Goal: Task Accomplishment & Management: Use online tool/utility

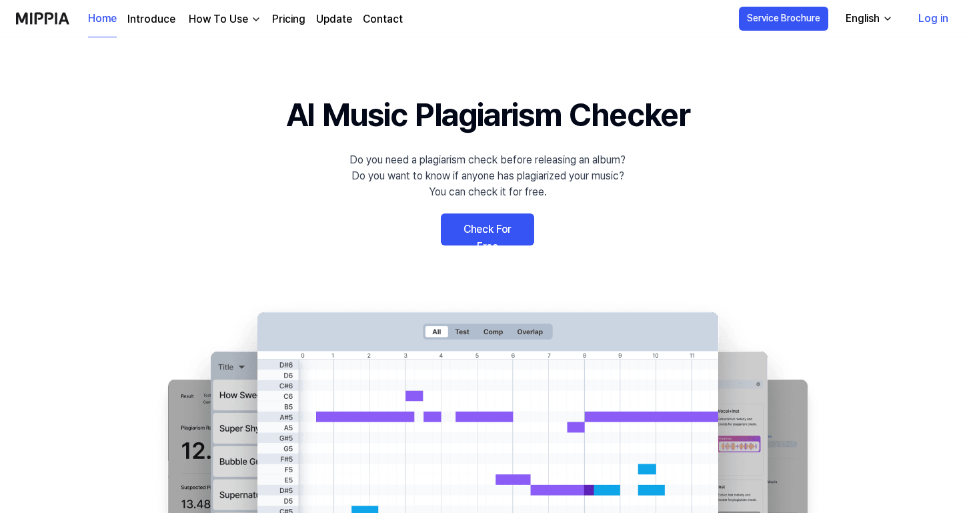
click at [501, 237] on link "Check For Free" at bounding box center [487, 229] width 93 height 32
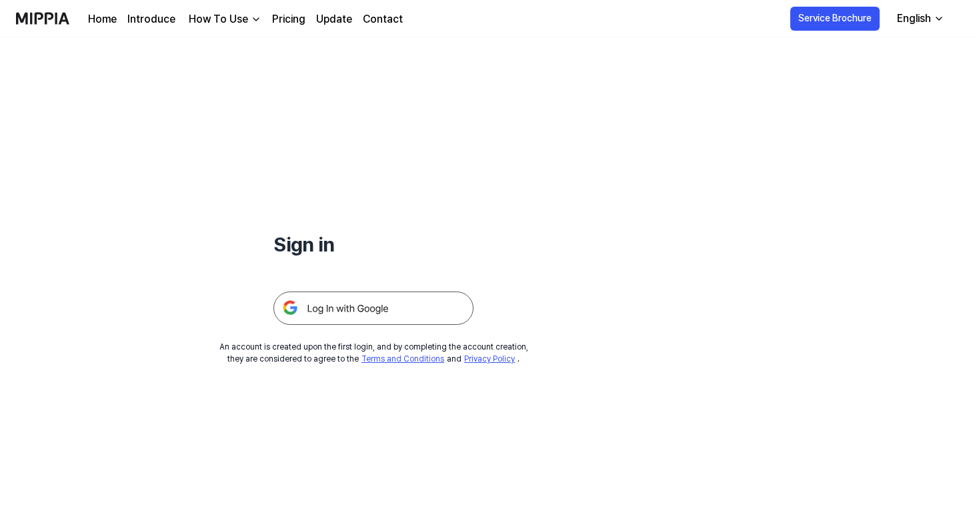
click at [419, 317] on img at bounding box center [373, 307] width 200 height 33
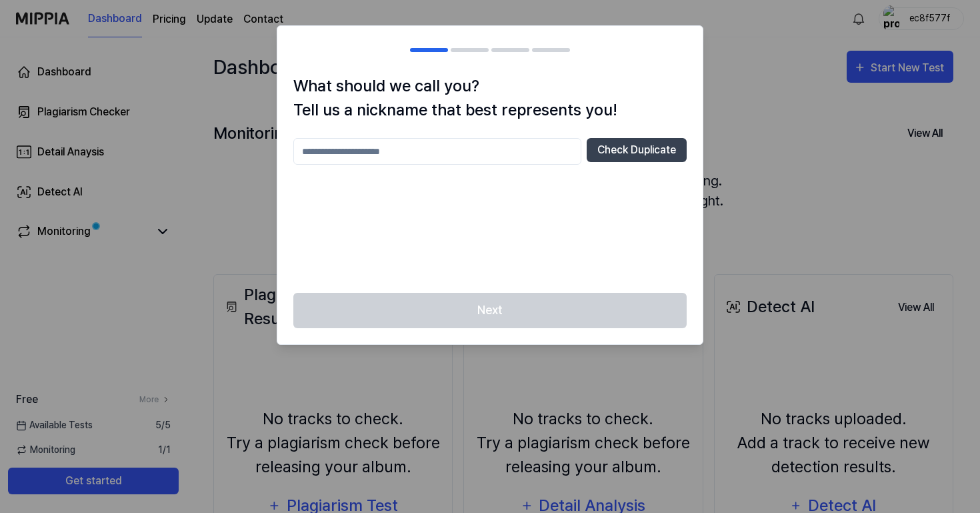
click at [529, 157] on input "text" at bounding box center [437, 151] width 288 height 27
type input "***"
click at [607, 149] on button "Check Duplicate" at bounding box center [637, 150] width 100 height 24
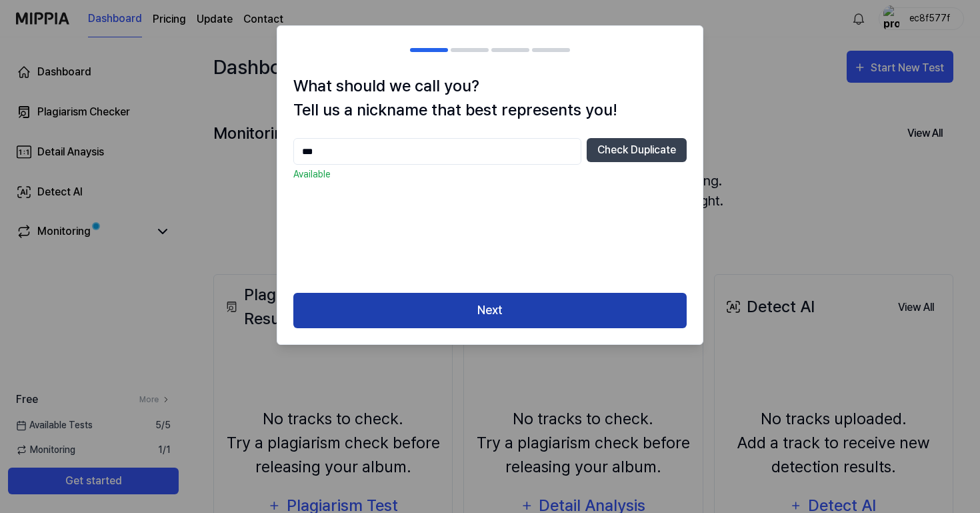
click at [513, 312] on button "Next" at bounding box center [489, 310] width 393 height 35
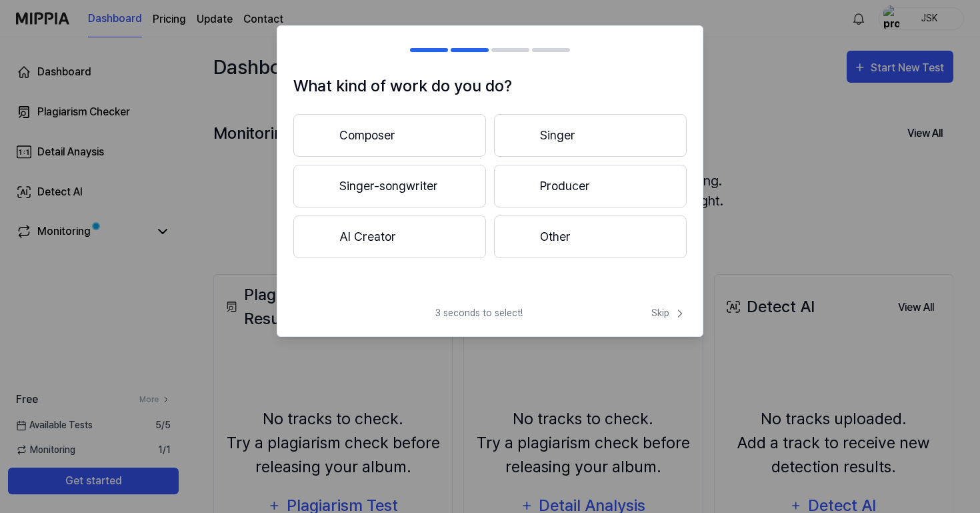
click at [471, 231] on button "AI Creator" at bounding box center [389, 236] width 193 height 43
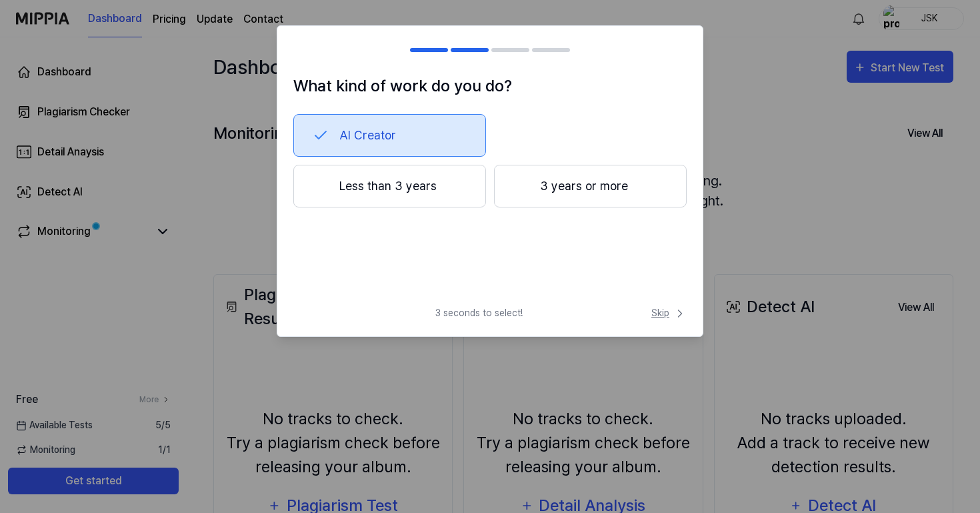
click at [657, 309] on span "Skip" at bounding box center [668, 313] width 35 height 14
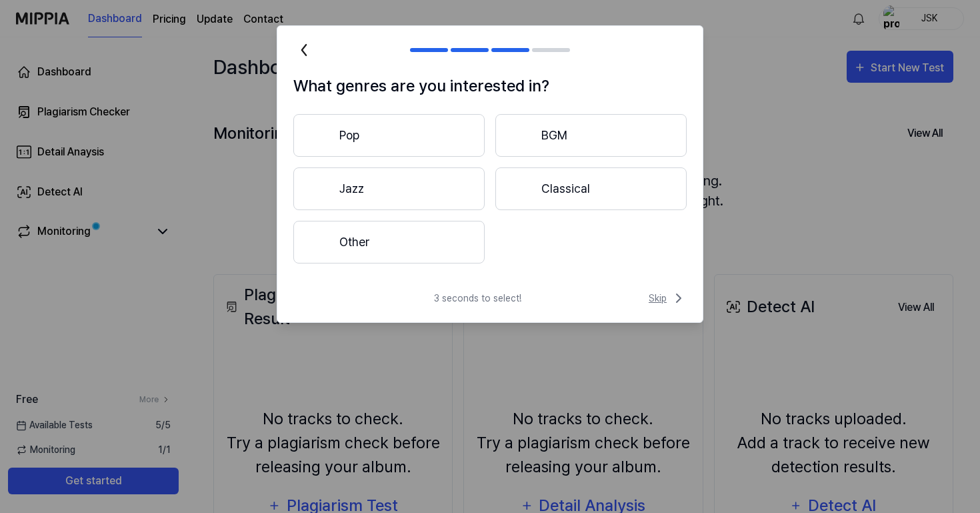
click at [653, 297] on span "Skip" at bounding box center [668, 298] width 38 height 16
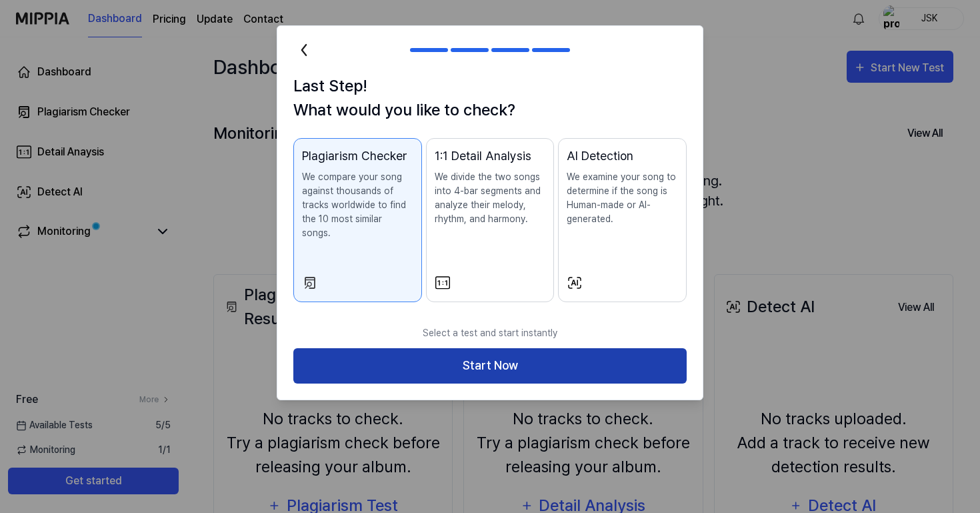
click at [599, 351] on button "Start Now" at bounding box center [489, 365] width 393 height 35
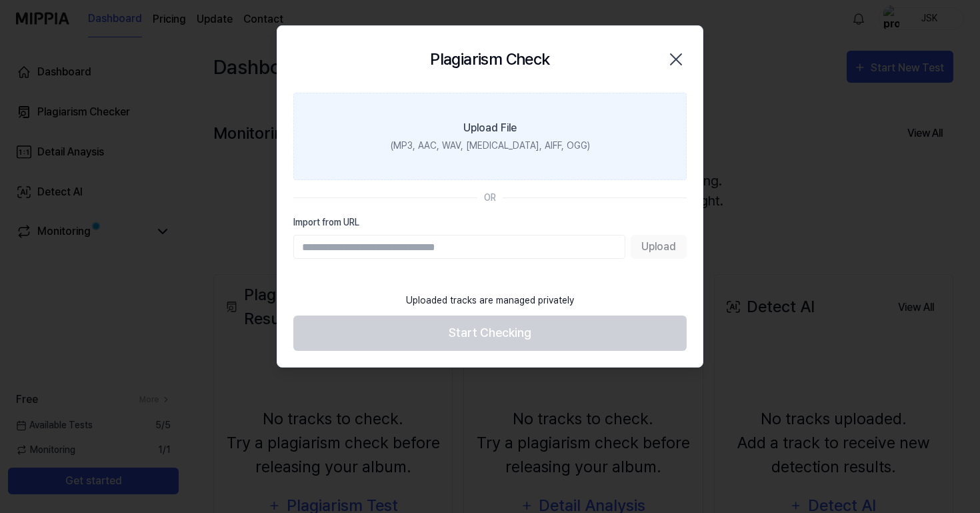
click at [539, 131] on label "Upload File (MP3, AAC, WAV, FLAC, AIFF, OGG)" at bounding box center [489, 136] width 393 height 87
click at [0, 0] on input "Upload File (MP3, AAC, WAV, FLAC, AIFF, OGG)" at bounding box center [0, 0] width 0 height 0
click at [565, 149] on label "Upload File (MP3, AAC, WAV, FLAC, AIFF, OGG)" at bounding box center [489, 136] width 393 height 87
click at [0, 0] on input "Upload File (MP3, AAC, WAV, FLAC, AIFF, OGG)" at bounding box center [0, 0] width 0 height 0
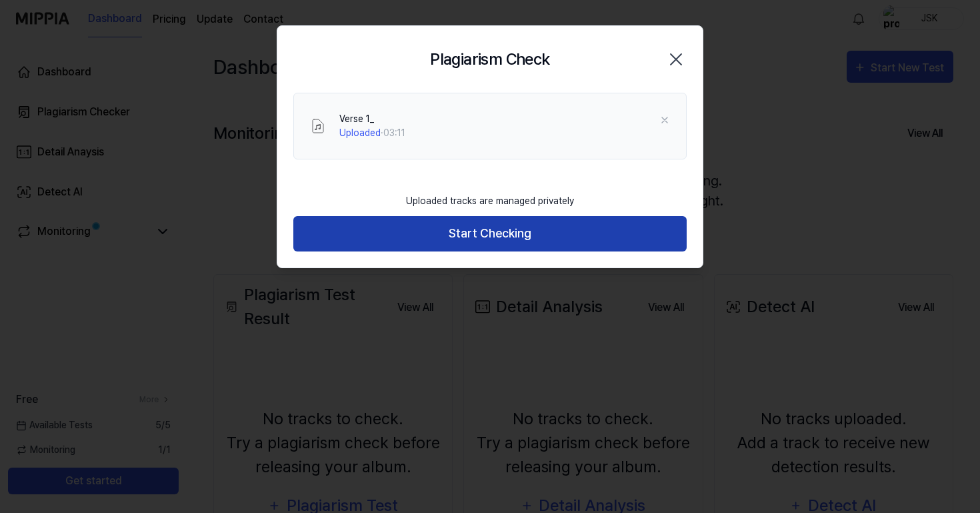
click at [572, 242] on button "Start Checking" at bounding box center [489, 233] width 393 height 35
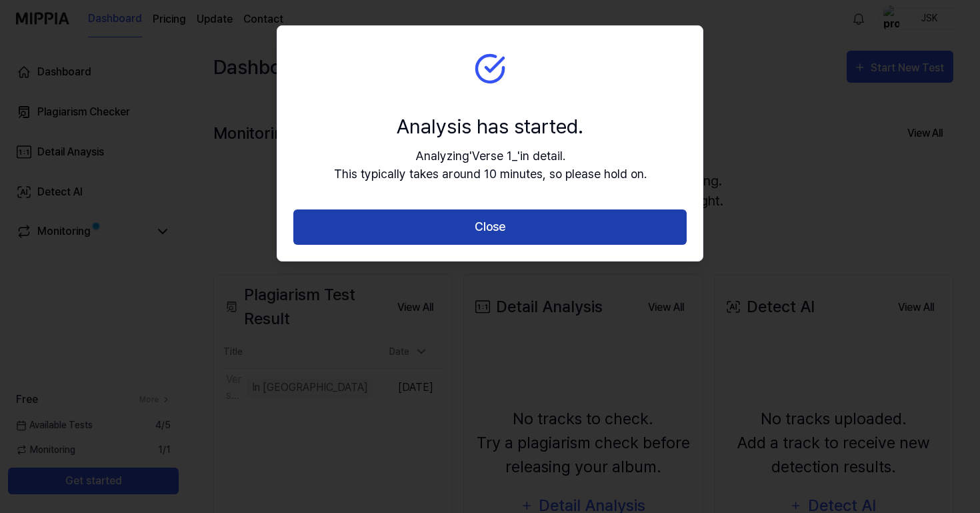
click at [573, 231] on button "Close" at bounding box center [489, 226] width 393 height 35
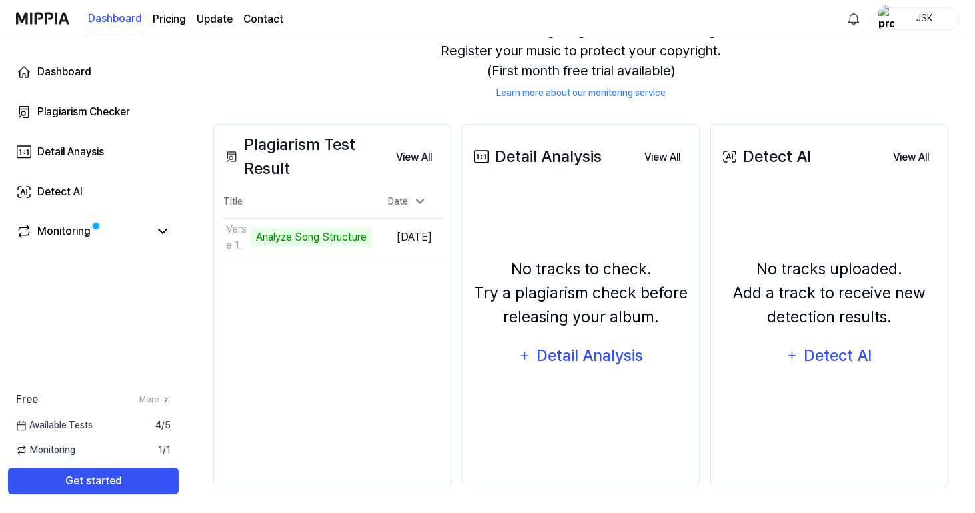
scroll to position [150, 0]
click at [159, 233] on icon at bounding box center [163, 231] width 16 height 16
click at [159, 233] on icon at bounding box center [163, 231] width 8 height 4
click at [401, 163] on button "View All" at bounding box center [413, 157] width 57 height 27
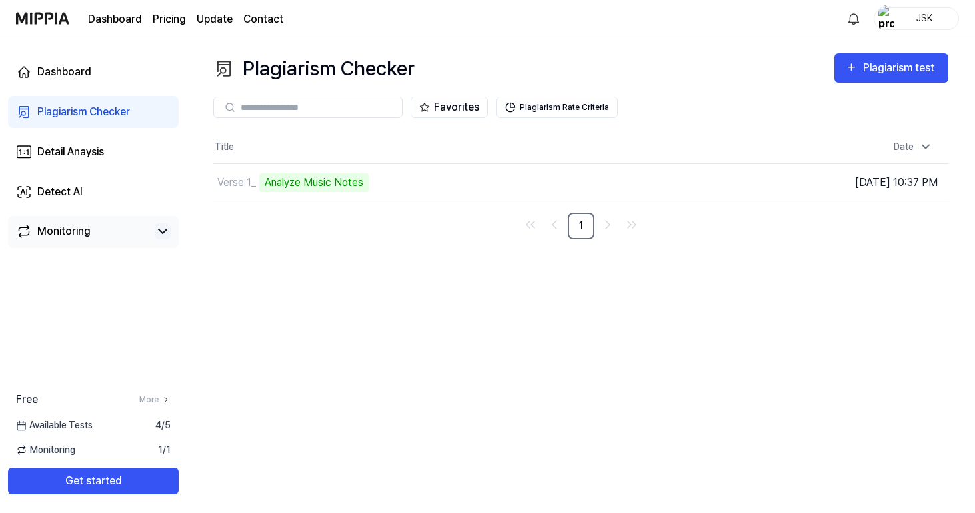
scroll to position [0, 0]
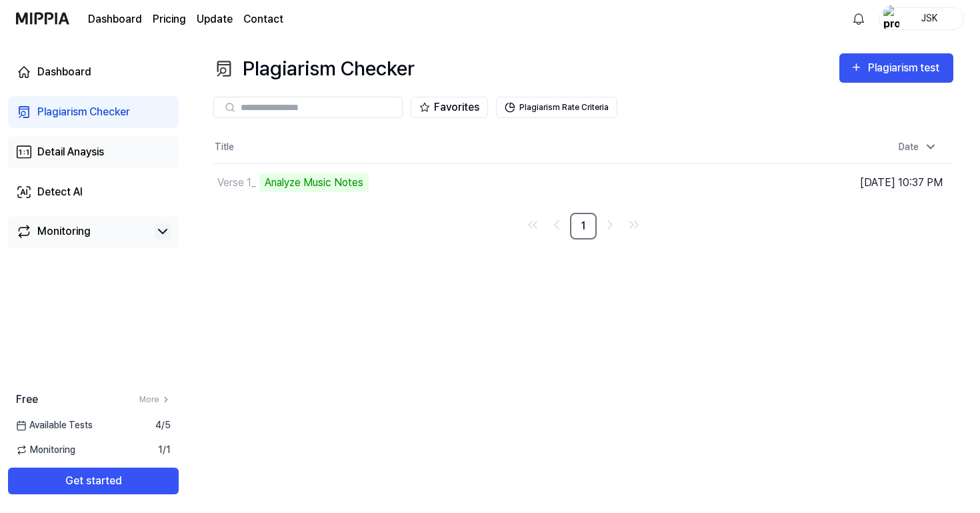
click at [111, 145] on link "Detail Anaysis" at bounding box center [93, 152] width 171 height 32
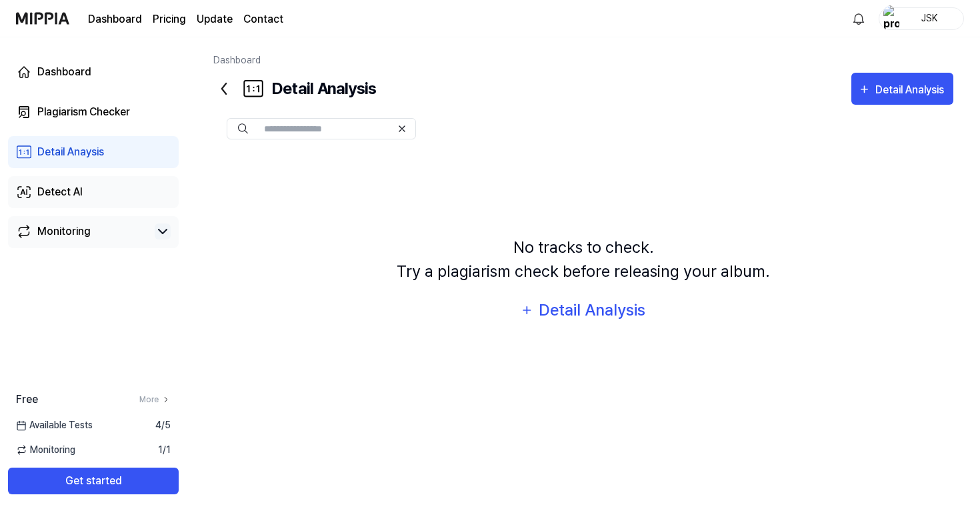
click at [107, 186] on link "Detect AI" at bounding box center [93, 192] width 171 height 32
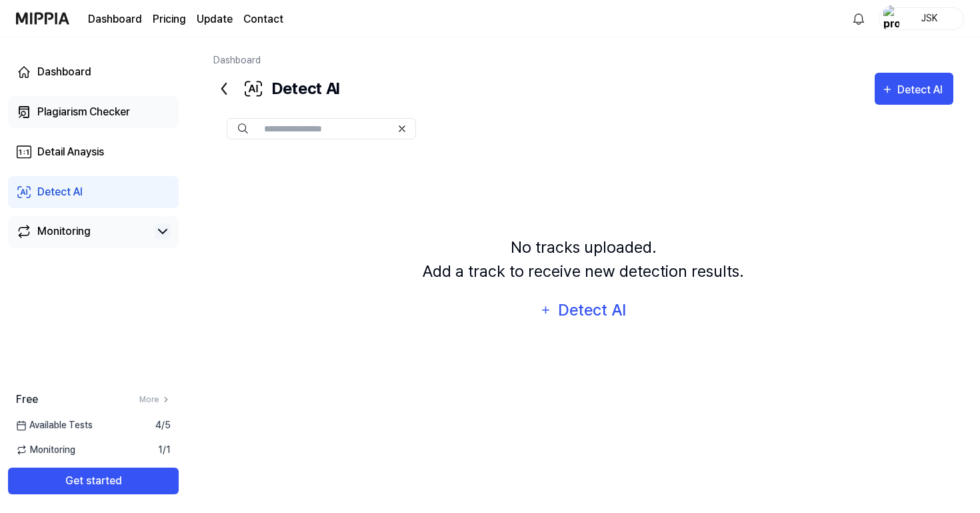
click at [118, 113] on div "Plagiarism Checker" at bounding box center [83, 112] width 93 height 16
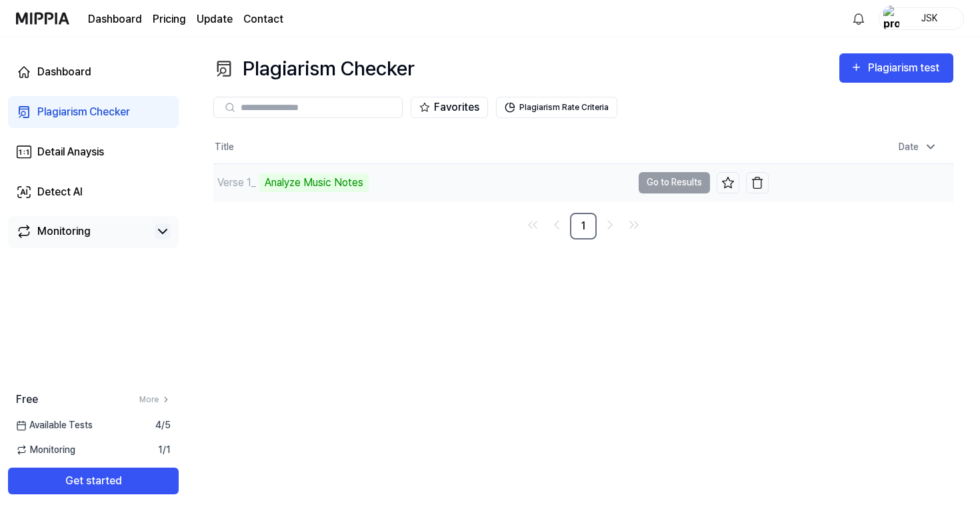
click at [319, 182] on div "Analyze Music Notes" at bounding box center [313, 182] width 109 height 19
click at [318, 182] on div "Analyze Music Notes" at bounding box center [313, 182] width 109 height 19
click at [243, 183] on div "Verse 1_" at bounding box center [236, 183] width 39 height 16
click at [113, 71] on link "Dashboard" at bounding box center [93, 72] width 171 height 32
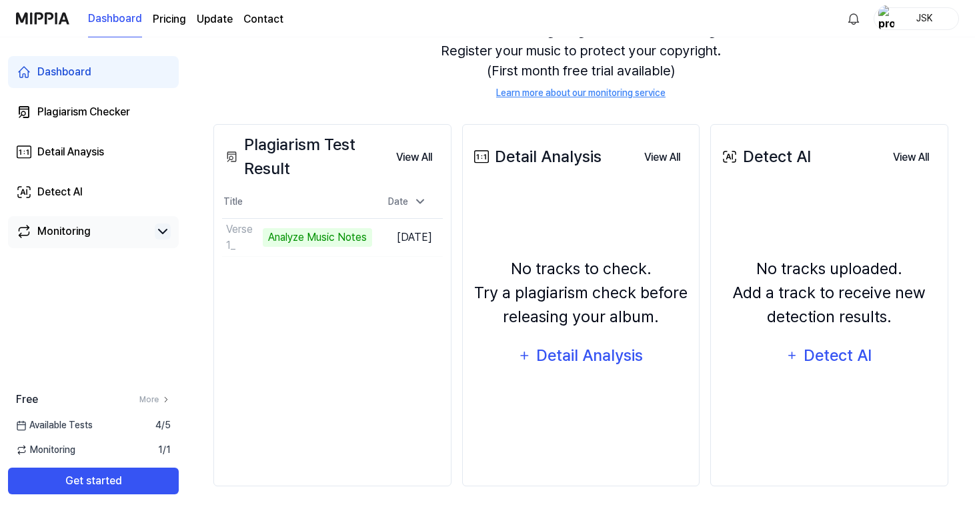
scroll to position [150, 0]
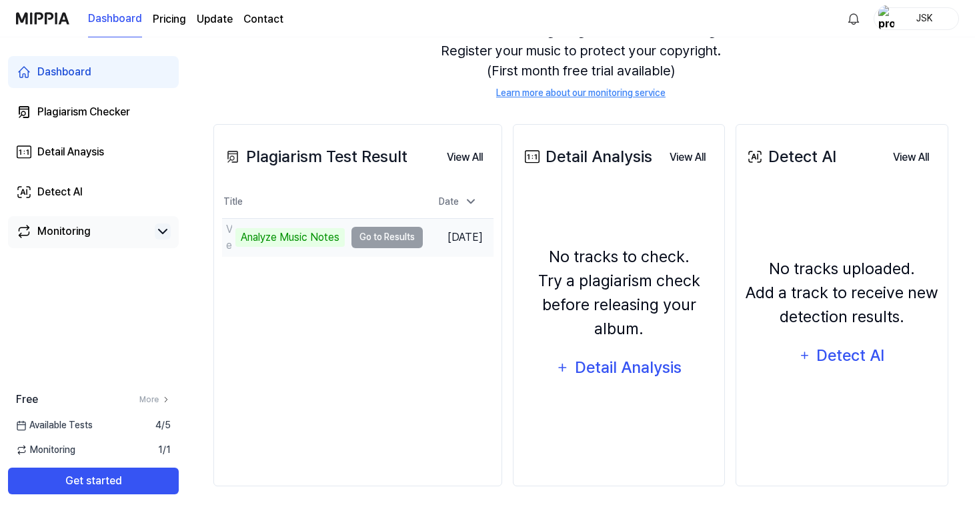
click at [379, 235] on td "Verse 1_ Analyze Music Notes Go to Results" at bounding box center [322, 237] width 201 height 37
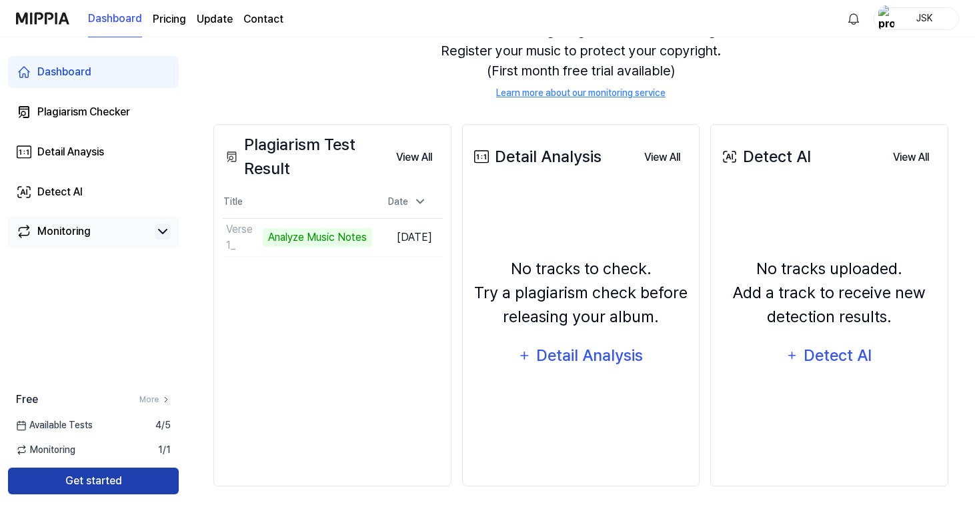
click at [157, 480] on button "Get started" at bounding box center [93, 480] width 171 height 27
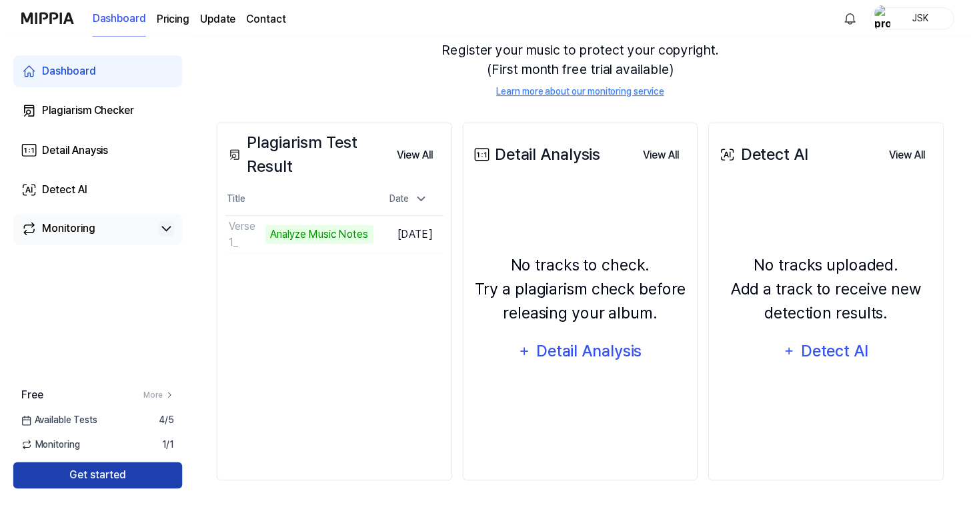
scroll to position [0, 0]
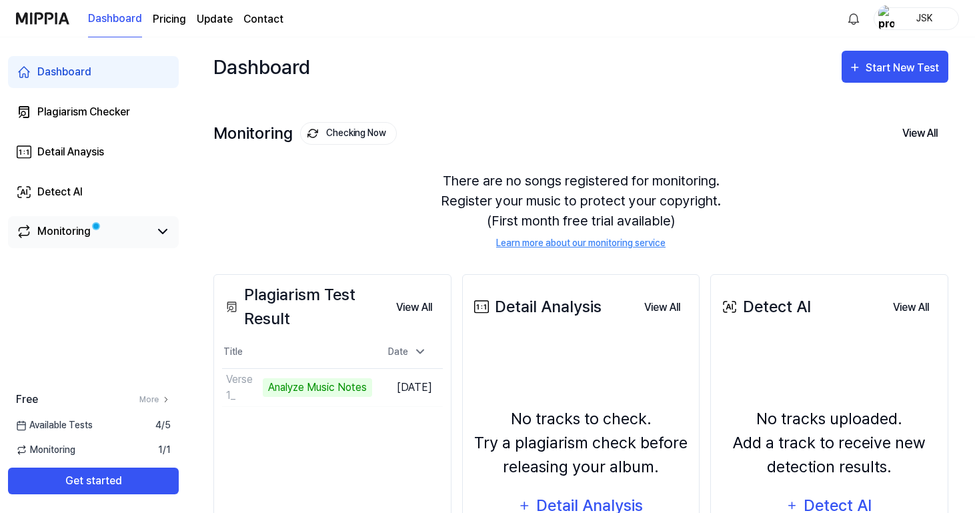
click at [141, 233] on link "Monitoring" at bounding box center [82, 231] width 133 height 16
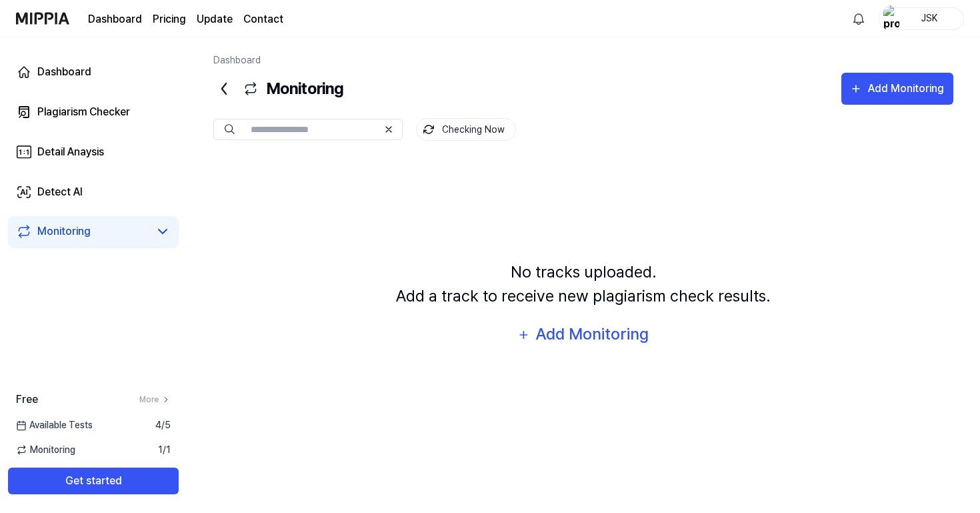
click at [155, 231] on icon at bounding box center [163, 231] width 16 height 16
click at [143, 180] on link "Detect AI" at bounding box center [93, 192] width 171 height 32
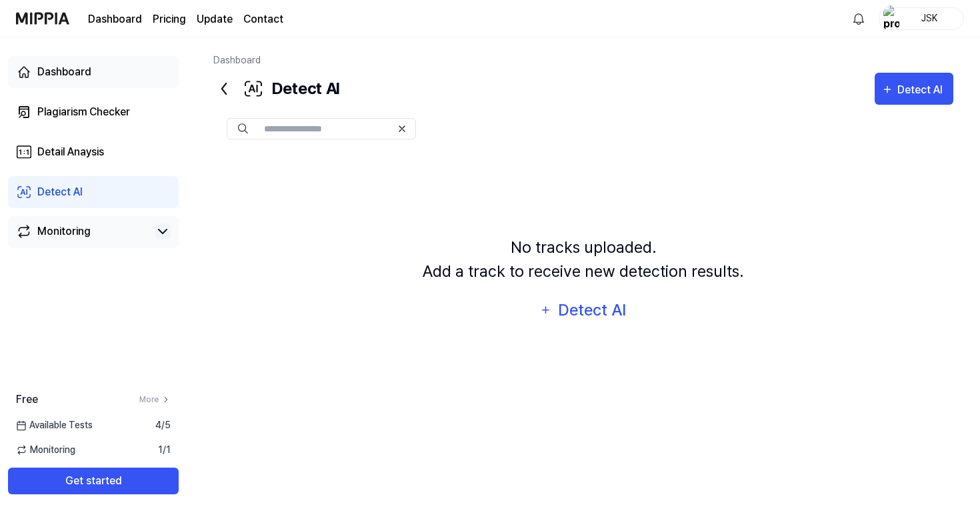
click at [139, 67] on link "Dashboard" at bounding box center [93, 72] width 171 height 32
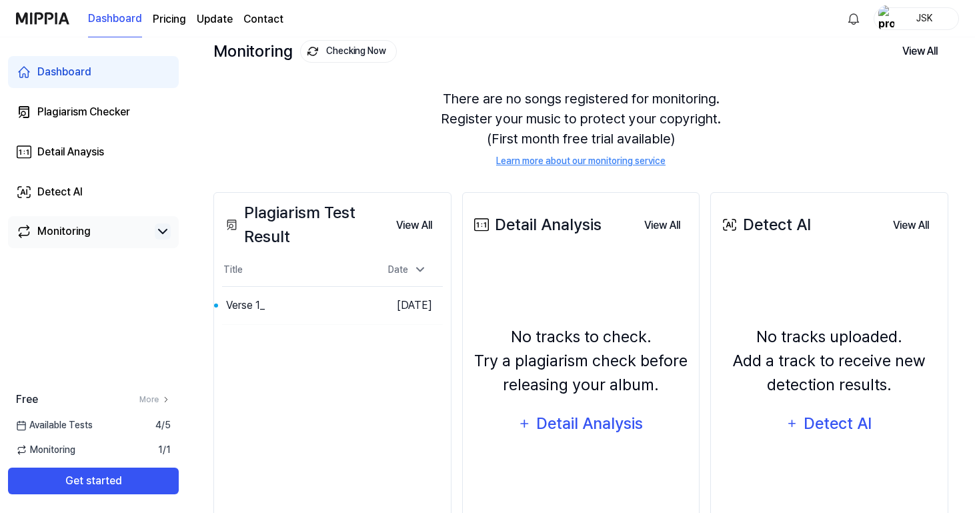
scroll to position [85, 0]
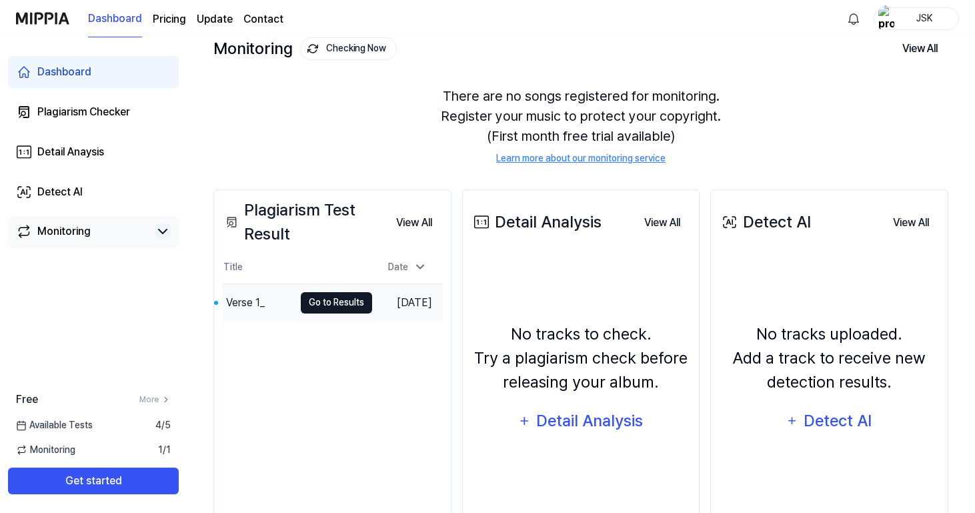
click at [310, 307] on button "Go to Results" at bounding box center [336, 302] width 71 height 21
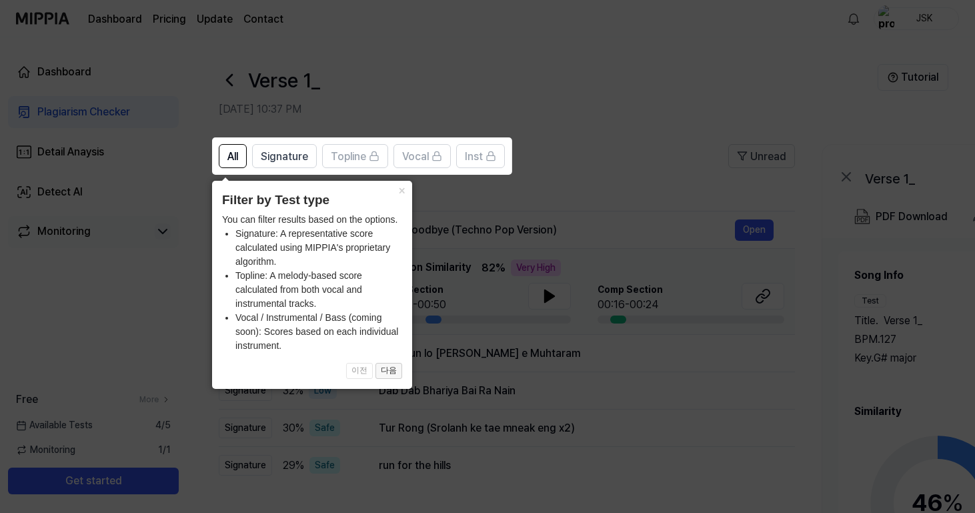
click at [390, 368] on button "다음" at bounding box center [388, 371] width 27 height 16
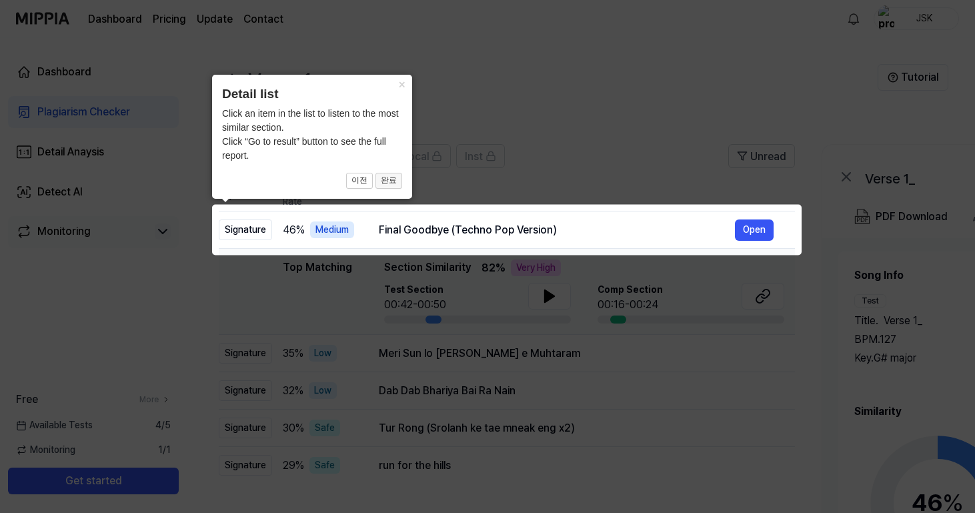
click at [391, 181] on button "완료" at bounding box center [388, 181] width 27 height 16
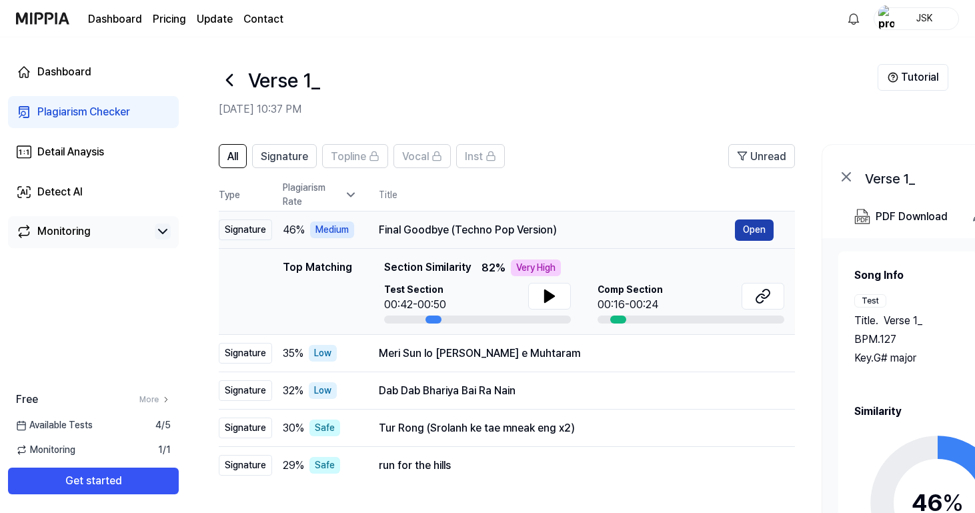
click at [744, 235] on button "Open" at bounding box center [754, 229] width 39 height 21
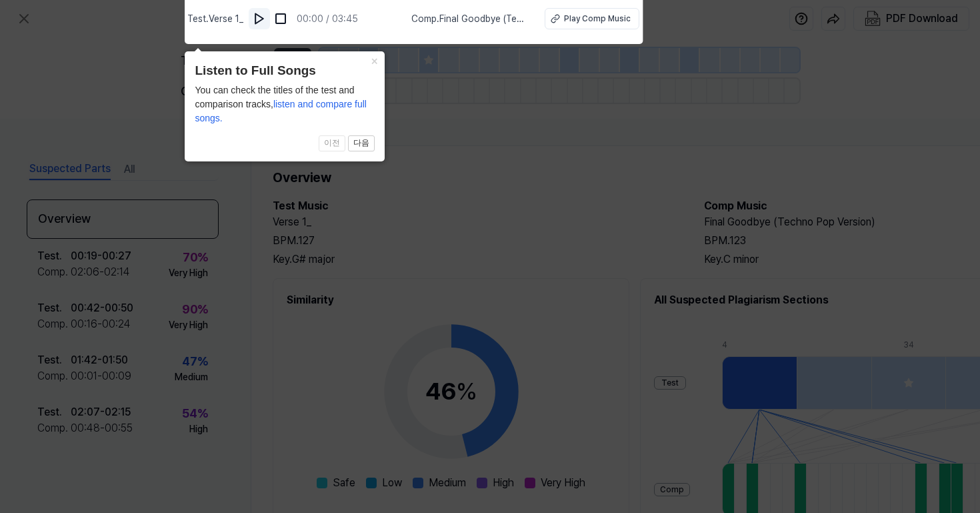
click at [263, 17] on img at bounding box center [259, 18] width 13 height 13
click at [263, 18] on img at bounding box center [259, 18] width 13 height 13
click at [374, 59] on button "×" at bounding box center [373, 60] width 21 height 19
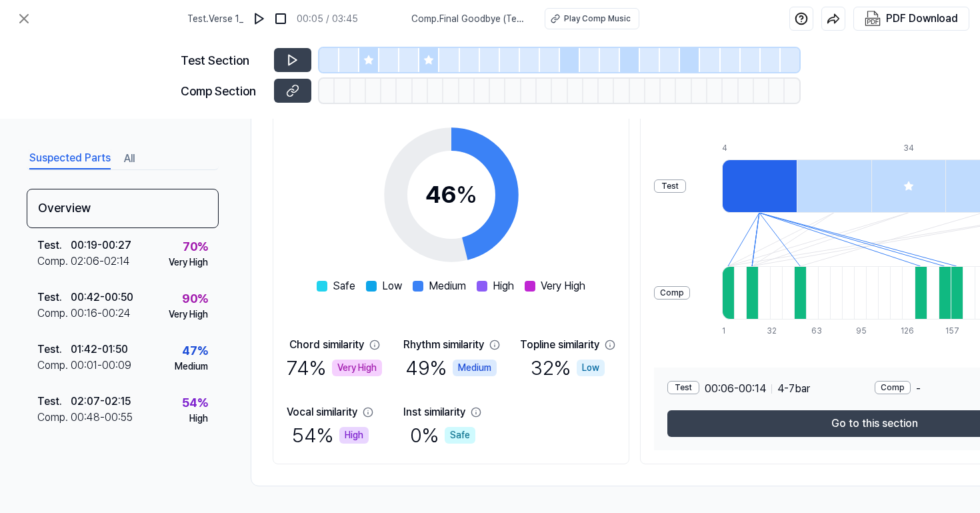
scroll to position [202, 0]
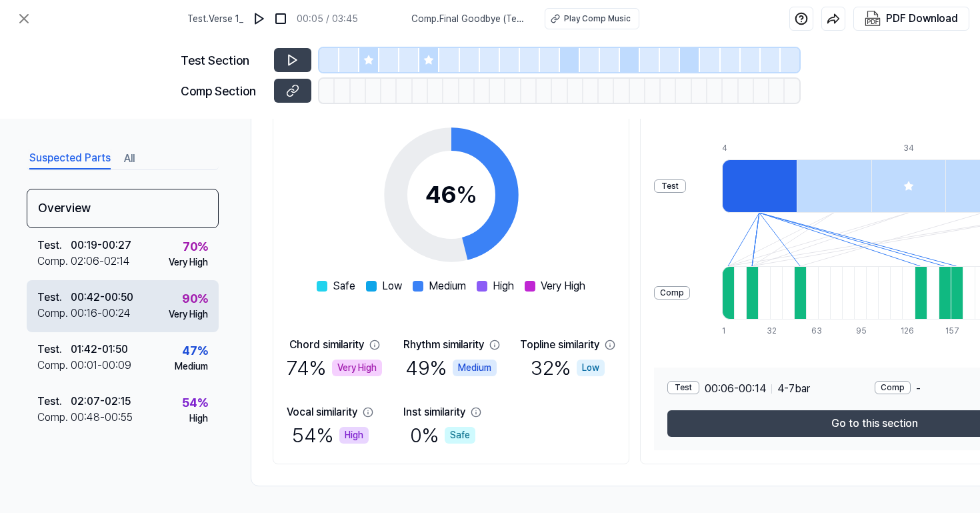
click at [158, 299] on div "Test . 00:42 - 00:50 Comp . 00:16 - 00:24 90 % Very High" at bounding box center [123, 306] width 192 height 52
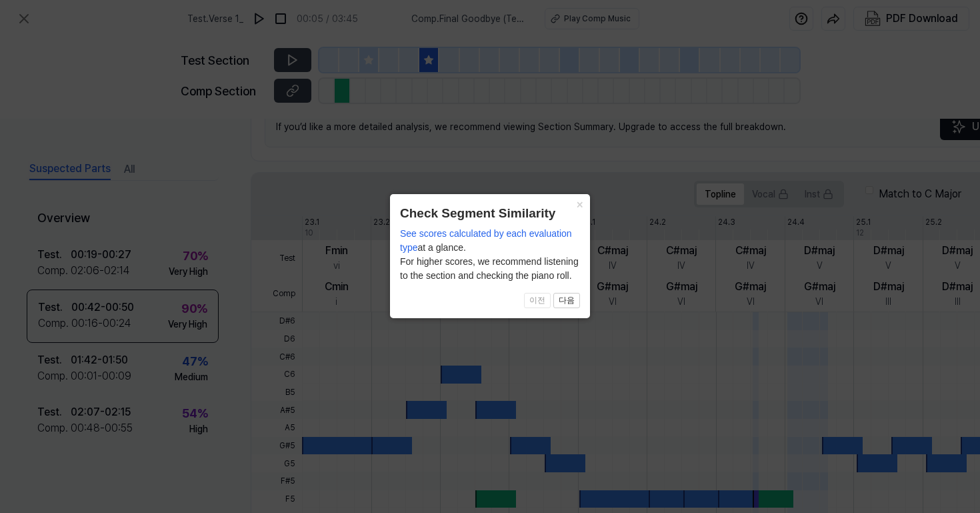
scroll to position [179, 0]
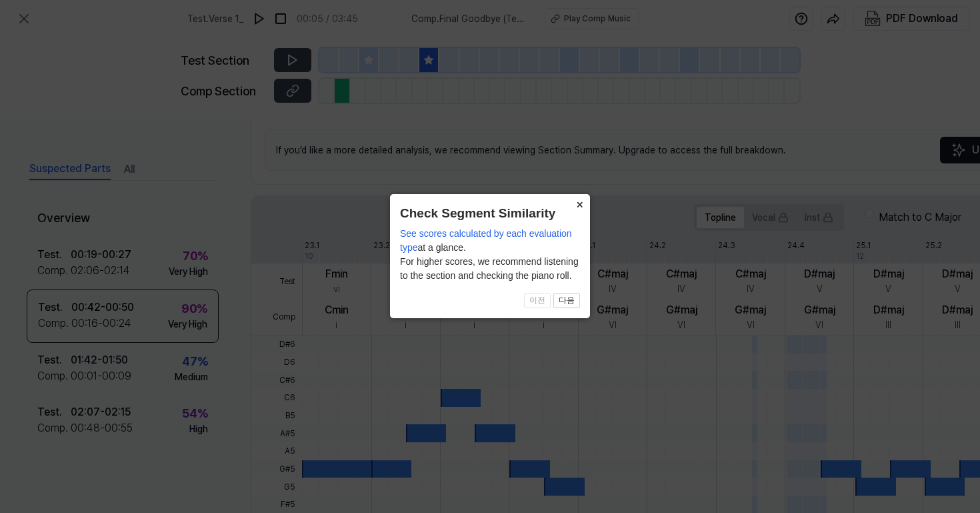
click at [577, 199] on button "×" at bounding box center [579, 203] width 21 height 19
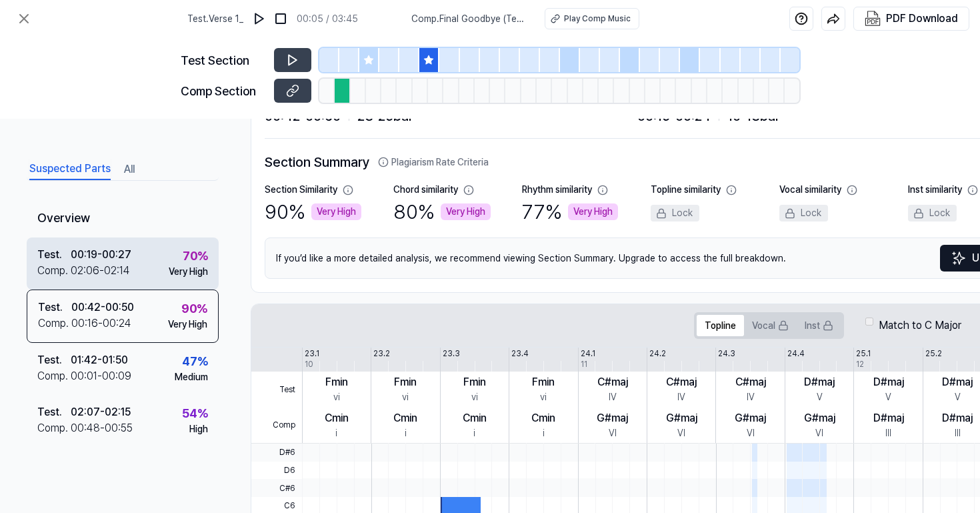
scroll to position [71, 0]
click at [124, 253] on div "00:19 - 00:27" at bounding box center [101, 255] width 61 height 16
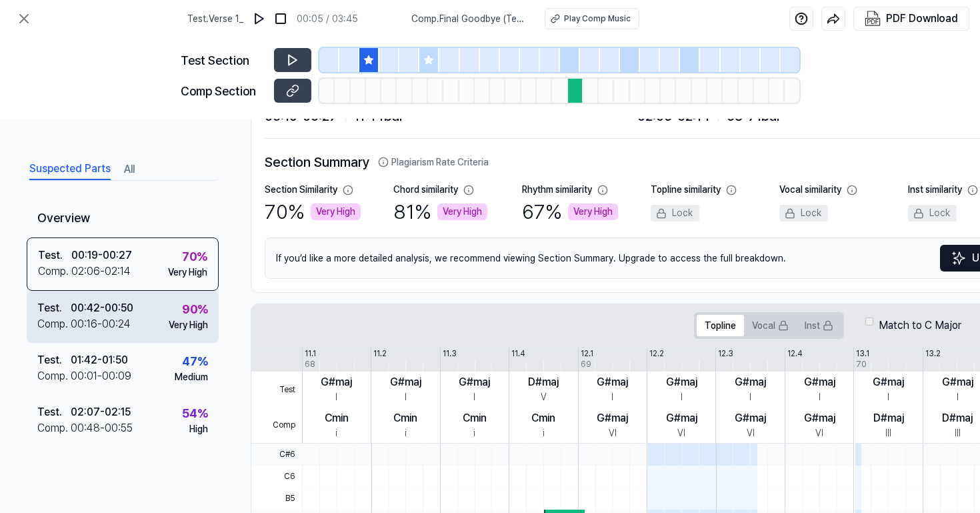
click at [137, 313] on div "Test . 00:42 - 00:50 Comp . 00:16 - 00:24 90 % Very High" at bounding box center [123, 317] width 192 height 52
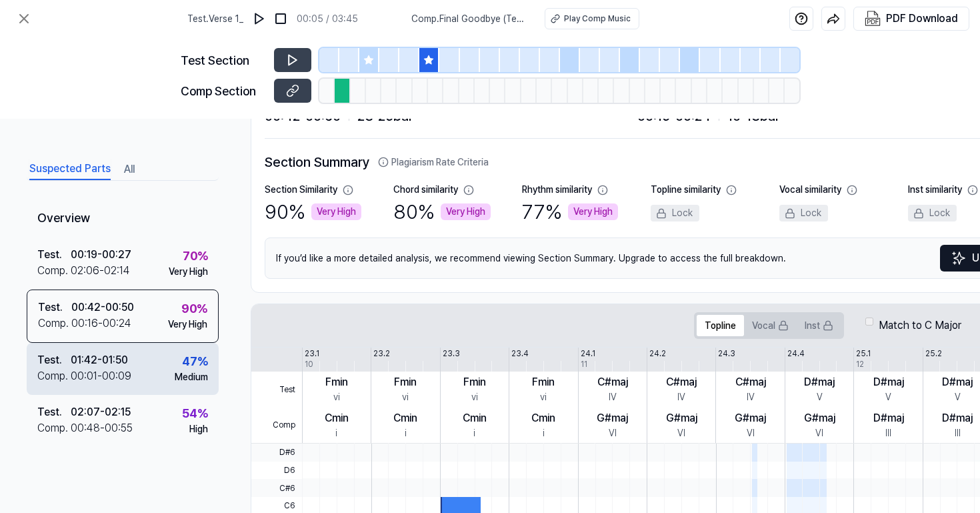
click at [137, 362] on div "Test . 01:42 - 01:50 Comp . 00:01 - 00:09 47 % Medium" at bounding box center [123, 369] width 192 height 52
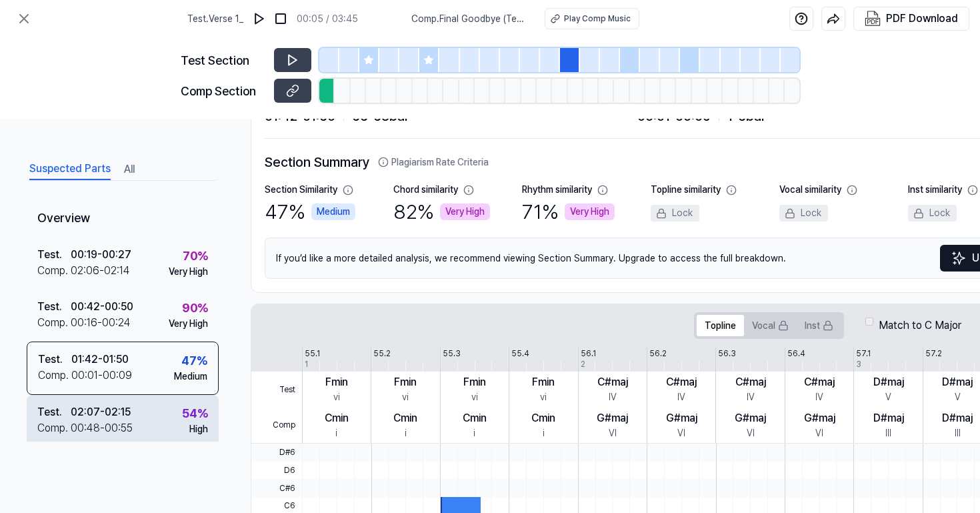
click at [137, 396] on div "Test . 02:07 - 02:15 Comp . 00:48 - 00:55 54 % High" at bounding box center [123, 421] width 192 height 52
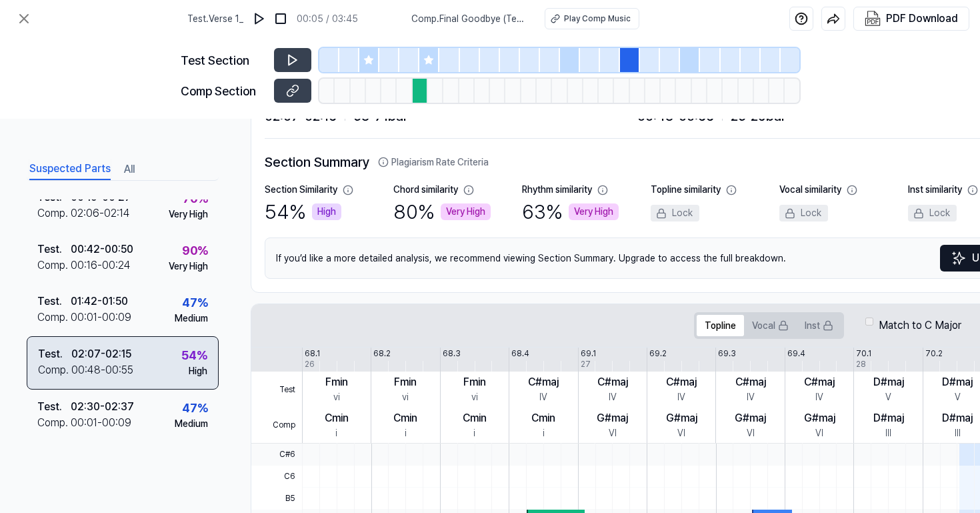
click at [137, 396] on div "Test . 02:30 - 02:37 Comp . 00:01 - 00:09 47 % Medium" at bounding box center [123, 415] width 192 height 52
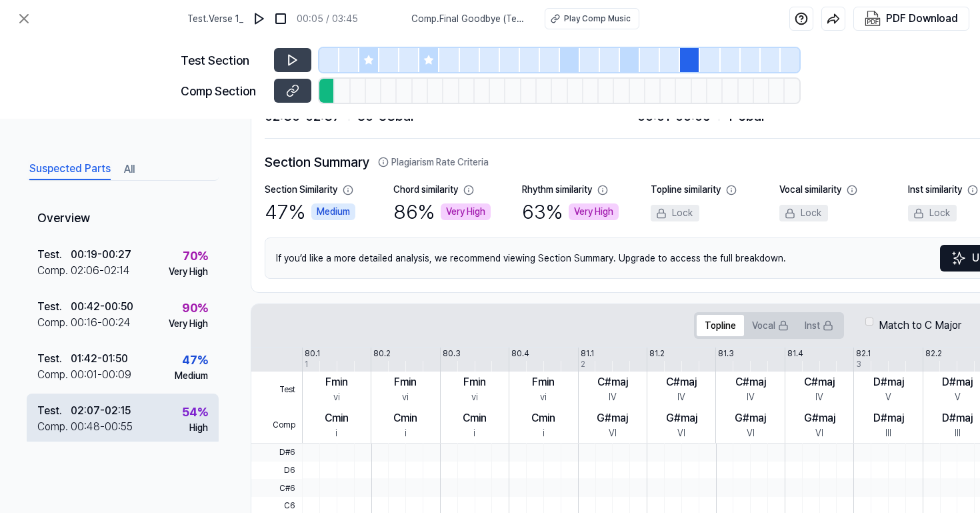
scroll to position [0, 0]
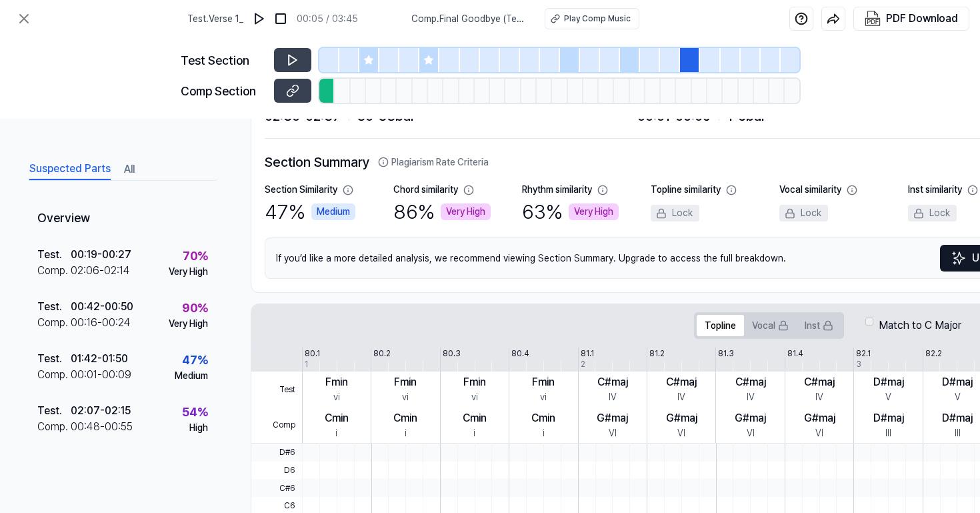
click at [130, 167] on button "All" at bounding box center [129, 169] width 11 height 21
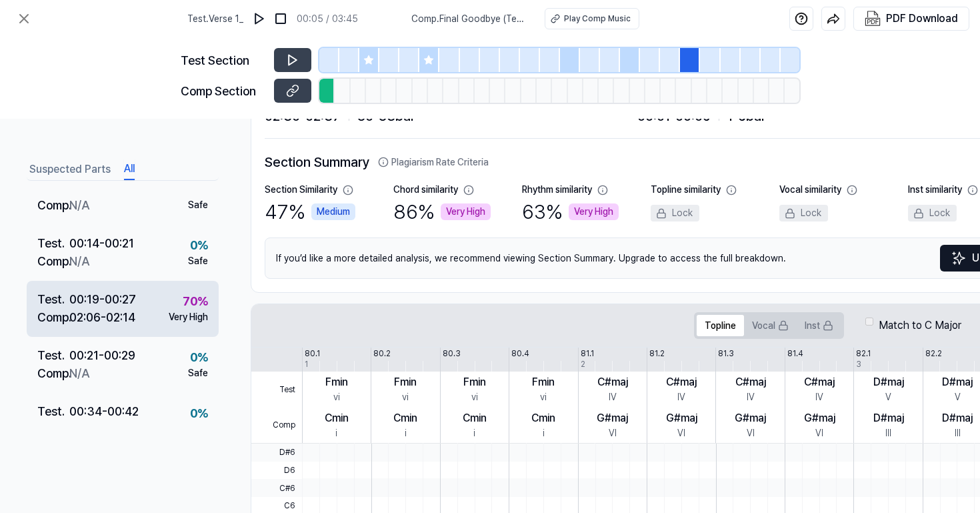
click at [146, 311] on div "Test . 00:19 - 00:27 Comp . 02:06 - 02:14 70 % Very High" at bounding box center [123, 309] width 192 height 56
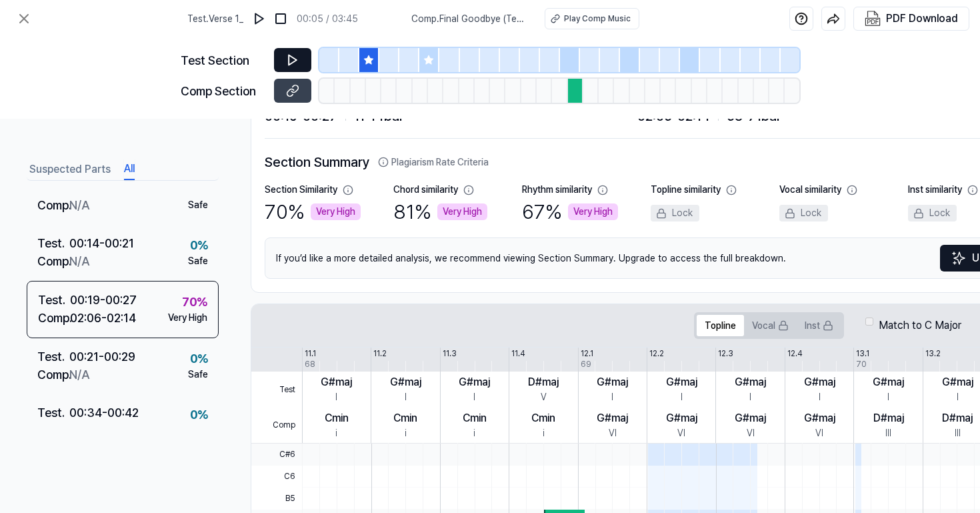
click at [282, 65] on button at bounding box center [292, 60] width 37 height 24
click at [290, 61] on icon at bounding box center [290, 59] width 2 height 9
click at [285, 60] on button at bounding box center [292, 60] width 37 height 24
click at [290, 60] on icon at bounding box center [290, 59] width 2 height 9
click at [573, 63] on div at bounding box center [570, 60] width 20 height 24
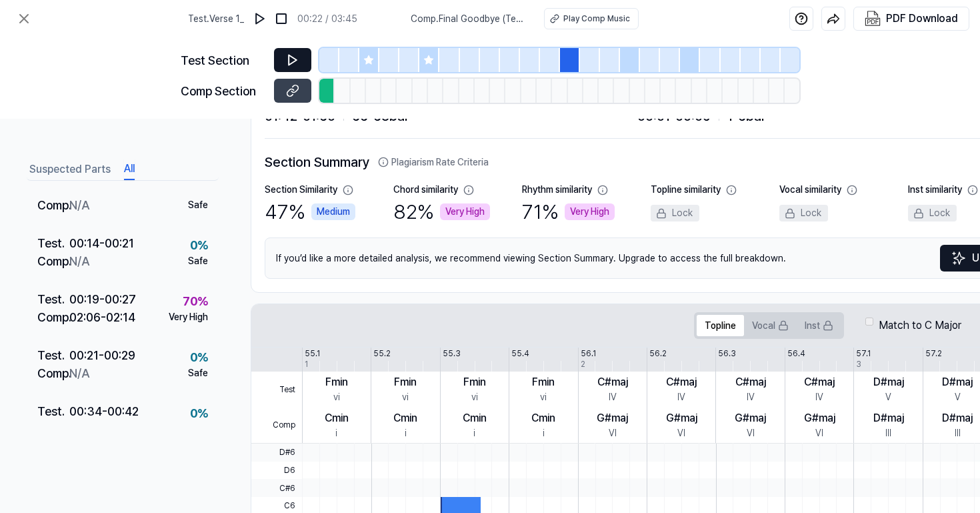
click at [296, 51] on button at bounding box center [292, 60] width 37 height 24
click at [294, 55] on icon at bounding box center [292, 59] width 13 height 13
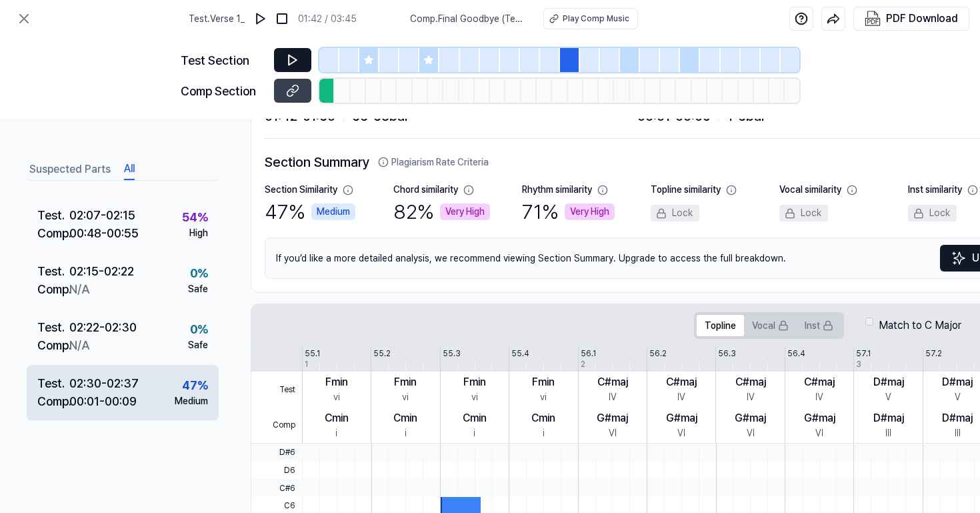
scroll to position [959, 0]
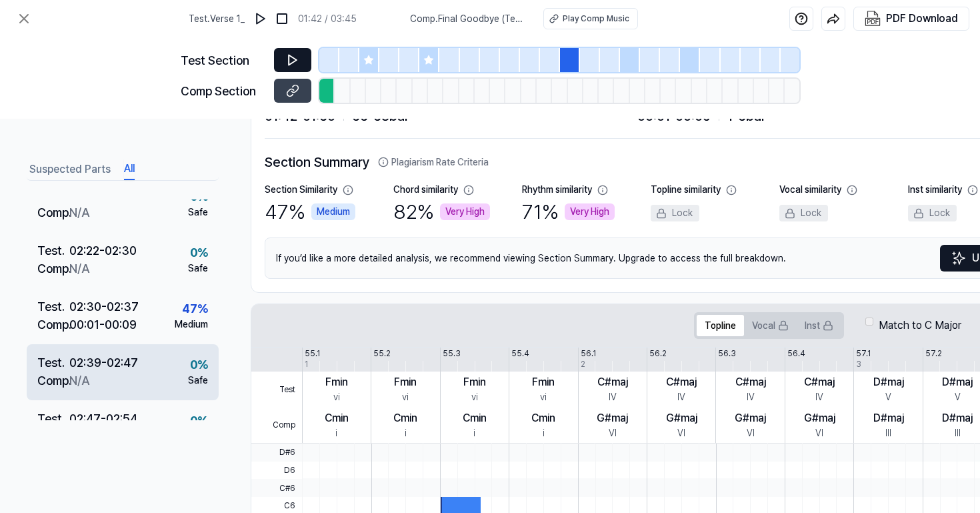
click at [128, 345] on div "Test . 02:39 - 02:47 Comp . N/A 0 % Safe" at bounding box center [123, 372] width 192 height 56
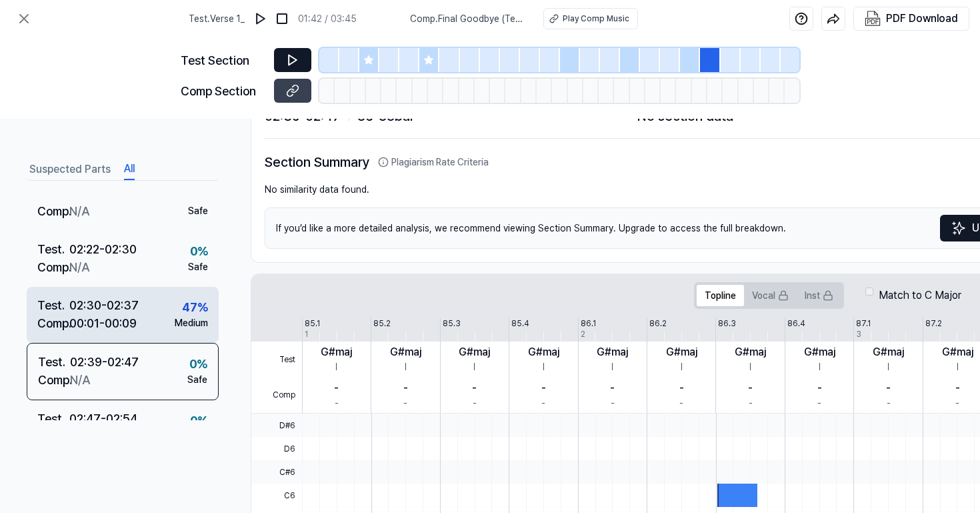
click at [145, 307] on div "Test . 02:30 - 02:37 Comp . 00:01 - 00:09 47 % Medium" at bounding box center [123, 315] width 192 height 56
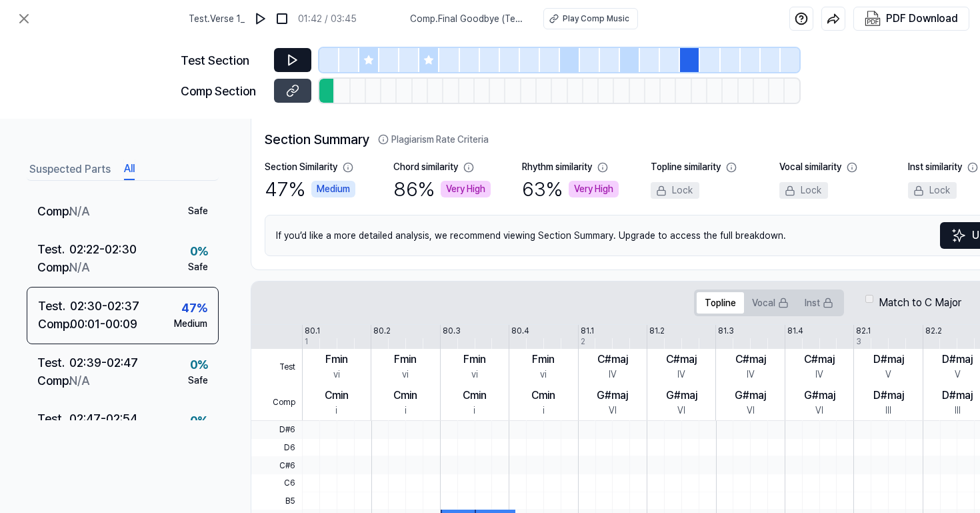
scroll to position [93, -1]
click at [24, 21] on icon at bounding box center [24, 19] width 16 height 16
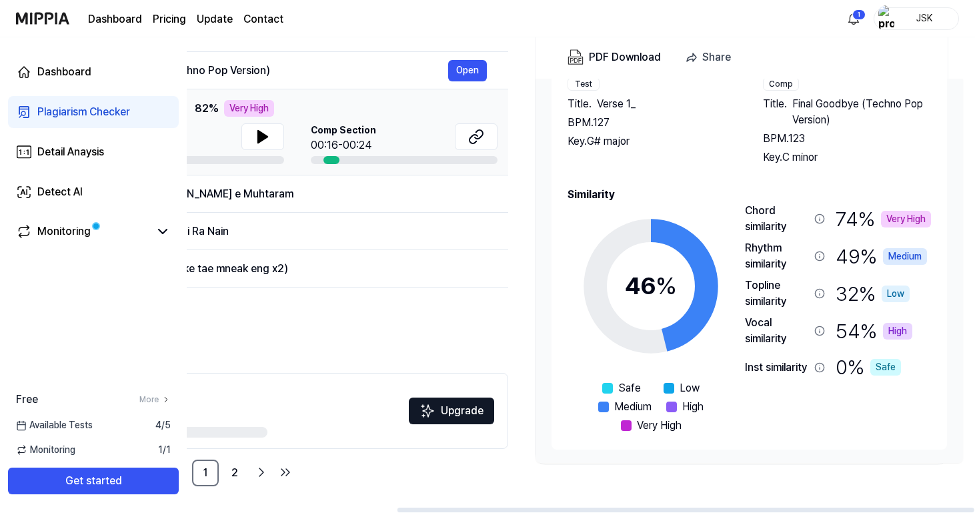
scroll to position [159, 0]
click at [837, 113] on span "Final Goodbye (Techno Pop Version)" at bounding box center [861, 112] width 139 height 32
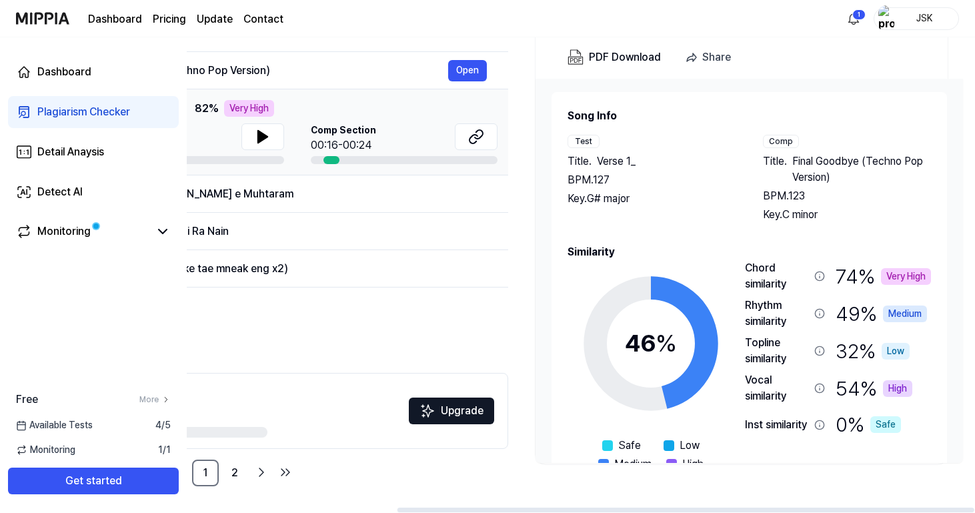
scroll to position [0, 287]
drag, startPoint x: 859, startPoint y: 175, endPoint x: 789, endPoint y: 158, distance: 71.3
click at [789, 158] on div "Title . Final Goodbye (Techno Pop Version)" at bounding box center [847, 169] width 169 height 32
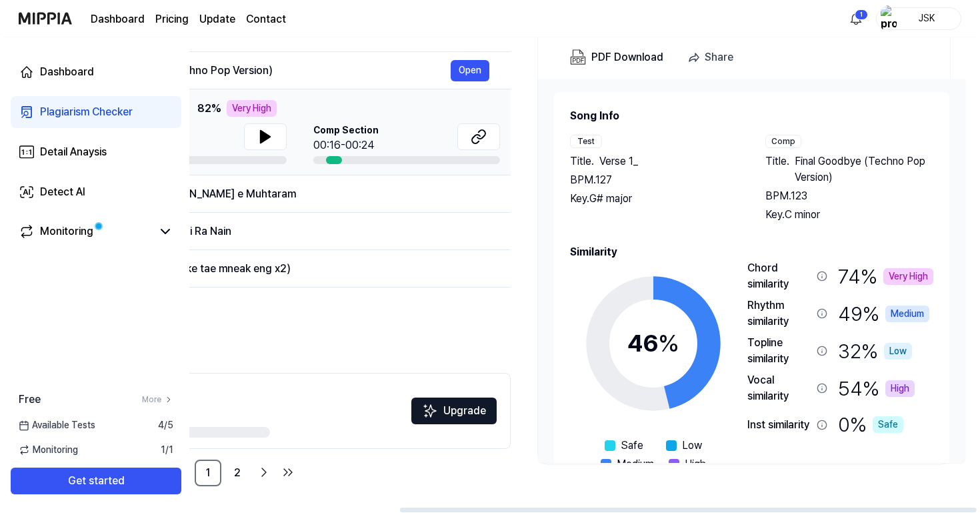
scroll to position [0, 0]
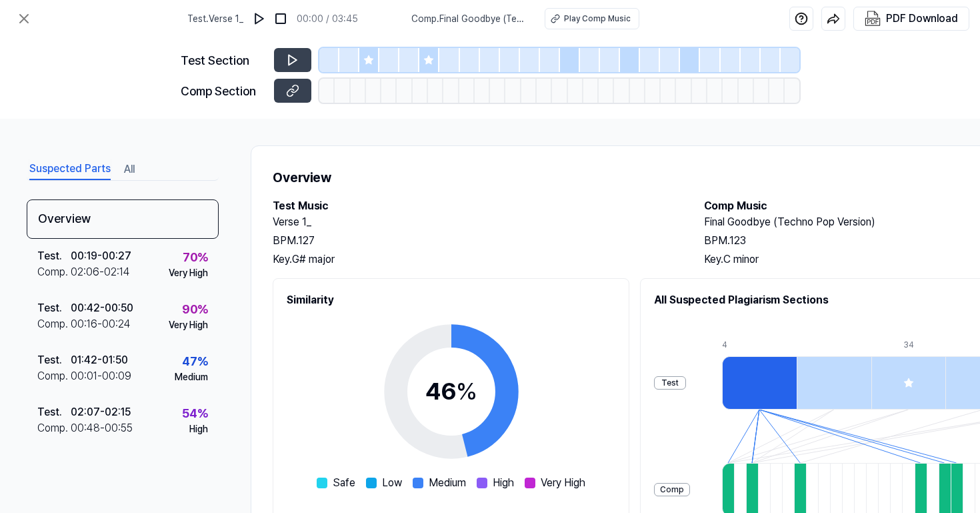
click at [766, 169] on h1 "Overview" at bounding box center [691, 177] width 836 height 20
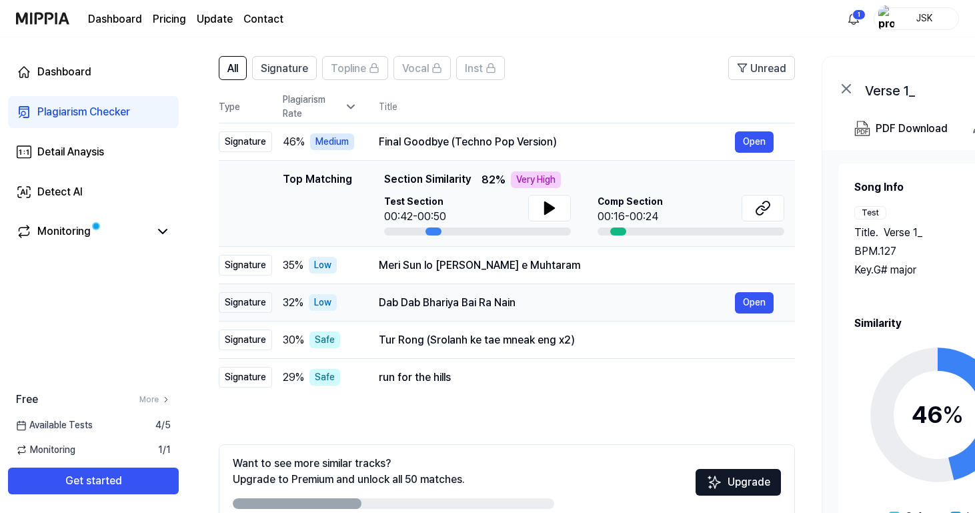
scroll to position [87, 0]
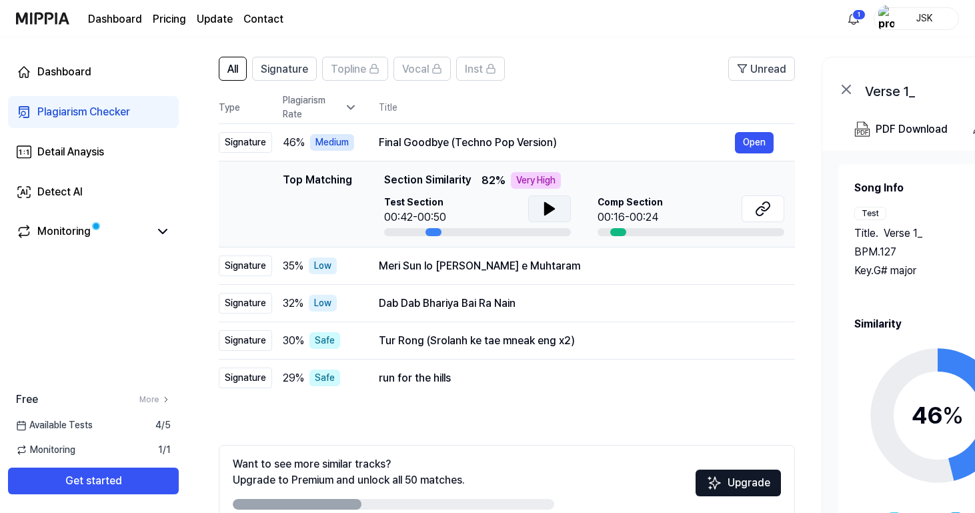
click at [551, 203] on icon at bounding box center [549, 209] width 16 height 16
click at [553, 209] on icon at bounding box center [549, 209] width 16 height 16
click at [763, 209] on icon at bounding box center [763, 209] width 16 height 16
click at [770, 205] on icon at bounding box center [763, 209] width 16 height 16
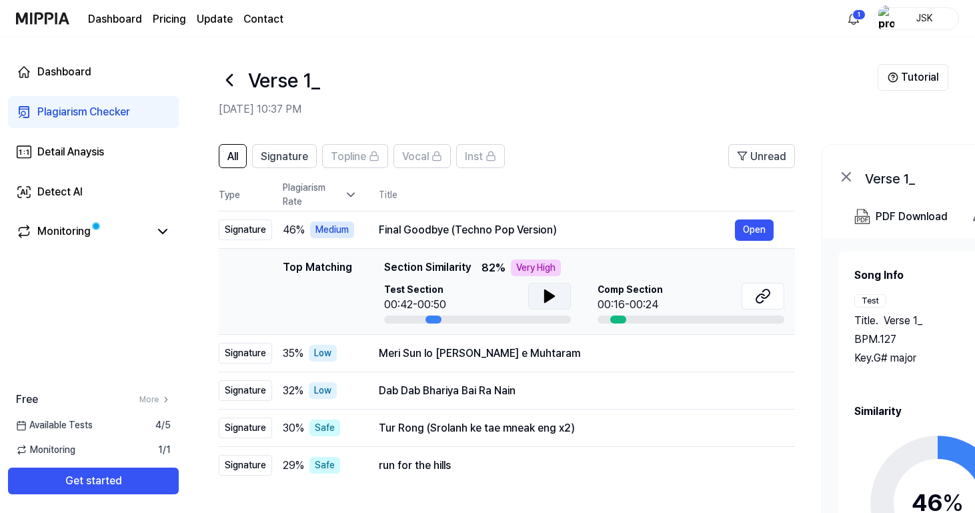
scroll to position [0, 0]
click at [77, 75] on div "Dashboard" at bounding box center [64, 72] width 54 height 16
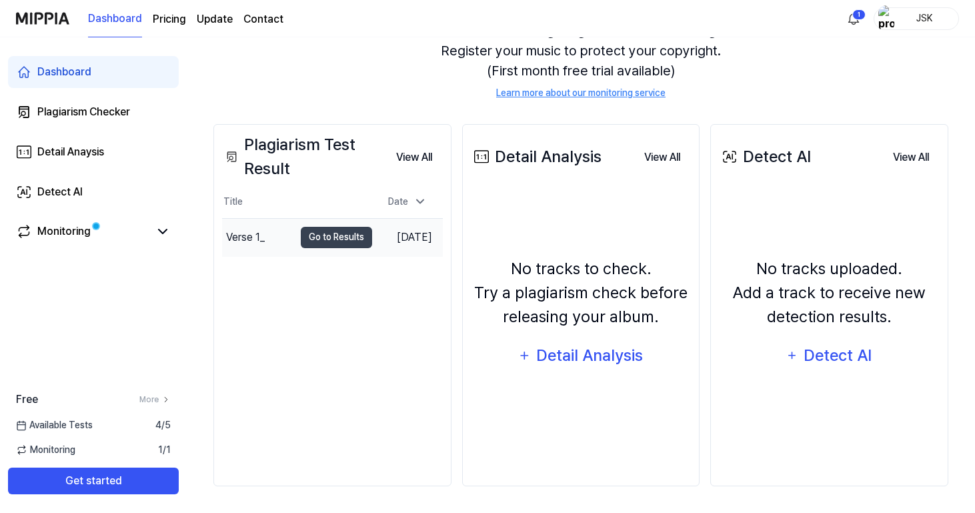
scroll to position [150, 0]
click at [334, 235] on button "Go to Results" at bounding box center [336, 237] width 71 height 21
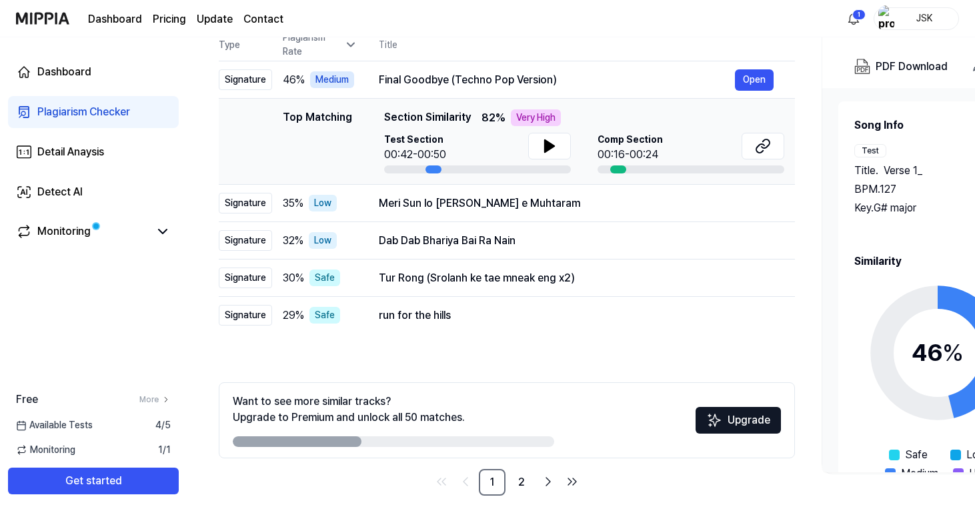
scroll to position [0, 0]
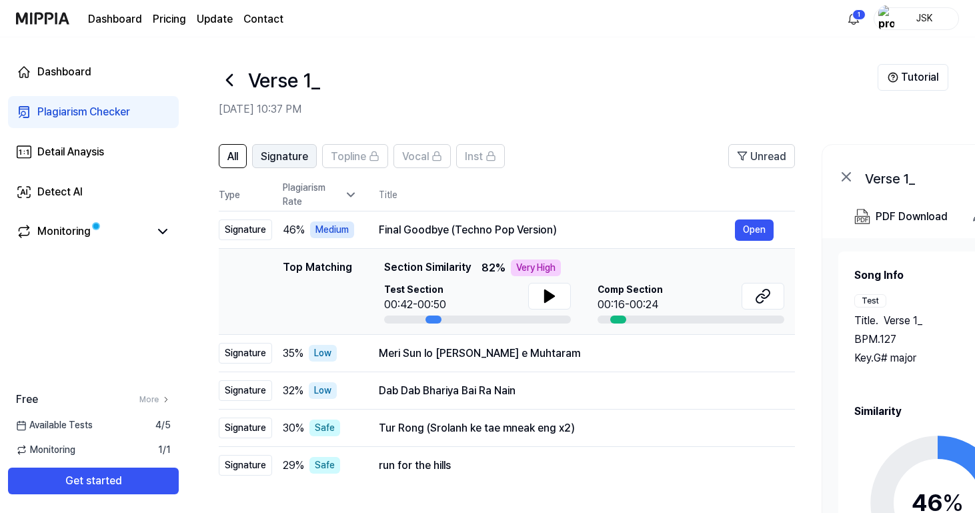
click at [305, 157] on span "Signature" at bounding box center [284, 157] width 47 height 16
click at [241, 155] on button "All" at bounding box center [233, 156] width 28 height 24
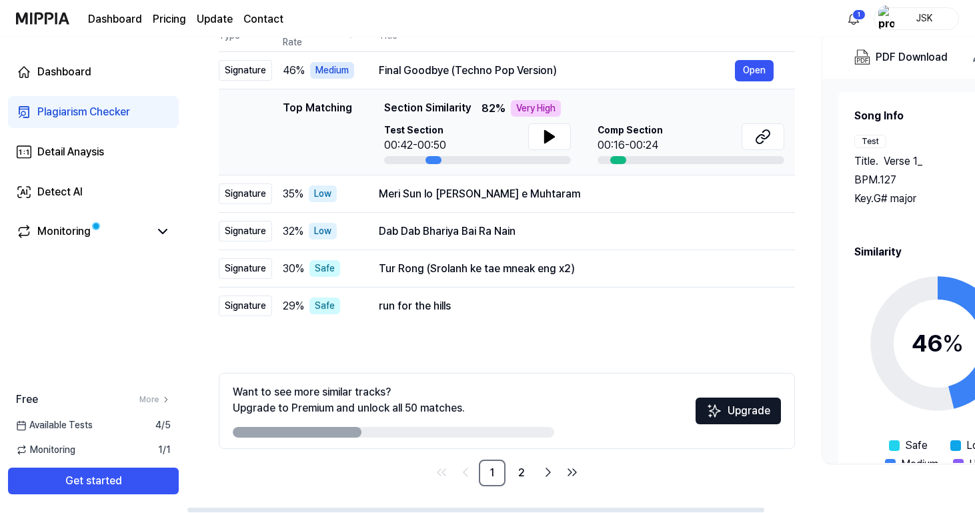
scroll to position [159, 0]
click at [521, 467] on link "2" at bounding box center [521, 472] width 27 height 27
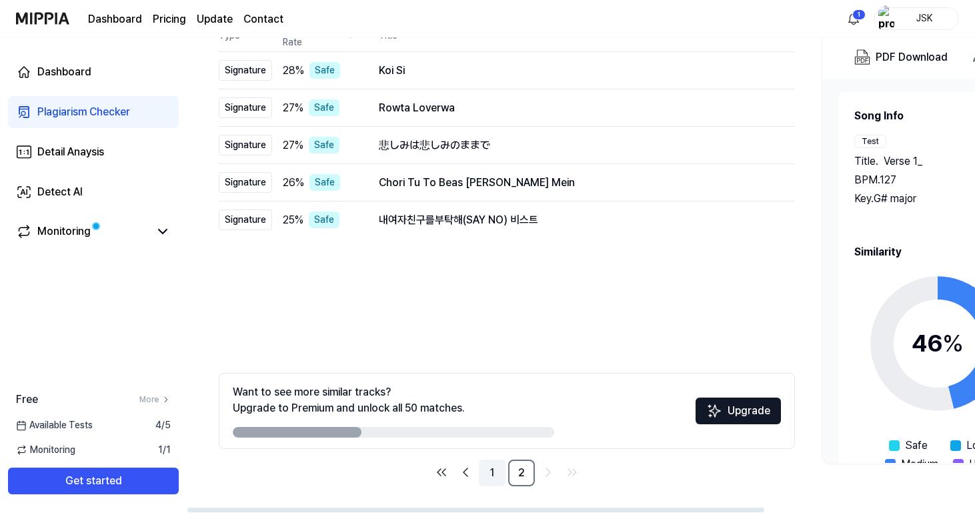
click at [494, 475] on link "1" at bounding box center [492, 472] width 27 height 27
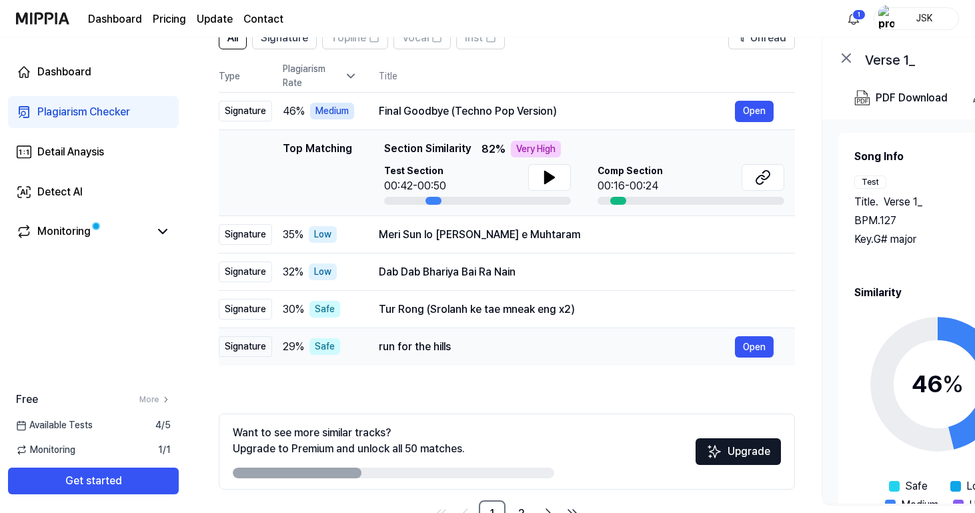
scroll to position [105, 0]
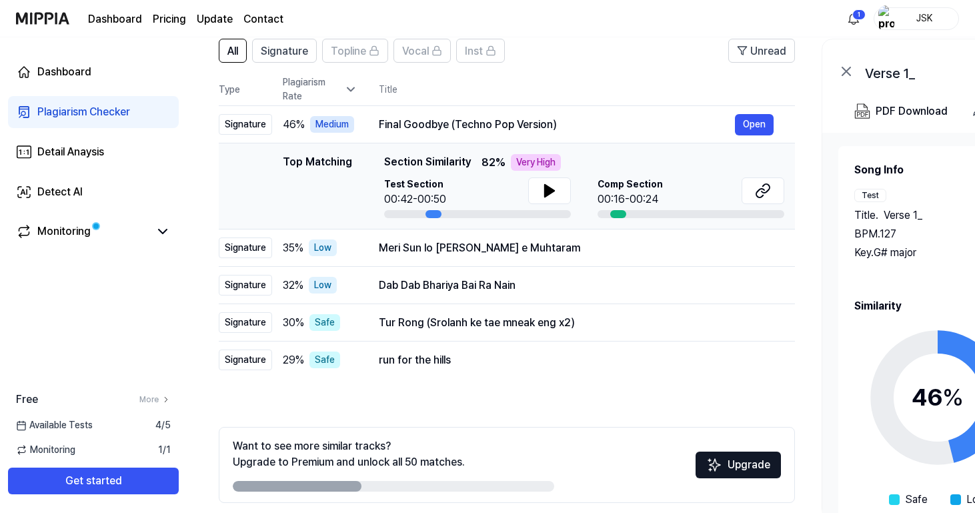
click at [627, 194] on div "00:16-00:24" at bounding box center [629, 199] width 65 height 16
click at [764, 186] on icon at bounding box center [763, 191] width 16 height 16
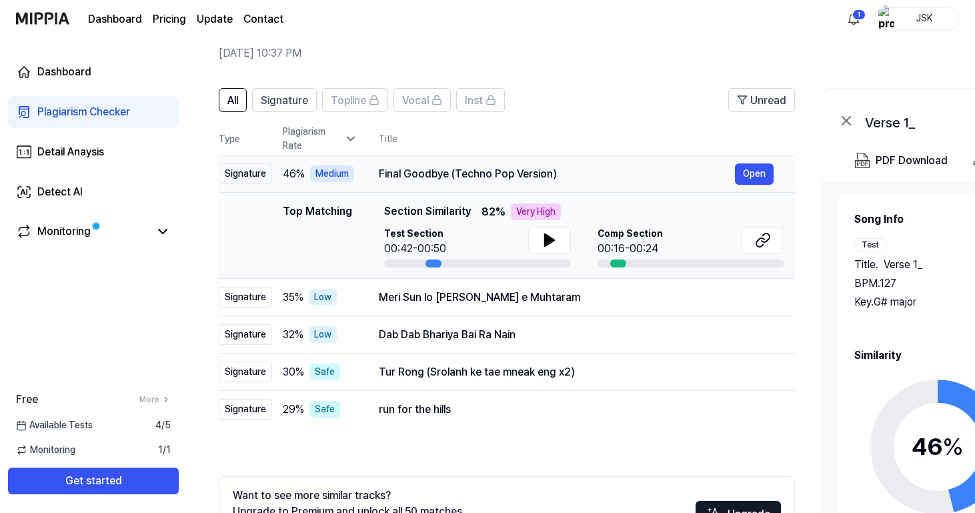
scroll to position [51, 0]
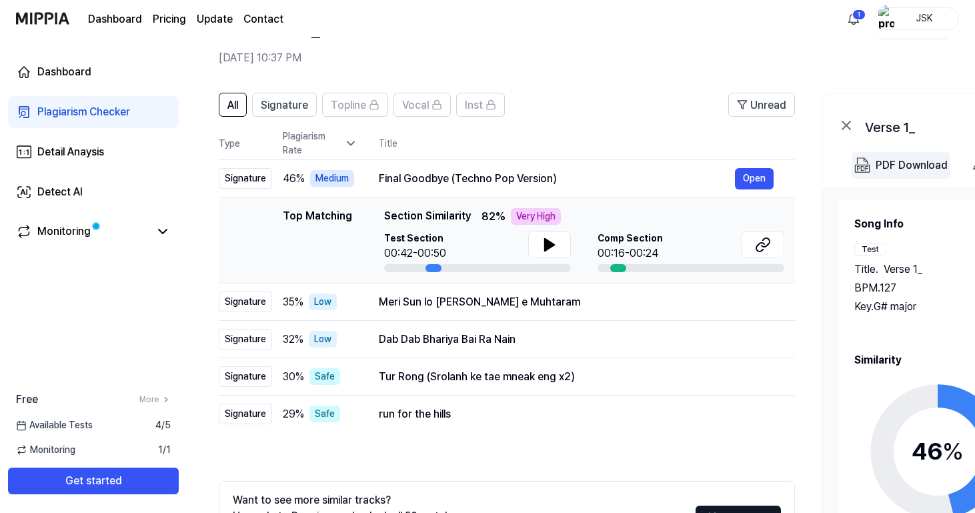
click at [907, 166] on div "PDF Download" at bounding box center [911, 165] width 72 height 17
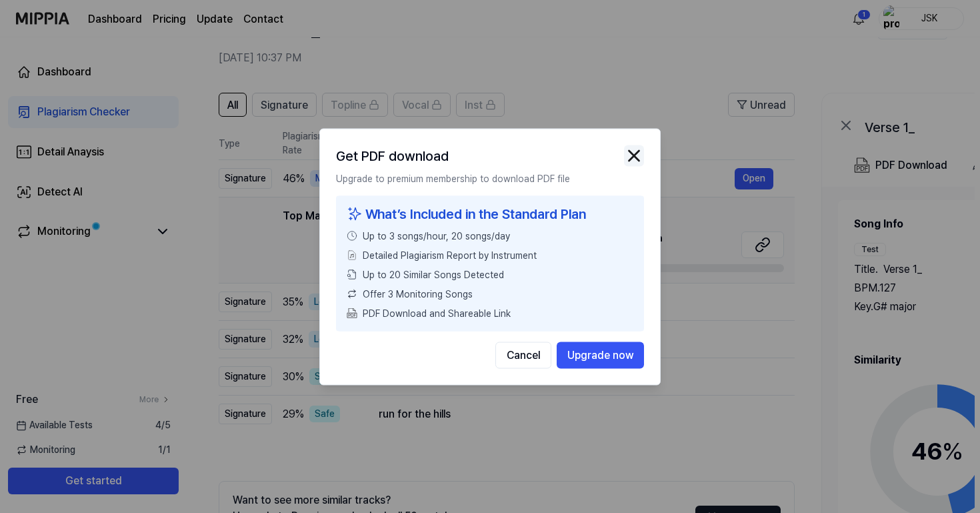
click at [640, 155] on img "button" at bounding box center [634, 155] width 20 height 20
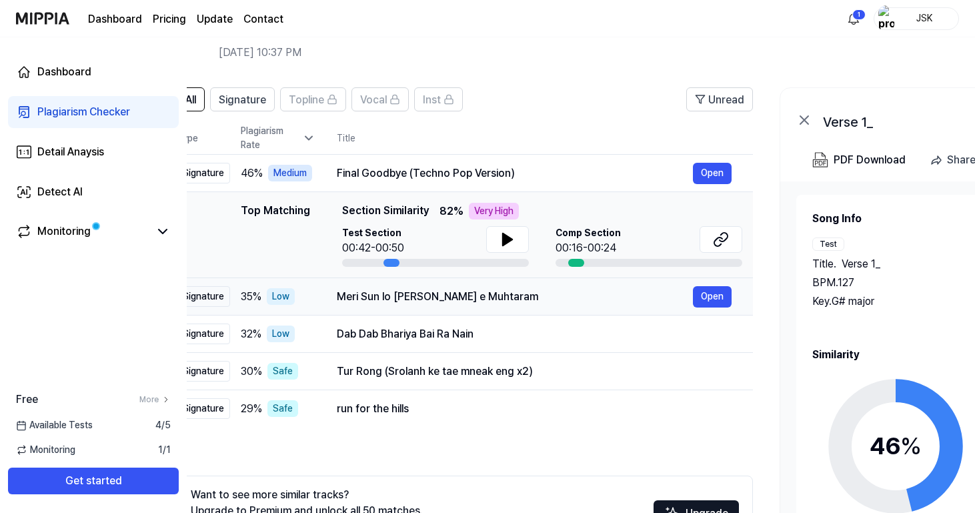
scroll to position [0, 0]
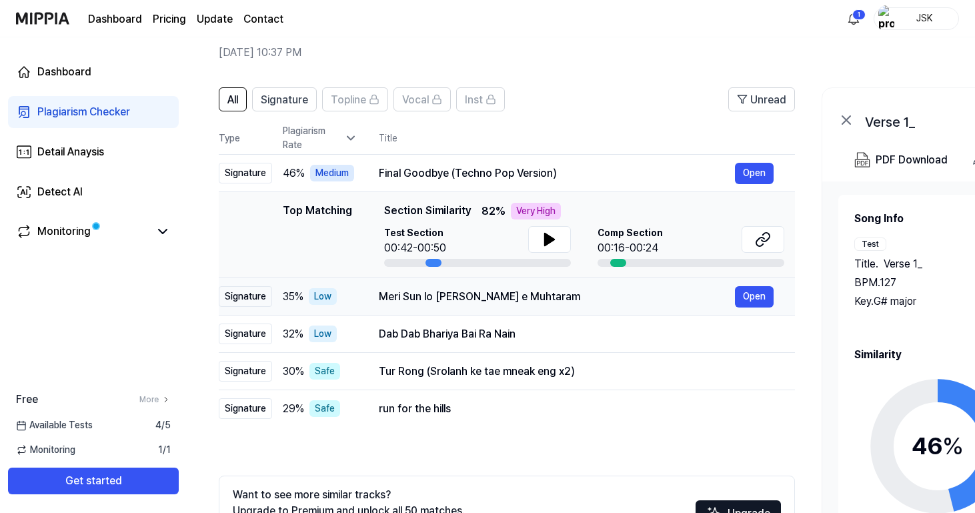
drag, startPoint x: 554, startPoint y: 454, endPoint x: 593, endPoint y: 302, distance: 156.8
click at [593, 302] on div "All Signature Topline Vocal Inst Unread All Signature Topline Vocal Inst Type P…" at bounding box center [507, 337] width 576 height 501
click at [279, 95] on span "Signature" at bounding box center [284, 100] width 47 height 16
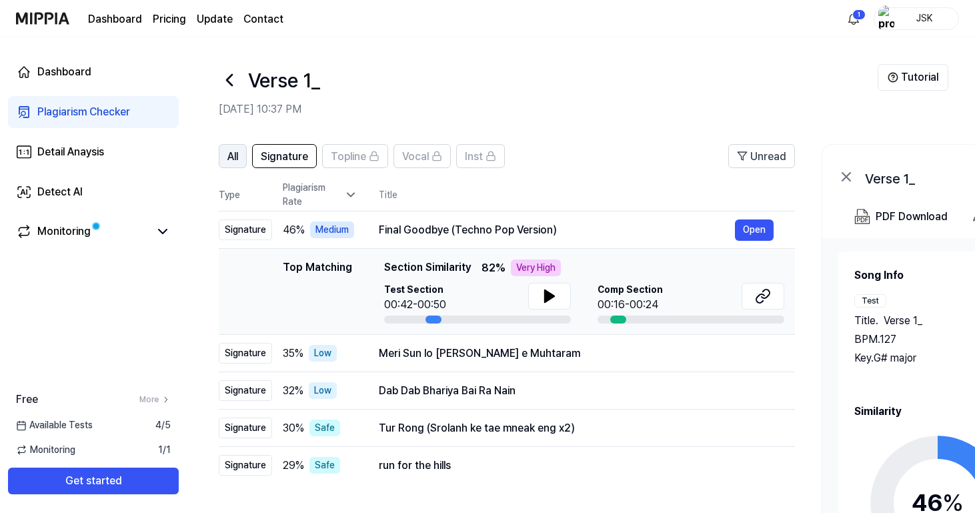
click at [243, 158] on button "All" at bounding box center [233, 156] width 28 height 24
click at [101, 228] on span at bounding box center [96, 226] width 12 height 12
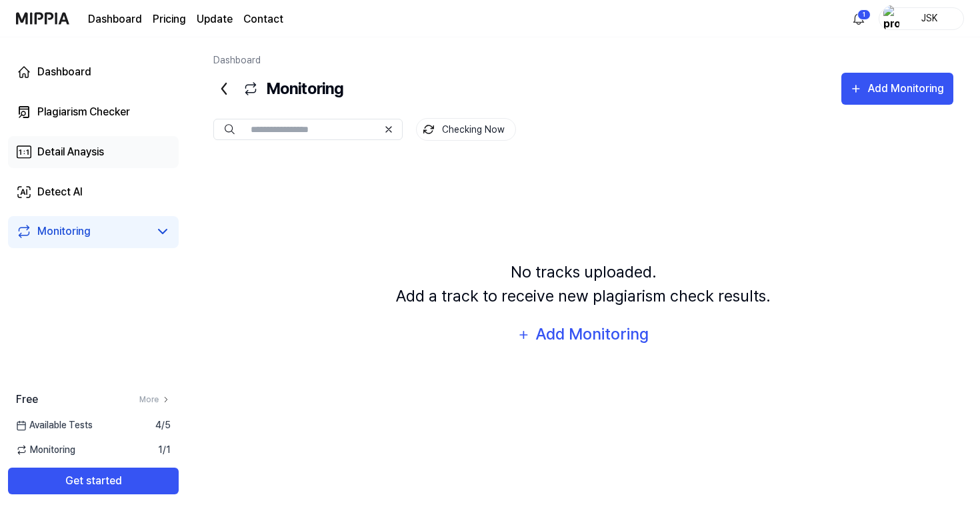
click at [119, 147] on link "Detail Anaysis" at bounding box center [93, 152] width 171 height 32
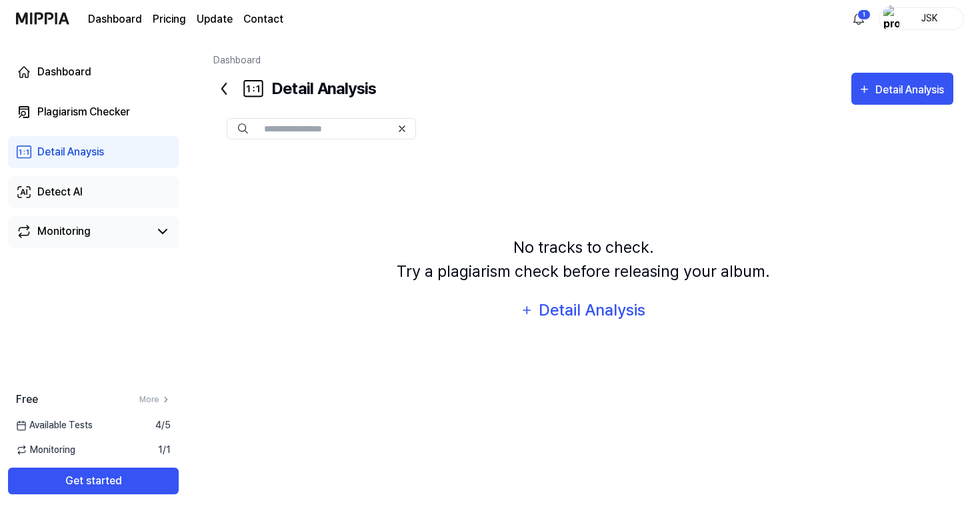
click at [99, 193] on link "Detect AI" at bounding box center [93, 192] width 171 height 32
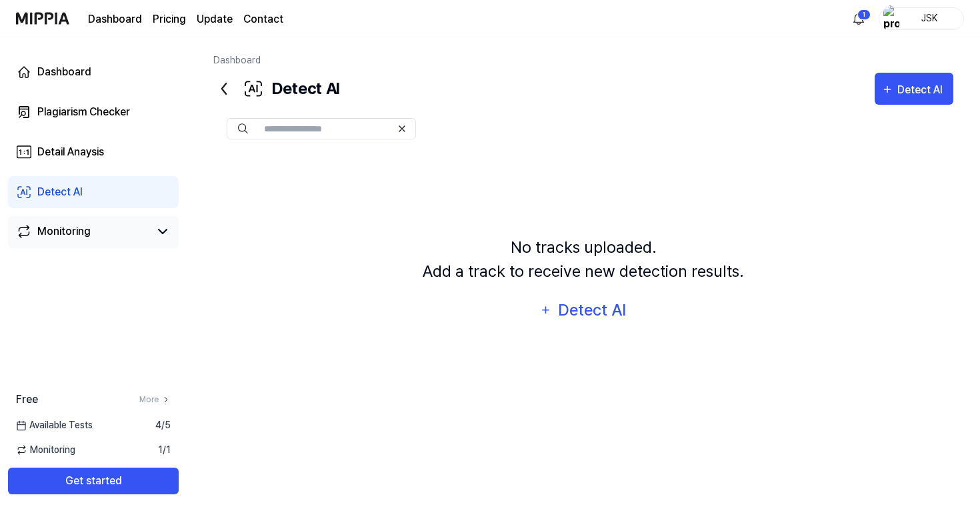
click at [111, 129] on div "Dashboard Plagiarism Checker Detail Anaysis Detect AI Monitoring" at bounding box center [93, 151] width 187 height 229
click at [111, 147] on link "Detail Anaysis" at bounding box center [93, 152] width 171 height 32
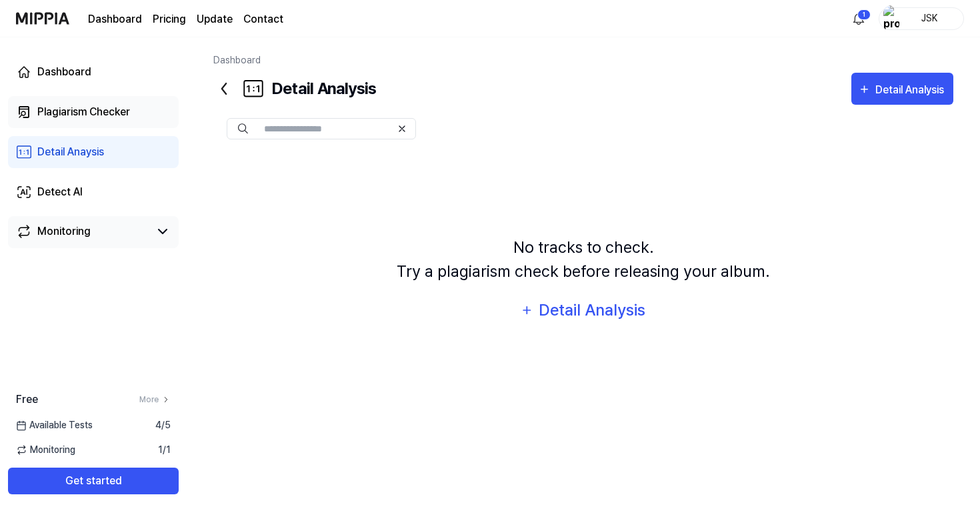
click at [115, 108] on div "Plagiarism Checker" at bounding box center [83, 112] width 93 height 16
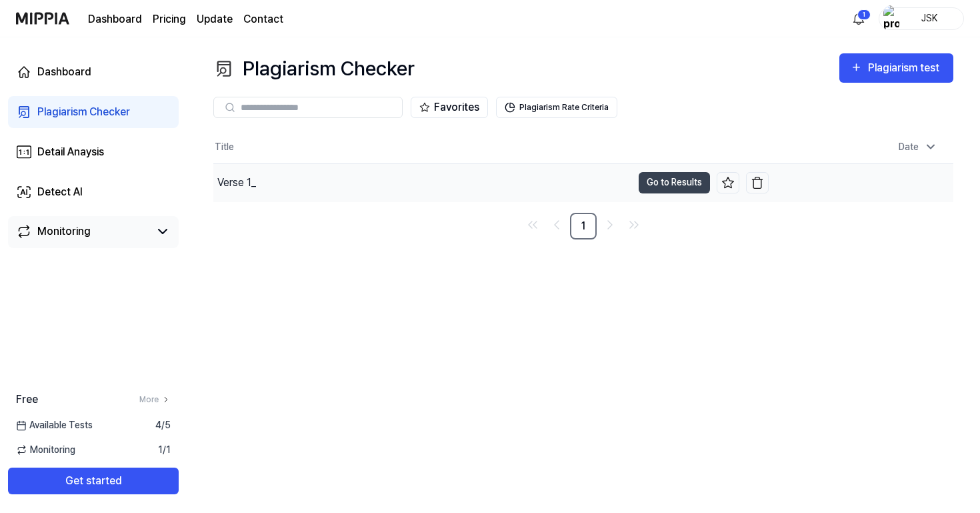
click at [291, 181] on div "Verse 1_" at bounding box center [422, 182] width 419 height 37
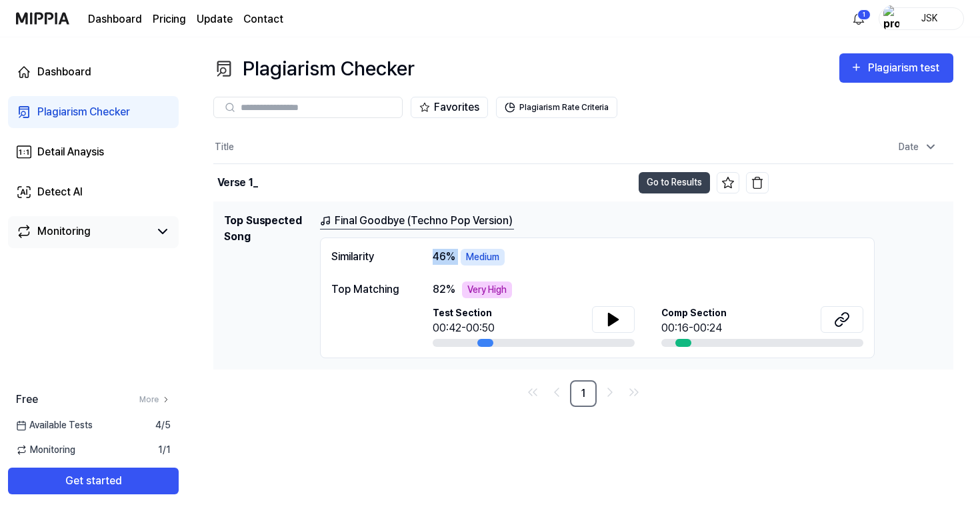
drag, startPoint x: 435, startPoint y: 257, endPoint x: 463, endPoint y: 257, distance: 27.3
click at [463, 257] on div "46 % Medium" at bounding box center [469, 257] width 72 height 17
click at [541, 213] on div "Final Goodbye (Techno Pop Version)" at bounding box center [631, 221] width 623 height 17
drag, startPoint x: 524, startPoint y: 215, endPoint x: 461, endPoint y: 223, distance: 63.8
click at [461, 223] on div "Final Goodbye (Techno Pop Version)" at bounding box center [631, 221] width 623 height 17
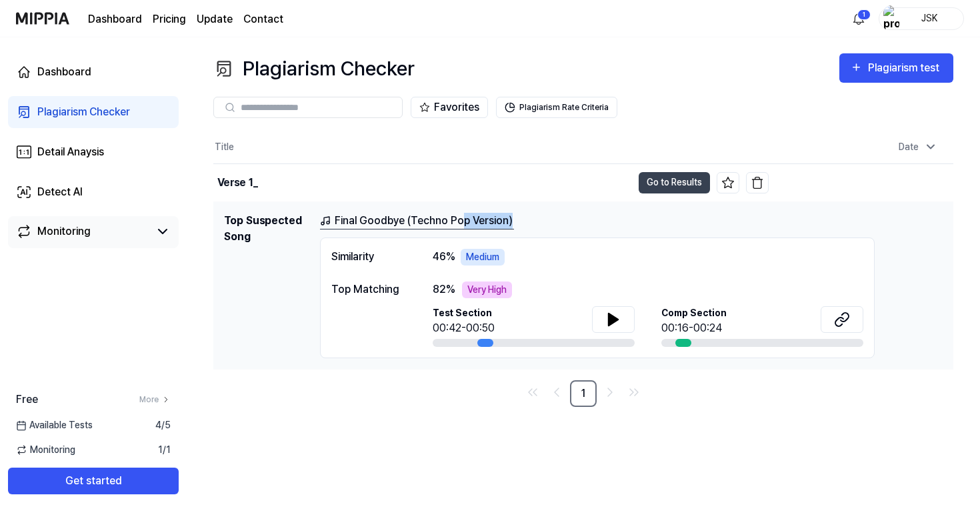
click at [461, 223] on link "Final Goodbye (Techno Pop Version)" at bounding box center [417, 221] width 194 height 17
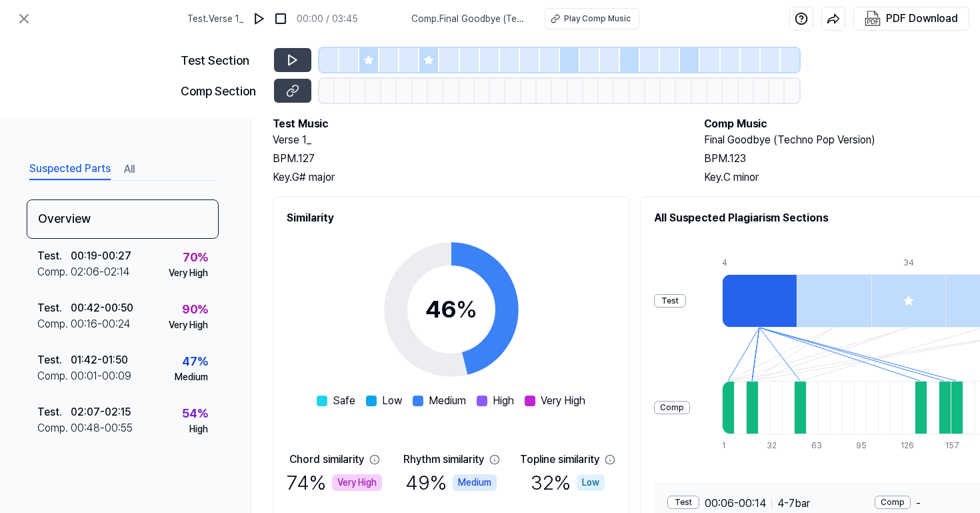
scroll to position [67, 0]
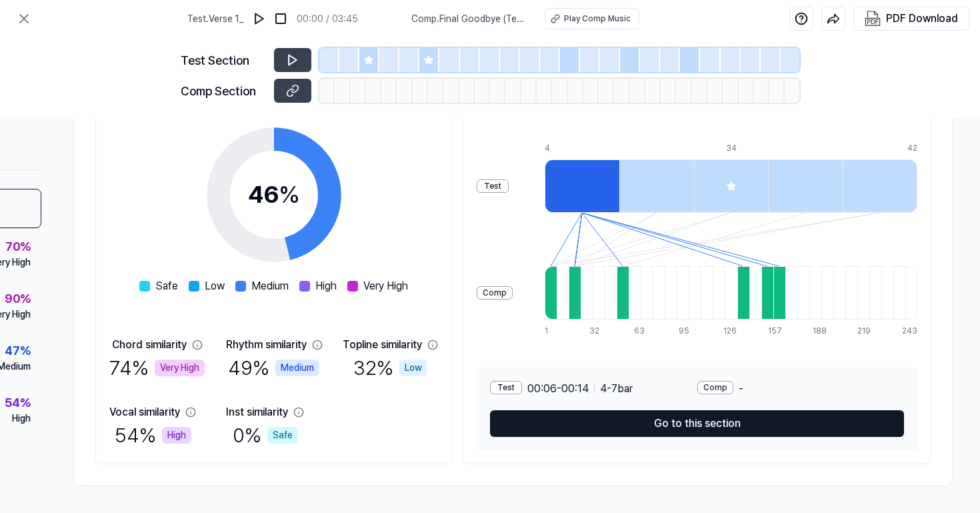
click at [669, 419] on button "Go to this section" at bounding box center [697, 423] width 414 height 27
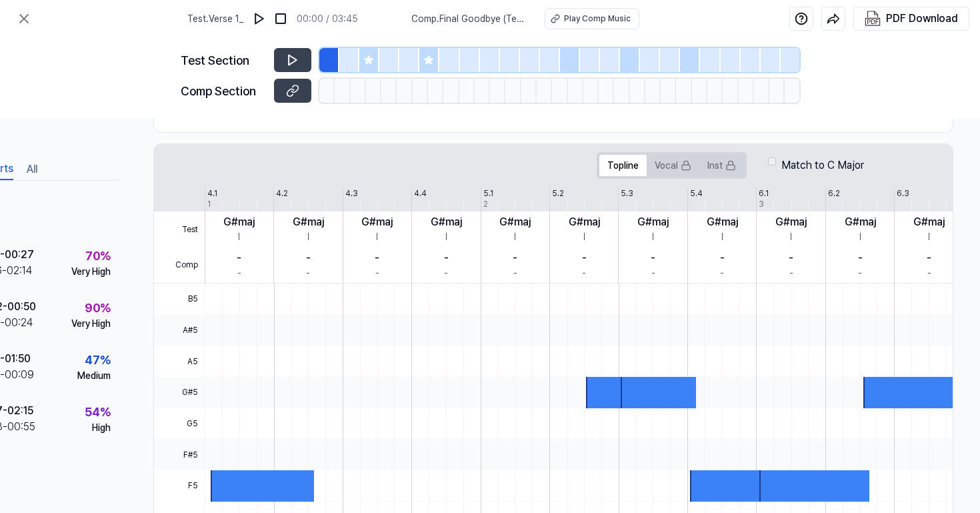
scroll to position [201, 103]
click at [287, 63] on icon at bounding box center [292, 59] width 13 height 13
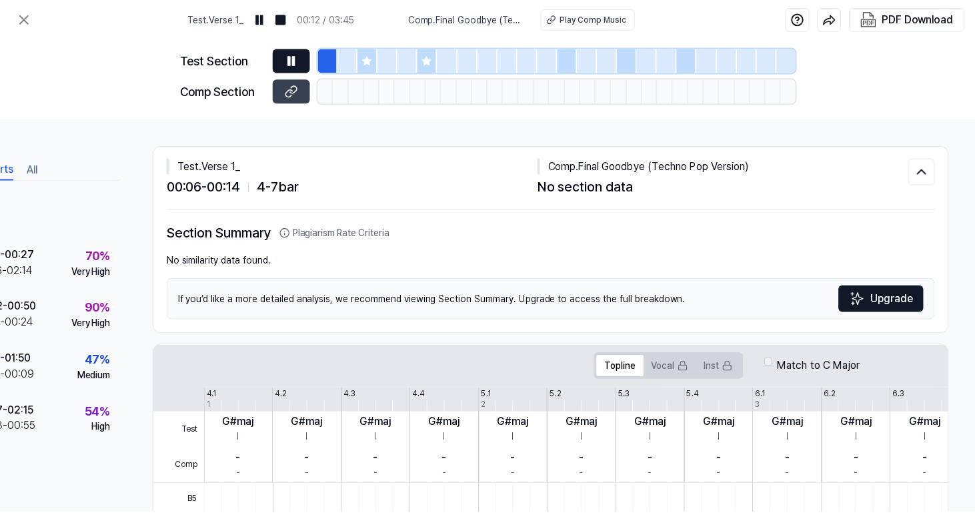
scroll to position [0, 98]
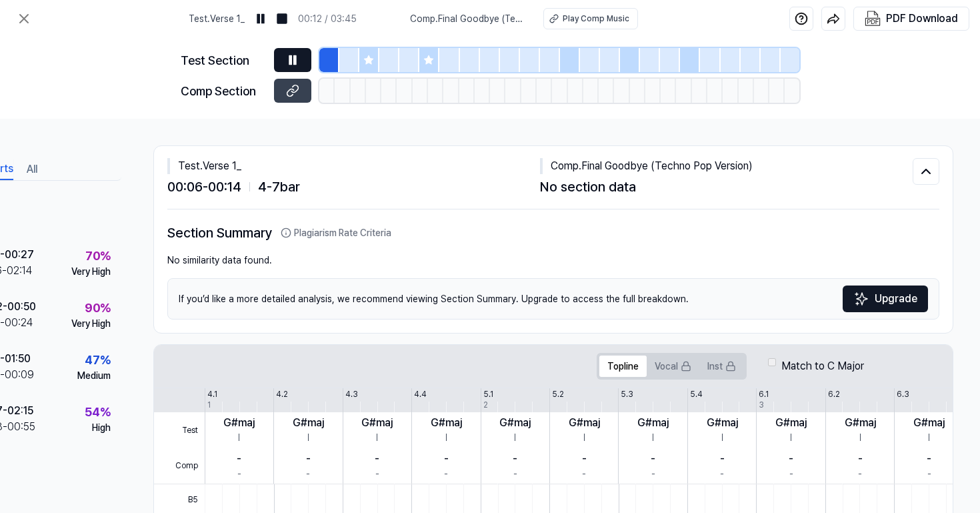
click at [295, 57] on icon at bounding box center [295, 59] width 2 height 9
click at [882, 20] on button "PDF Download" at bounding box center [911, 18] width 99 height 23
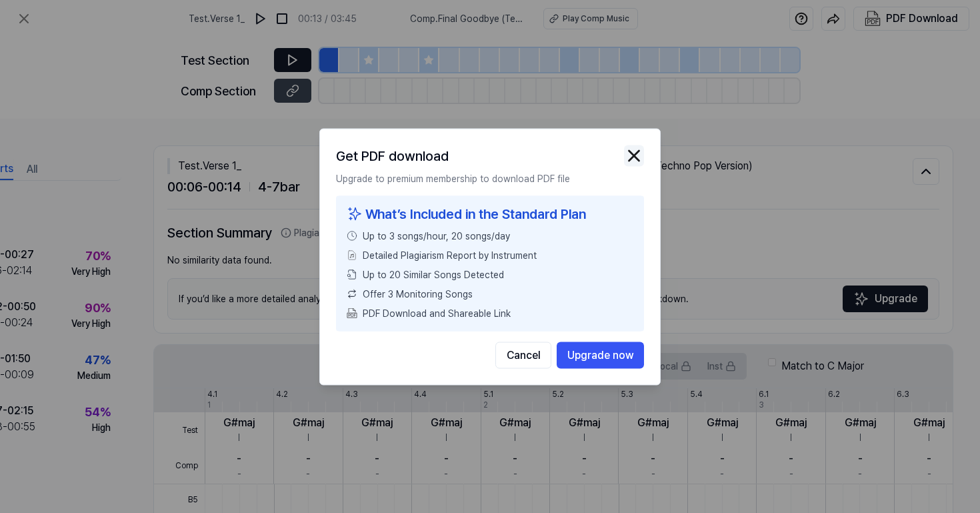
click at [639, 155] on img "button" at bounding box center [634, 155] width 20 height 20
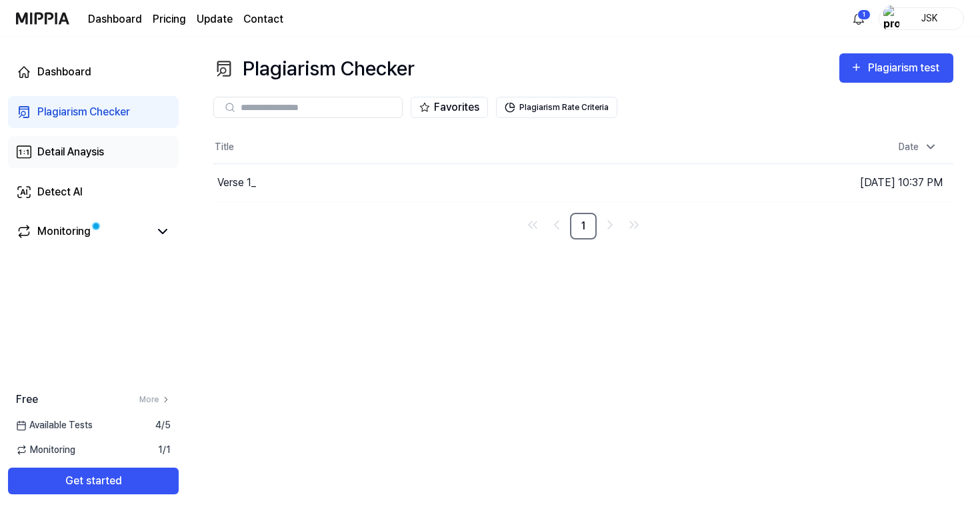
click at [95, 161] on link "Detail Anaysis" at bounding box center [93, 152] width 171 height 32
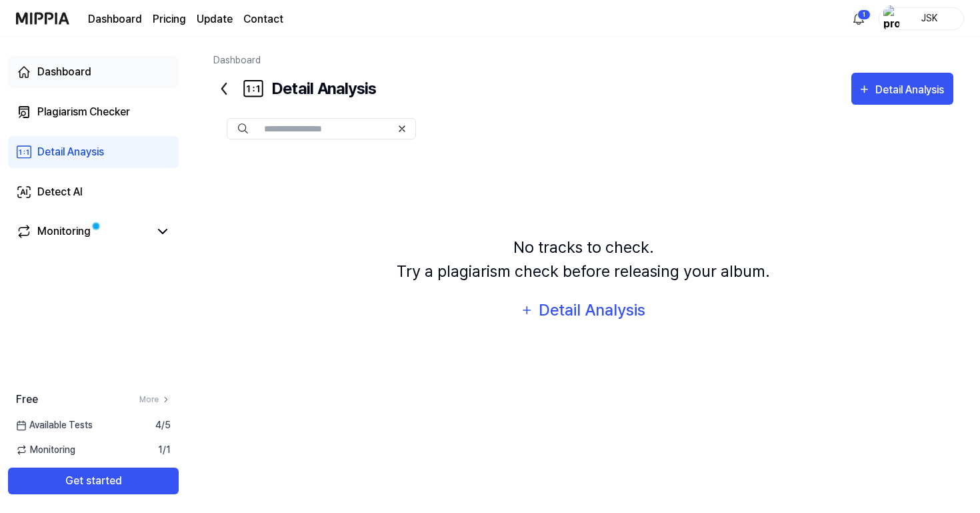
click at [105, 70] on link "Dashboard" at bounding box center [93, 72] width 171 height 32
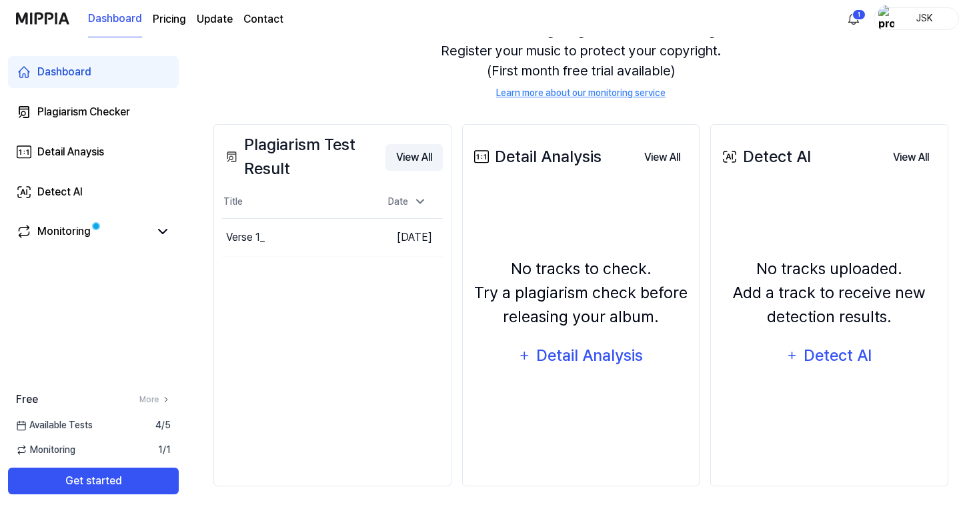
scroll to position [150, 0]
click at [415, 159] on button "View All" at bounding box center [413, 157] width 57 height 27
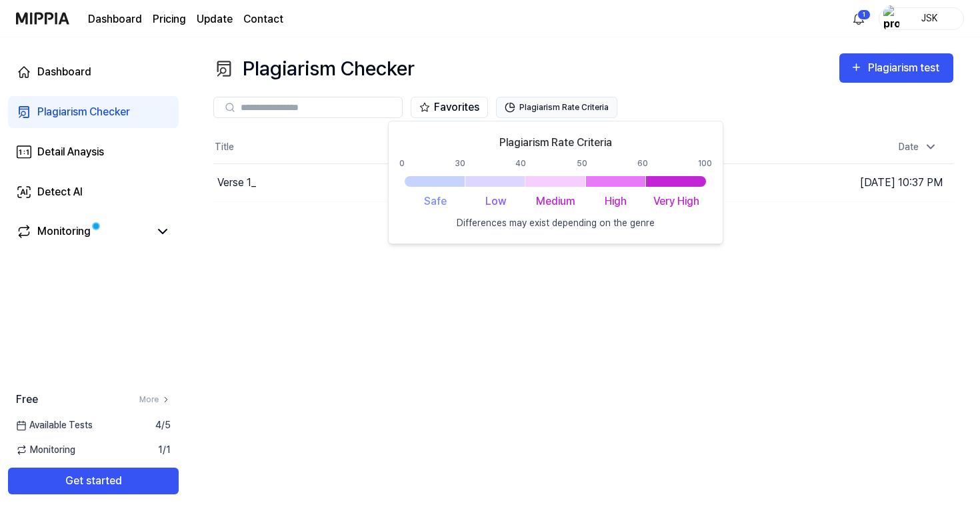
click at [534, 111] on button "Plagiarism Rate Criteria" at bounding box center [556, 107] width 121 height 21
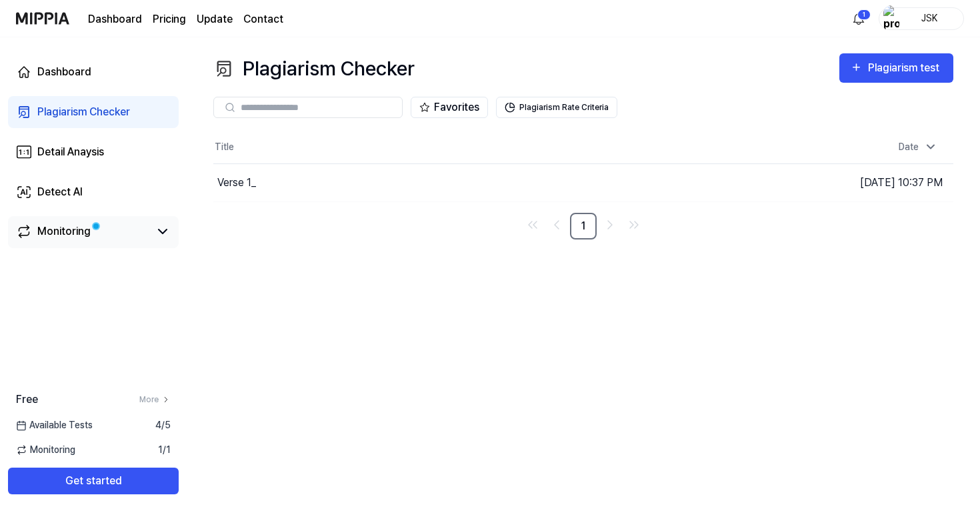
click at [95, 227] on span at bounding box center [95, 225] width 5 height 5
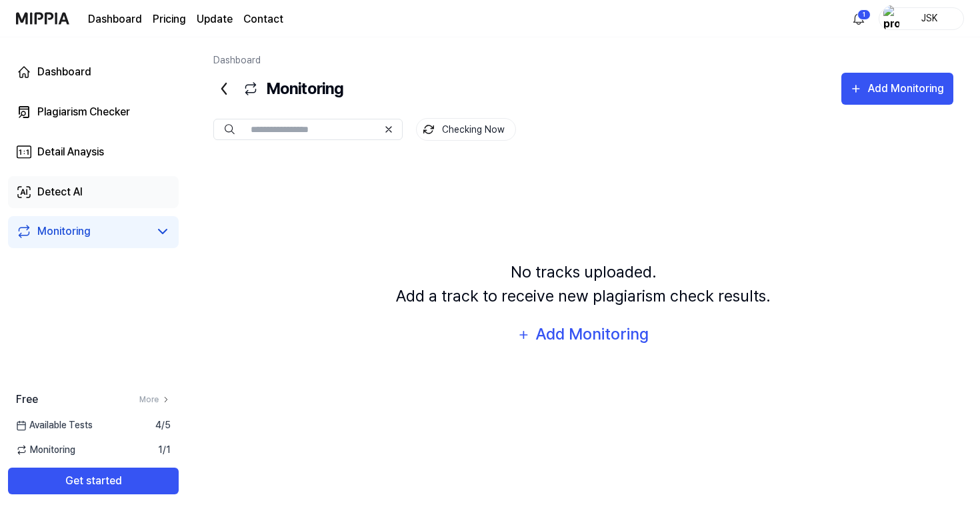
click at [103, 201] on link "Detect AI" at bounding box center [93, 192] width 171 height 32
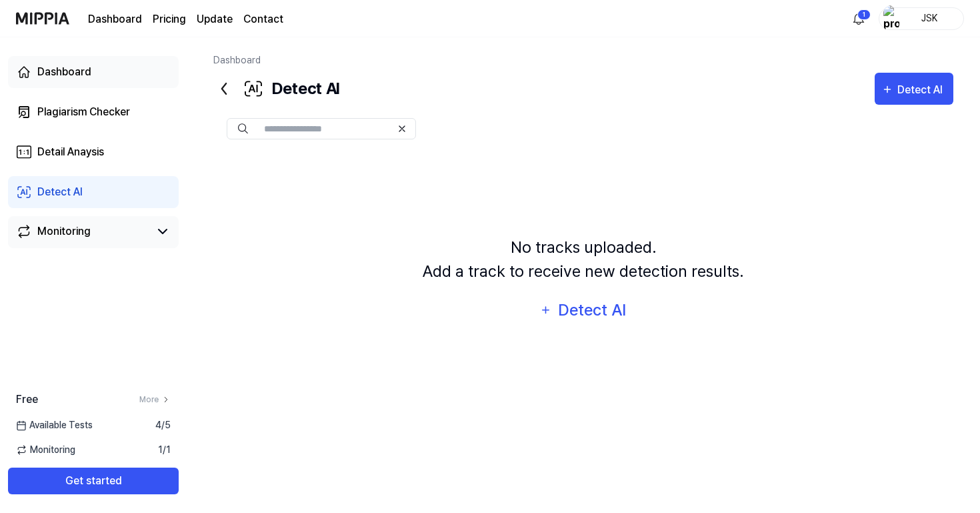
click at [107, 73] on link "Dashboard" at bounding box center [93, 72] width 171 height 32
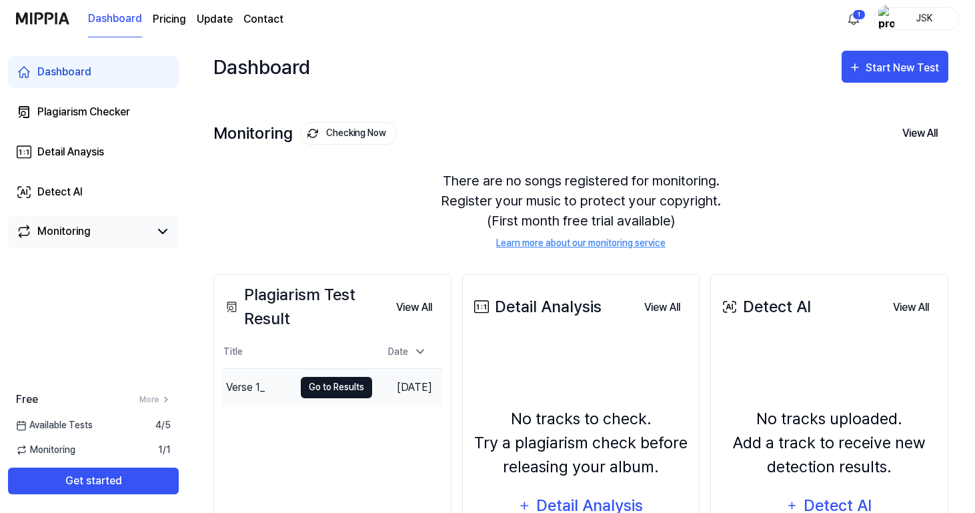
click at [305, 389] on button "Go to Results" at bounding box center [336, 387] width 71 height 21
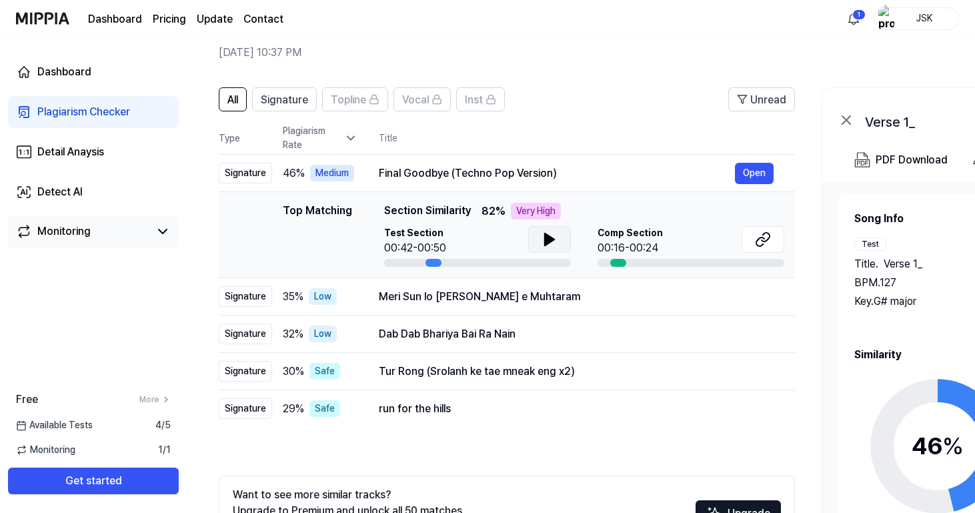
scroll to position [86, 0]
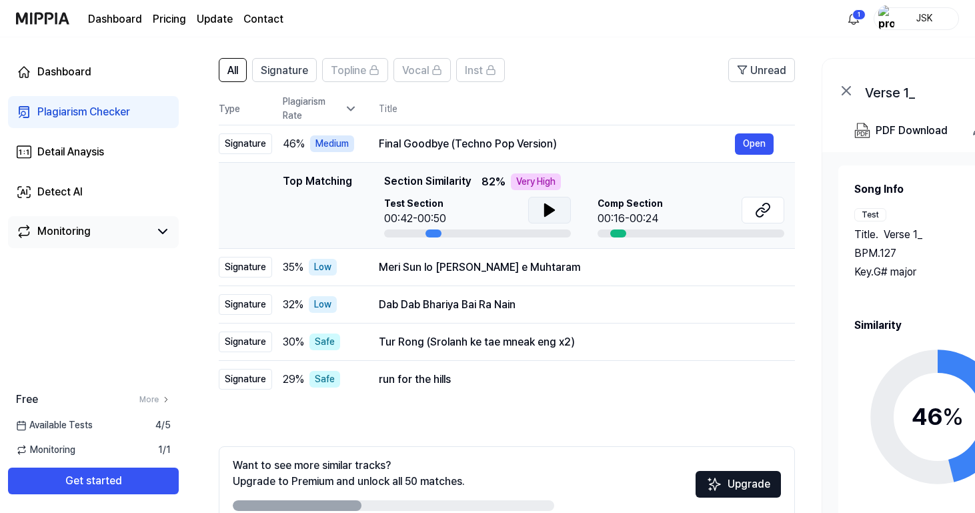
click at [553, 213] on icon at bounding box center [549, 210] width 16 height 16
drag, startPoint x: 383, startPoint y: 178, endPoint x: 503, endPoint y: 183, distance: 119.4
click at [503, 183] on div "Top Matching Section Similarity 82 % Very High" at bounding box center [584, 181] width 400 height 17
click at [410, 271] on div "Meri Sun lo [PERSON_NAME] e Muhtaram" at bounding box center [557, 267] width 356 height 16
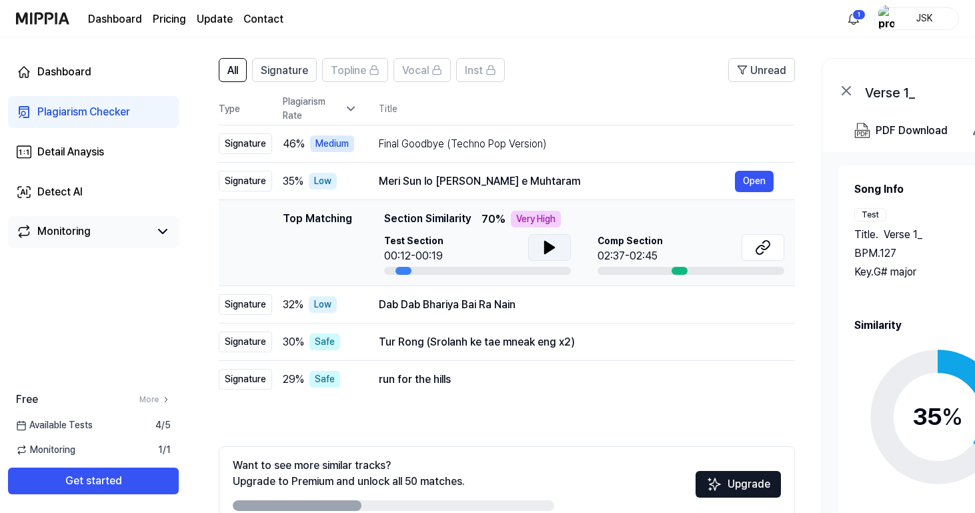
click at [531, 248] on button at bounding box center [549, 247] width 43 height 27
click at [541, 248] on icon at bounding box center [549, 247] width 16 height 16
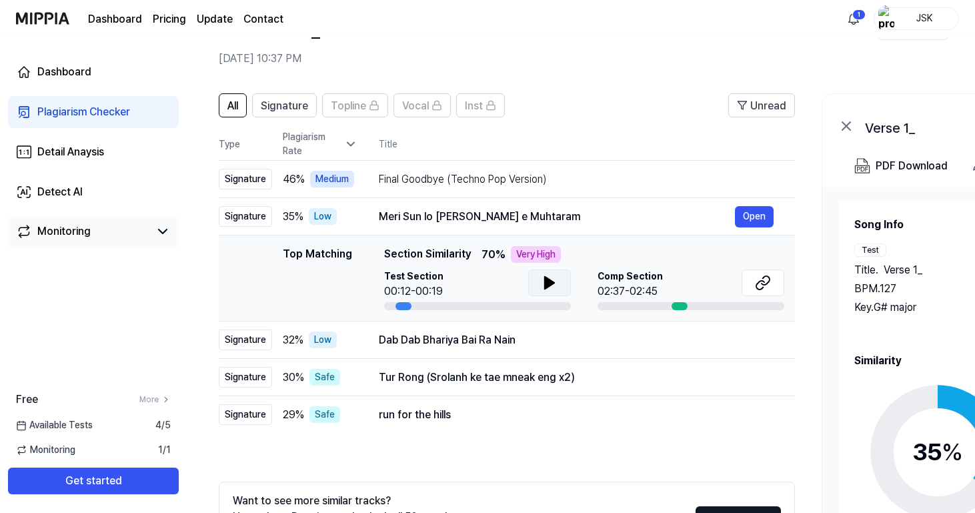
scroll to position [42, 0]
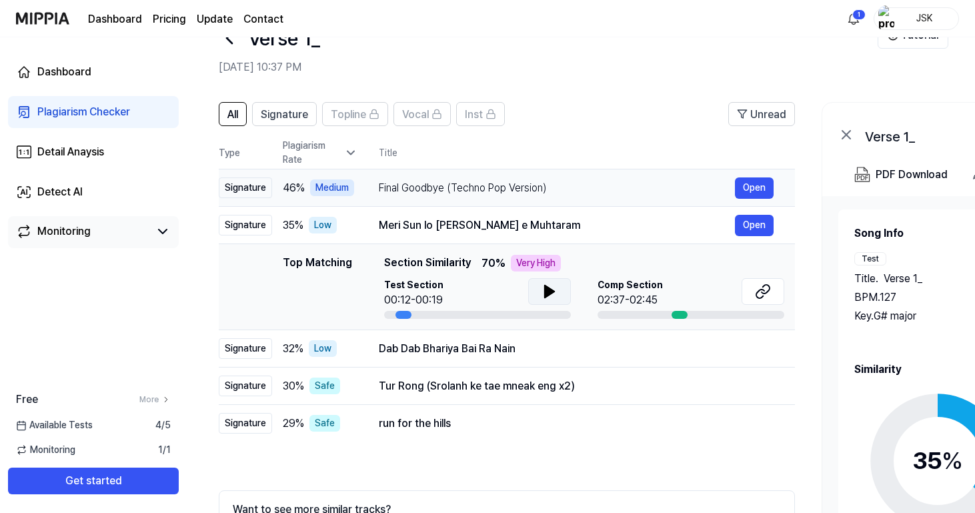
click at [458, 193] on div "Final Goodbye (Techno Pop Version)" at bounding box center [557, 188] width 356 height 16
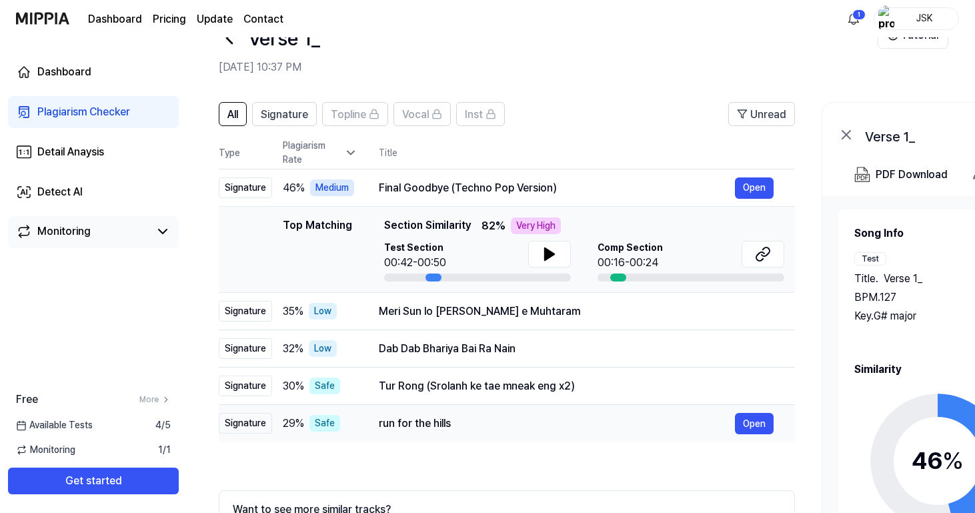
click at [348, 428] on div "29 % Safe" at bounding box center [320, 423] width 75 height 17
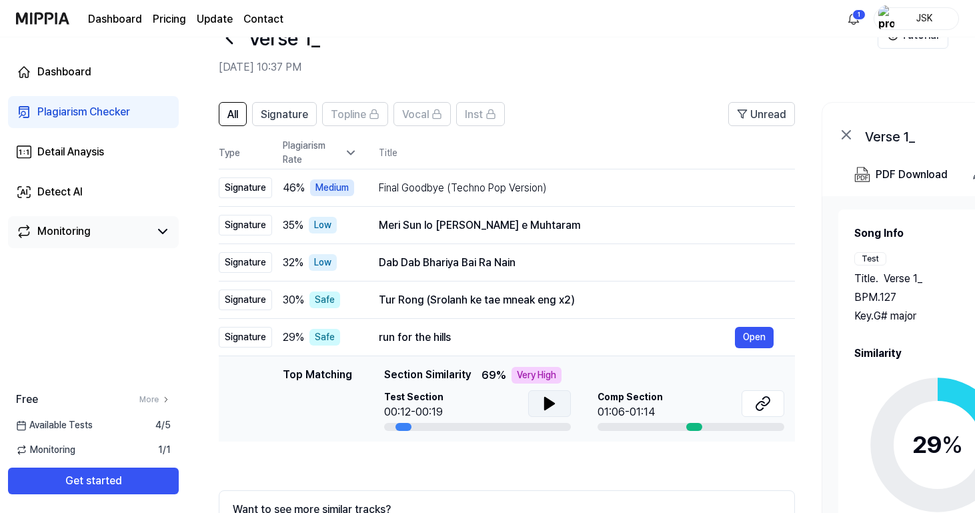
click at [557, 413] on button at bounding box center [549, 403] width 43 height 27
click at [553, 409] on icon at bounding box center [549, 403] width 16 height 16
click at [541, 334] on div "run for the hills" at bounding box center [557, 337] width 356 height 16
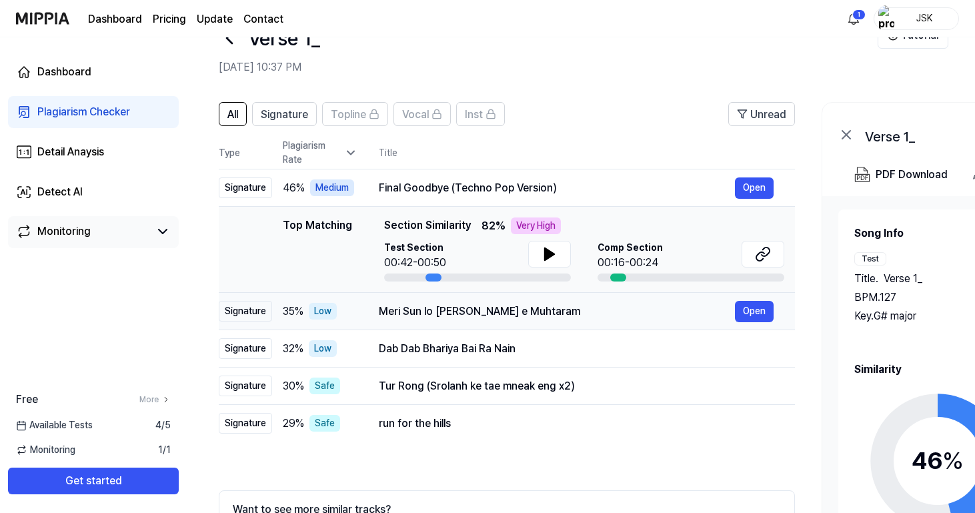
click at [530, 321] on div "Meri Sun lo Sada Murshid e Muhtaram Open" at bounding box center [576, 311] width 395 height 21
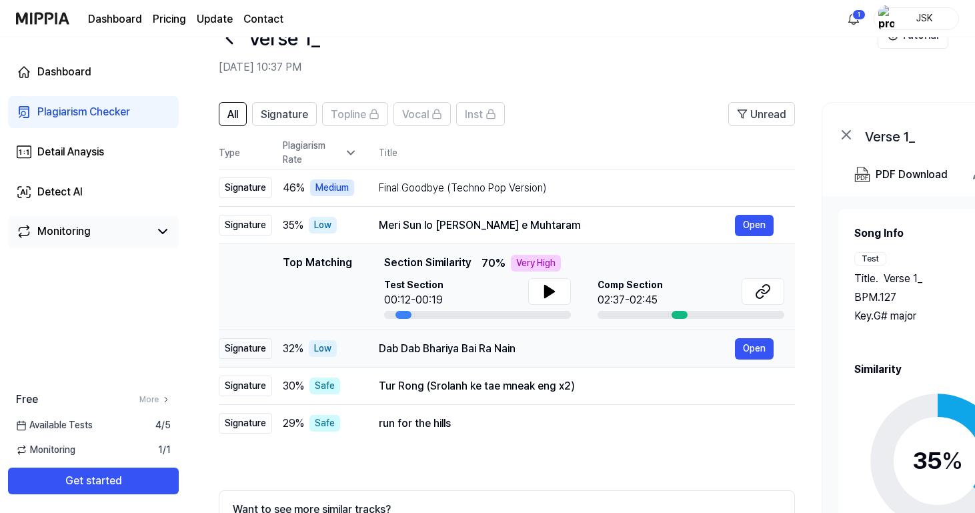
click at [530, 353] on div "Dab Dab Bhariya Bai Ra Nain" at bounding box center [557, 349] width 356 height 16
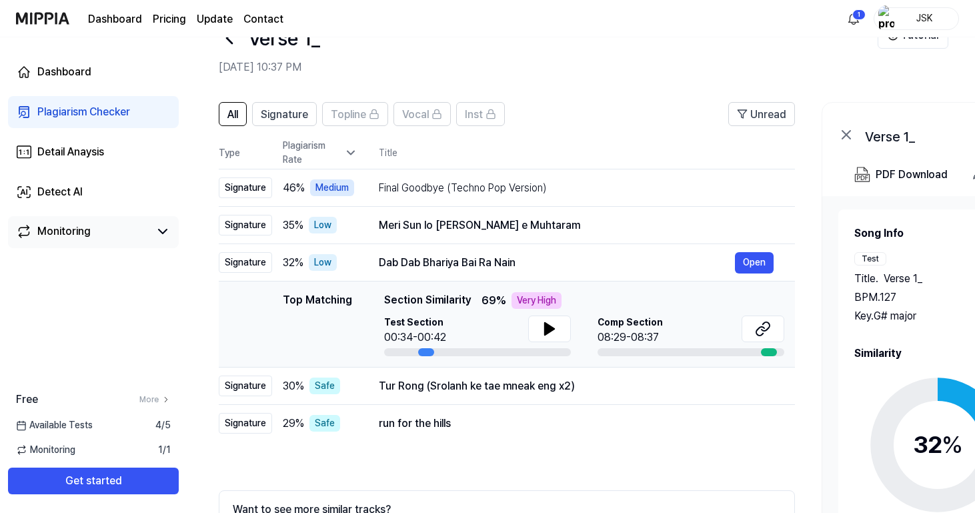
click at [785, 329] on td "Top Matching Top Matching Section Similarity 69 % Very High Test Section 00:34-…" at bounding box center [507, 324] width 576 height 86
click at [766, 329] on icon at bounding box center [765, 326] width 8 height 9
click at [661, 215] on div "Meri Sun lo Sada Murshid e Muhtaram Open" at bounding box center [576, 225] width 395 height 21
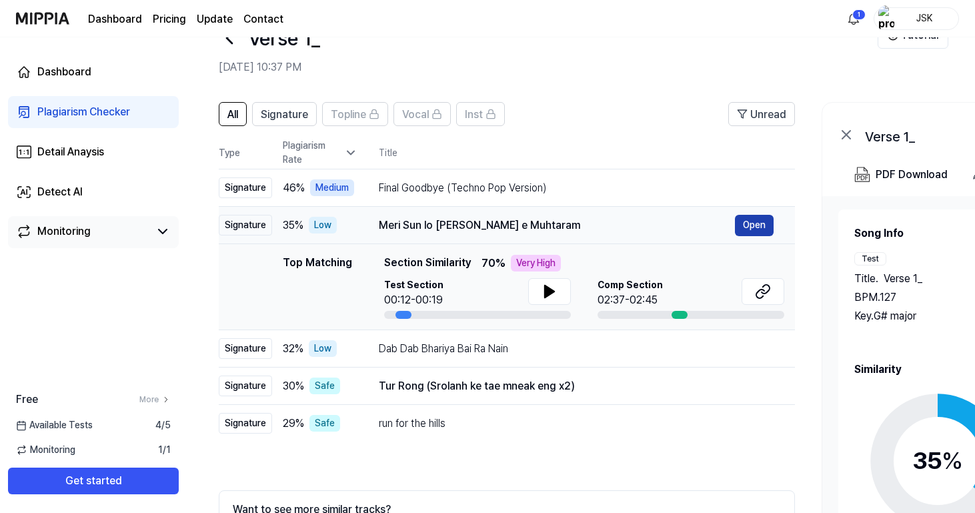
click at [756, 217] on button "Open" at bounding box center [754, 225] width 39 height 21
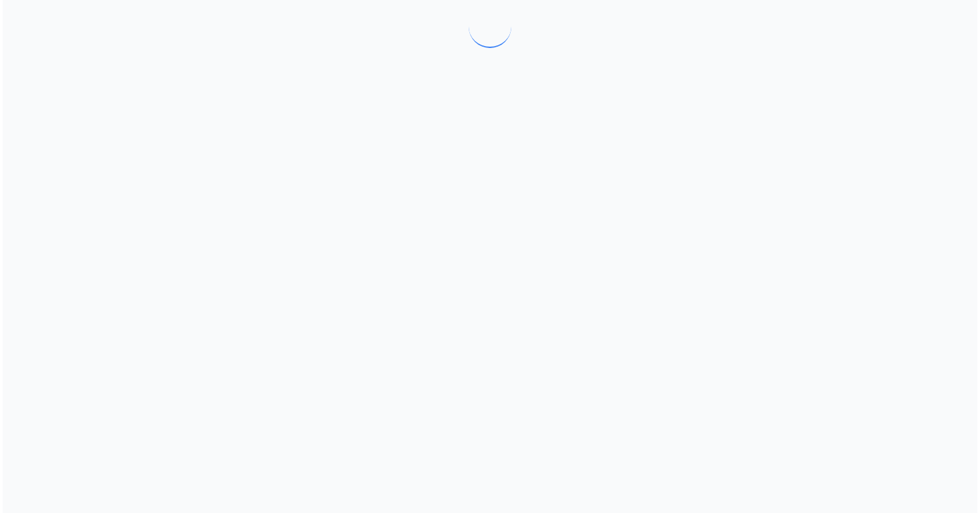
scroll to position [0, 0]
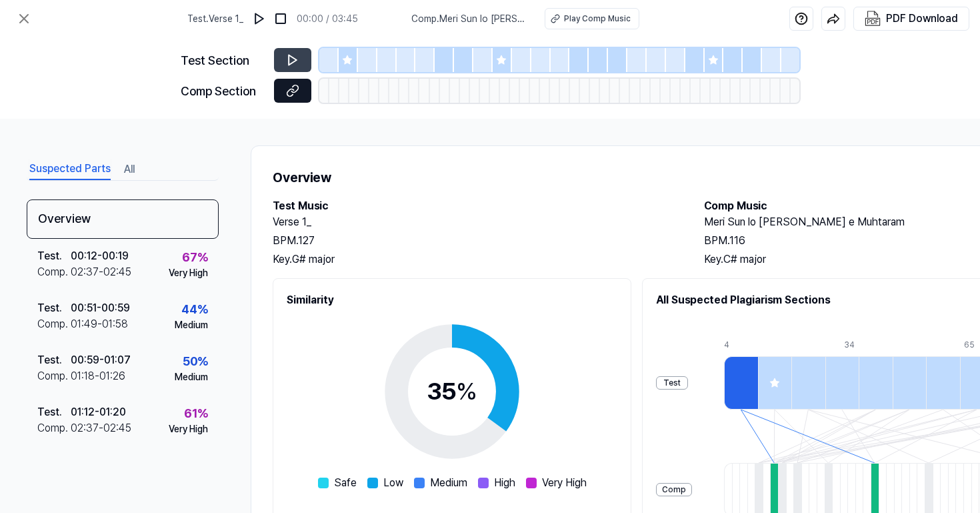
click at [289, 86] on icon at bounding box center [292, 90] width 13 height 13
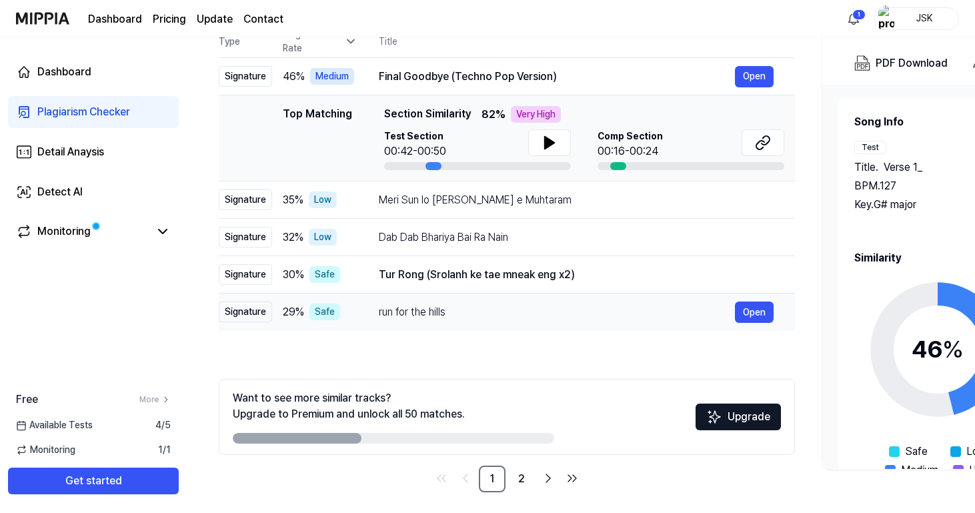
scroll to position [153, 0]
click at [751, 311] on button "Open" at bounding box center [754, 312] width 39 height 21
click at [648, 317] on div "run for the hills" at bounding box center [557, 313] width 356 height 16
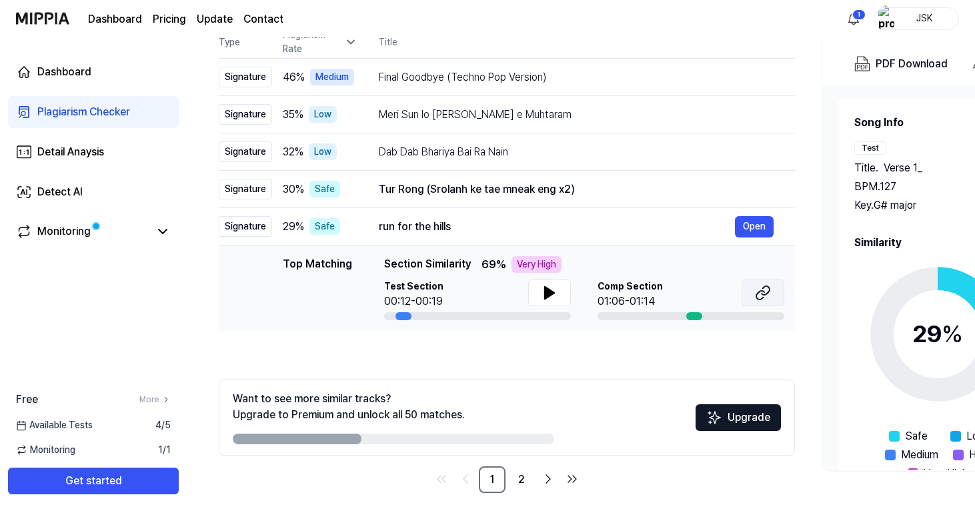
click at [756, 293] on icon at bounding box center [763, 293] width 16 height 16
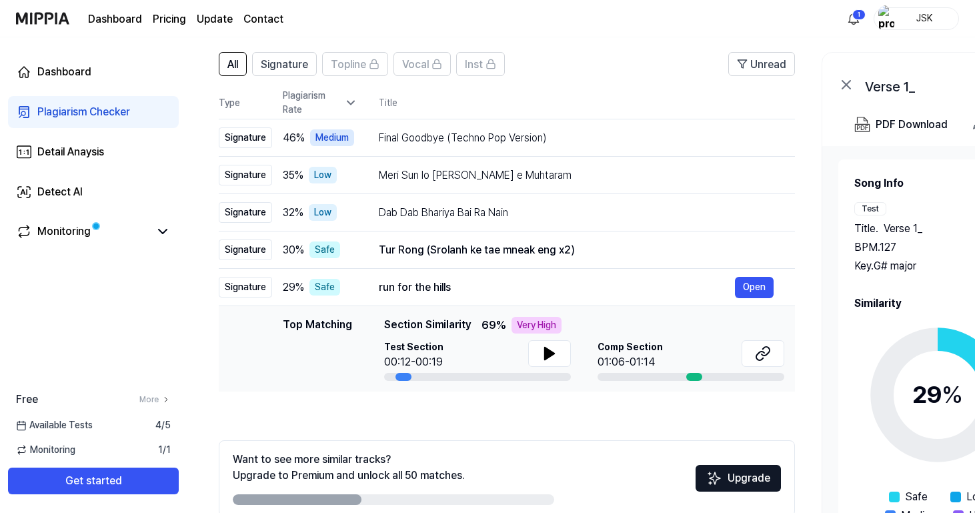
scroll to position [83, 0]
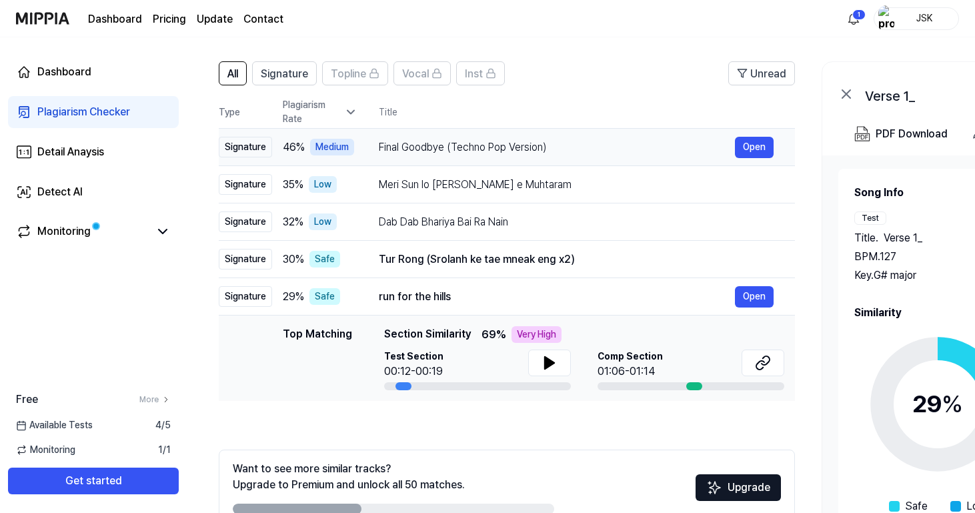
click at [562, 145] on div "Final Goodbye (Techno Pop Version)" at bounding box center [557, 147] width 356 height 16
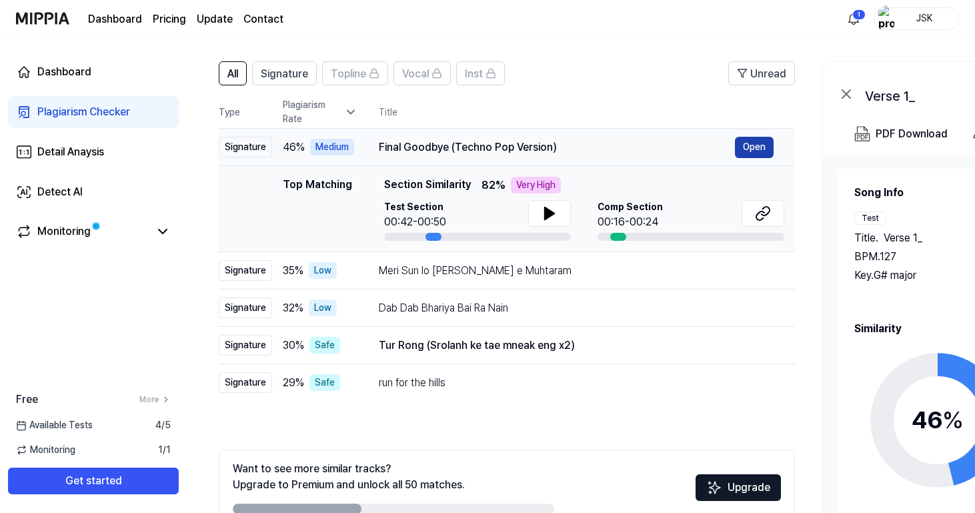
click at [762, 147] on button "Open" at bounding box center [754, 147] width 39 height 21
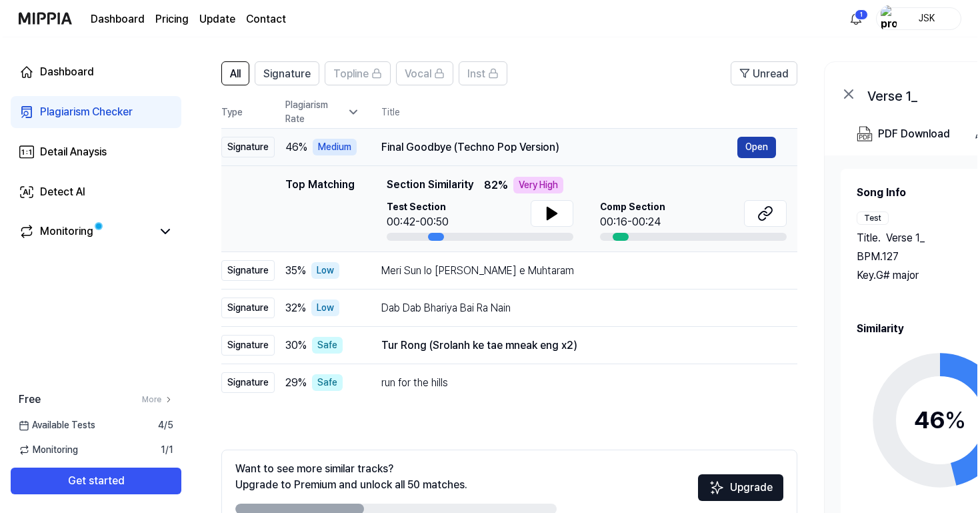
scroll to position [0, 0]
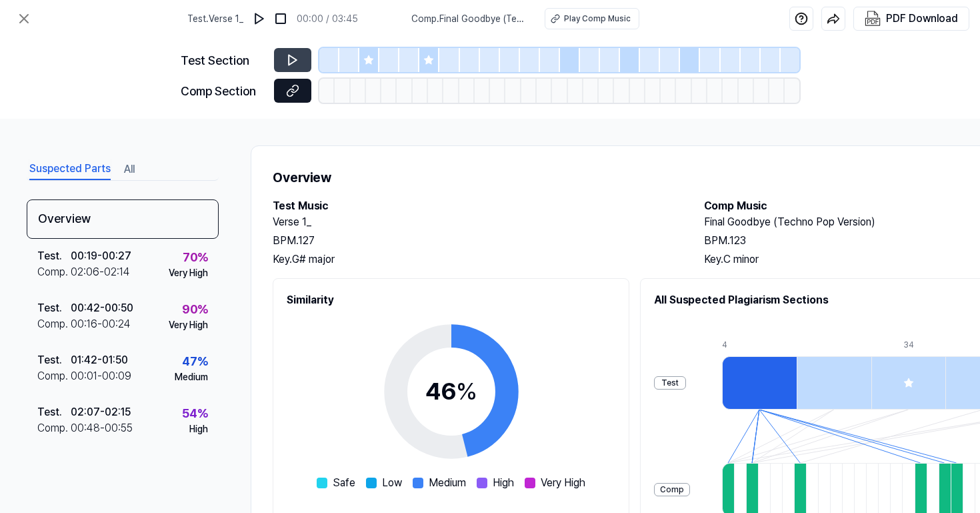
click at [279, 93] on button at bounding box center [292, 91] width 37 height 24
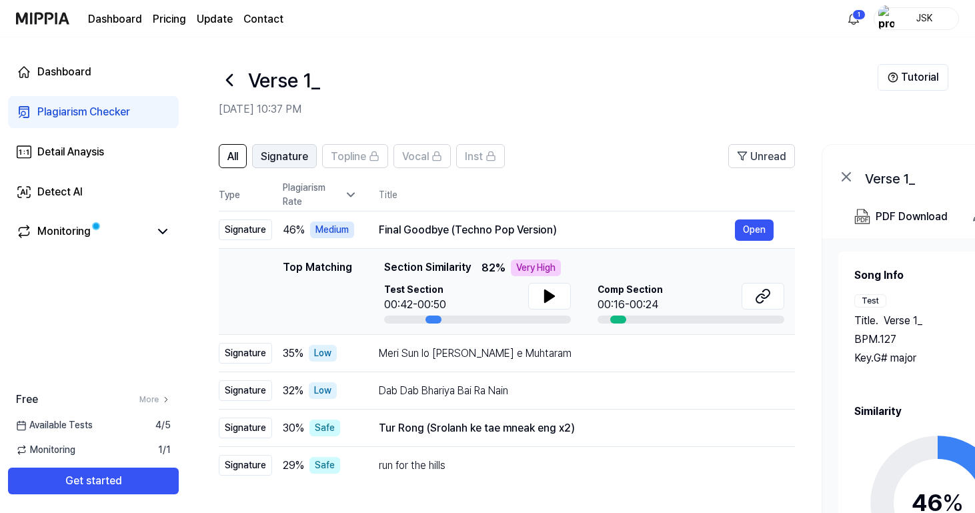
click at [297, 154] on span "Signature" at bounding box center [284, 157] width 47 height 16
click at [231, 82] on icon at bounding box center [229, 79] width 21 height 21
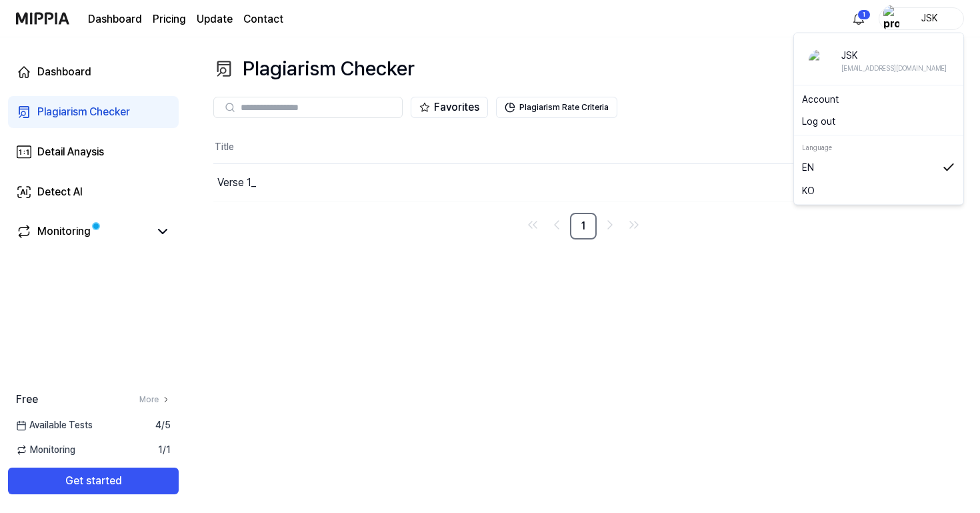
click at [903, 23] on div "JSK" at bounding box center [921, 18] width 85 height 23
click at [827, 99] on link "Account" at bounding box center [878, 100] width 153 height 14
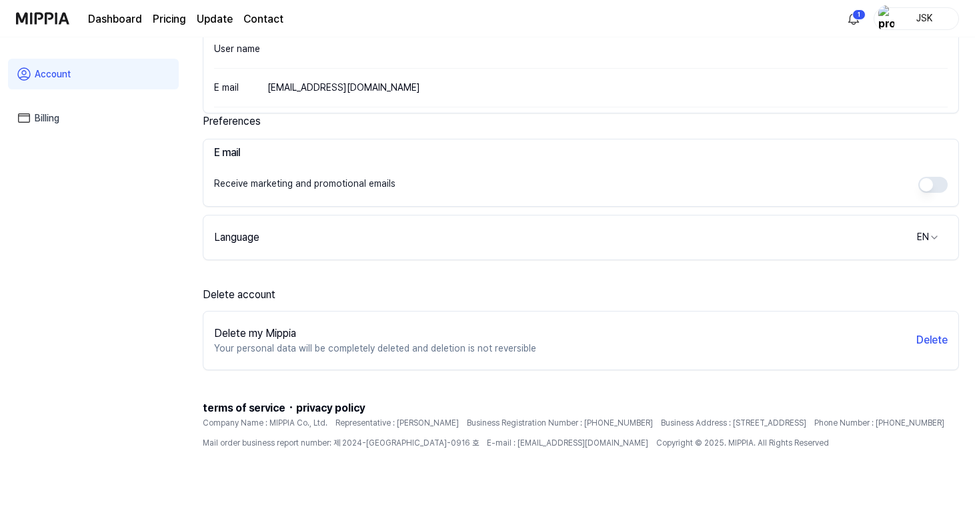
scroll to position [219, 0]
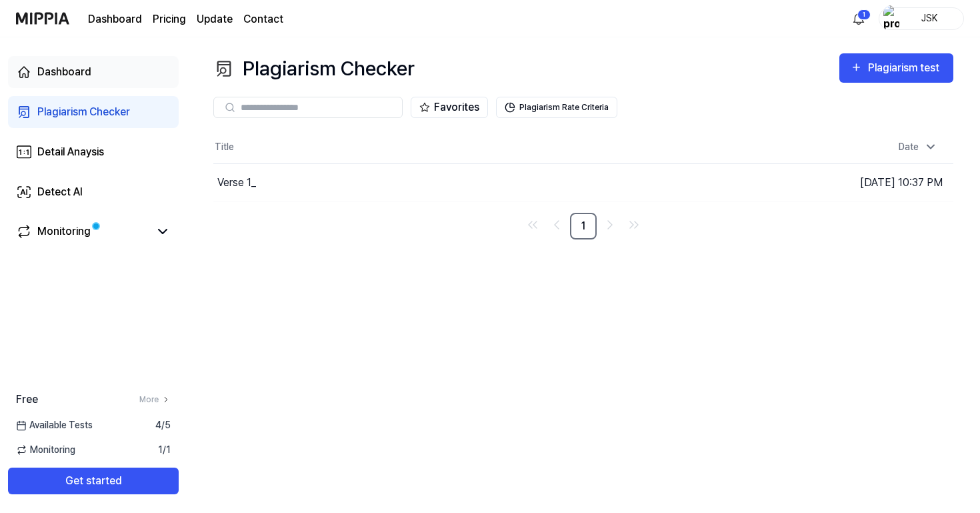
click at [59, 72] on div "Dashboard" at bounding box center [64, 72] width 54 height 16
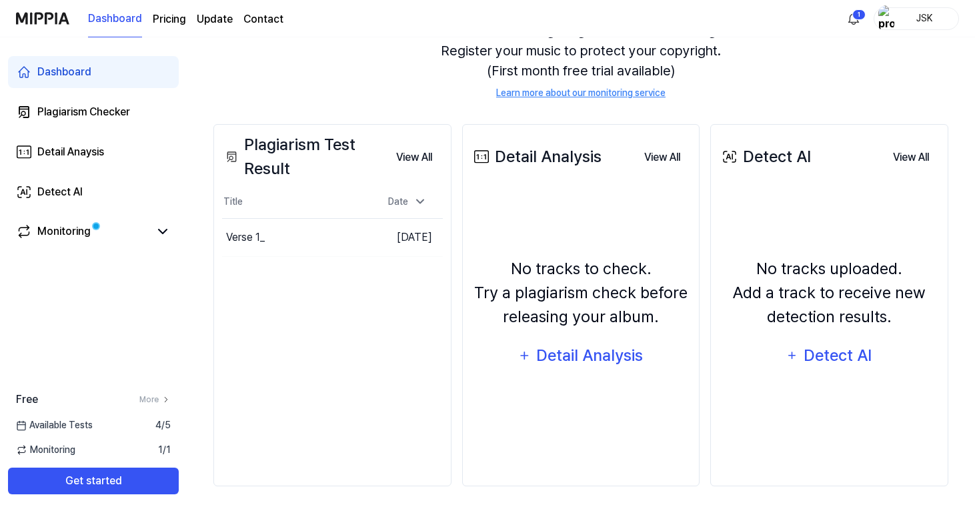
scroll to position [150, 0]
click at [415, 201] on icon at bounding box center [419, 201] width 13 height 13
click at [413, 150] on button "View All" at bounding box center [413, 157] width 57 height 27
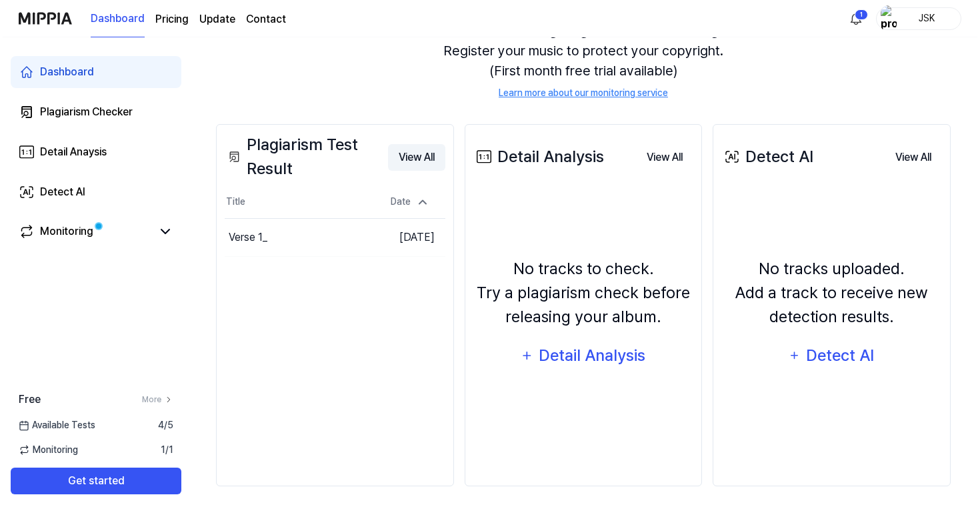
scroll to position [0, 0]
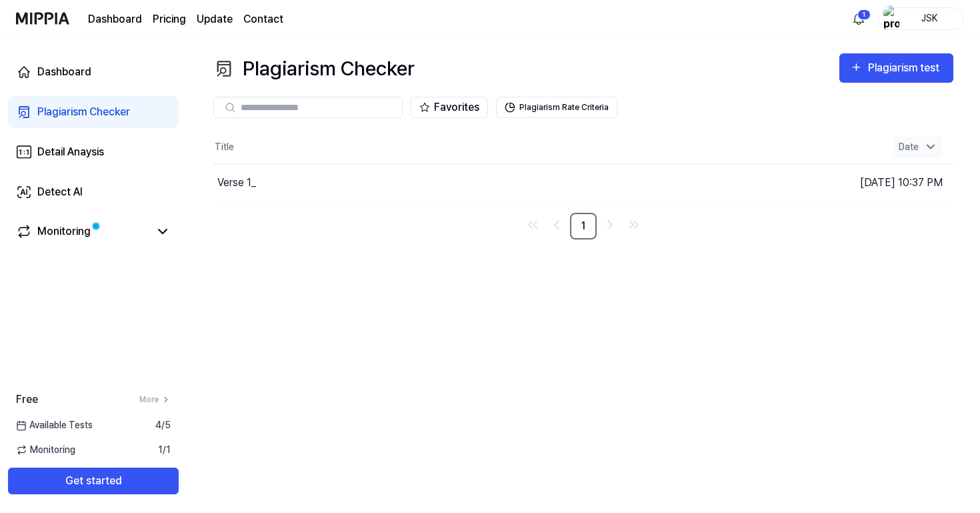
click at [939, 144] on div "Date" at bounding box center [917, 147] width 49 height 22
click at [245, 181] on div "Verse 1_" at bounding box center [236, 183] width 39 height 16
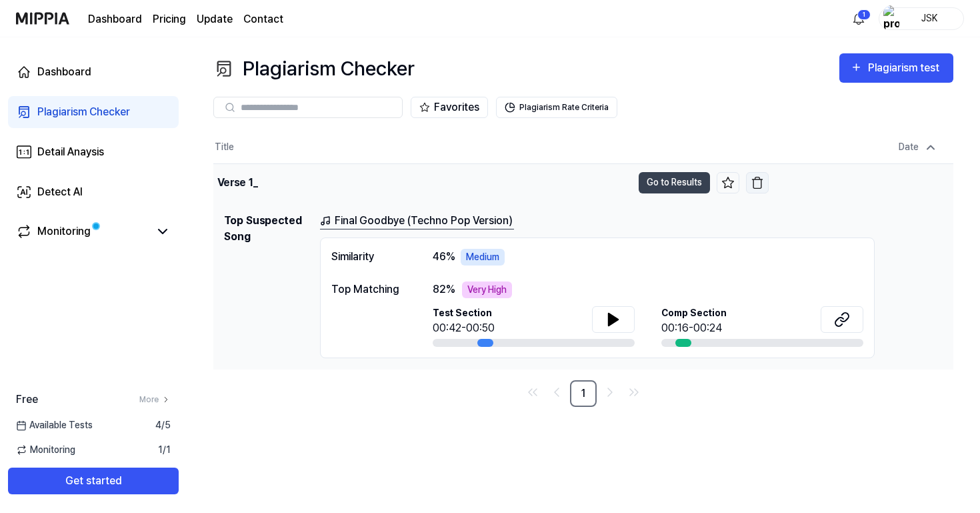
click at [762, 184] on img "button" at bounding box center [757, 182] width 13 height 13
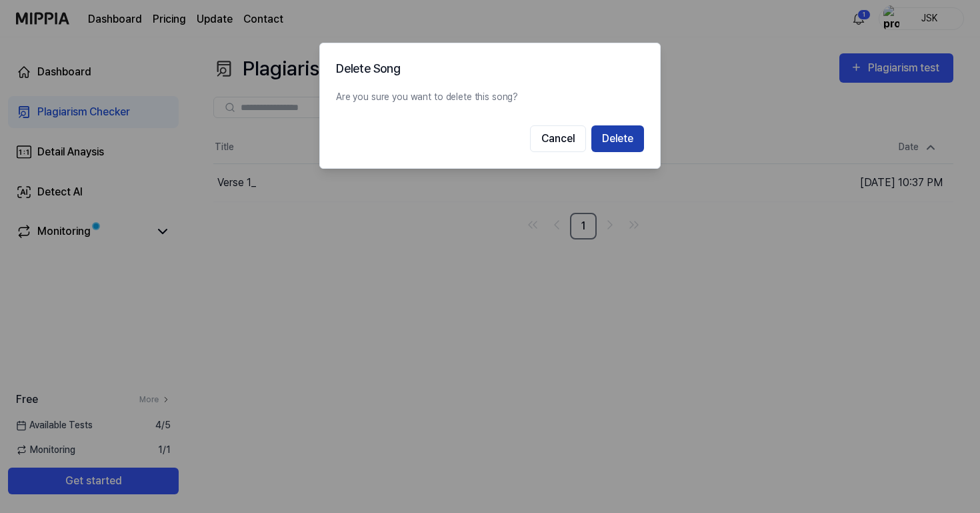
click at [633, 146] on button "Delete" at bounding box center [617, 138] width 53 height 27
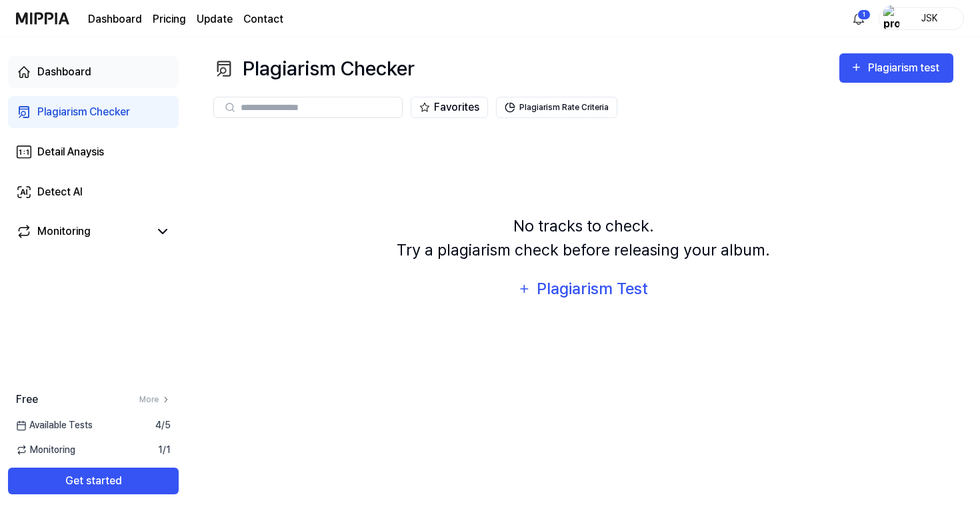
click at [102, 76] on link "Dashboard" at bounding box center [93, 72] width 171 height 32
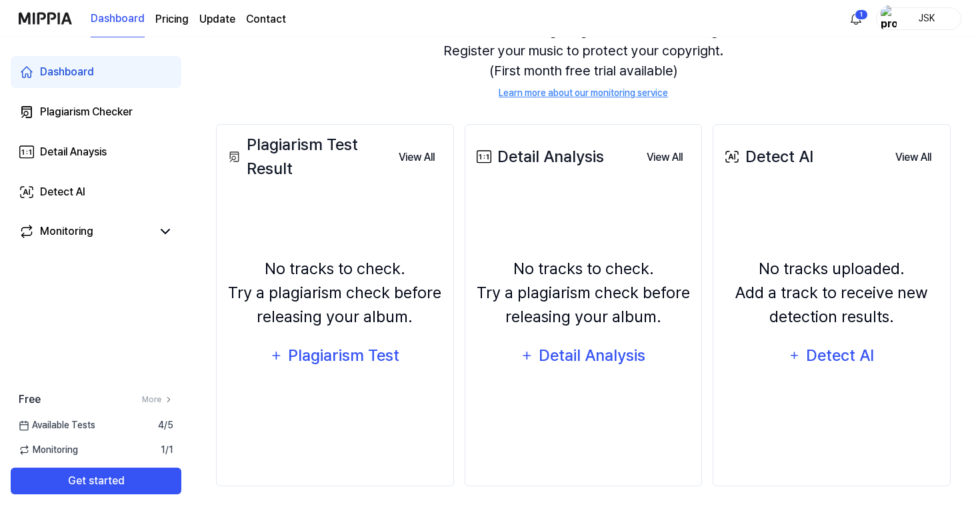
scroll to position [150, 0]
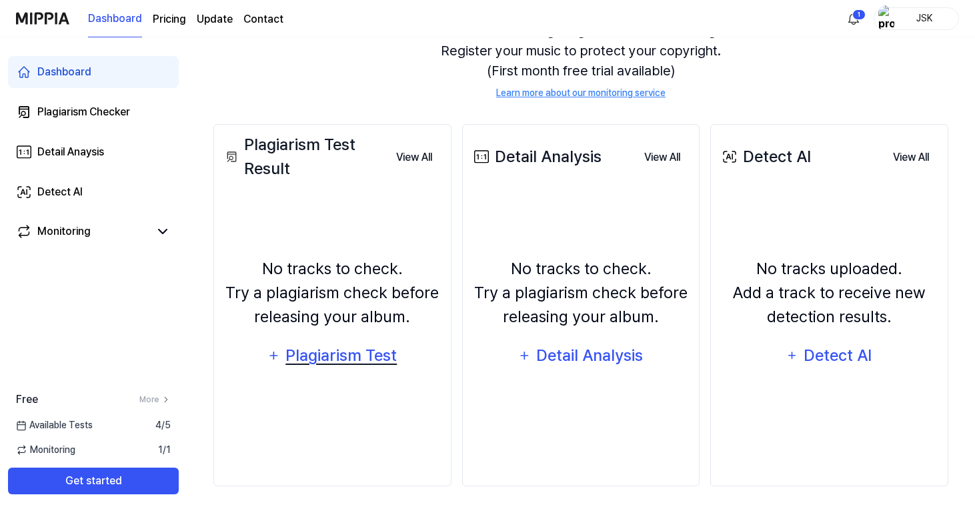
click at [366, 358] on div "Plagiarism Test" at bounding box center [341, 355] width 113 height 25
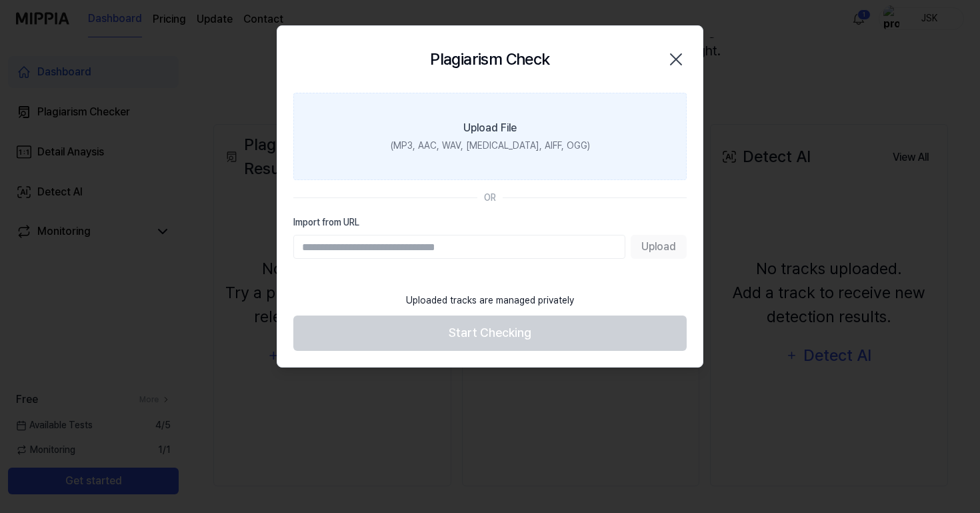
click at [491, 141] on div "(MP3, AAC, WAV, FLAC, AIFF, OGG)" at bounding box center [490, 146] width 199 height 14
click at [0, 0] on input "Upload File (MP3, AAC, WAV, FLAC, AIFF, OGG)" at bounding box center [0, 0] width 0 height 0
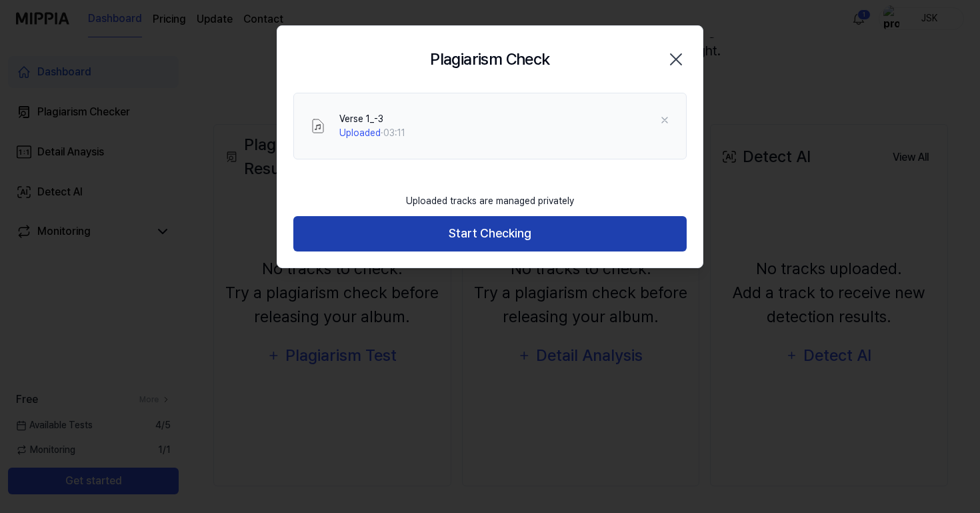
click at [547, 242] on button "Start Checking" at bounding box center [489, 233] width 393 height 35
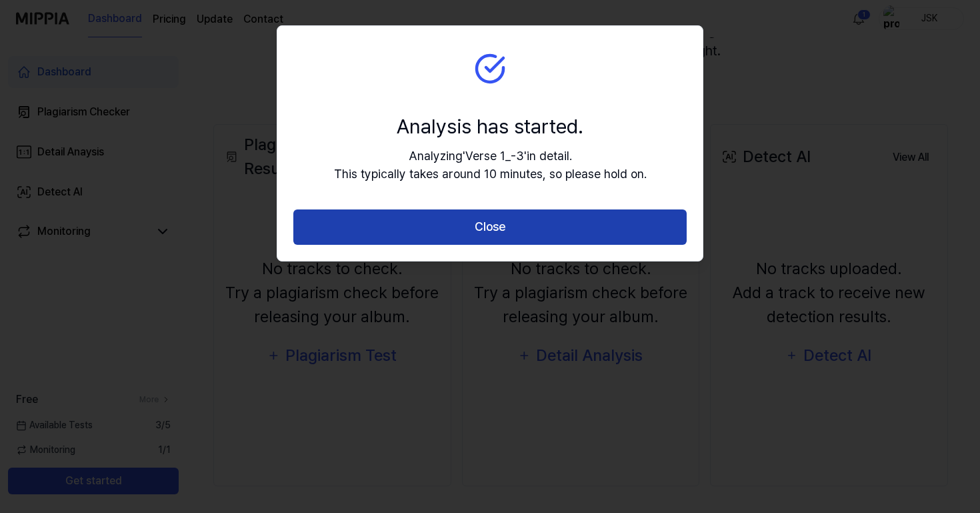
click at [539, 235] on button "Close" at bounding box center [489, 226] width 393 height 35
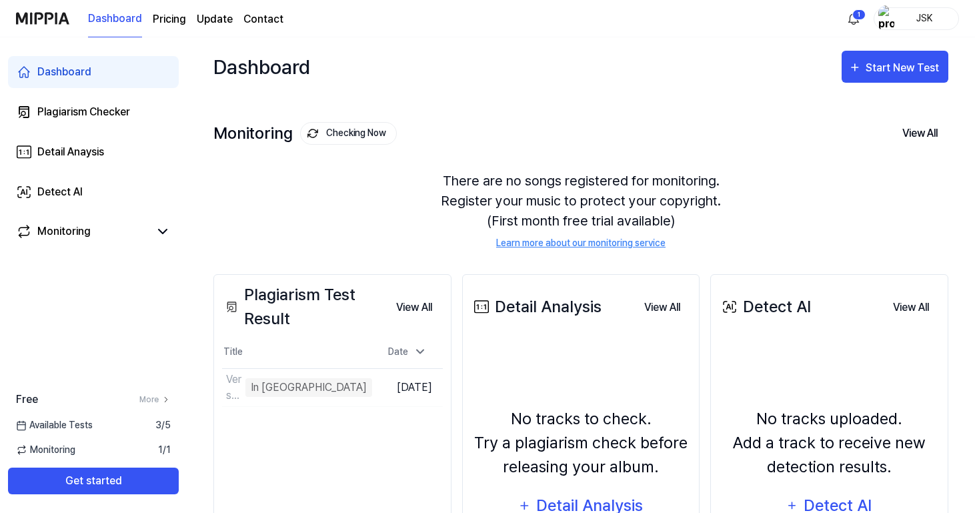
scroll to position [0, 0]
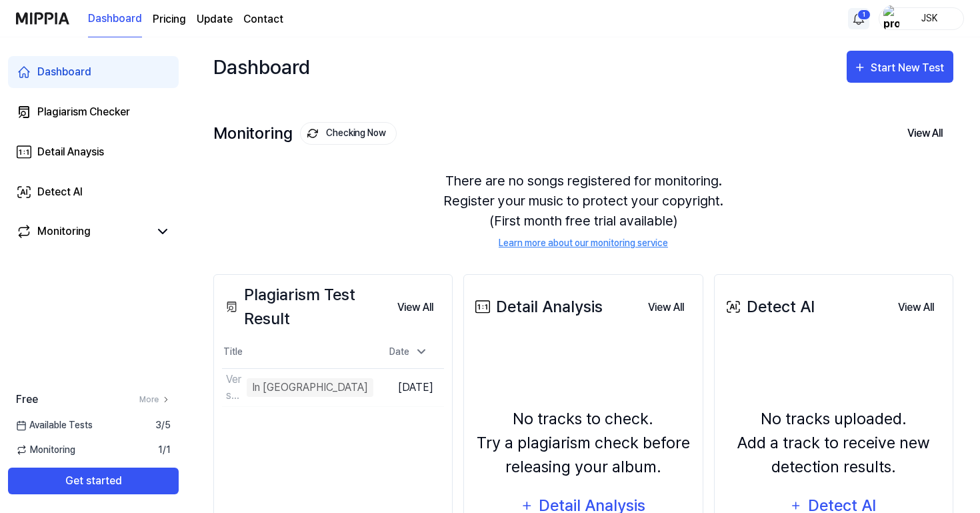
click at [857, 17] on html "Dashboard Pricing Update Contact 1 JSK Dashboard Plagiarism Checker Detail Anay…" at bounding box center [490, 256] width 980 height 513
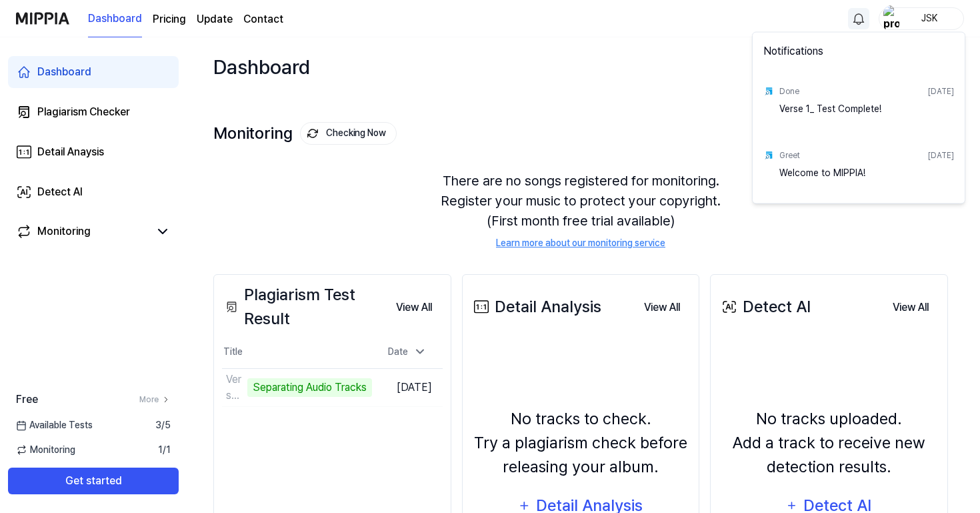
click at [619, 150] on html "Dashboard Pricing Update Contact JSK Dashboard Plagiarism Checker Detail Anaysi…" at bounding box center [490, 256] width 980 height 513
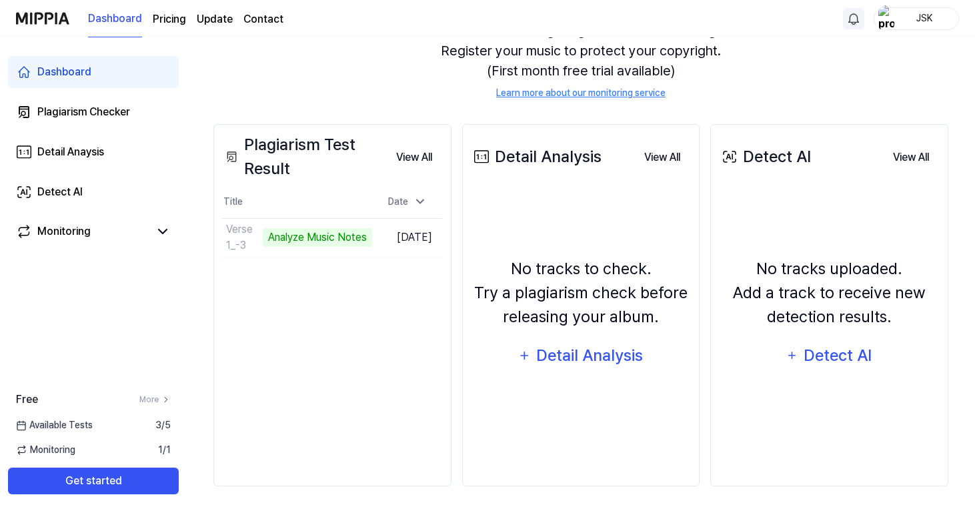
scroll to position [150, 0]
click at [121, 107] on div "Plagiarism Checker" at bounding box center [83, 112] width 93 height 16
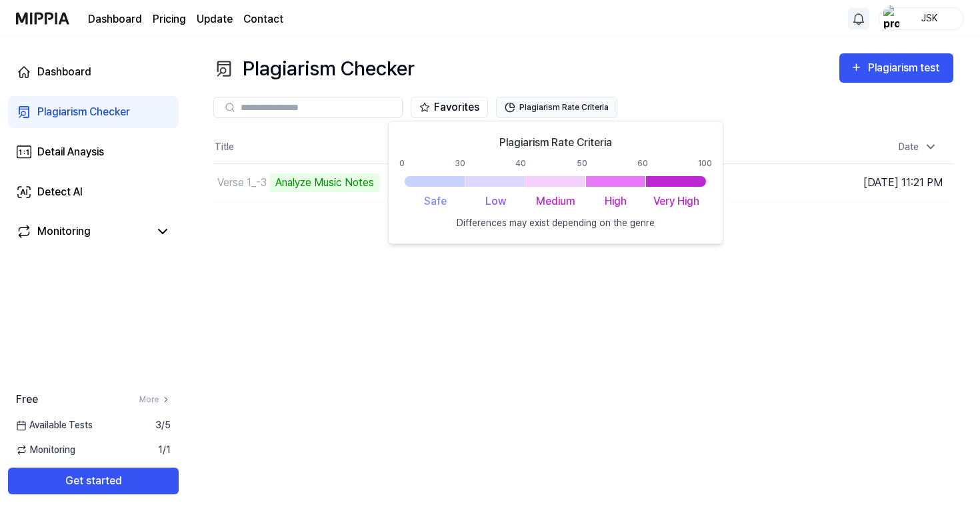
click at [554, 108] on button "Plagiarism Rate Criteria" at bounding box center [556, 107] width 121 height 21
drag, startPoint x: 448, startPoint y: 181, endPoint x: 429, endPoint y: 186, distance: 19.9
click at [429, 186] on div at bounding box center [435, 181] width 60 height 11
click at [747, 81] on div "Plagiarism Checker Plagiarism test" at bounding box center [583, 68] width 740 height 30
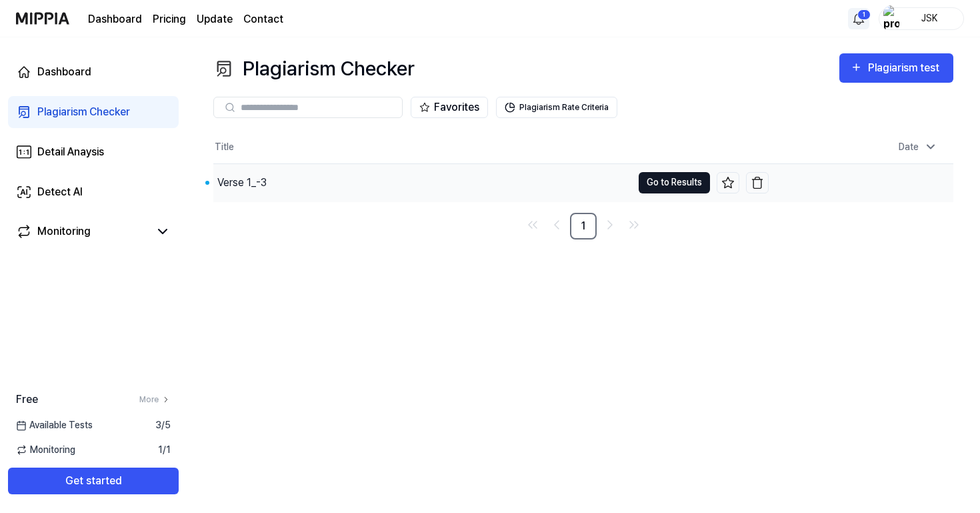
click at [671, 175] on button "Go to Results" at bounding box center [674, 182] width 71 height 21
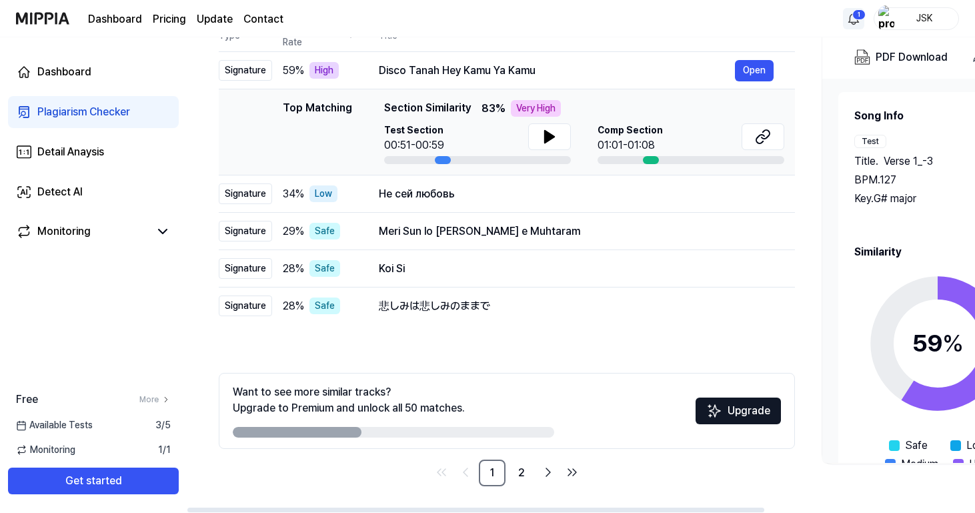
scroll to position [159, 0]
click at [519, 466] on link "2" at bounding box center [521, 472] width 27 height 27
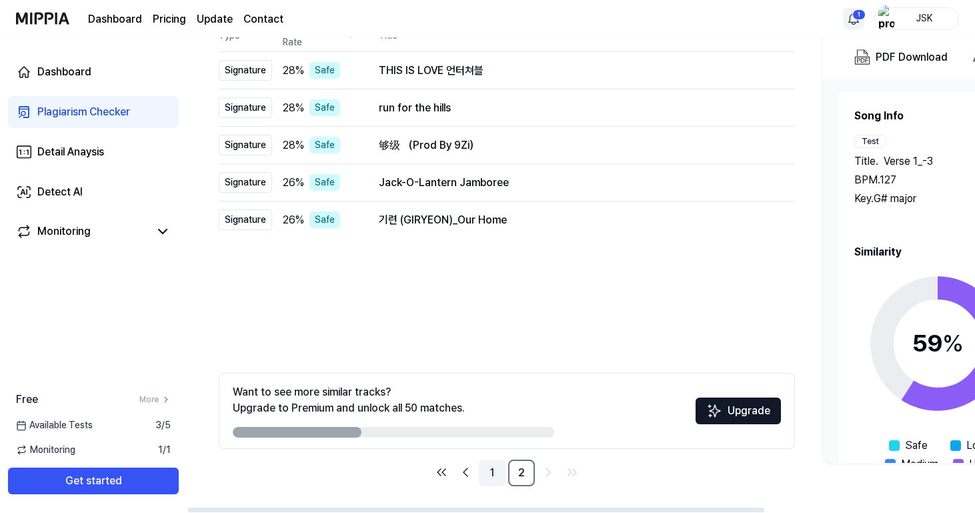
click at [494, 469] on link "1" at bounding box center [492, 472] width 27 height 27
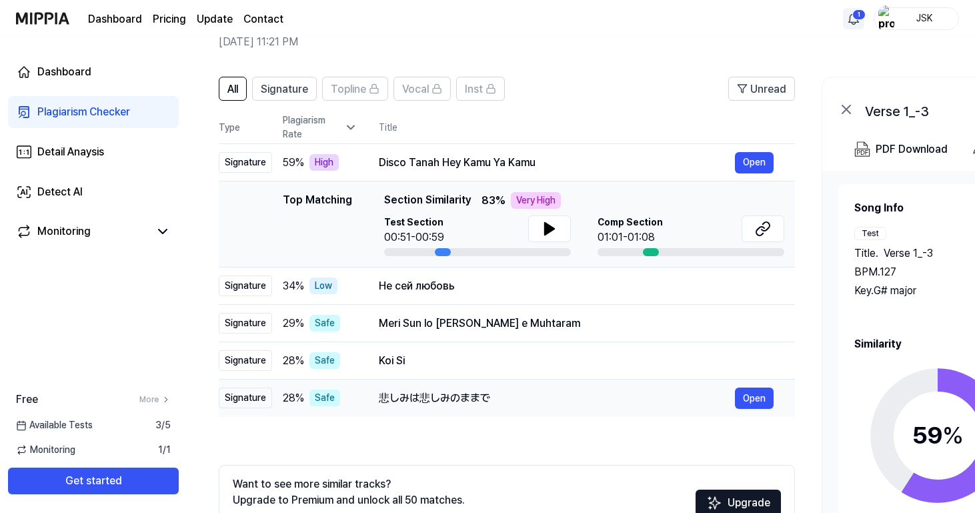
scroll to position [54, 0]
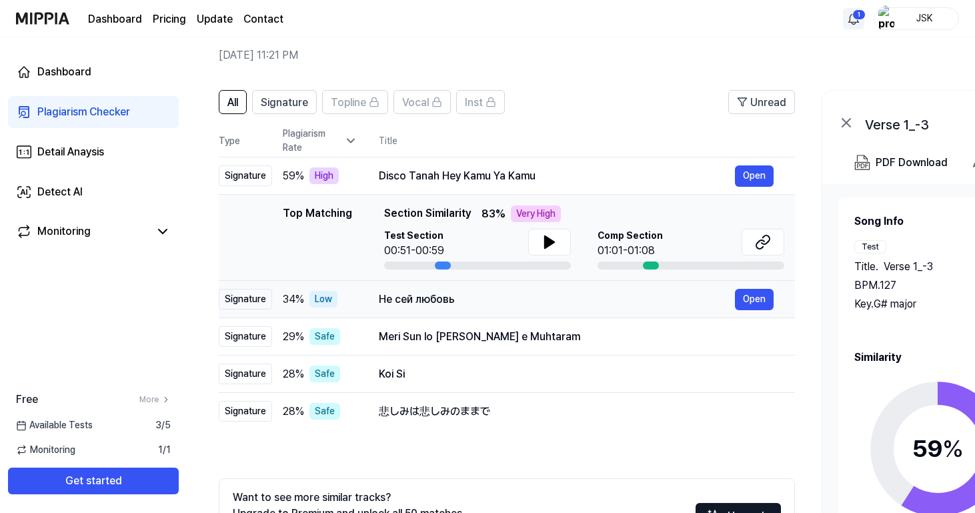
click at [567, 315] on td "Не сей любовь Open" at bounding box center [575, 299] width 437 height 37
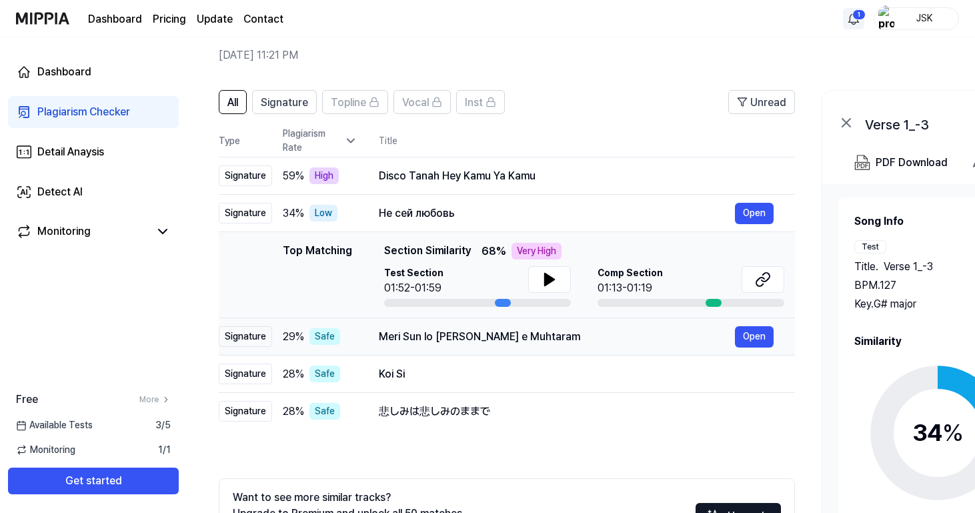
click at [573, 327] on div "Meri Sun lo Sada Murshid e Muhtaram Open" at bounding box center [576, 336] width 395 height 21
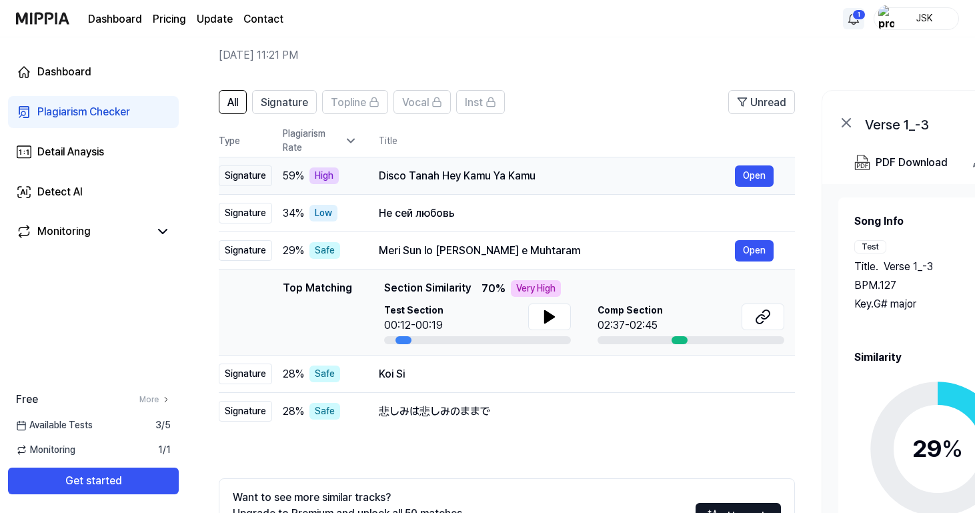
click at [610, 173] on div "Disco Tanah Hey Kamu Ya Kamu" at bounding box center [557, 176] width 356 height 16
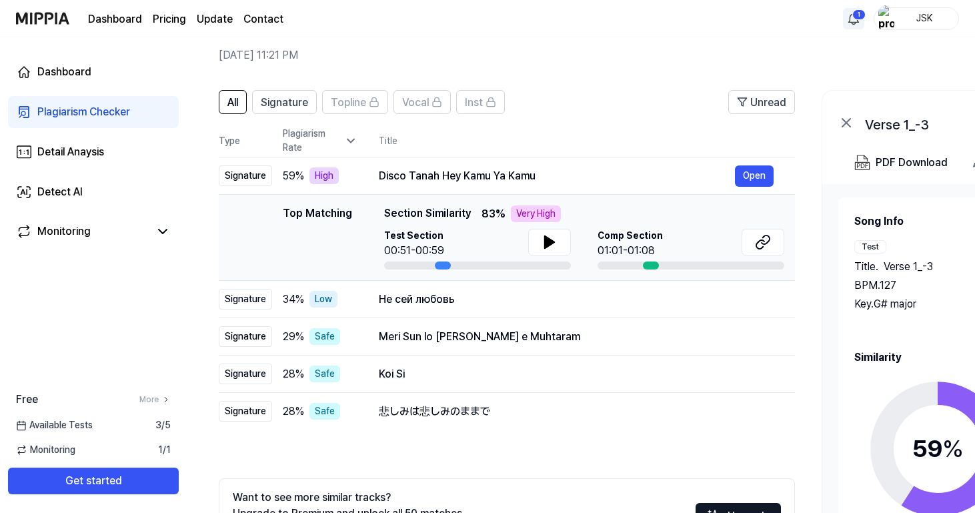
click at [645, 119] on header "All Signature Topline Vocal Inst Unread" at bounding box center [507, 107] width 576 height 35
drag, startPoint x: 271, startPoint y: 124, endPoint x: 375, endPoint y: 339, distance: 238.2
click at [375, 339] on div "All Signature Topline Vocal Inst Unread All Signature Topline Vocal Inst Type P…" at bounding box center [507, 260] width 576 height 340
click at [560, 177] on div "Disco Tanah Hey Kamu Ya Kamu" at bounding box center [557, 176] width 356 height 16
click at [636, 173] on div "Disco Tanah Hey Kamu Ya Kamu" at bounding box center [557, 176] width 356 height 16
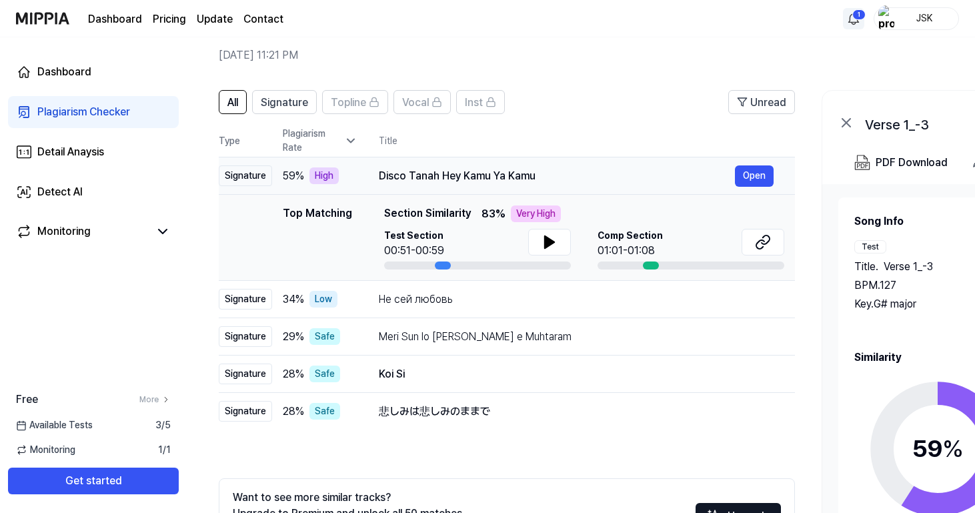
click at [380, 182] on div "Disco Tanah Hey Kamu Ya Kamu" at bounding box center [557, 176] width 356 height 16
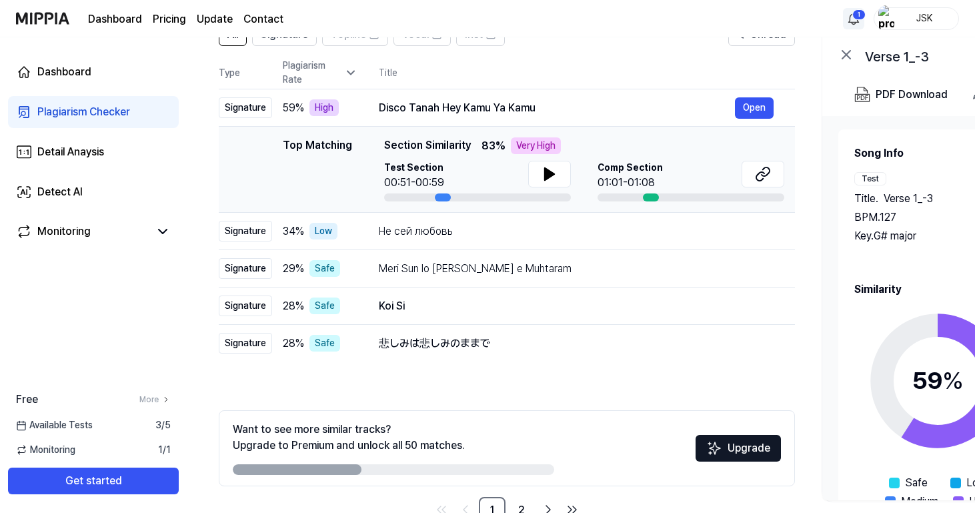
scroll to position [121, 0]
click at [775, 173] on button at bounding box center [762, 174] width 43 height 27
click at [683, 226] on div "Не сей любовь" at bounding box center [557, 232] width 356 height 16
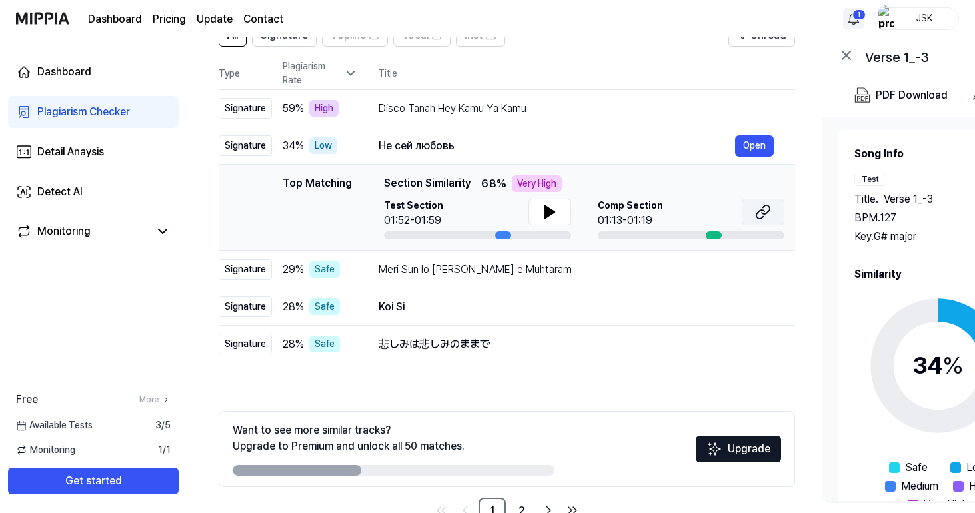
click at [766, 209] on icon at bounding box center [763, 212] width 16 height 16
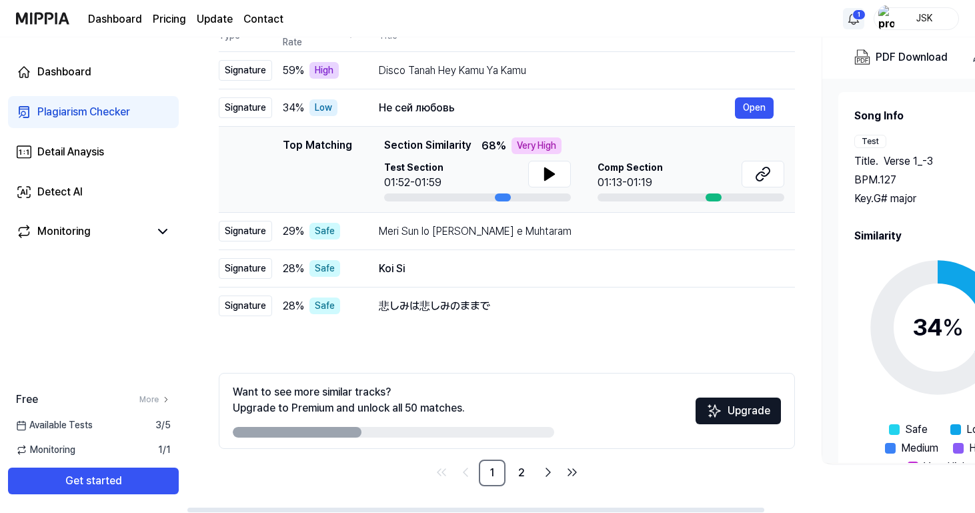
scroll to position [159, 0]
click at [527, 463] on link "2" at bounding box center [521, 472] width 27 height 27
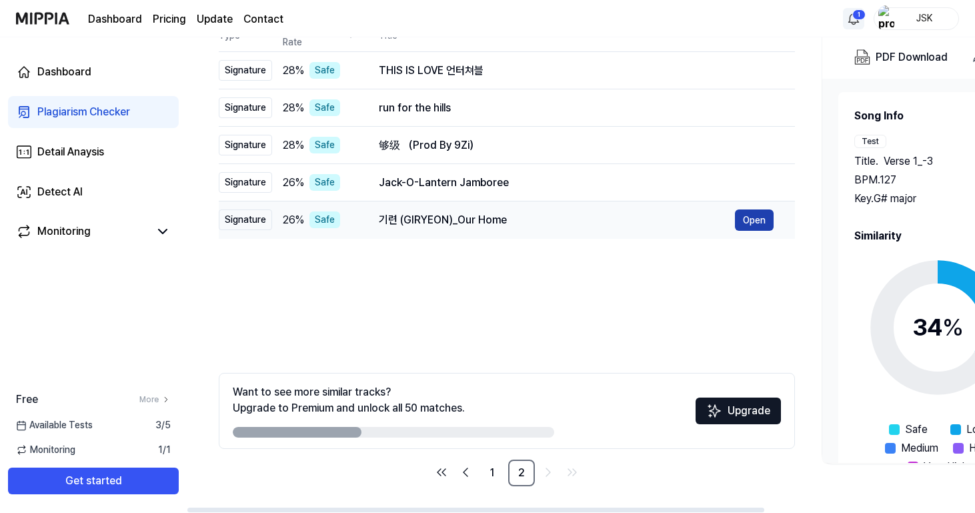
click at [755, 210] on button "Open" at bounding box center [754, 219] width 39 height 21
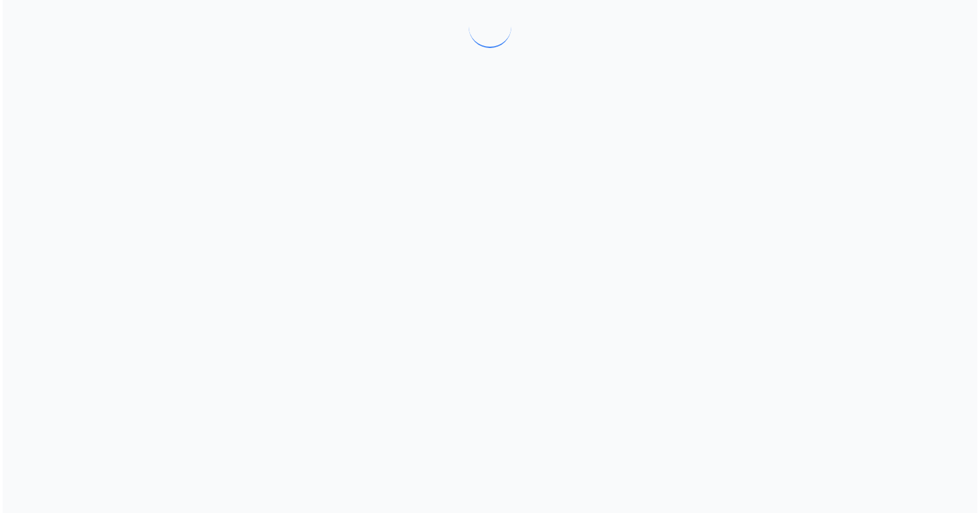
scroll to position [0, 0]
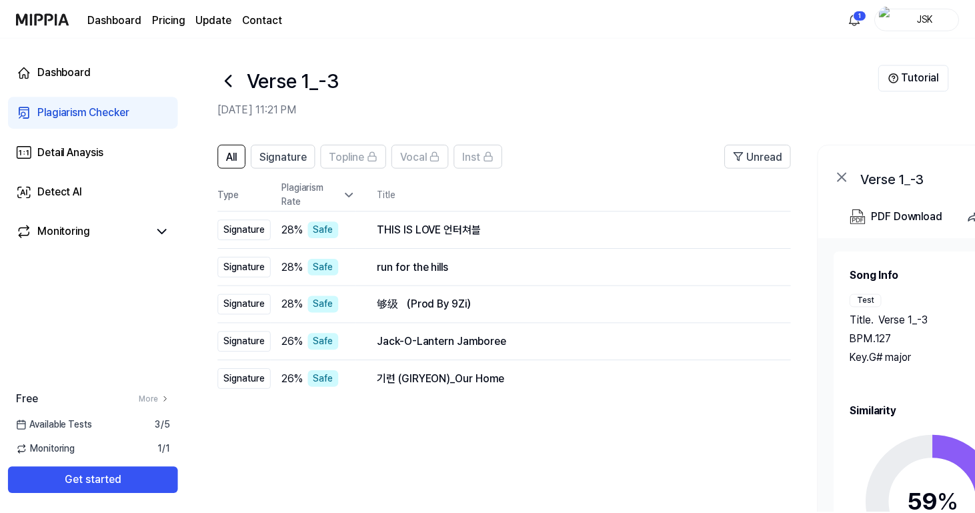
scroll to position [159, 0]
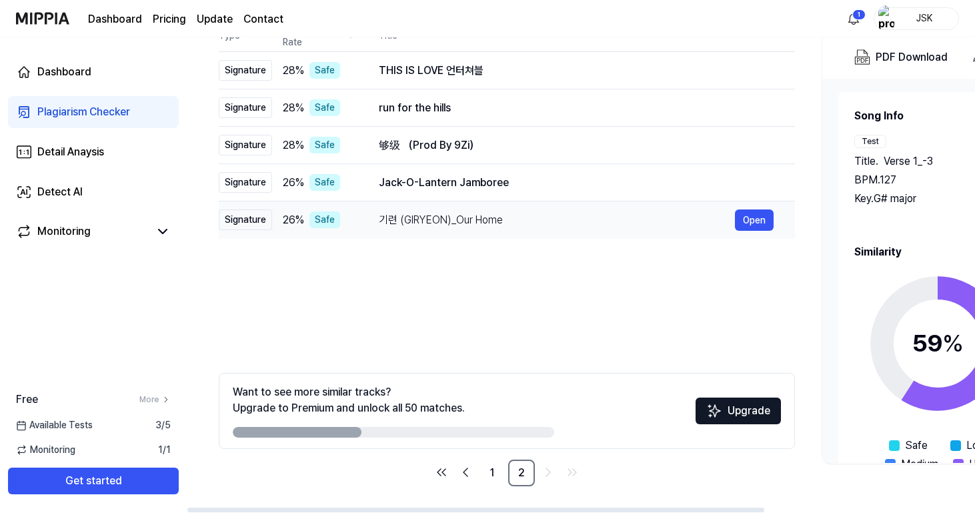
click at [672, 215] on div "기련 (GIRYEON)_Our Home" at bounding box center [557, 220] width 356 height 16
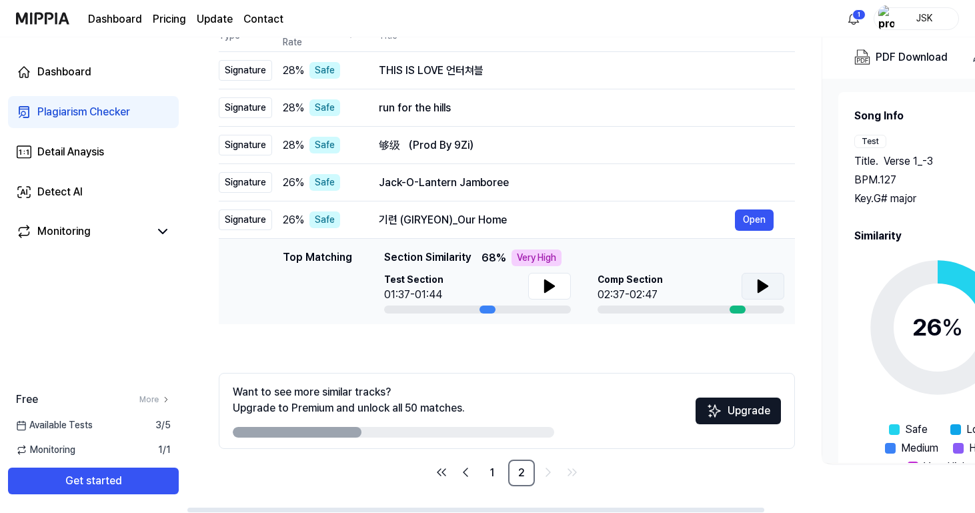
click at [769, 288] on icon at bounding box center [763, 286] width 16 height 16
click at [545, 283] on icon at bounding box center [549, 286] width 9 height 12
click at [558, 286] on button at bounding box center [549, 286] width 43 height 27
click at [751, 289] on button at bounding box center [762, 286] width 43 height 27
click at [754, 289] on button at bounding box center [762, 286] width 43 height 27
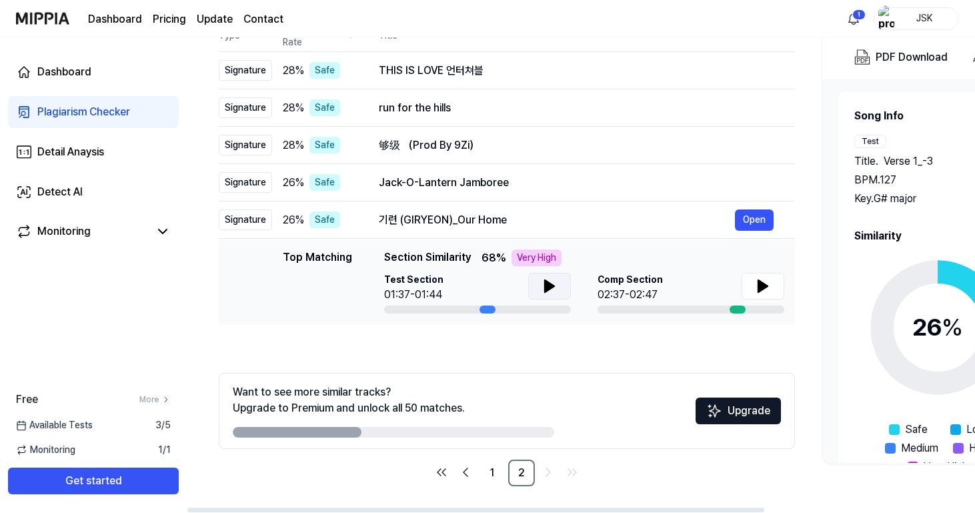
click at [545, 283] on icon at bounding box center [549, 286] width 9 height 12
click at [547, 285] on icon at bounding box center [549, 286] width 9 height 12
click at [541, 289] on icon at bounding box center [549, 286] width 16 height 16
click at [771, 277] on button at bounding box center [762, 286] width 43 height 27
click at [769, 285] on icon at bounding box center [763, 286] width 16 height 16
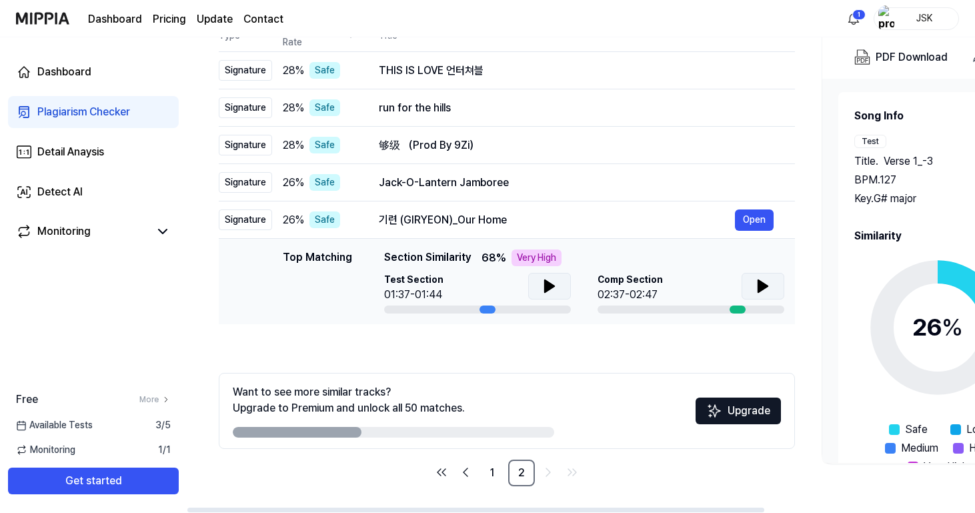
click at [551, 295] on button at bounding box center [549, 286] width 43 height 27
click at [763, 286] on icon at bounding box center [762, 286] width 9 height 12
click at [556, 284] on icon at bounding box center [549, 286] width 16 height 16
click at [750, 291] on button at bounding box center [762, 286] width 43 height 27
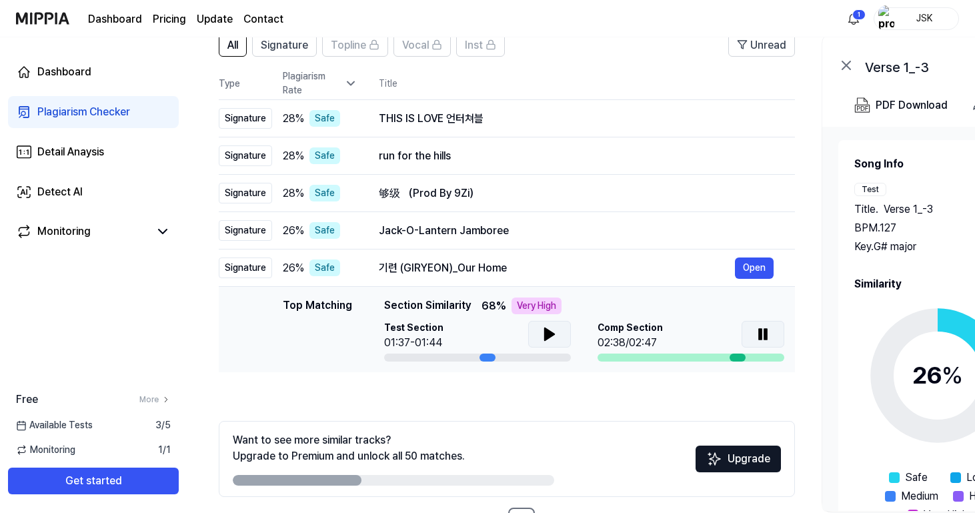
scroll to position [110, 0]
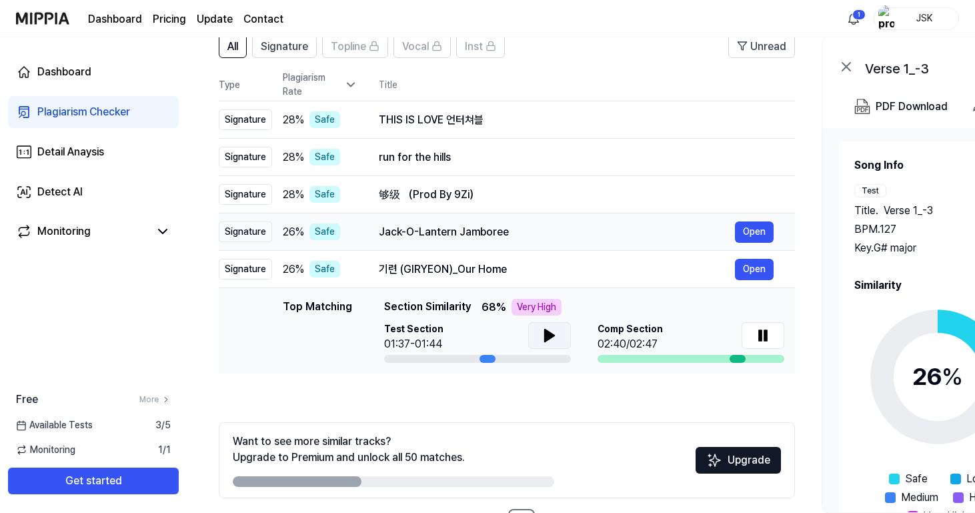
click at [701, 233] on div "Jack-O-Lantern Jamboree" at bounding box center [557, 232] width 356 height 16
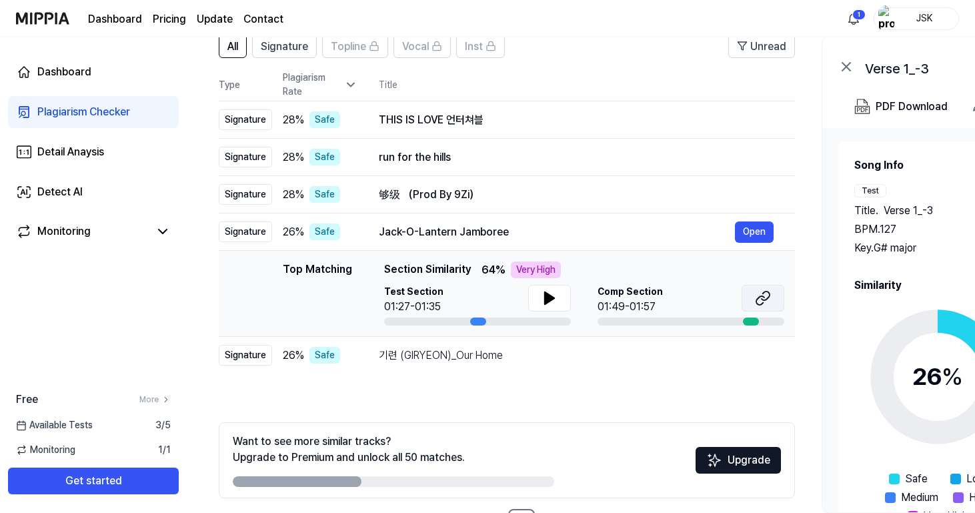
click at [769, 296] on icon at bounding box center [765, 295] width 8 height 9
click at [659, 193] on div "够级 （Prod By 9Zi）" at bounding box center [557, 195] width 356 height 16
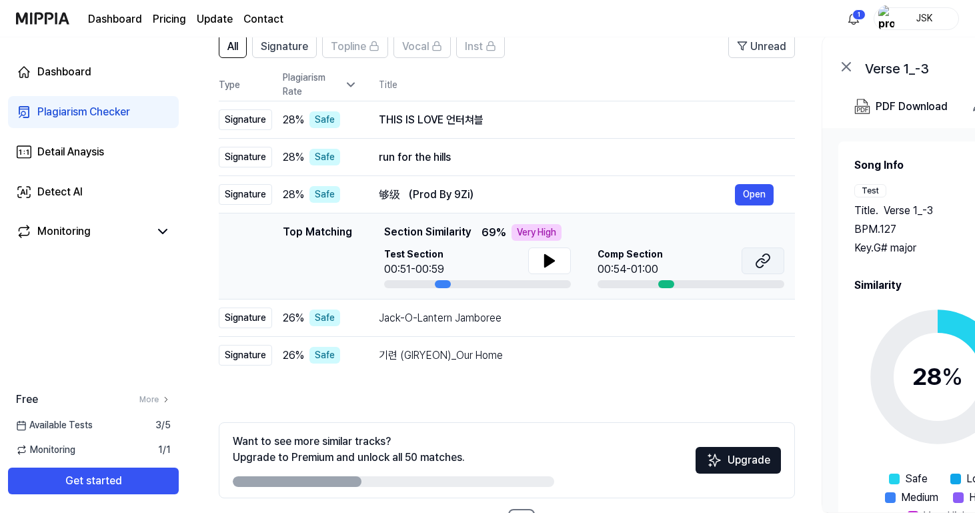
click at [758, 256] on icon at bounding box center [763, 261] width 16 height 16
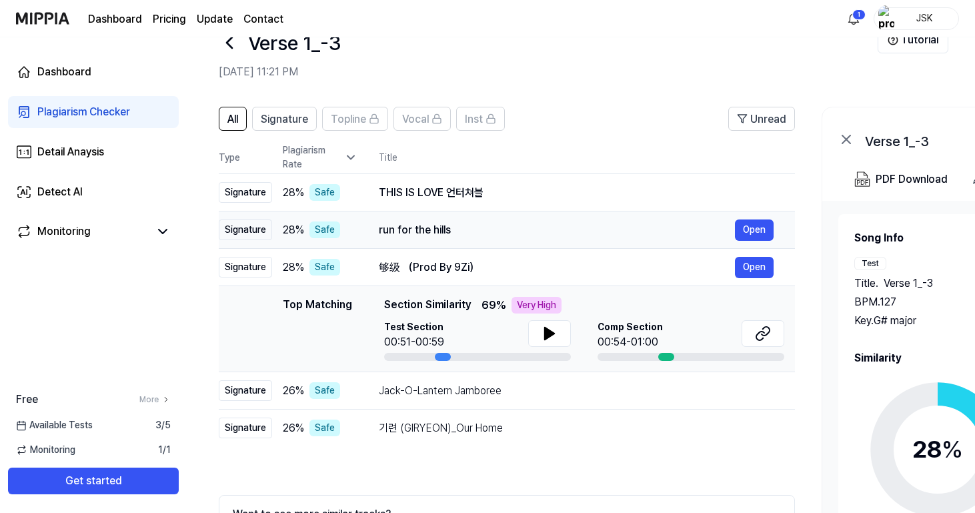
click at [545, 217] on td "run for the hills Open" at bounding box center [575, 229] width 437 height 37
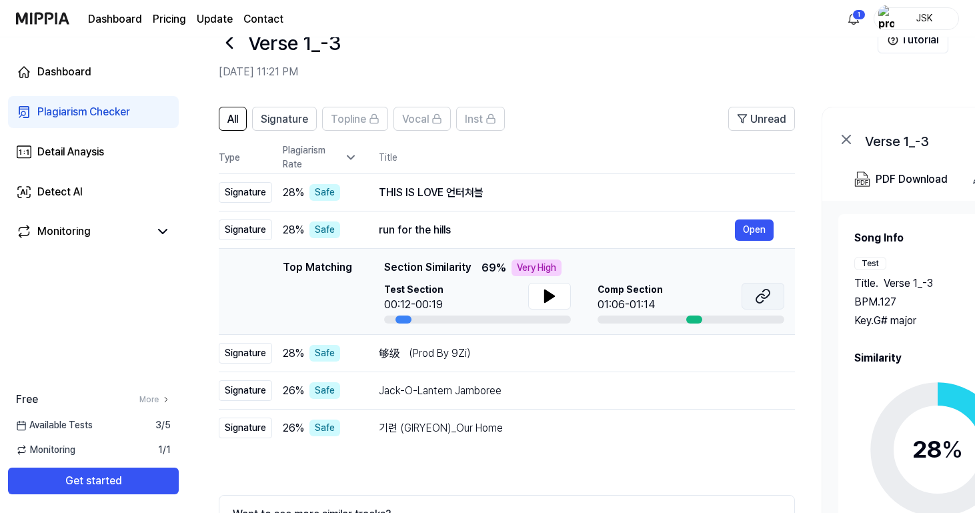
click at [756, 285] on button at bounding box center [762, 296] width 43 height 27
click at [565, 297] on button at bounding box center [549, 296] width 43 height 27
click at [557, 295] on button at bounding box center [549, 296] width 43 height 27
click at [473, 233] on div "run for the hills" at bounding box center [557, 230] width 356 height 16
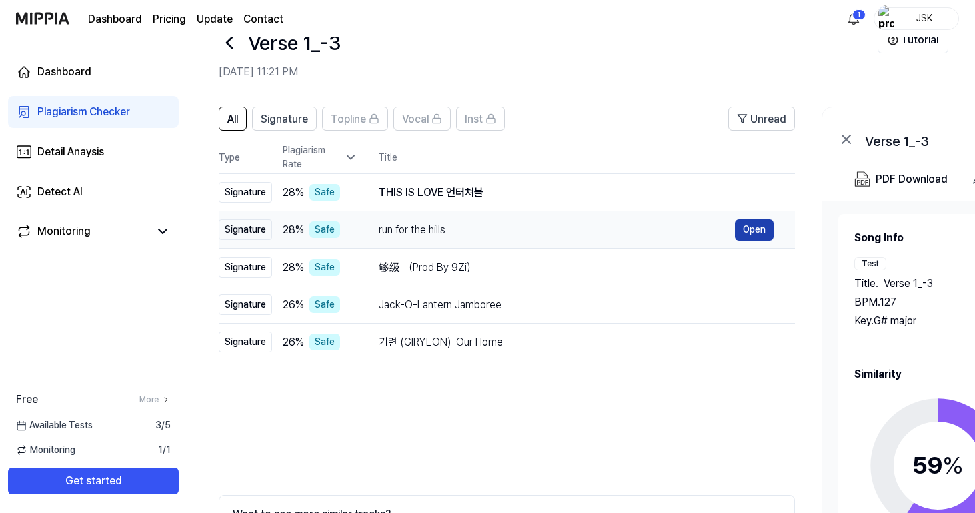
click at [762, 231] on button "Open" at bounding box center [754, 229] width 39 height 21
click at [641, 229] on div "run for the hills" at bounding box center [557, 230] width 356 height 16
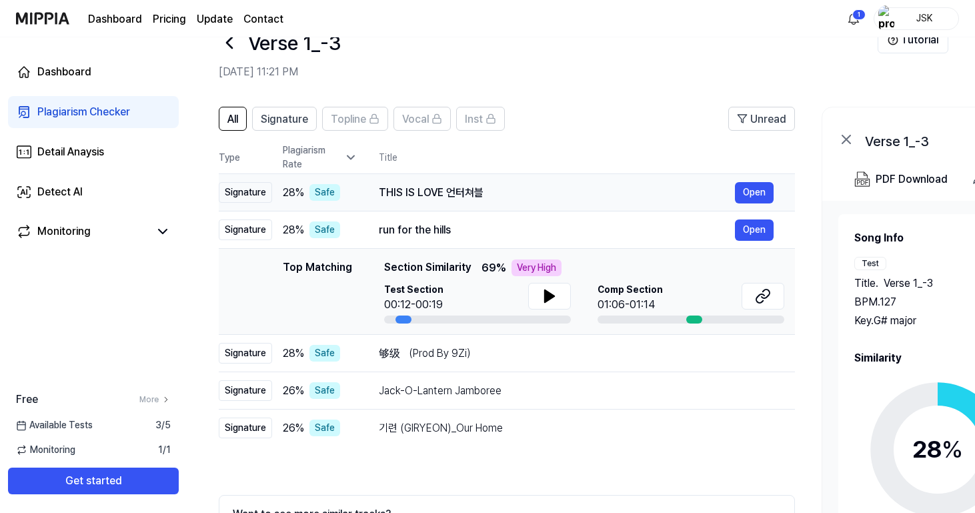
click at [696, 190] on div "THIS IS LOVE 언터쳐블" at bounding box center [557, 193] width 356 height 16
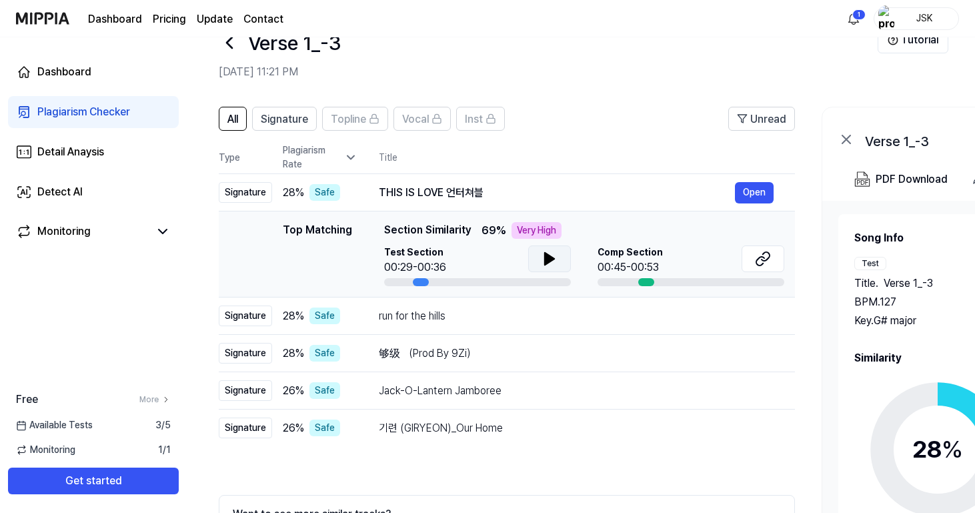
click at [545, 257] on icon at bounding box center [549, 259] width 9 height 12
click at [551, 259] on icon at bounding box center [552, 258] width 3 height 11
click at [771, 261] on button at bounding box center [762, 258] width 43 height 27
click at [551, 255] on icon at bounding box center [549, 259] width 16 height 16
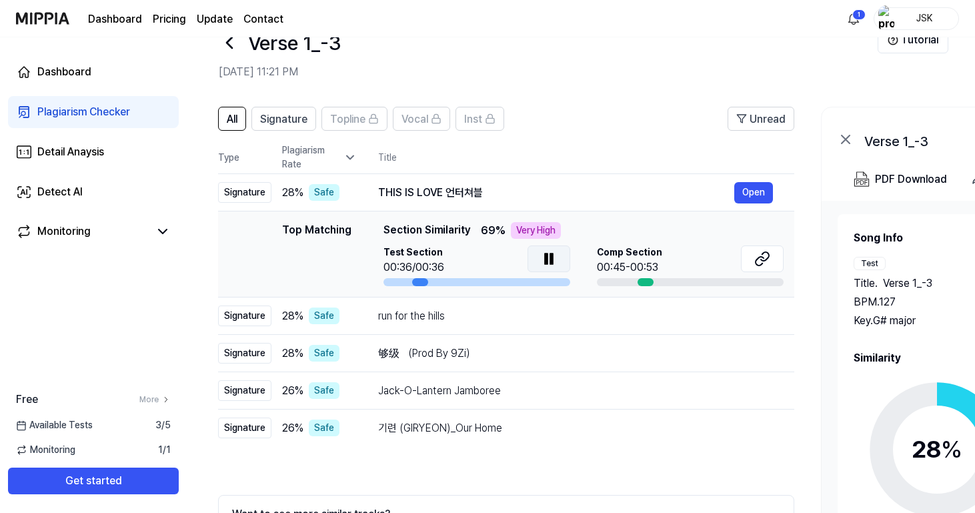
click at [550, 256] on icon at bounding box center [551, 258] width 3 height 11
click at [560, 247] on button at bounding box center [548, 258] width 43 height 27
click at [551, 257] on icon at bounding box center [551, 258] width 3 height 11
click at [557, 273] on div at bounding box center [548, 260] width 43 height 30
click at [557, 263] on button at bounding box center [548, 258] width 43 height 27
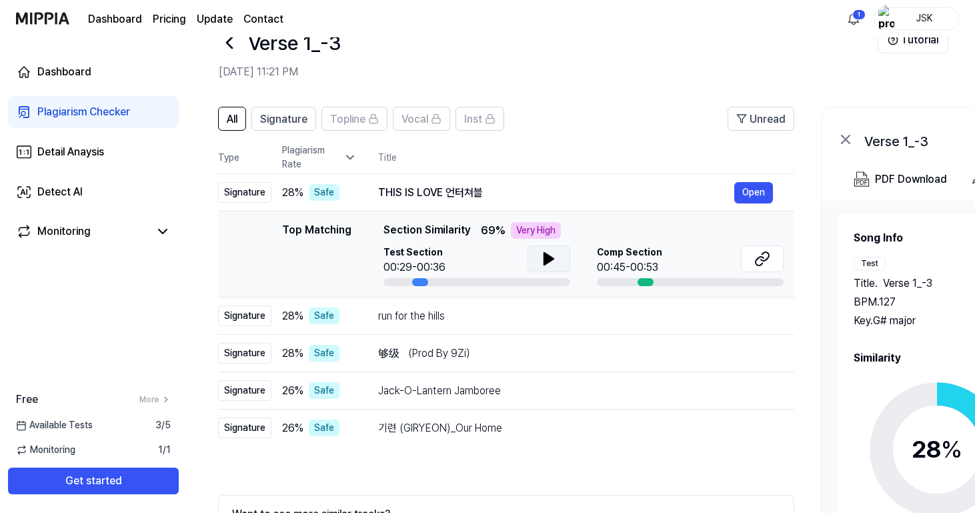
click at [551, 259] on icon at bounding box center [548, 259] width 9 height 12
click at [551, 260] on icon at bounding box center [548, 259] width 9 height 12
click at [569, 191] on div "THIS IS LOVE 언터쳐블" at bounding box center [556, 193] width 356 height 16
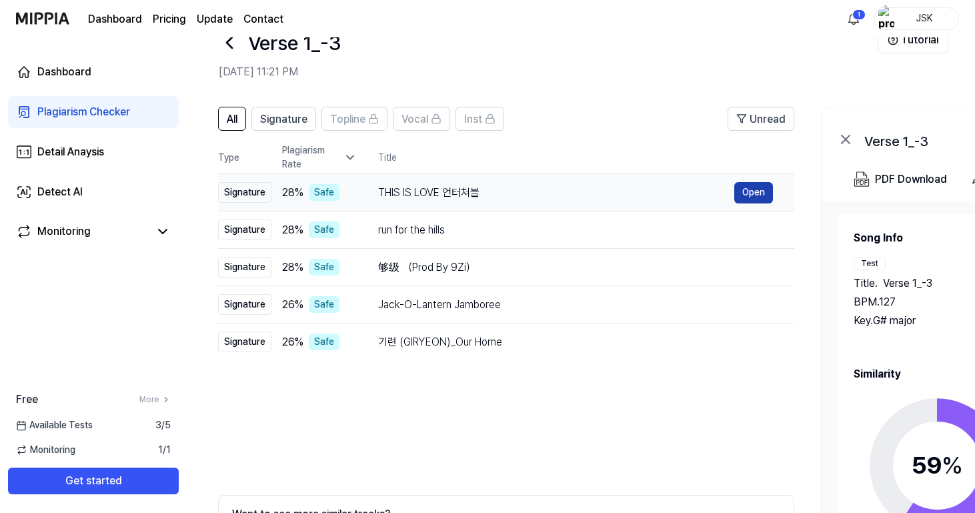
click at [747, 190] on button "Open" at bounding box center [753, 192] width 39 height 21
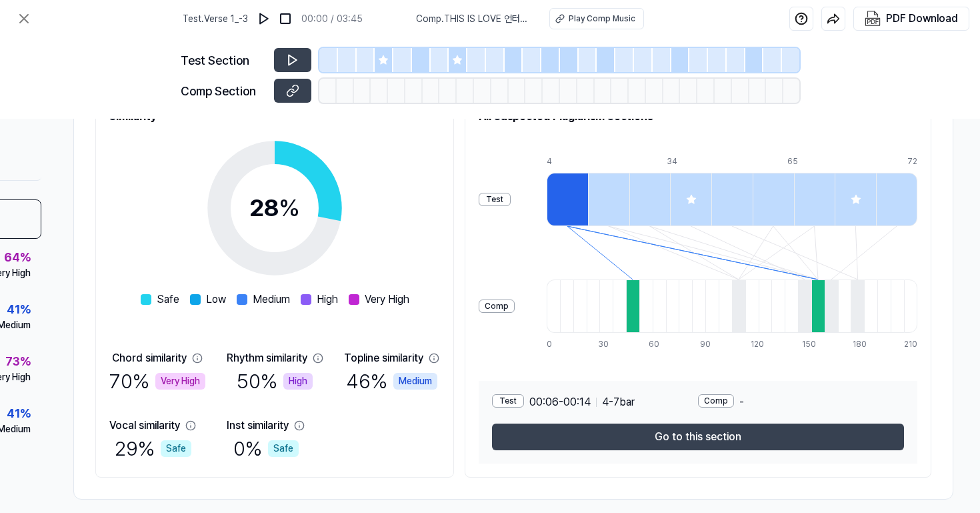
scroll to position [183, 183]
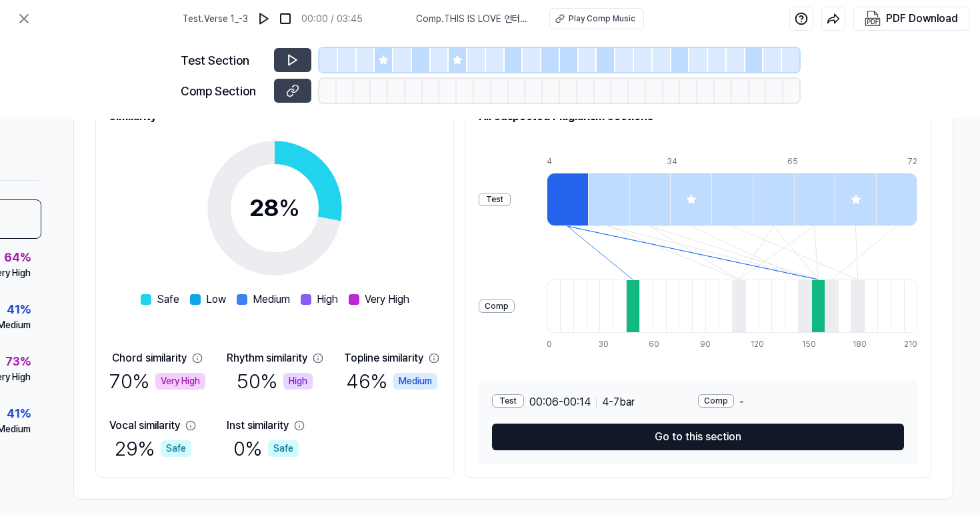
click at [655, 445] on button "Go to this section" at bounding box center [698, 436] width 412 height 27
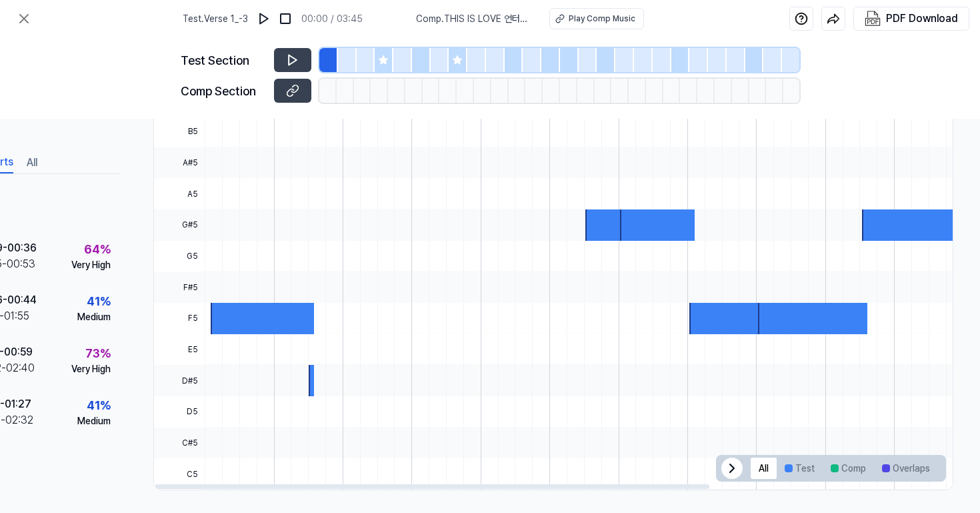
scroll to position [367, 102]
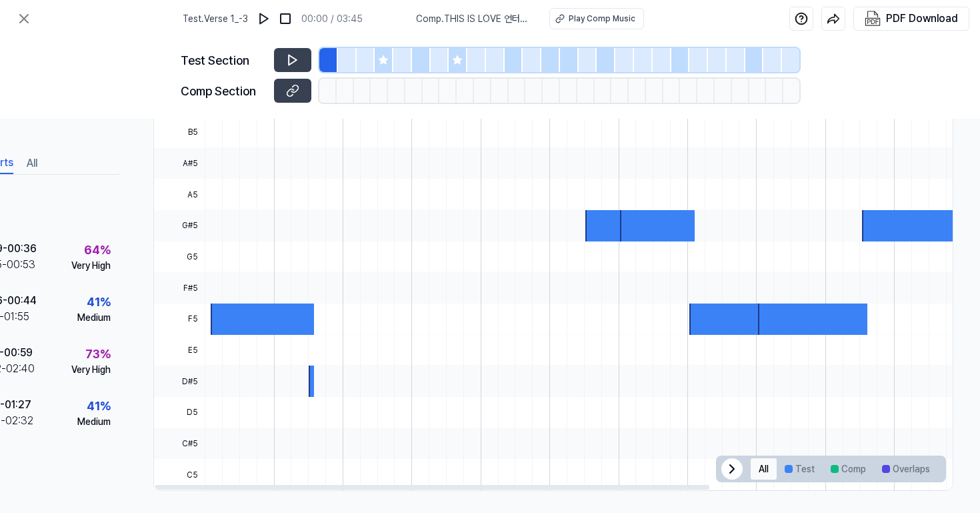
click at [761, 471] on button "All" at bounding box center [764, 468] width 26 height 21
click at [726, 468] on icon at bounding box center [732, 469] width 16 height 16
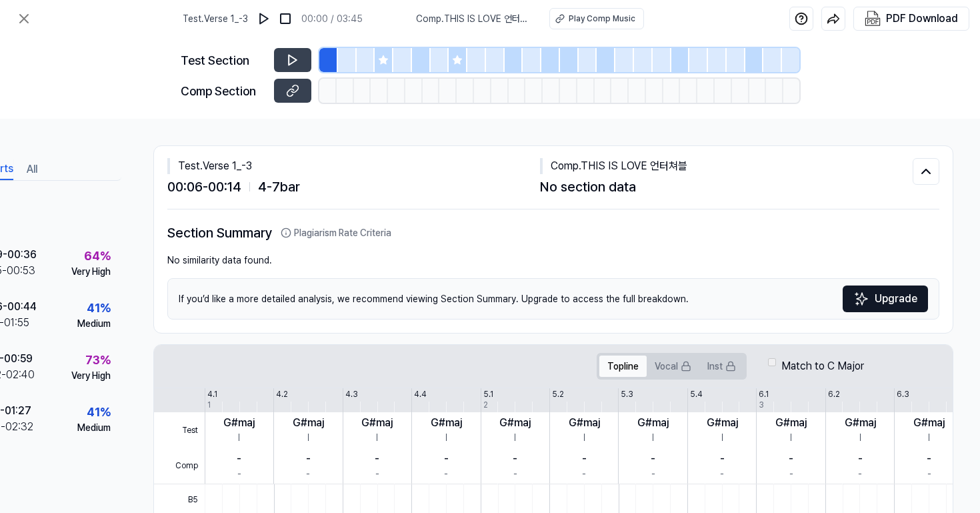
scroll to position [0, 102]
click at [667, 368] on button "Vocal" at bounding box center [673, 365] width 53 height 21
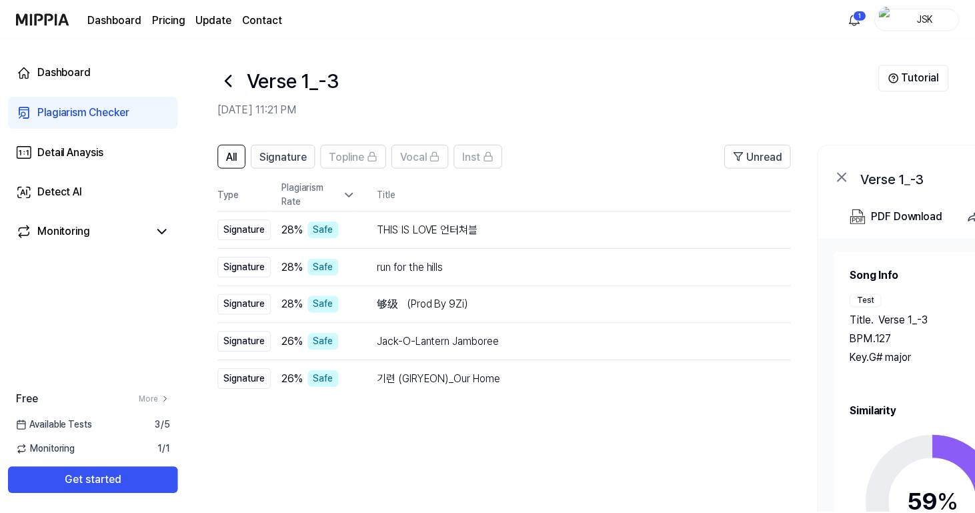
scroll to position [37, 0]
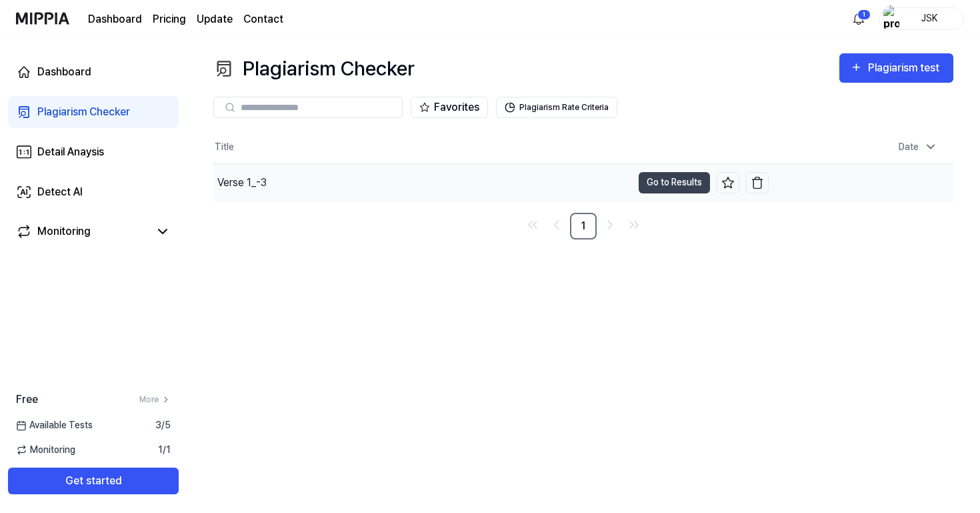
click at [500, 181] on div "Verse 1_-3" at bounding box center [422, 182] width 419 height 37
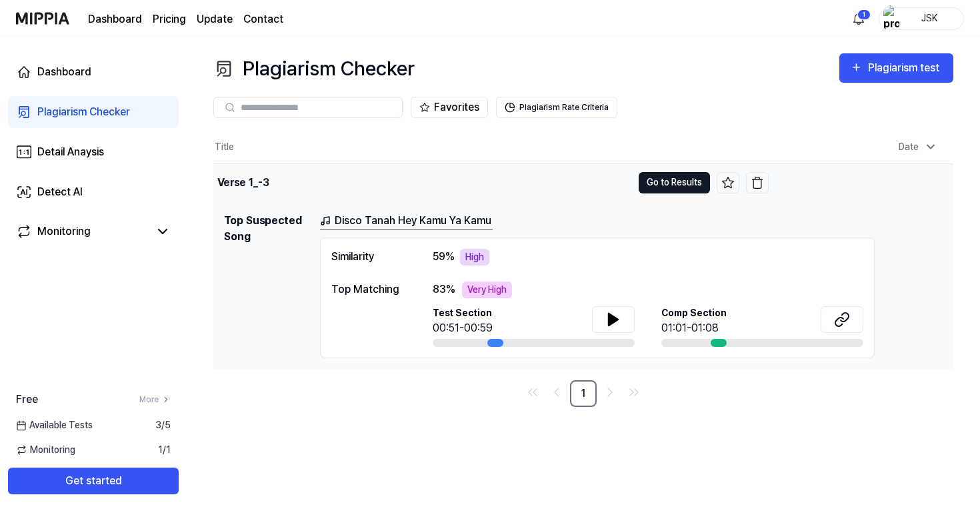
click at [685, 188] on button "Go to Results" at bounding box center [674, 182] width 71 height 21
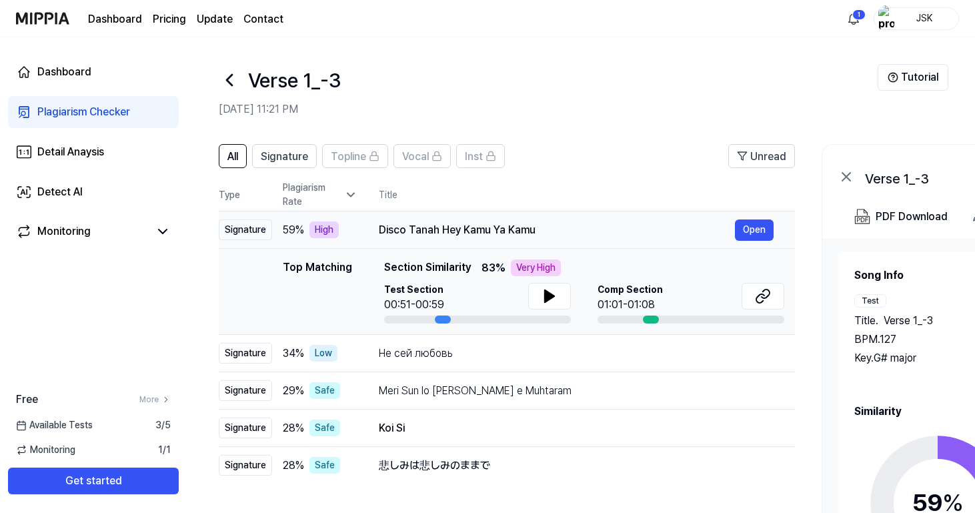
click at [452, 237] on div "Disco Tanah Hey Kamu Ya Kamu" at bounding box center [557, 230] width 356 height 16
click at [769, 303] on icon at bounding box center [763, 296] width 16 height 16
click at [557, 295] on button at bounding box center [549, 296] width 43 height 27
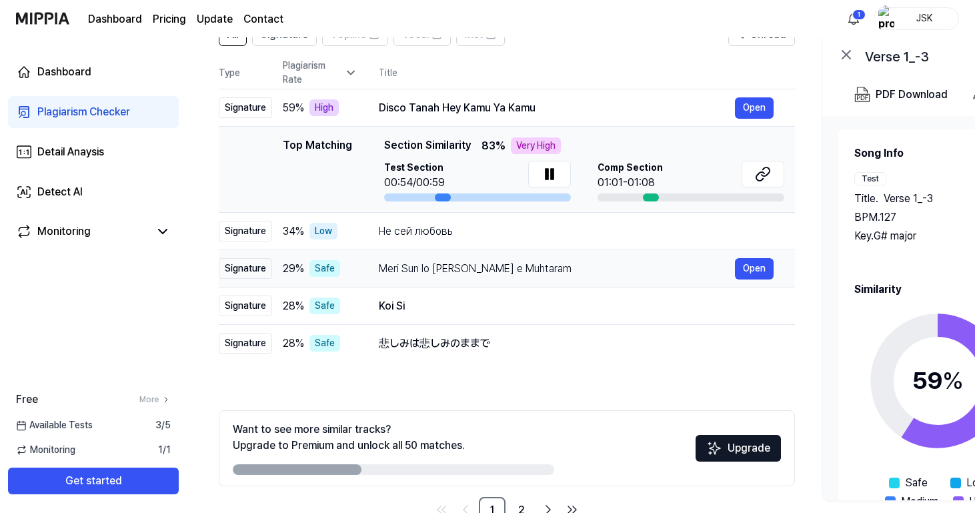
scroll to position [125, 0]
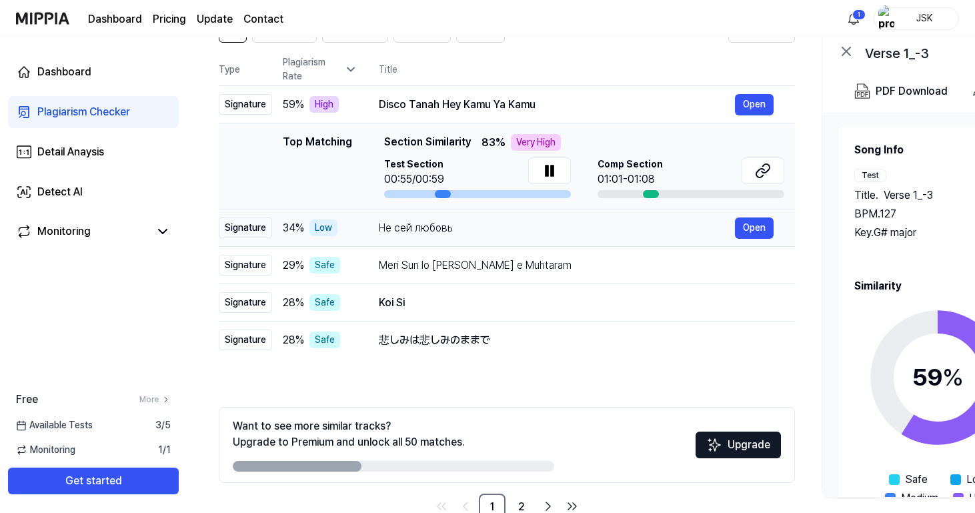
click at [538, 229] on div "Не сей любовь" at bounding box center [557, 228] width 356 height 16
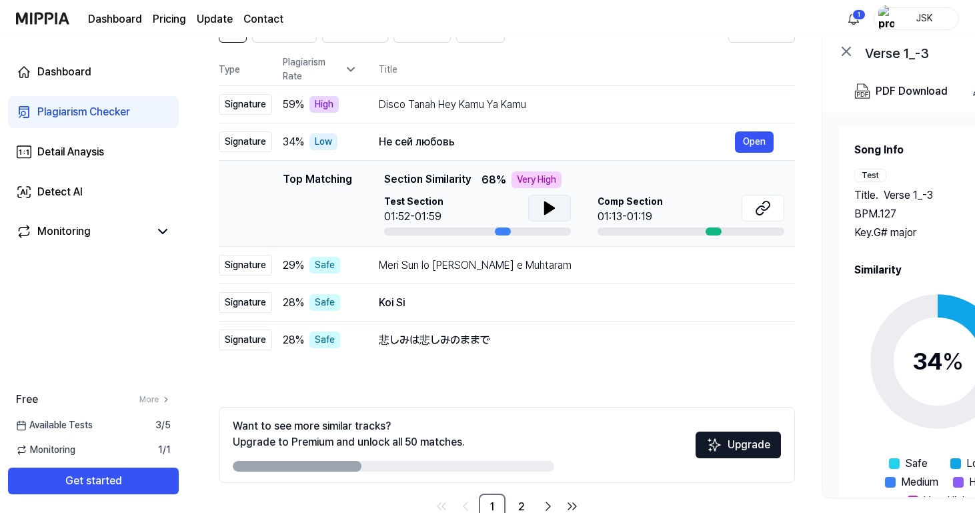
click at [541, 214] on icon at bounding box center [549, 208] width 16 height 16
click at [551, 209] on icon at bounding box center [552, 208] width 3 height 11
click at [758, 207] on icon at bounding box center [760, 210] width 8 height 9
click at [555, 213] on icon at bounding box center [549, 208] width 16 height 16
click at [553, 208] on icon at bounding box center [549, 208] width 16 height 16
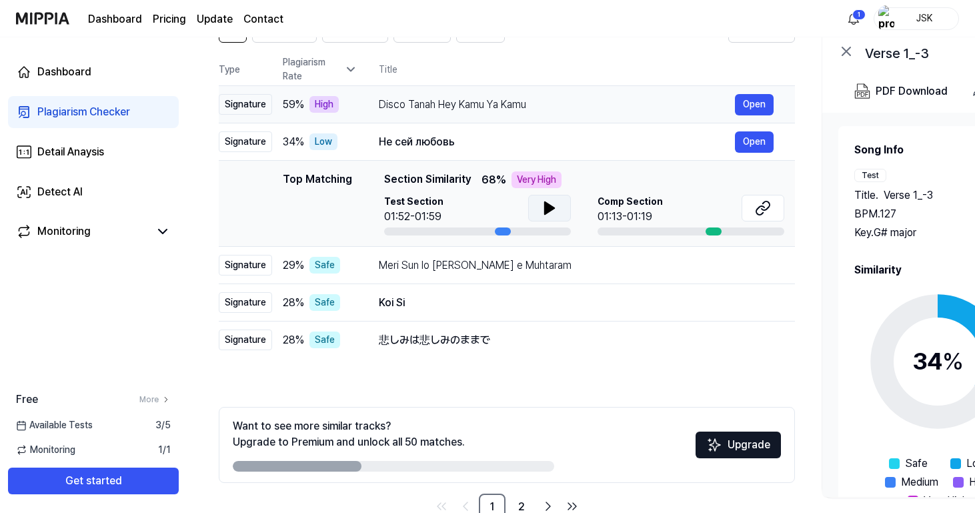
click at [481, 107] on div "Disco Tanah Hey Kamu Ya Kamu" at bounding box center [557, 105] width 356 height 16
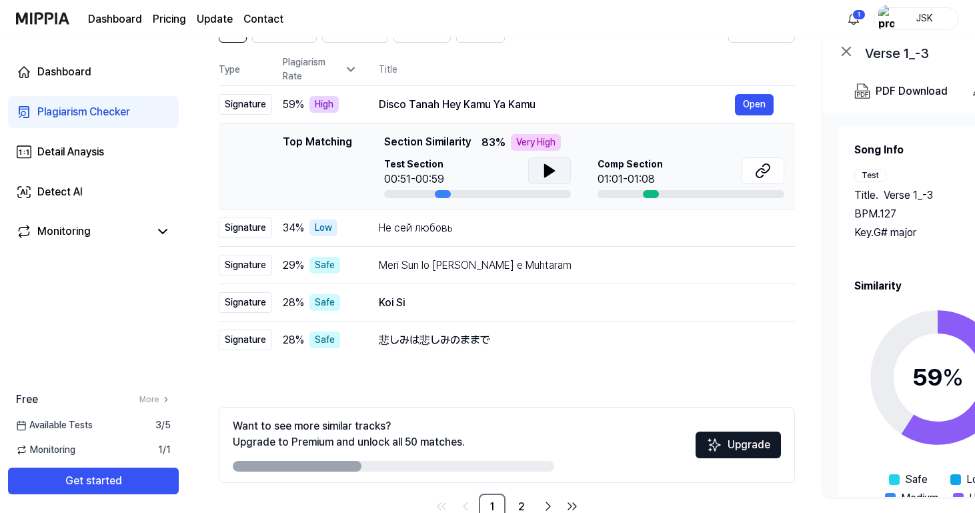
click at [555, 169] on icon at bounding box center [549, 171] width 16 height 16
click at [554, 171] on icon at bounding box center [549, 171] width 16 height 16
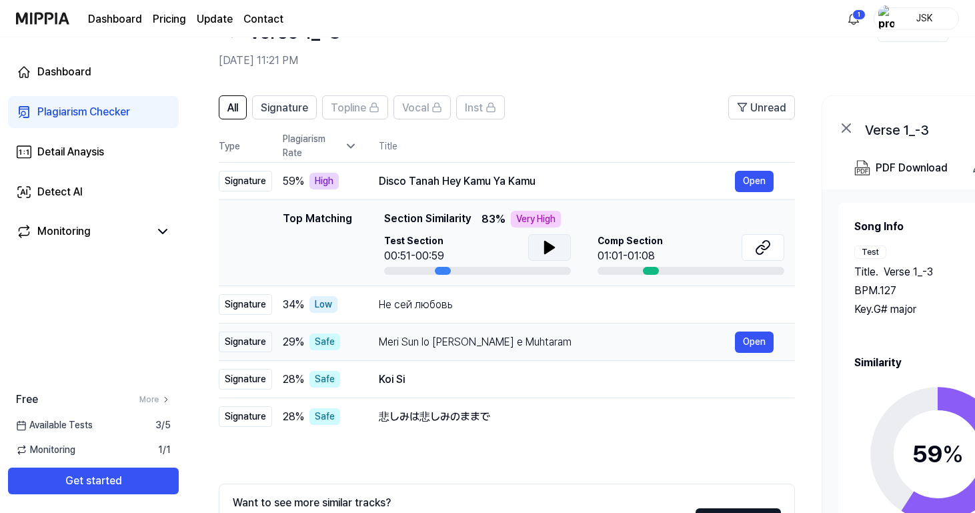
scroll to position [45, 0]
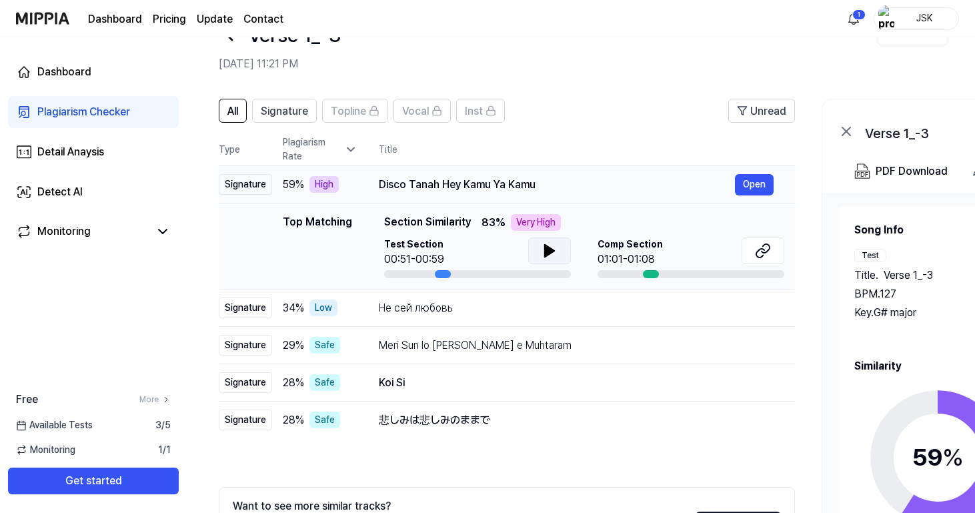
click at [523, 185] on div "Disco Tanah Hey Kamu Ya Kamu" at bounding box center [557, 185] width 356 height 16
click at [539, 267] on div at bounding box center [549, 252] width 43 height 30
click at [541, 251] on icon at bounding box center [549, 251] width 16 height 16
click at [545, 248] on icon at bounding box center [546, 250] width 3 height 11
click at [550, 249] on icon at bounding box center [549, 251] width 9 height 12
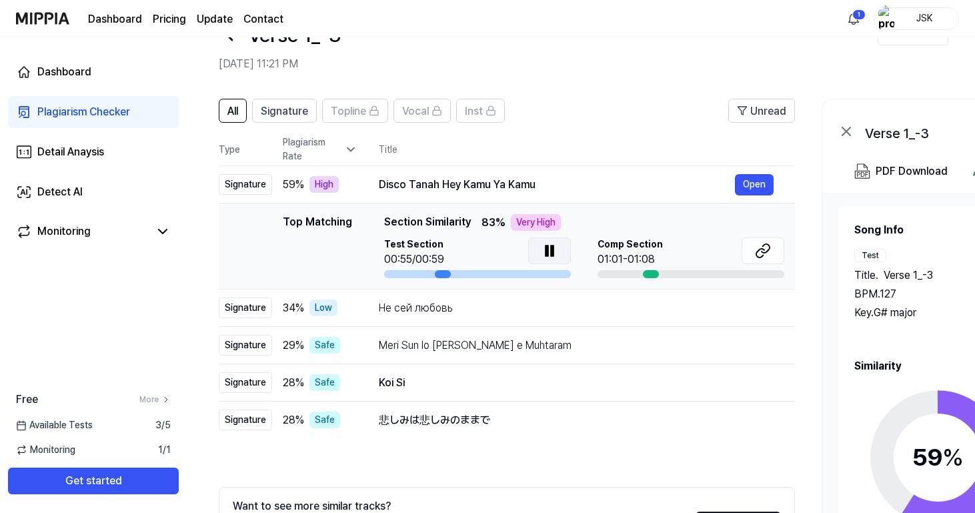
click at [553, 250] on icon at bounding box center [549, 251] width 16 height 16
click at [763, 253] on icon at bounding box center [765, 248] width 8 height 9
click at [537, 244] on button at bounding box center [549, 250] width 43 height 27
click at [551, 252] on icon at bounding box center [552, 250] width 3 height 11
click at [549, 247] on icon at bounding box center [549, 251] width 16 height 16
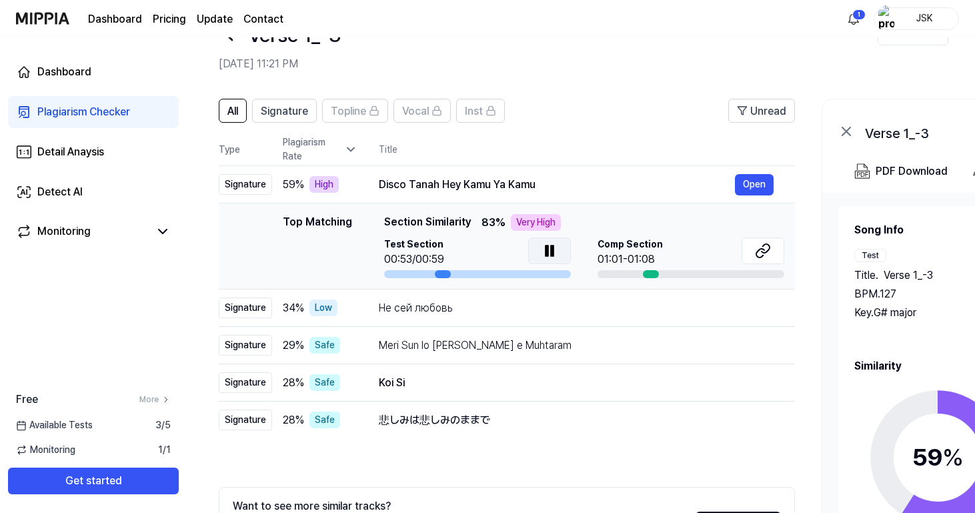
click at [551, 248] on icon at bounding box center [552, 250] width 3 height 11
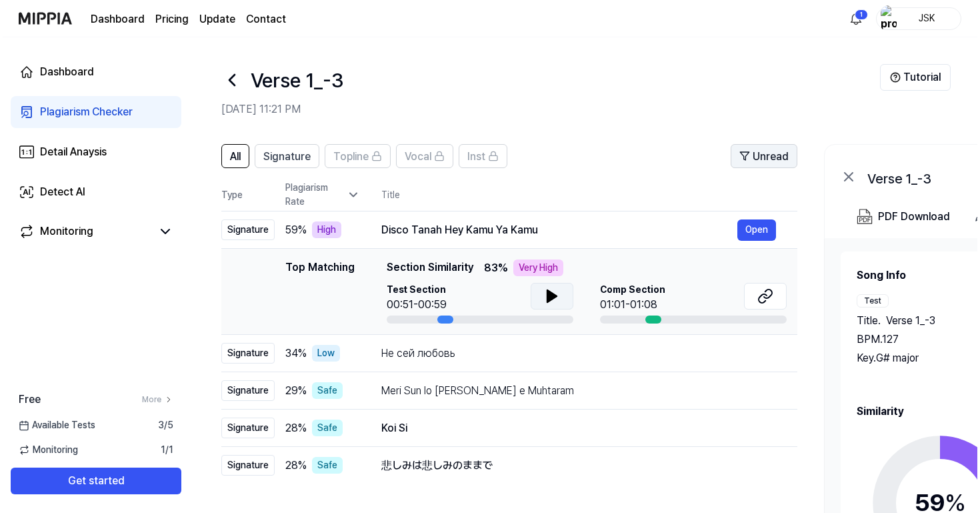
scroll to position [0, 0]
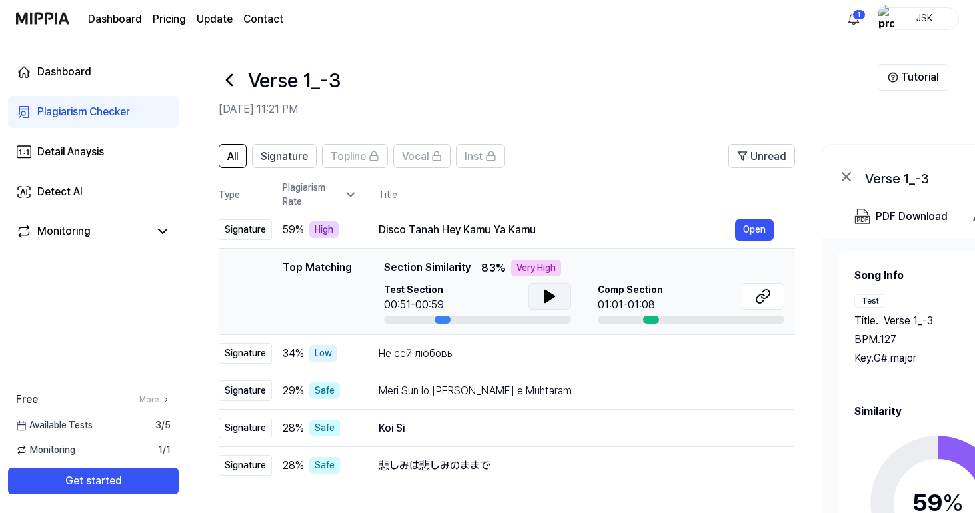
click at [102, 116] on div "Plagiarism Checker" at bounding box center [83, 112] width 93 height 16
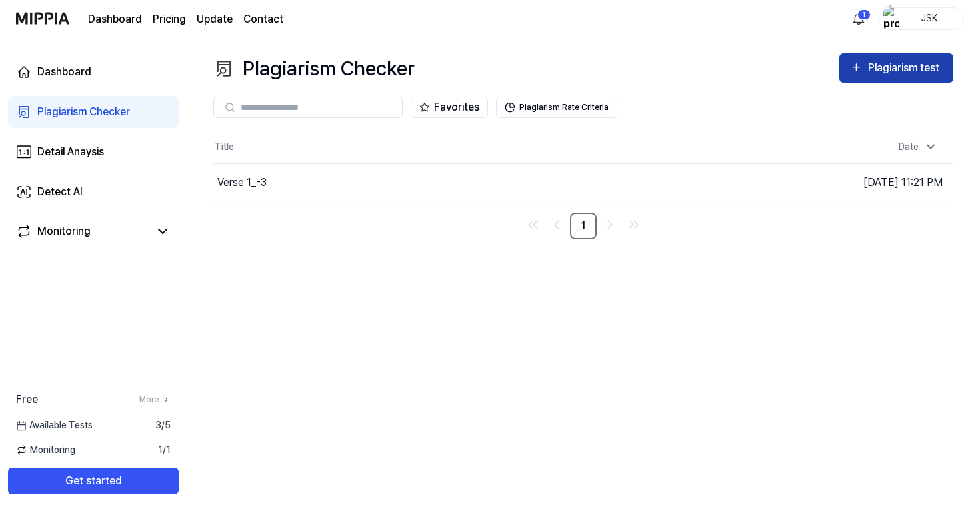
click at [929, 72] on div "Plagiarism test" at bounding box center [905, 67] width 75 height 17
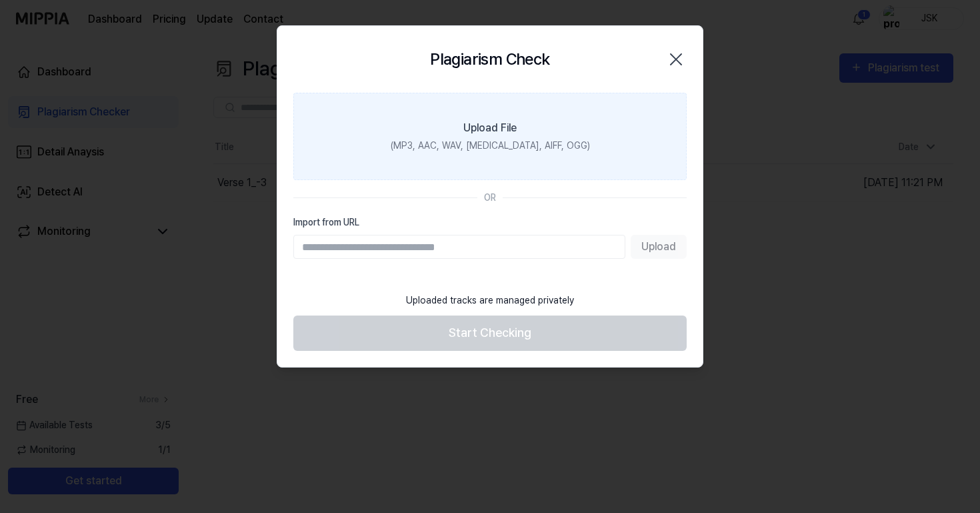
click at [547, 143] on div "(MP3, AAC, WAV, FLAC, AIFF, OGG)" at bounding box center [490, 146] width 199 height 14
click at [0, 0] on input "Upload File (MP3, AAC, WAV, FLAC, AIFF, OGG)" at bounding box center [0, 0] width 0 height 0
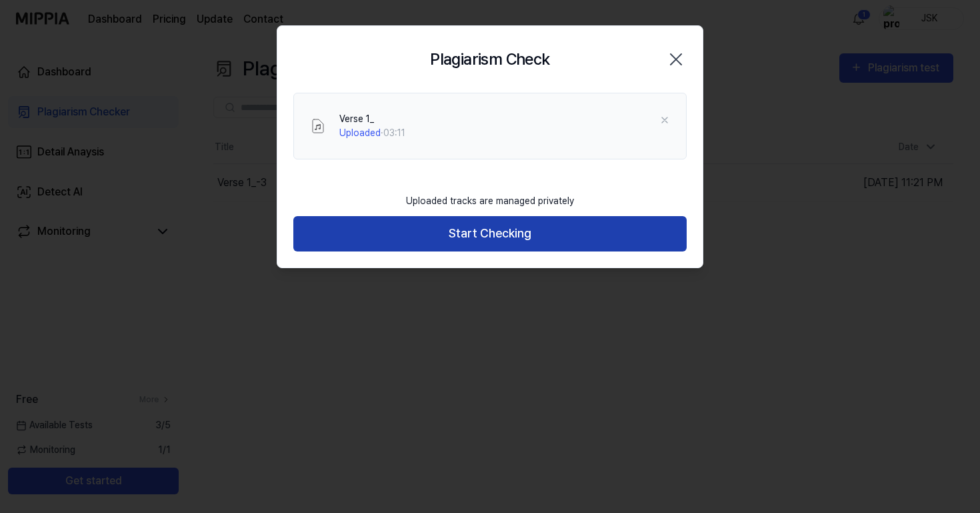
click at [553, 229] on button "Start Checking" at bounding box center [489, 233] width 393 height 35
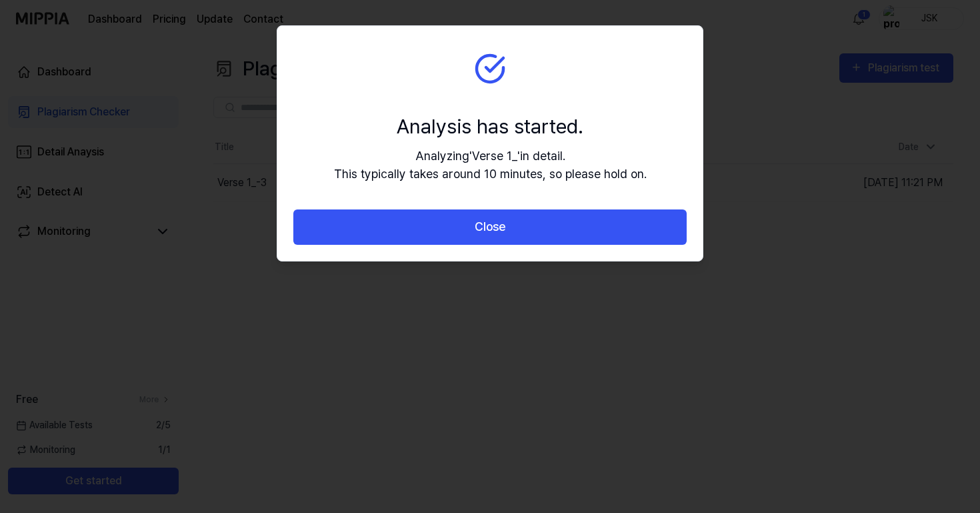
click at [553, 229] on button "Close" at bounding box center [489, 226] width 393 height 35
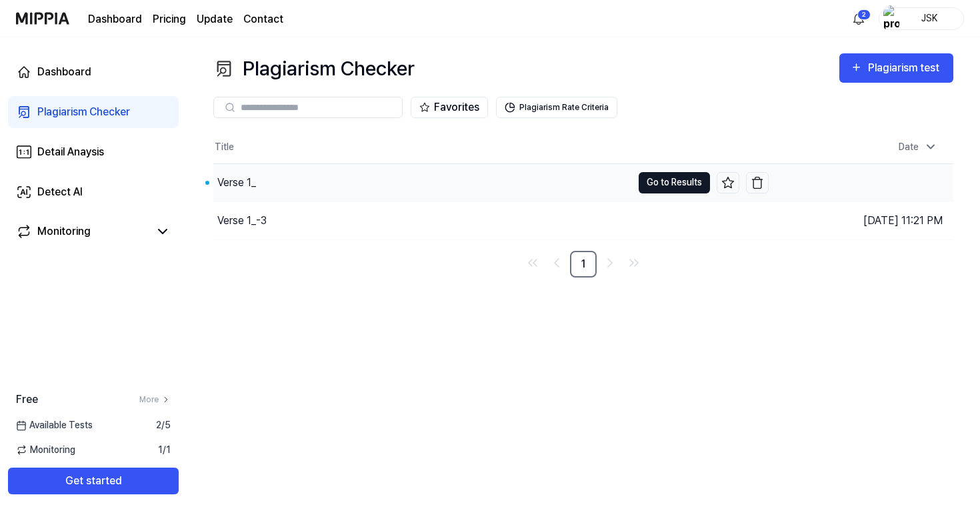
click at [689, 180] on button "Go to Results" at bounding box center [674, 182] width 71 height 21
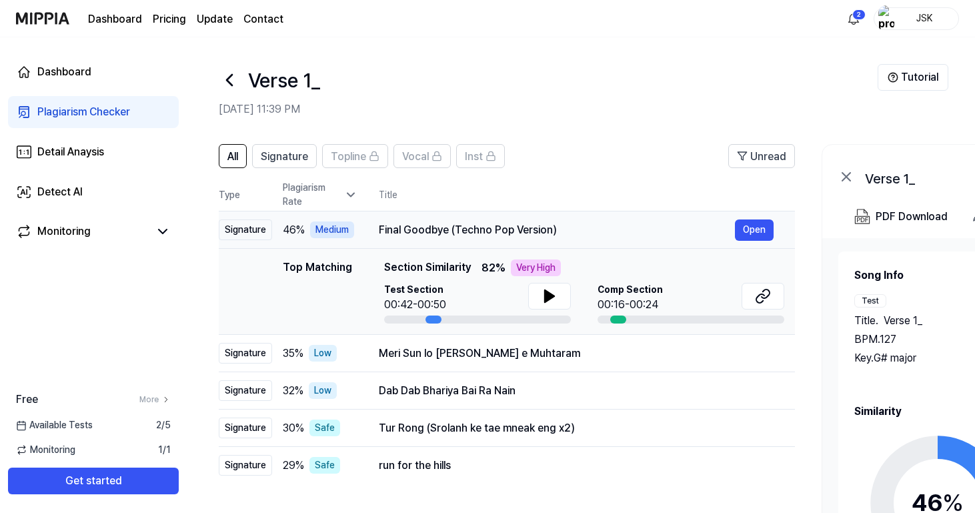
click at [633, 225] on div "Final Goodbye (Techno Pop Version)" at bounding box center [557, 230] width 356 height 16
click at [769, 291] on icon at bounding box center [765, 293] width 8 height 9
click at [531, 299] on button at bounding box center [549, 296] width 43 height 27
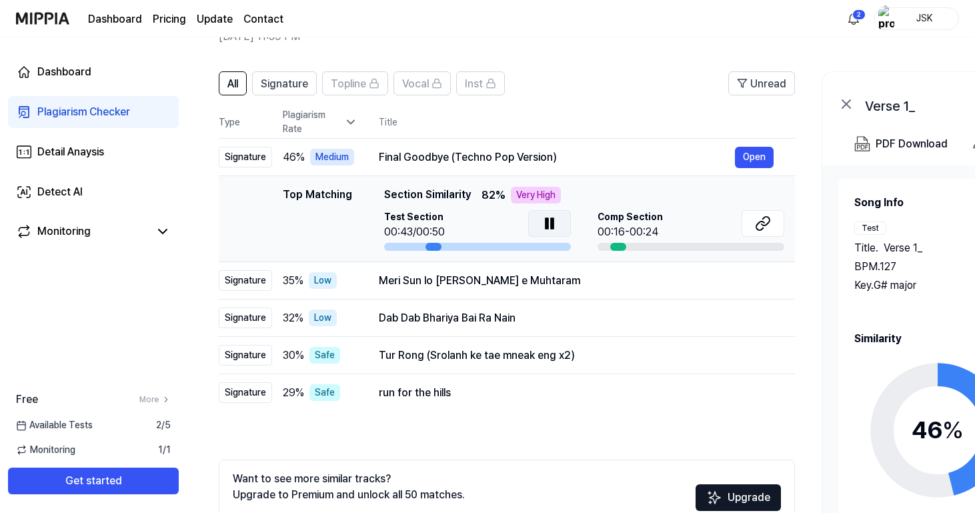
scroll to position [73, 0]
click at [759, 222] on icon at bounding box center [760, 225] width 8 height 9
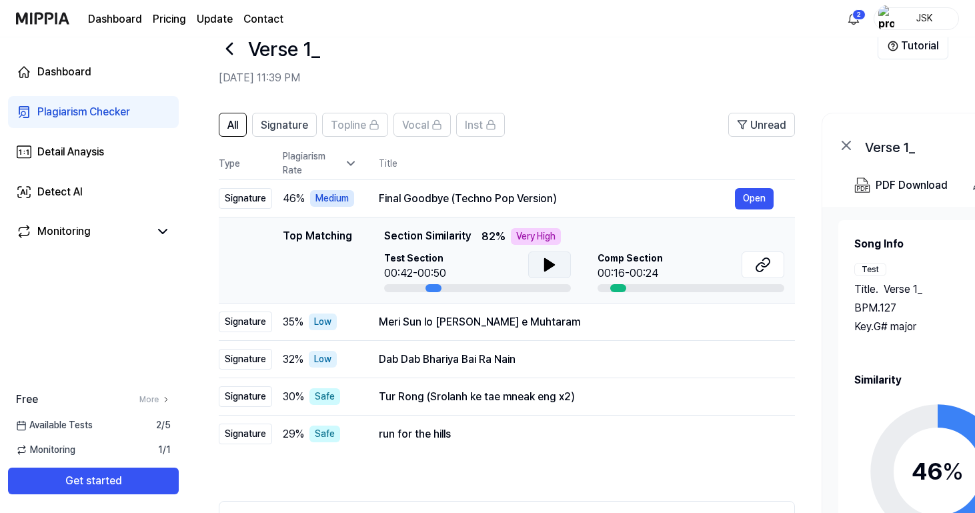
scroll to position [0, 0]
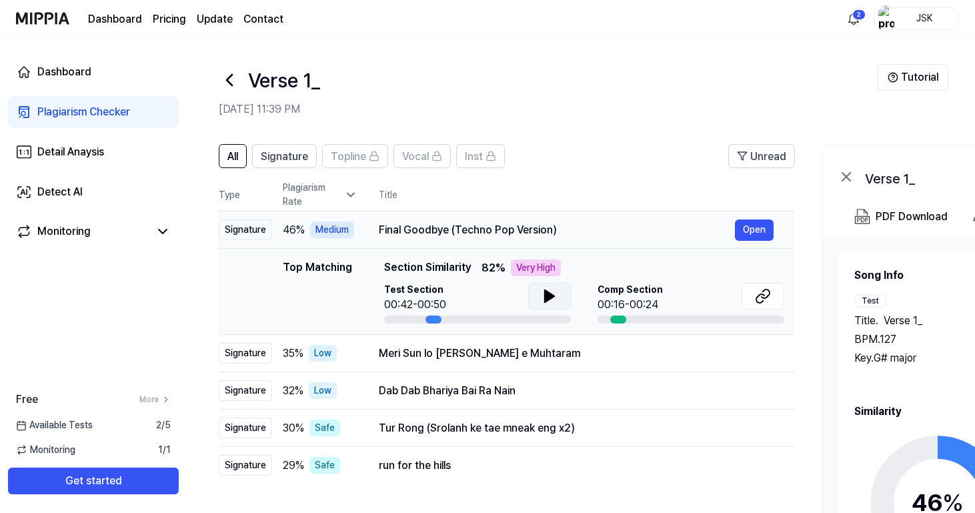
click at [562, 218] on td "Final Goodbye (Techno Pop Version) Open" at bounding box center [575, 229] width 437 height 37
click at [536, 297] on button at bounding box center [549, 296] width 43 height 27
click at [538, 298] on button at bounding box center [549, 296] width 43 height 27
click at [521, 358] on div "Meri Sun lo [PERSON_NAME] e Muhtaram" at bounding box center [557, 353] width 356 height 16
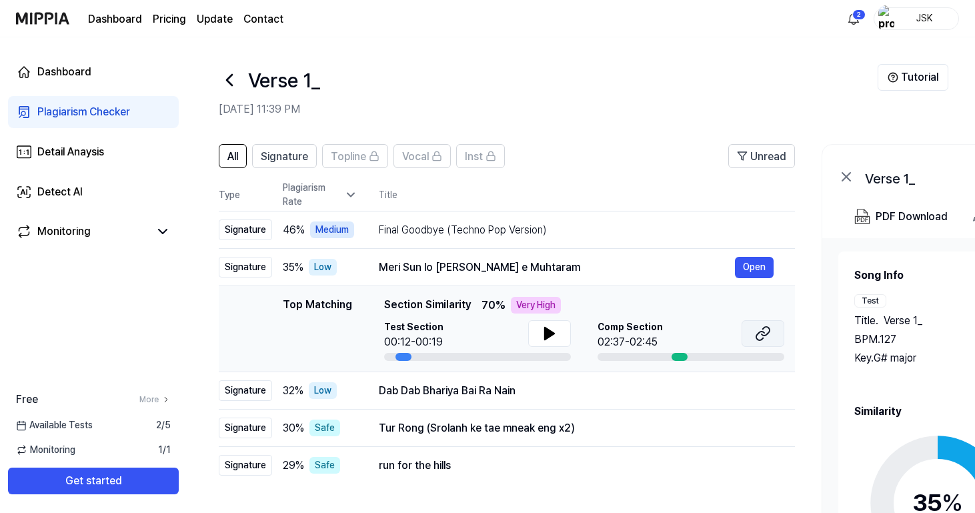
click at [754, 327] on button at bounding box center [762, 333] width 43 height 27
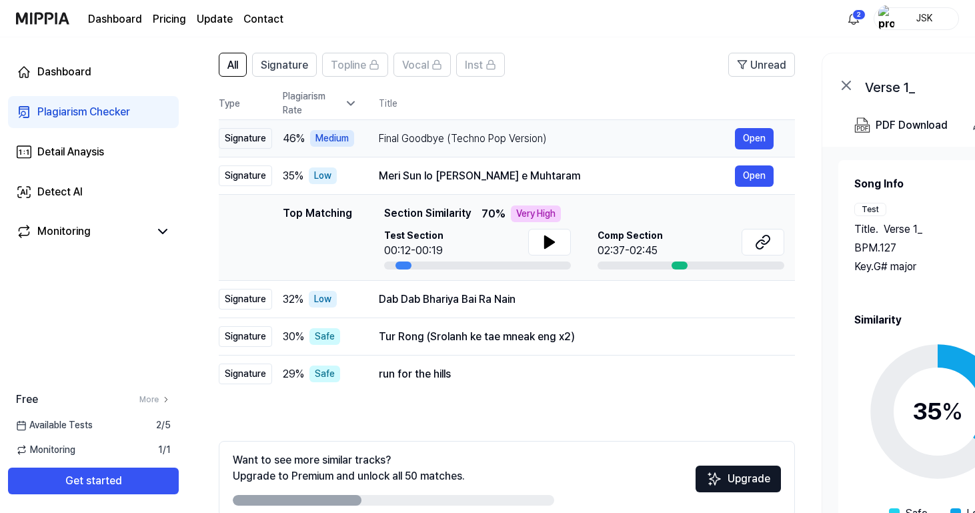
scroll to position [91, 0]
click at [695, 140] on div "Final Goodbye (Techno Pop Version)" at bounding box center [557, 139] width 356 height 16
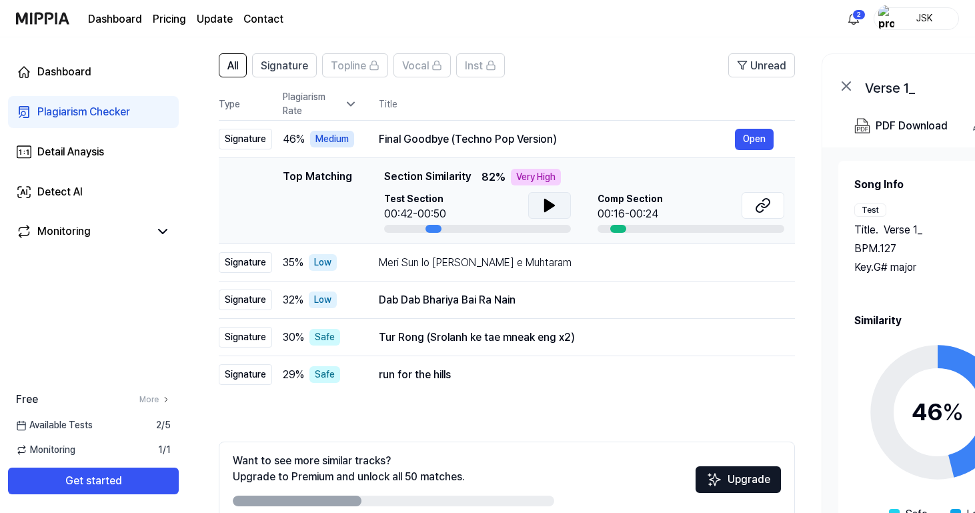
click at [543, 204] on icon at bounding box center [549, 205] width 16 height 16
click at [551, 205] on icon at bounding box center [552, 205] width 3 height 11
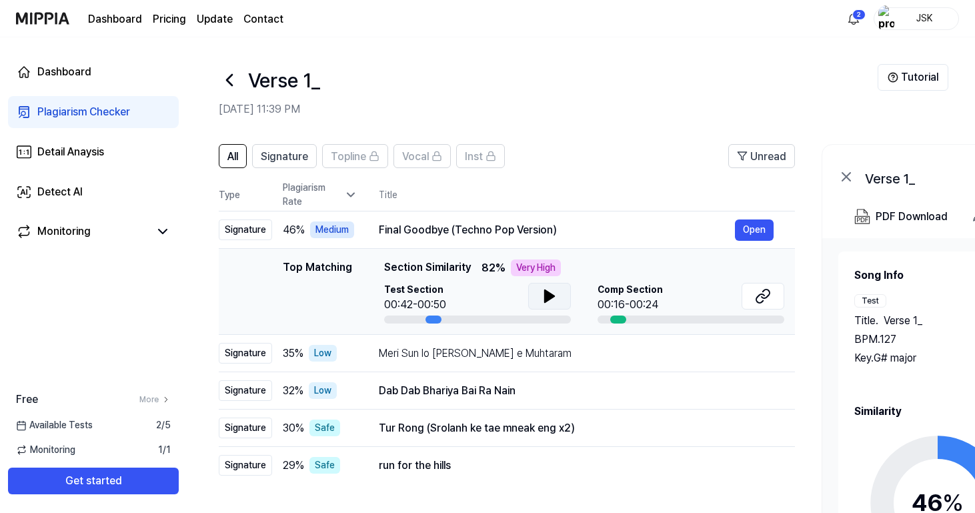
scroll to position [0, 0]
click at [375, 231] on td "Final Goodbye (Techno Pop Version) Open" at bounding box center [575, 229] width 437 height 37
click at [623, 236] on div "Final Goodbye (Techno Pop Version)" at bounding box center [557, 230] width 356 height 16
click at [609, 172] on header "All Signature Topline Vocal Inst Unread" at bounding box center [507, 161] width 576 height 35
click at [331, 232] on div "Medium" at bounding box center [332, 229] width 44 height 17
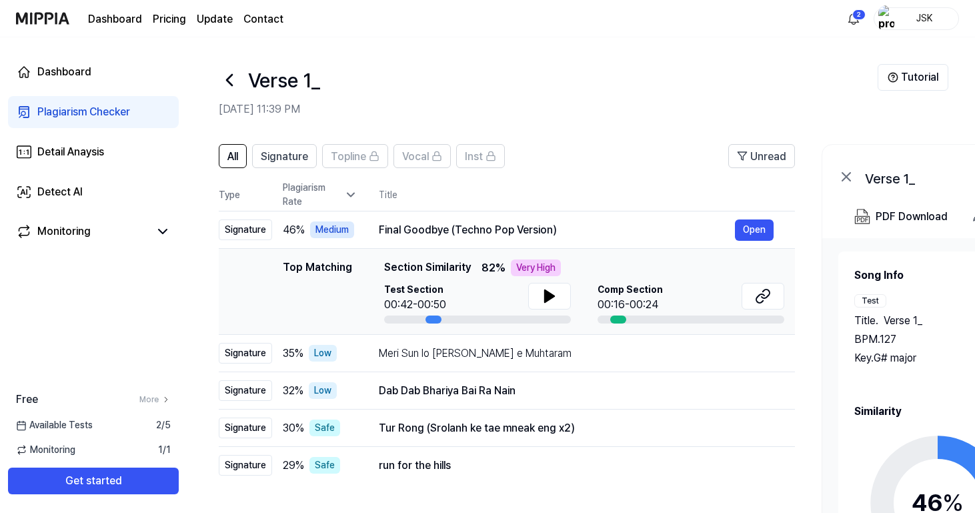
click at [351, 192] on icon at bounding box center [350, 194] width 13 height 13
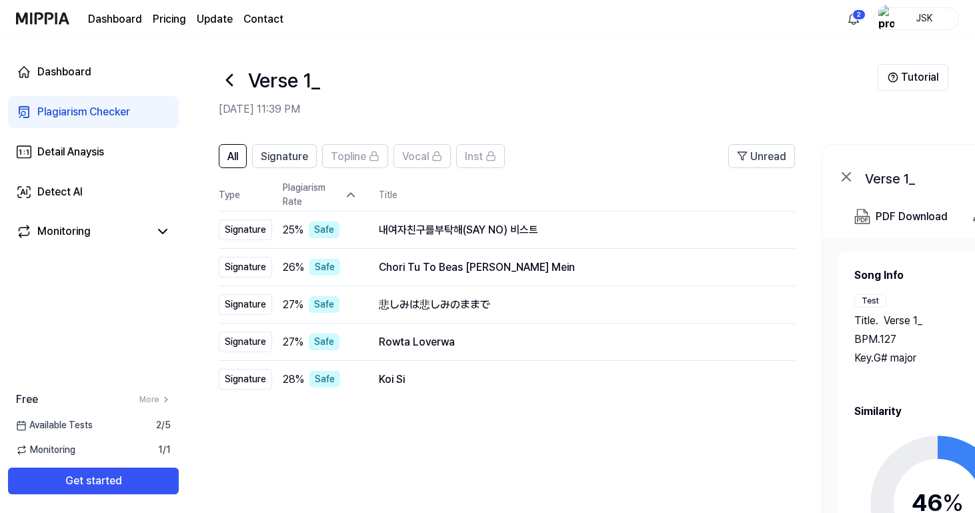
click at [353, 194] on icon at bounding box center [350, 194] width 13 height 13
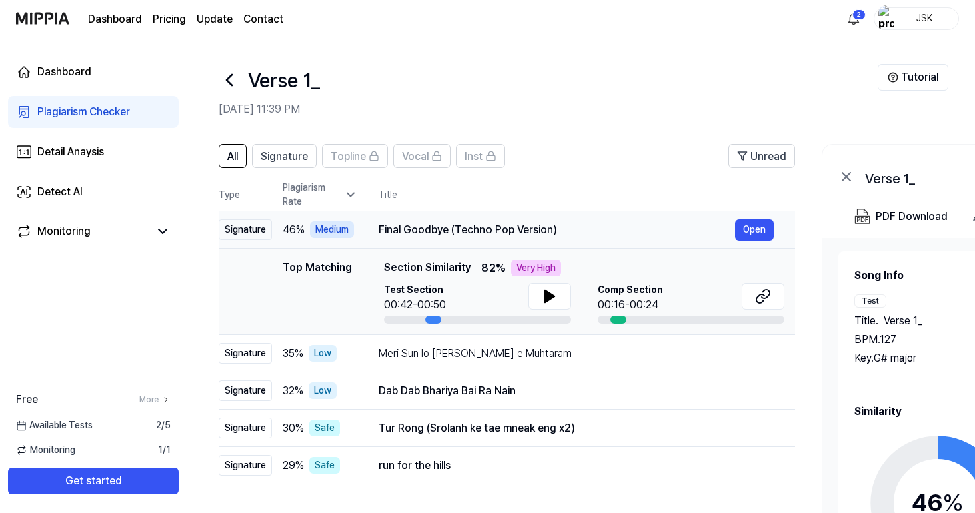
click at [325, 237] on div "Medium" at bounding box center [332, 229] width 44 height 17
click at [353, 365] on td "35 % Low" at bounding box center [314, 353] width 85 height 37
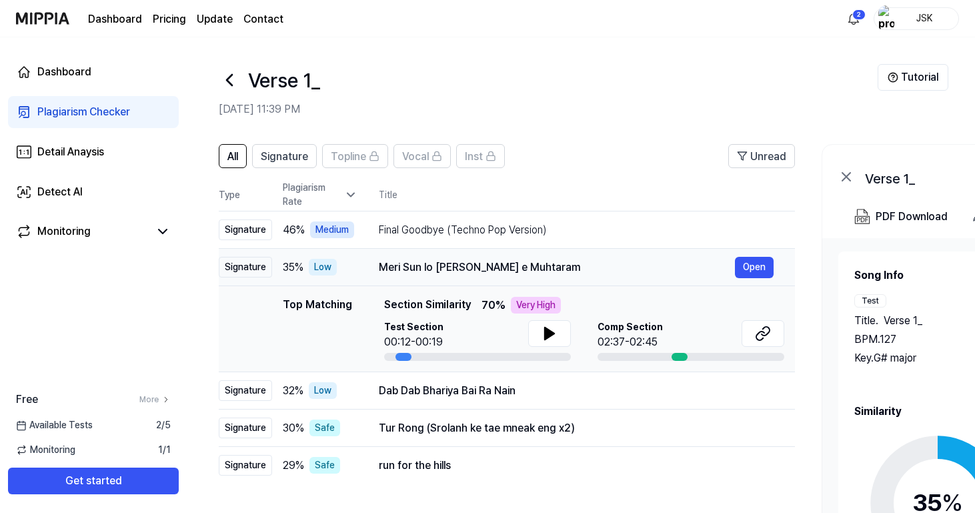
click at [357, 260] on td "Meri Sun lo Sada Murshid e Muhtaram Open" at bounding box center [575, 267] width 437 height 37
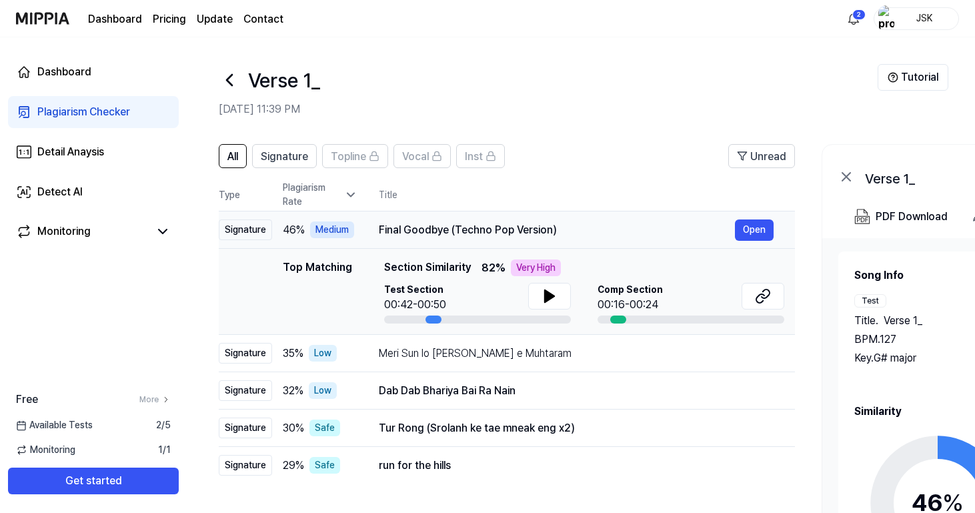
click at [364, 233] on td "Final Goodbye (Techno Pop Version) Open" at bounding box center [575, 229] width 437 height 37
click at [355, 201] on icon at bounding box center [350, 194] width 13 height 13
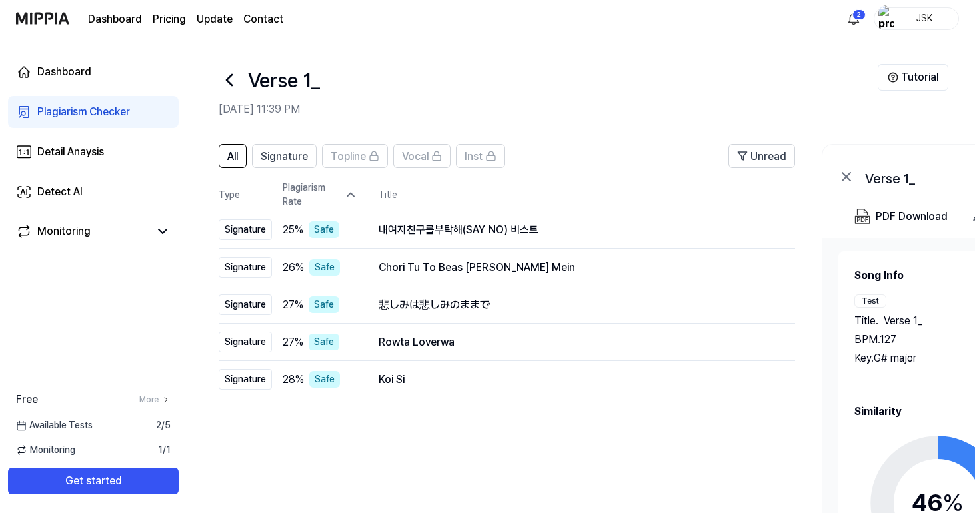
click at [355, 200] on icon at bounding box center [350, 194] width 13 height 13
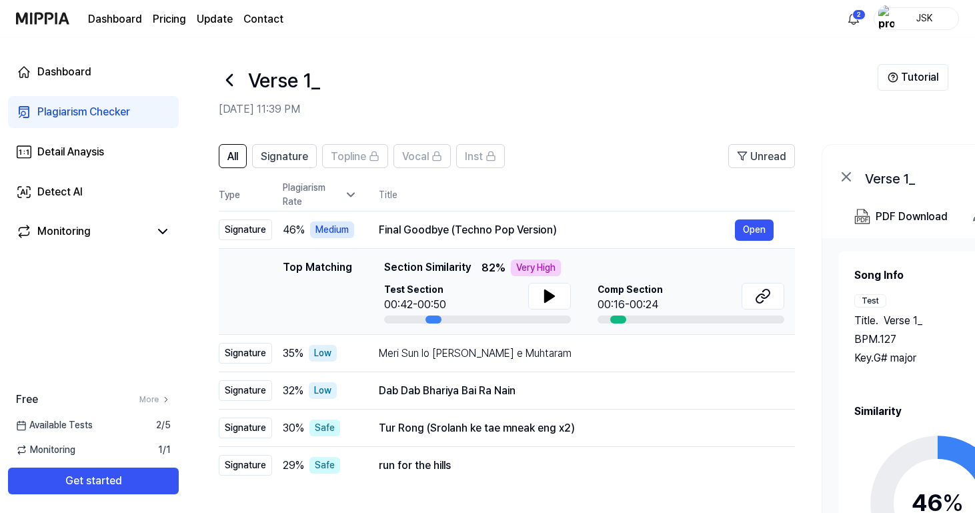
click at [354, 201] on div "Plagiarism Rate" at bounding box center [320, 195] width 75 height 28
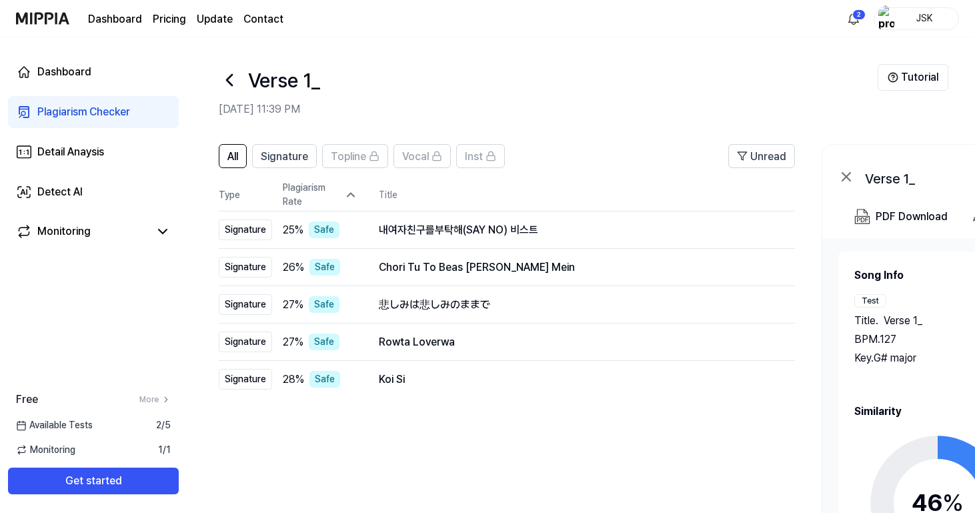
click at [354, 201] on icon at bounding box center [350, 194] width 13 height 13
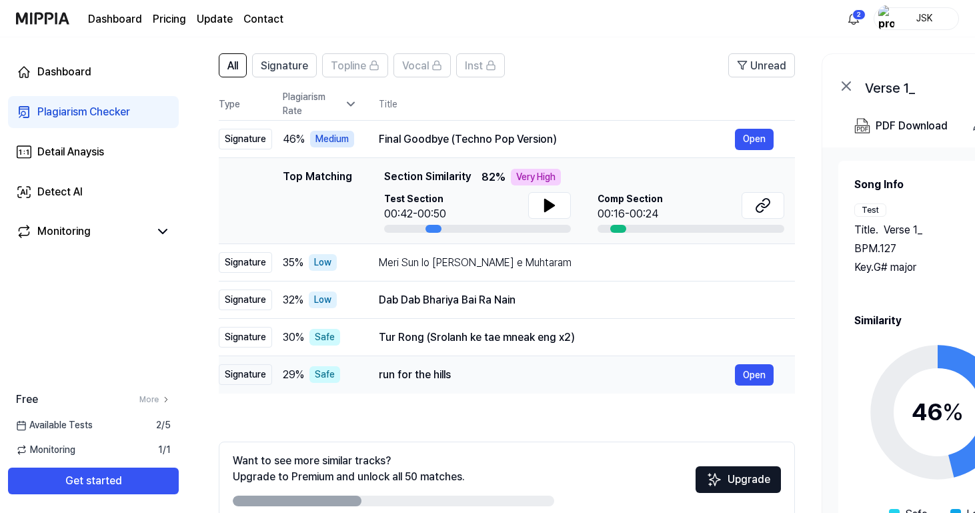
drag, startPoint x: 648, startPoint y: 439, endPoint x: 689, endPoint y: 361, distance: 88.3
click at [689, 361] on div "All Signature Topline Vocal Inst Unread All Signature Topline Vocal Inst Type P…" at bounding box center [507, 303] width 576 height 501
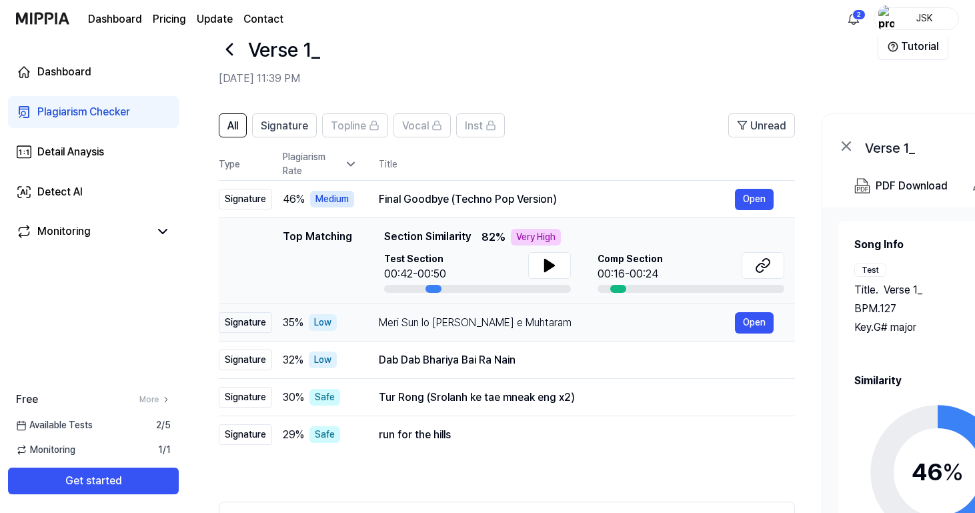
click at [603, 333] on div "Meri Sun lo Sada Murshid e Muhtaram Open" at bounding box center [576, 322] width 395 height 21
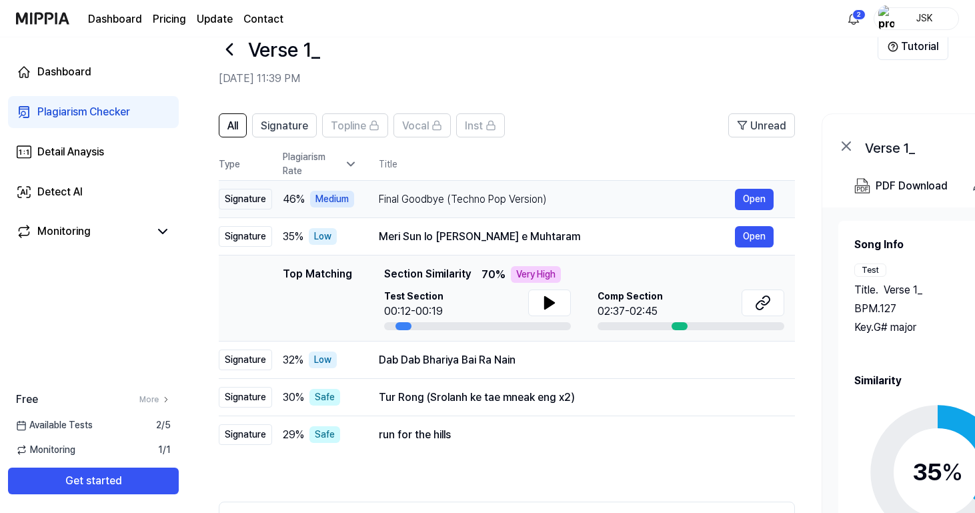
click at [571, 199] on div "Final Goodbye (Techno Pop Version)" at bounding box center [557, 199] width 356 height 16
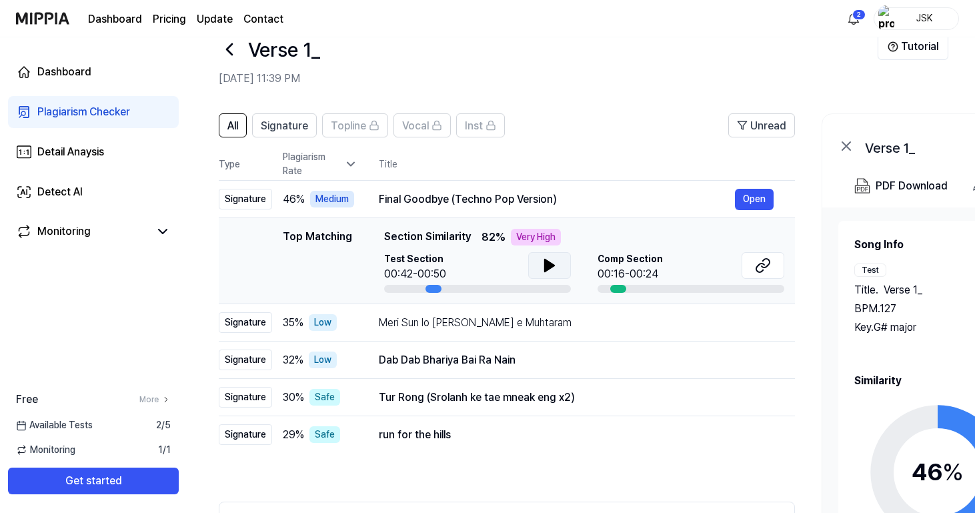
click at [538, 272] on button at bounding box center [549, 265] width 43 height 27
click at [553, 257] on icon at bounding box center [549, 265] width 16 height 16
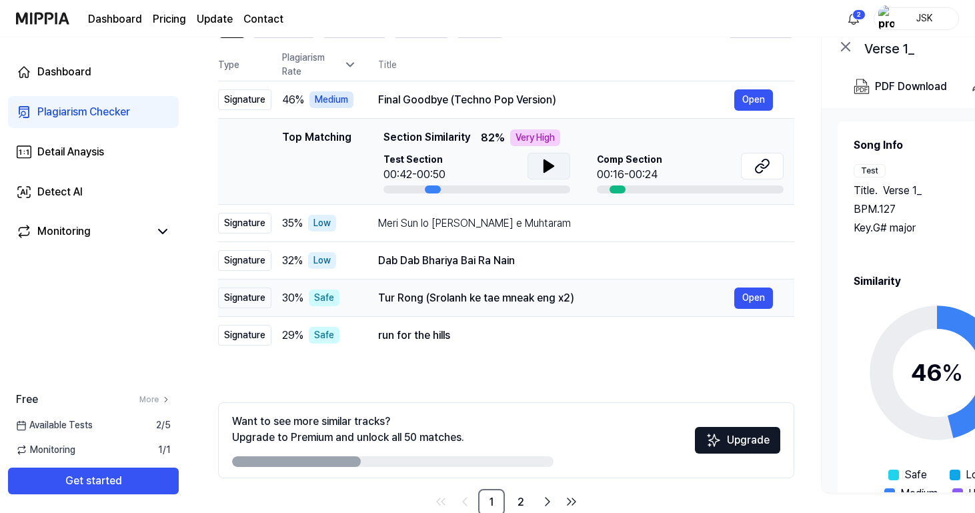
scroll to position [127, 0]
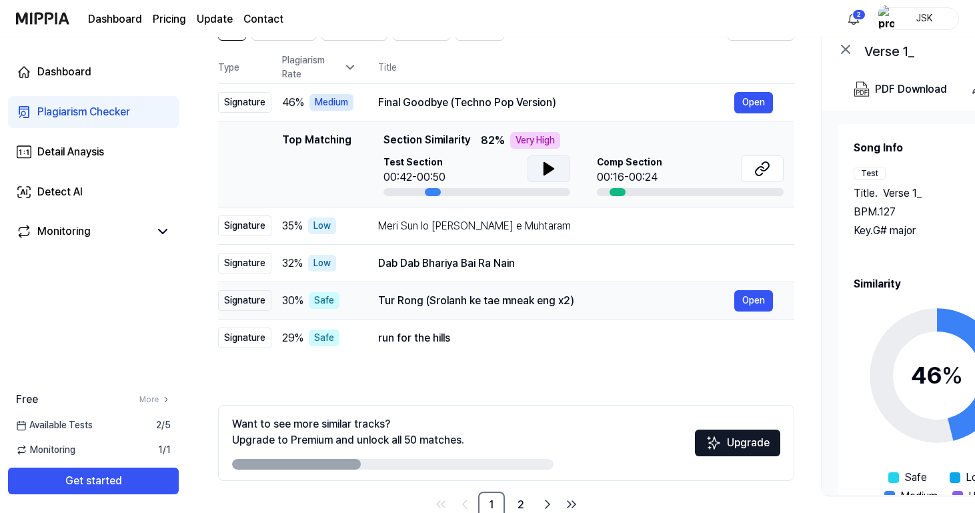
click at [562, 306] on div "Tur Rong (Srolanh ke tae mneak eng x2)" at bounding box center [556, 301] width 356 height 16
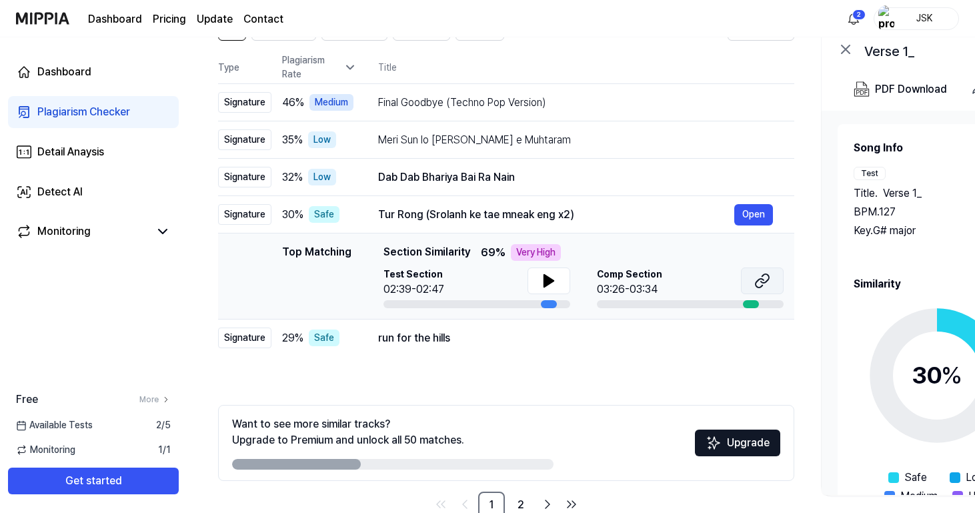
click at [755, 275] on icon at bounding box center [762, 281] width 16 height 16
click at [543, 289] on button at bounding box center [548, 280] width 43 height 27
click at [545, 279] on icon at bounding box center [548, 281] width 9 height 12
click at [545, 279] on icon at bounding box center [546, 280] width 3 height 11
click at [552, 277] on icon at bounding box center [549, 281] width 16 height 16
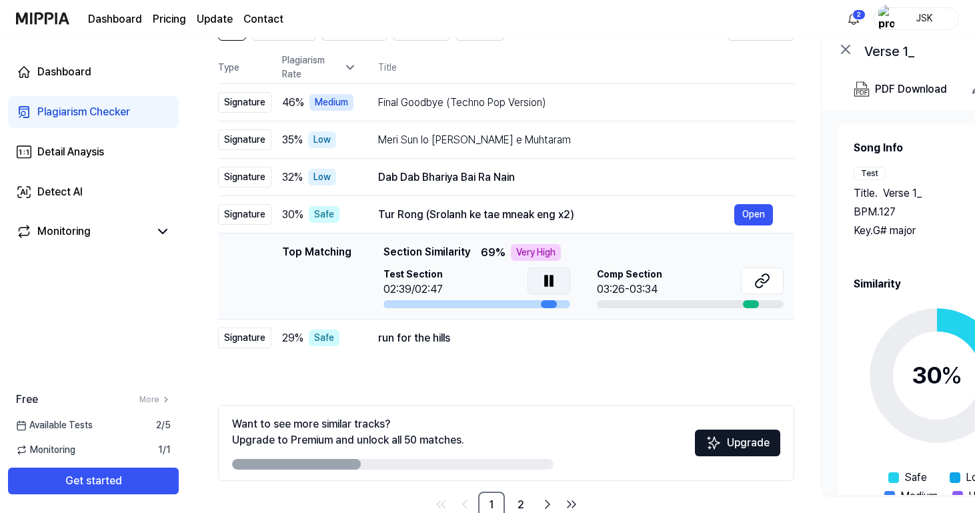
click at [550, 283] on icon at bounding box center [551, 280] width 3 height 11
click at [524, 338] on div "run for the hills" at bounding box center [556, 338] width 356 height 16
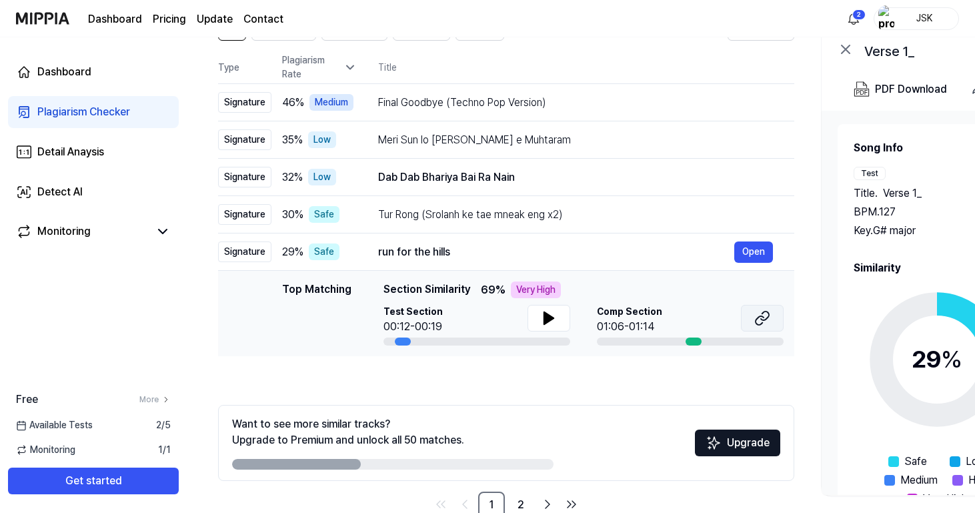
click at [769, 320] on icon at bounding box center [762, 318] width 16 height 16
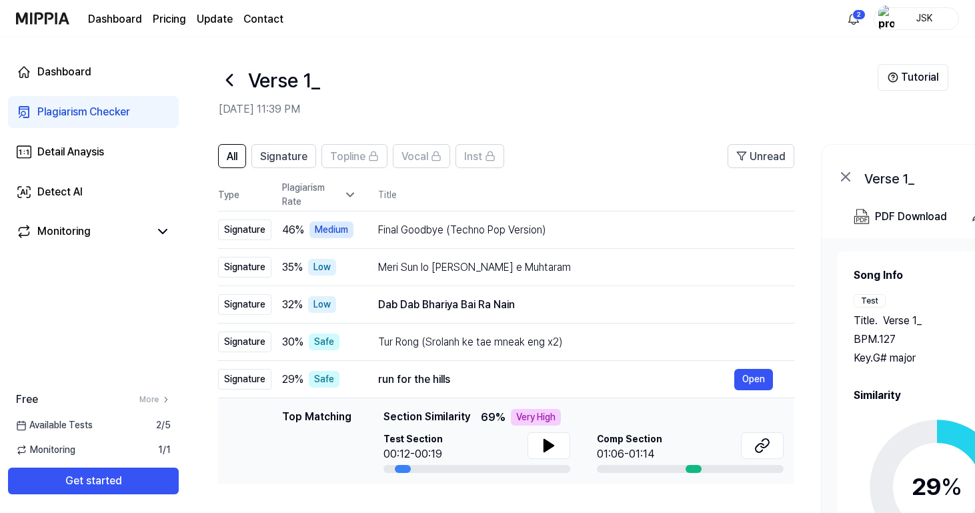
scroll to position [0, 0]
click at [550, 275] on div "Meri Sun lo Sada Murshid e Muhtaram Open" at bounding box center [575, 267] width 395 height 21
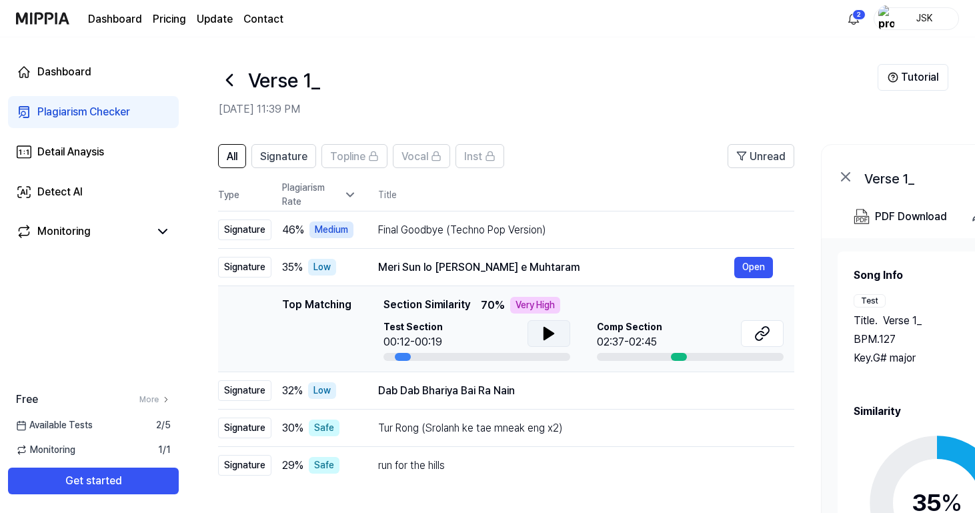
click at [550, 333] on icon at bounding box center [548, 333] width 9 height 12
click at [564, 326] on button at bounding box center [548, 333] width 43 height 27
click at [755, 335] on icon at bounding box center [762, 333] width 16 height 16
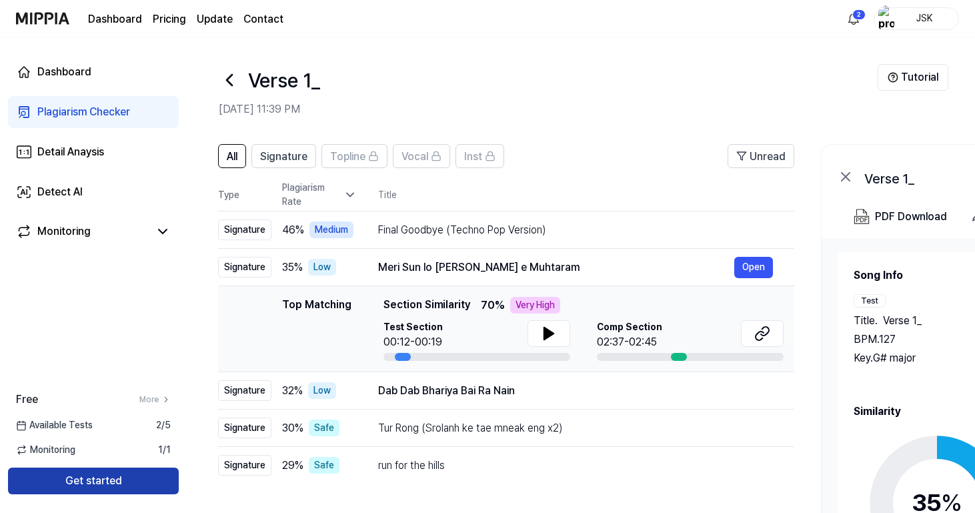
click at [133, 489] on button "Get started" at bounding box center [93, 480] width 171 height 27
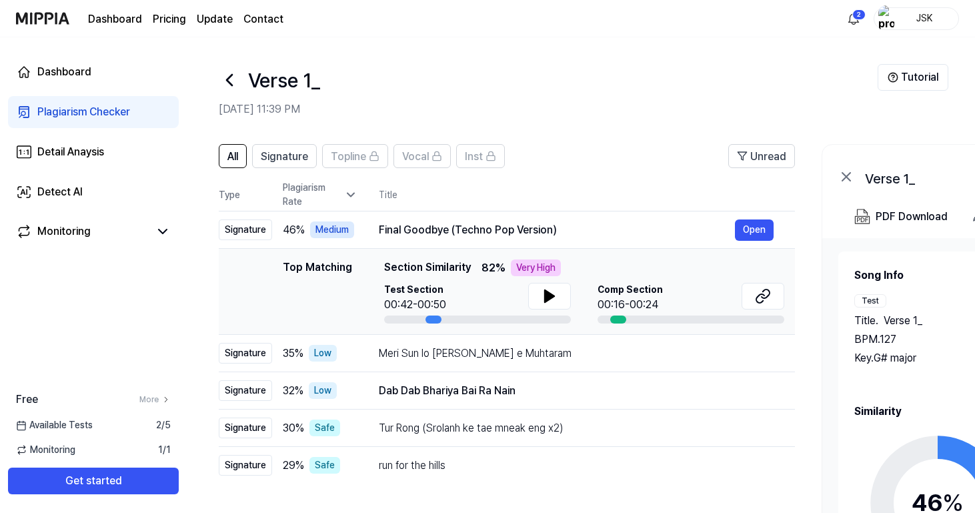
click at [82, 111] on div "Plagiarism Checker" at bounding box center [83, 112] width 93 height 16
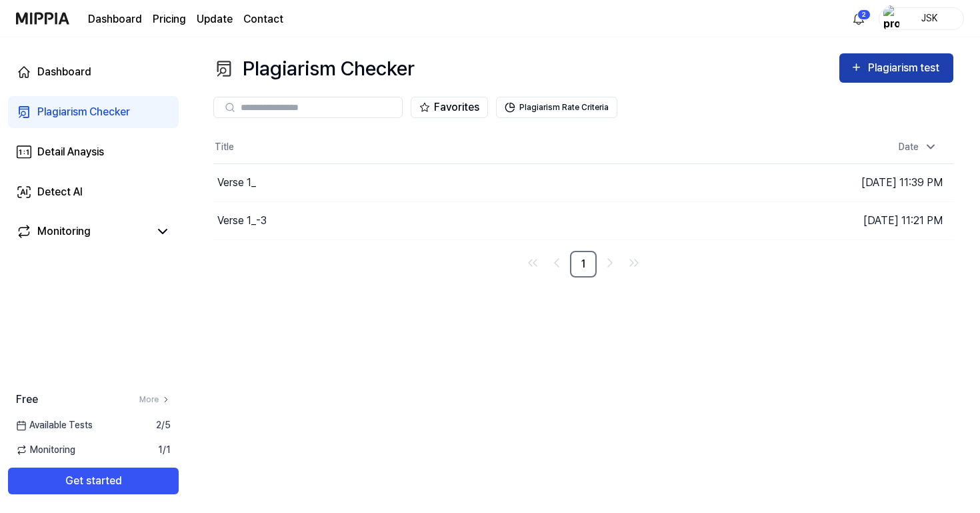
click at [911, 76] on div "Plagiarism test" at bounding box center [905, 67] width 75 height 17
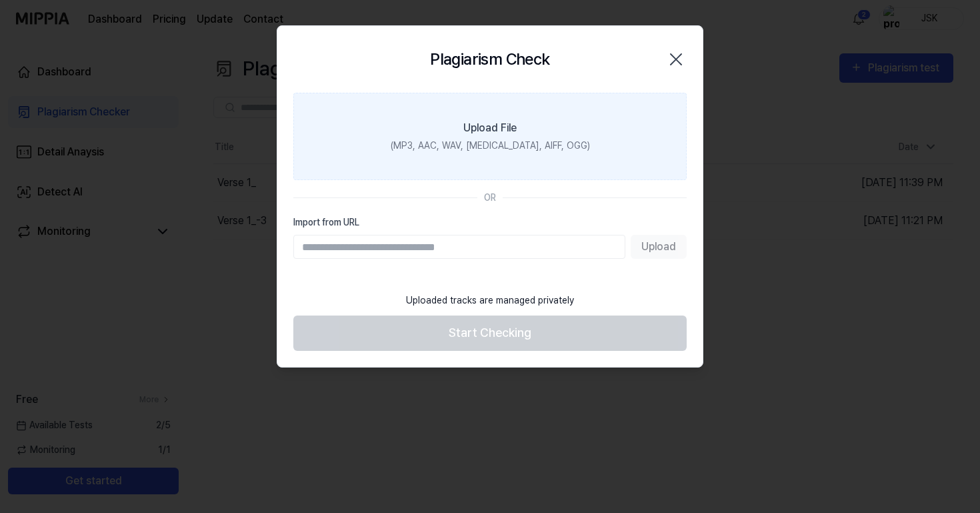
click at [595, 133] on label "Upload File (MP3, AAC, WAV, FLAC, AIFF, OGG)" at bounding box center [489, 136] width 393 height 87
click at [0, 0] on input "Upload File (MP3, AAC, WAV, FLAC, AIFF, OGG)" at bounding box center [0, 0] width 0 height 0
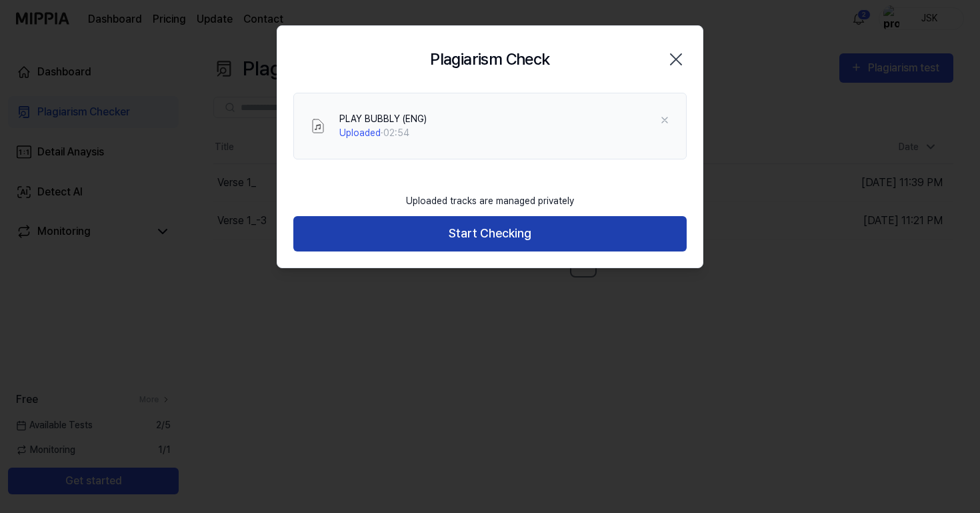
click at [557, 239] on button "Start Checking" at bounding box center [489, 233] width 393 height 35
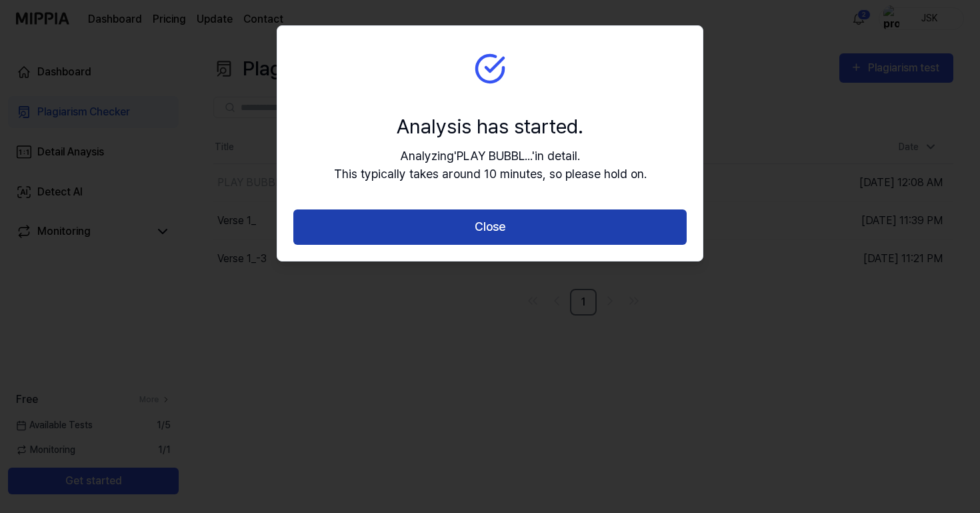
click at [541, 220] on button "Close" at bounding box center [489, 226] width 393 height 35
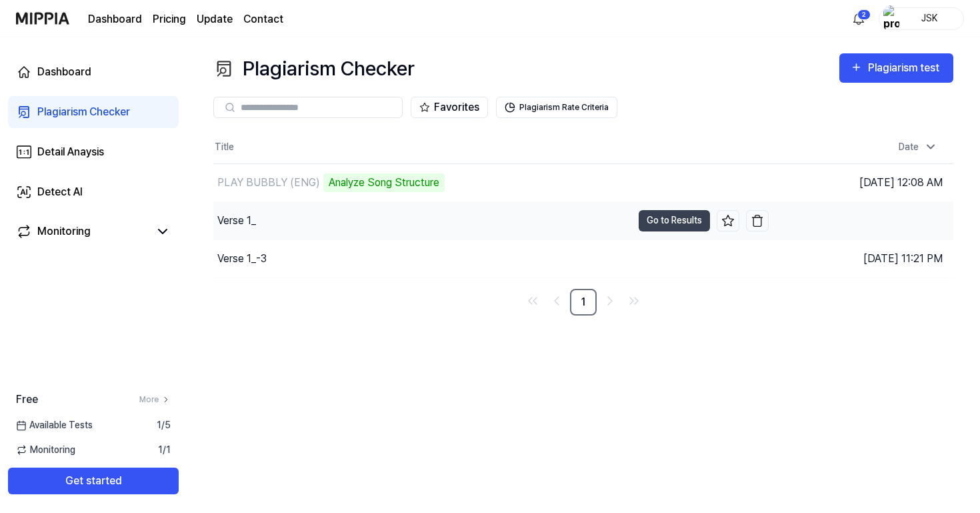
click at [310, 221] on div "Verse 1_" at bounding box center [422, 220] width 419 height 37
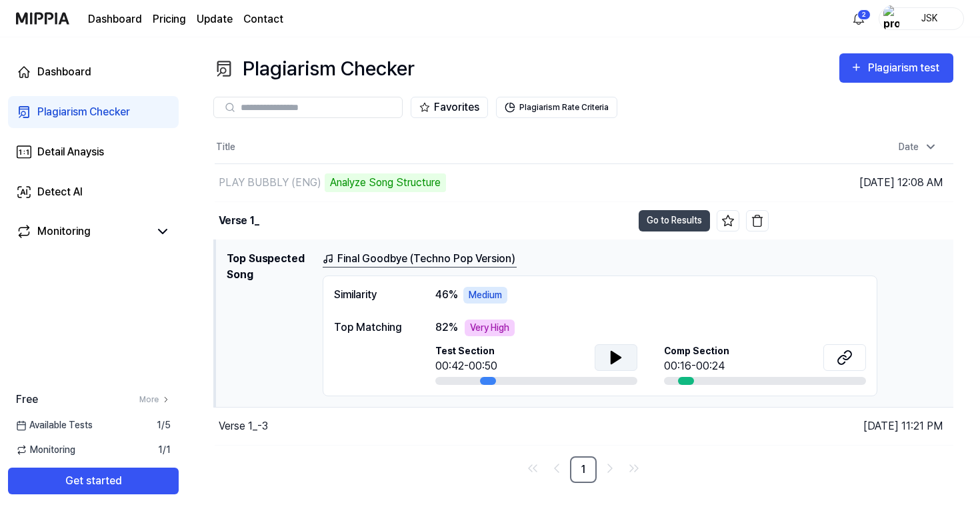
click at [620, 357] on icon at bounding box center [615, 357] width 9 height 12
click at [620, 357] on icon at bounding box center [616, 357] width 16 height 16
click at [251, 220] on div "Verse 1_" at bounding box center [239, 221] width 41 height 16
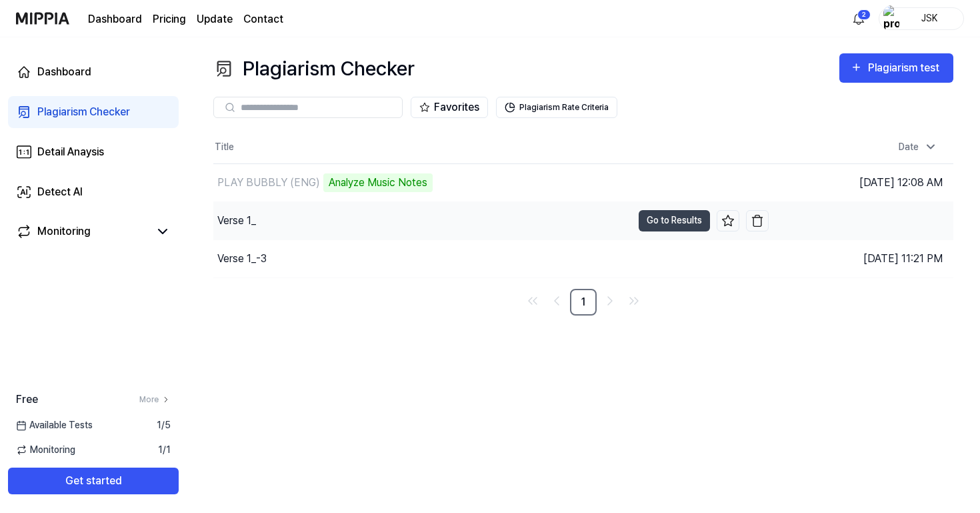
click at [251, 220] on div "Verse 1_" at bounding box center [236, 221] width 39 height 16
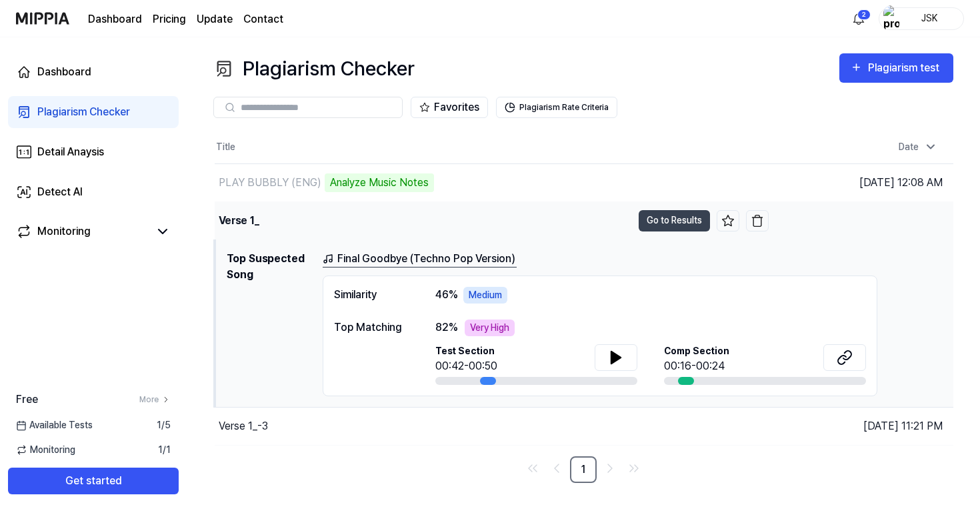
click at [252, 220] on div "Verse 1_" at bounding box center [239, 221] width 41 height 16
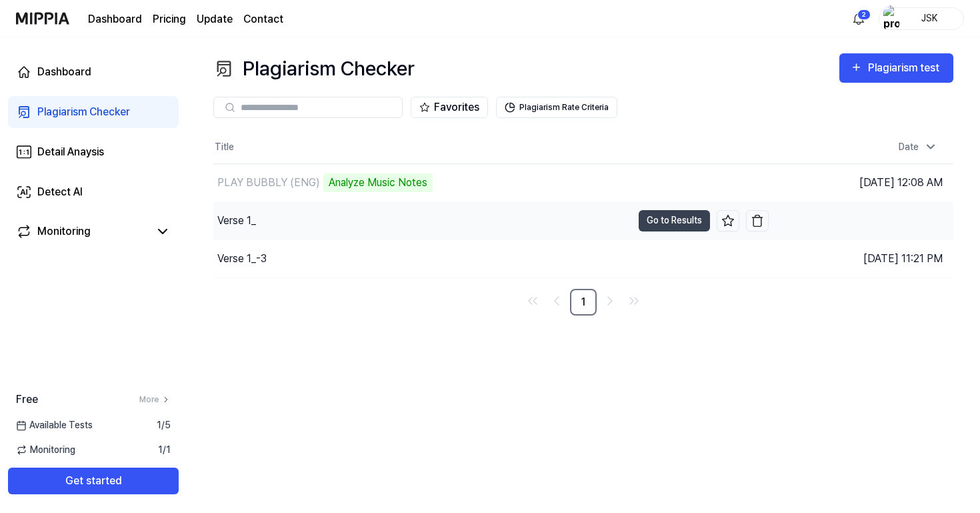
click at [252, 220] on div "Verse 1_" at bounding box center [236, 221] width 39 height 16
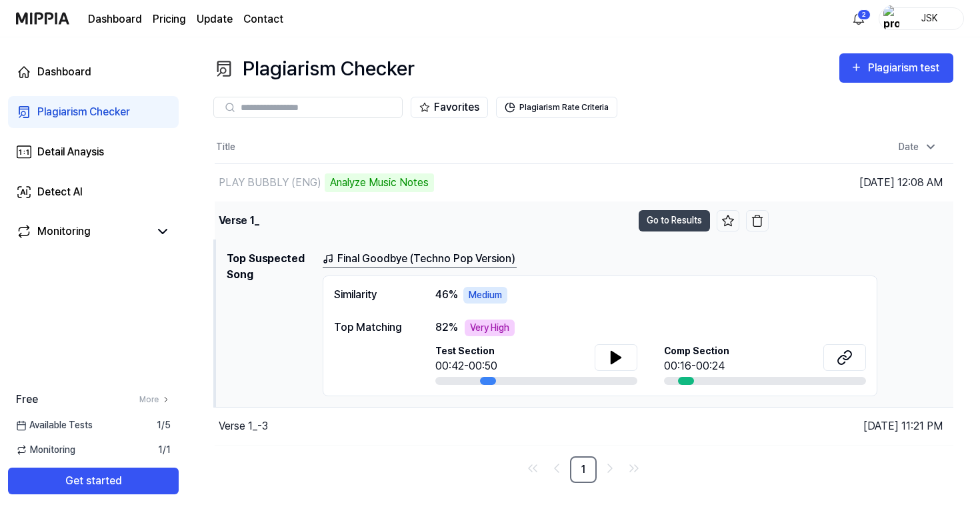
click at [252, 225] on div "Verse 1_" at bounding box center [239, 221] width 41 height 16
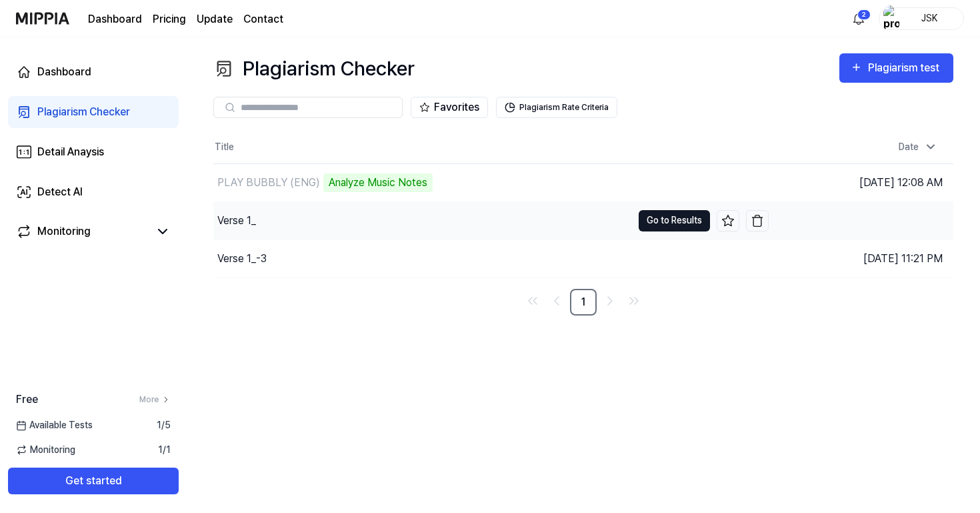
click at [681, 220] on button "Go to Results" at bounding box center [674, 220] width 71 height 21
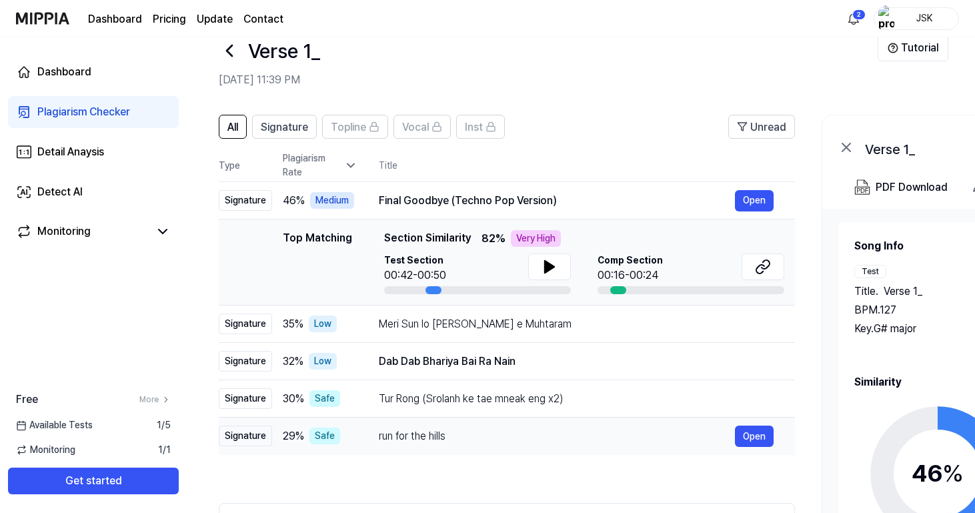
scroll to position [29, 0]
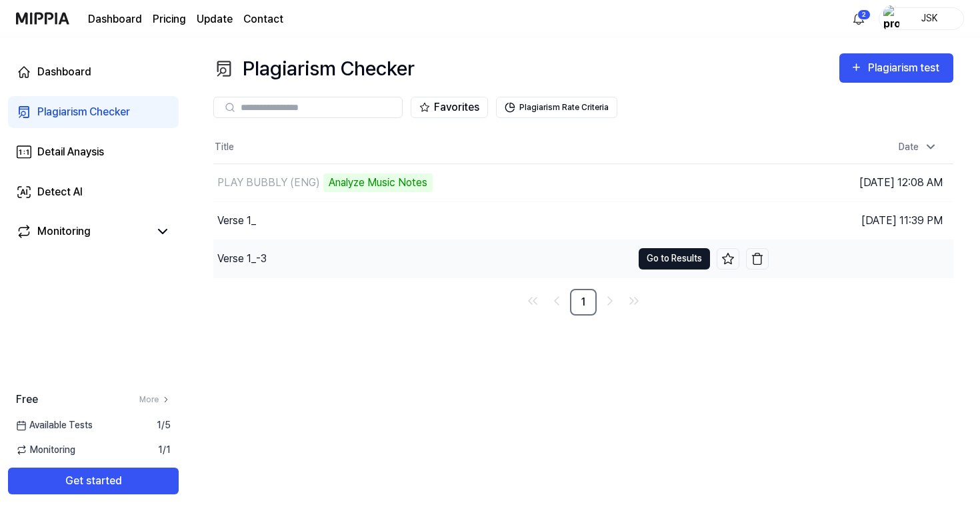
click at [682, 257] on button "Go to Results" at bounding box center [674, 258] width 71 height 21
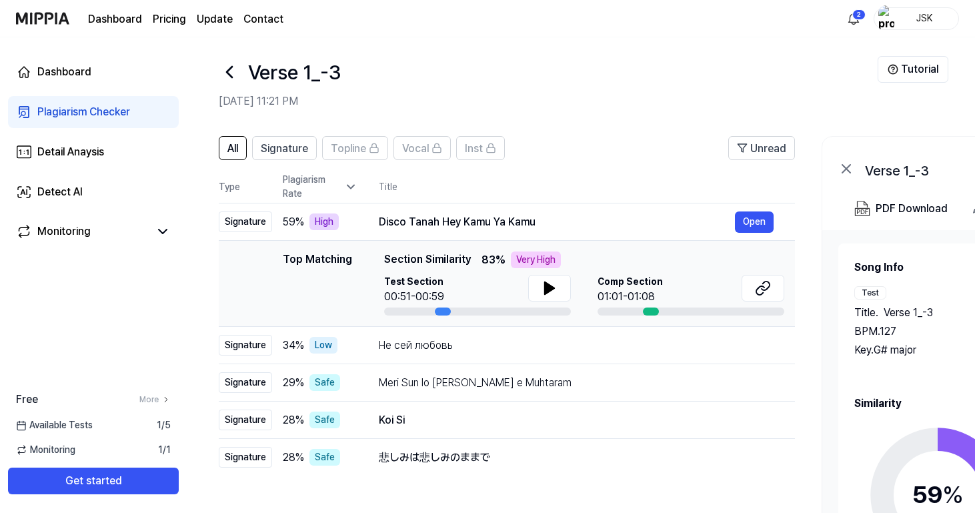
scroll to position [7, 0]
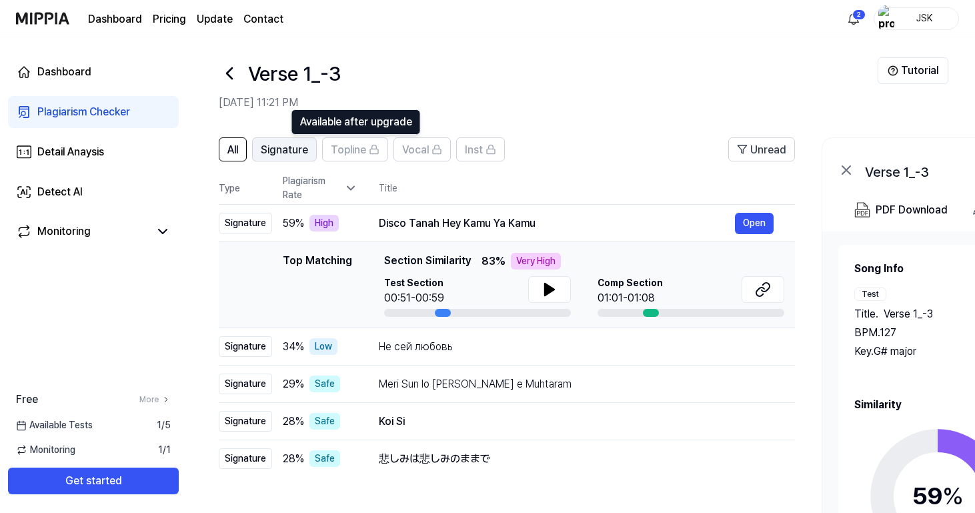
click at [301, 149] on span "Signature" at bounding box center [284, 150] width 47 height 16
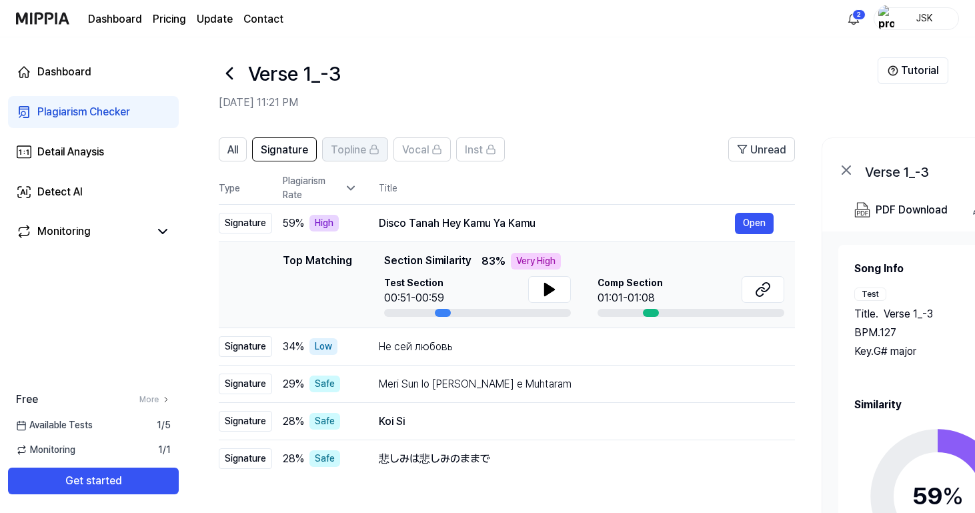
click at [356, 149] on span "Topline" at bounding box center [348, 150] width 35 height 16
click at [431, 147] on icon at bounding box center [436, 149] width 11 height 11
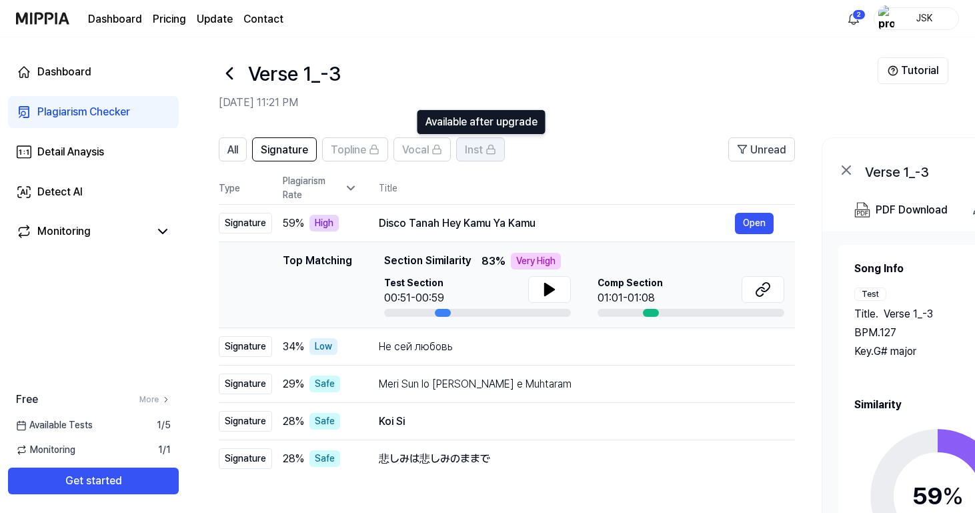
click at [491, 155] on div "Inst" at bounding box center [480, 149] width 31 height 17
click at [436, 151] on icon at bounding box center [436, 149] width 11 height 11
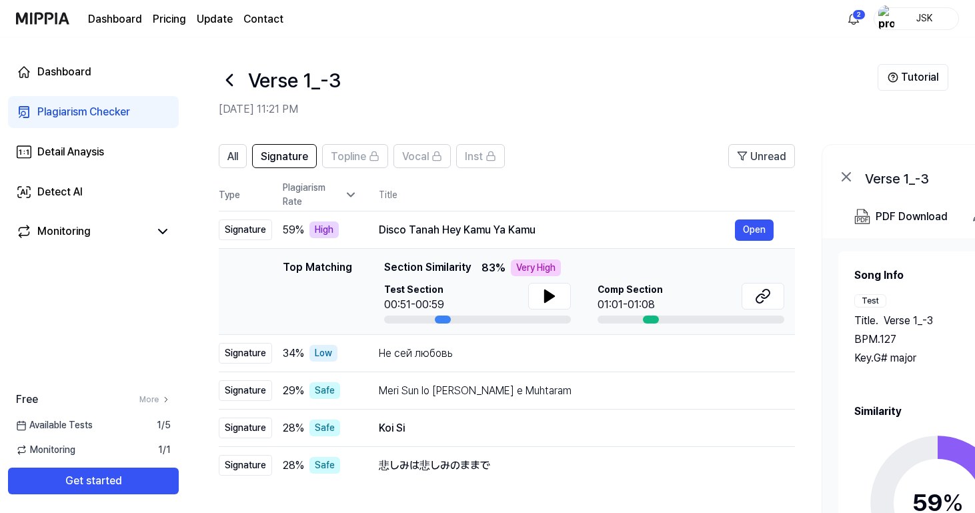
scroll to position [0, 0]
click at [130, 421] on div "Available Tests 1 / 5" at bounding box center [93, 425] width 187 height 14
click at [121, 482] on button "Get started" at bounding box center [93, 480] width 171 height 27
click at [81, 74] on div "Dashboard" at bounding box center [64, 72] width 54 height 16
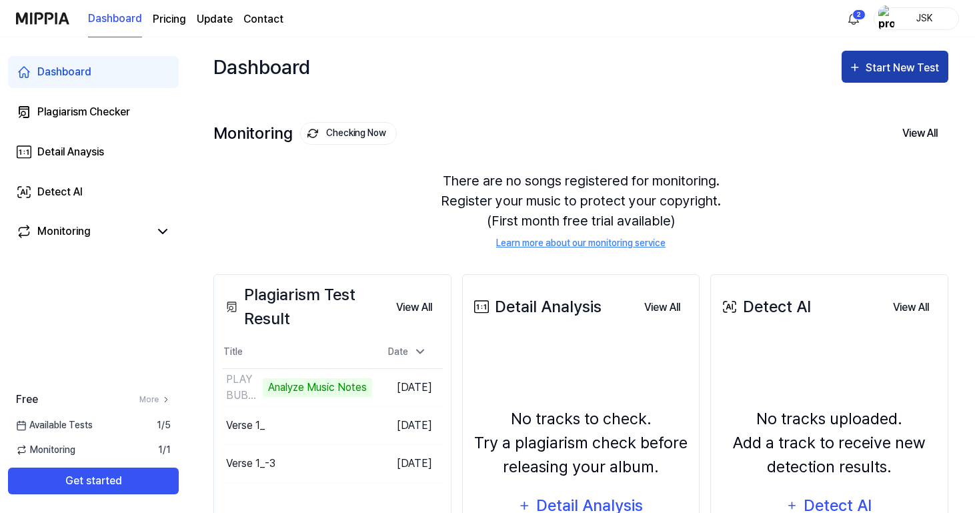
click at [903, 76] on div "Start New Test" at bounding box center [903, 67] width 76 height 17
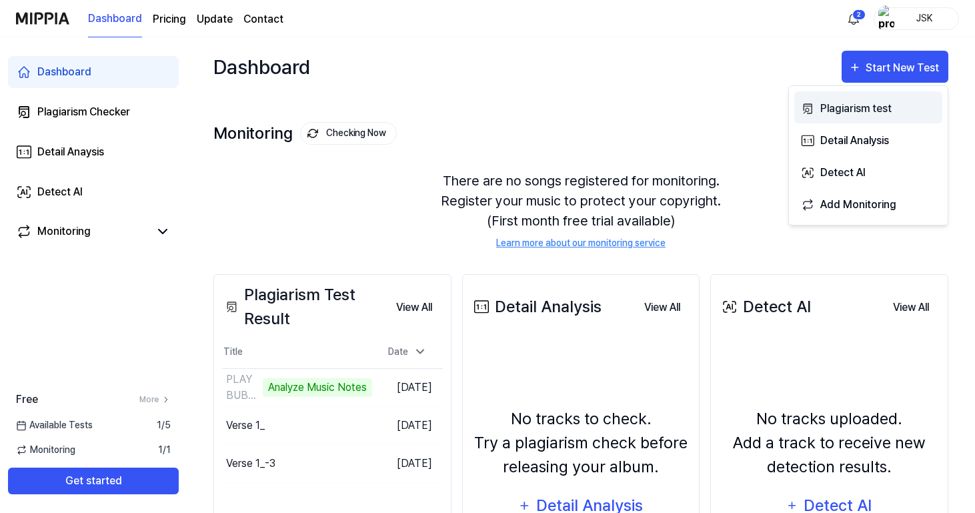
click at [882, 104] on div "Plagiarism test" at bounding box center [878, 108] width 116 height 17
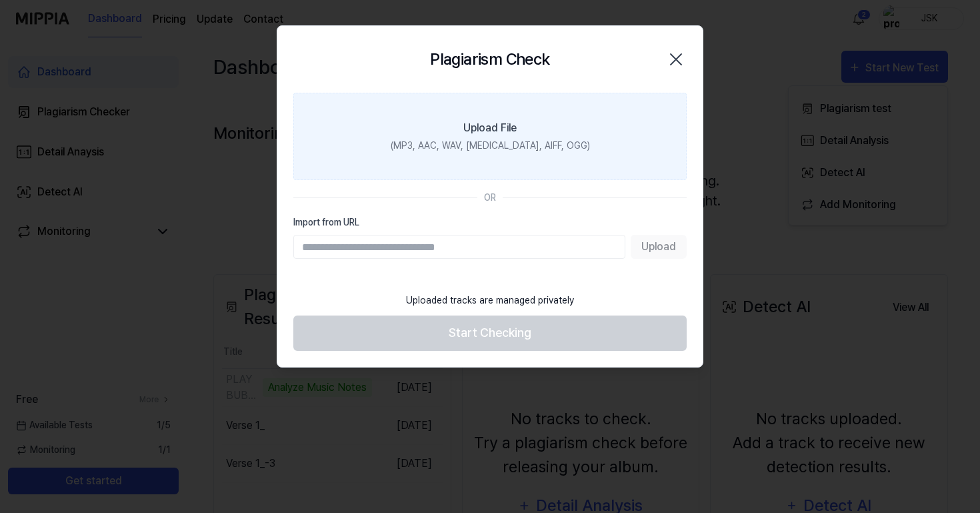
click at [500, 169] on label "Upload File (MP3, AAC, WAV, FLAC, AIFF, OGG)" at bounding box center [489, 136] width 393 height 87
click at [0, 0] on input "Upload File (MP3, AAC, WAV, FLAC, AIFF, OGG)" at bounding box center [0, 0] width 0 height 0
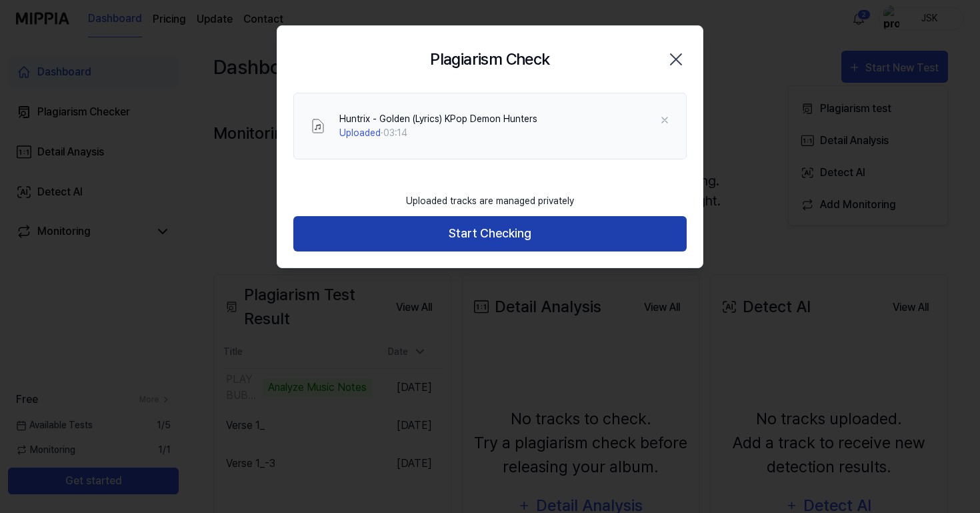
click at [523, 240] on button "Start Checking" at bounding box center [489, 233] width 393 height 35
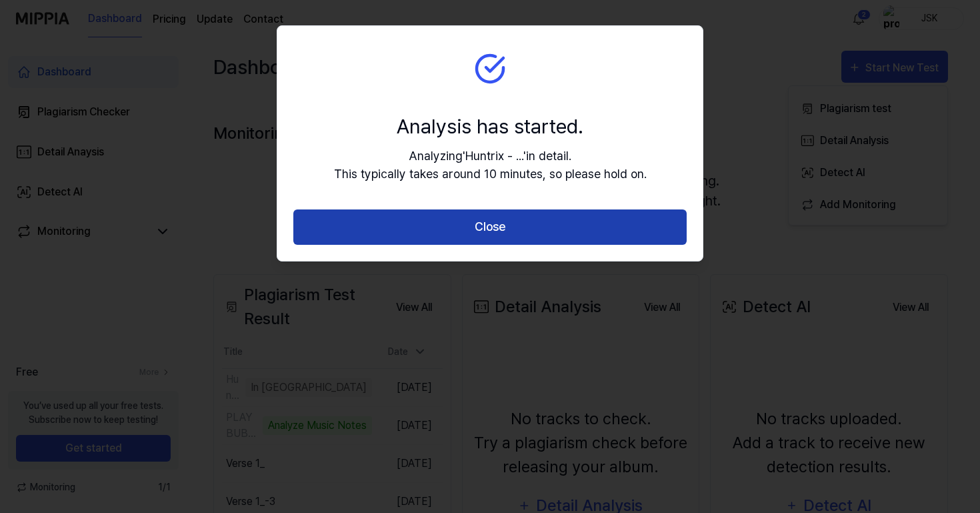
click at [545, 223] on button "Close" at bounding box center [489, 226] width 393 height 35
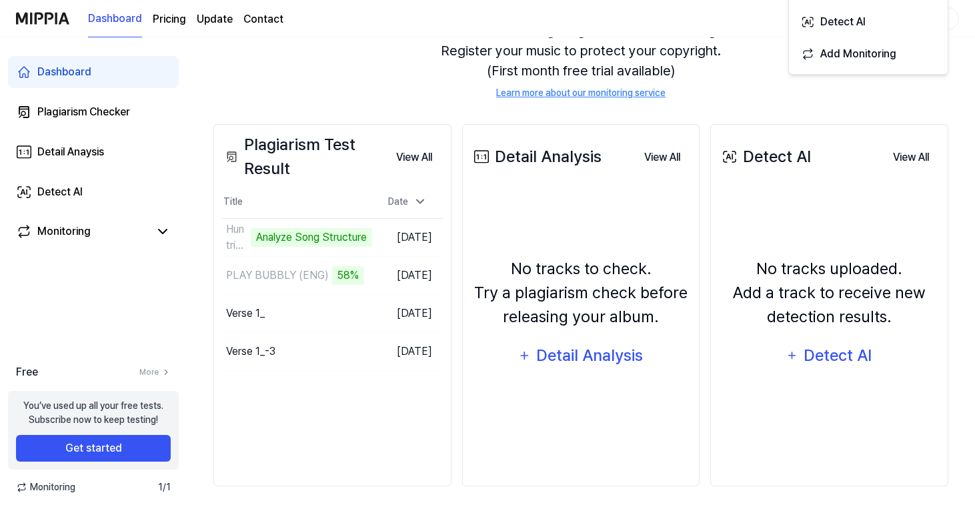
scroll to position [150, 0]
click at [323, 274] on button "Go to Results" at bounding box center [336, 275] width 71 height 21
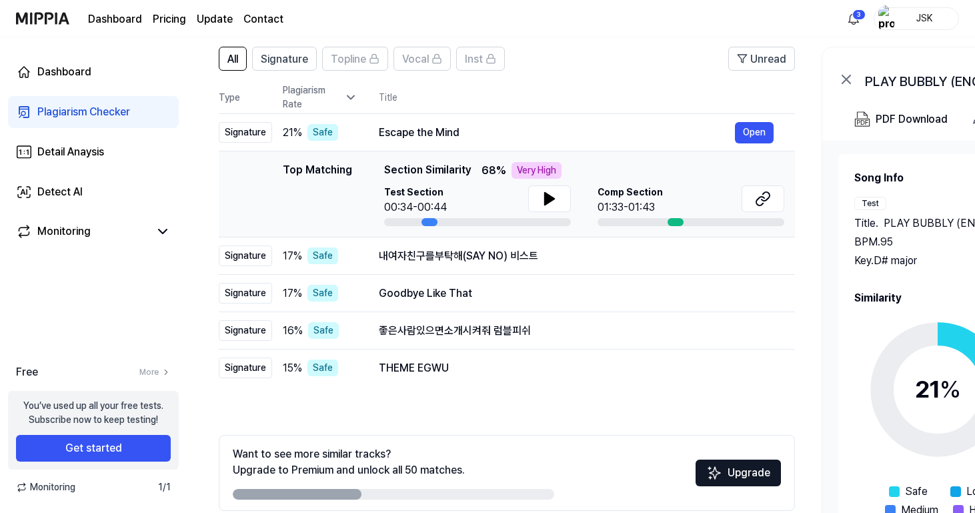
scroll to position [159, 0]
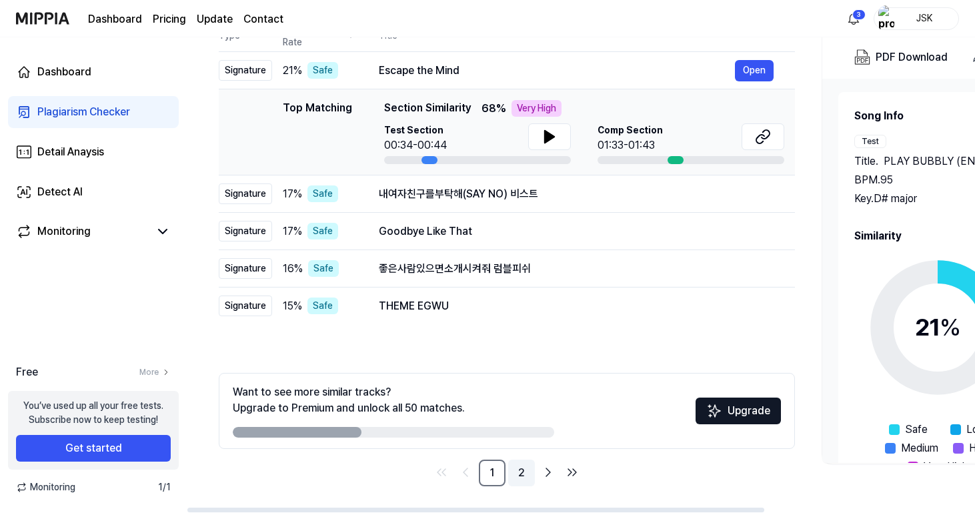
click at [514, 467] on link "2" at bounding box center [521, 472] width 27 height 27
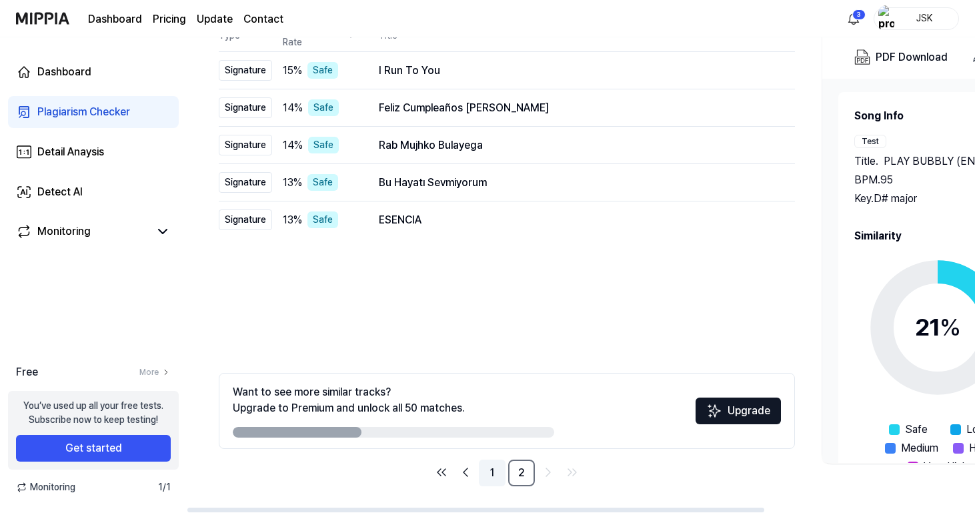
click at [493, 468] on link "1" at bounding box center [492, 472] width 27 height 27
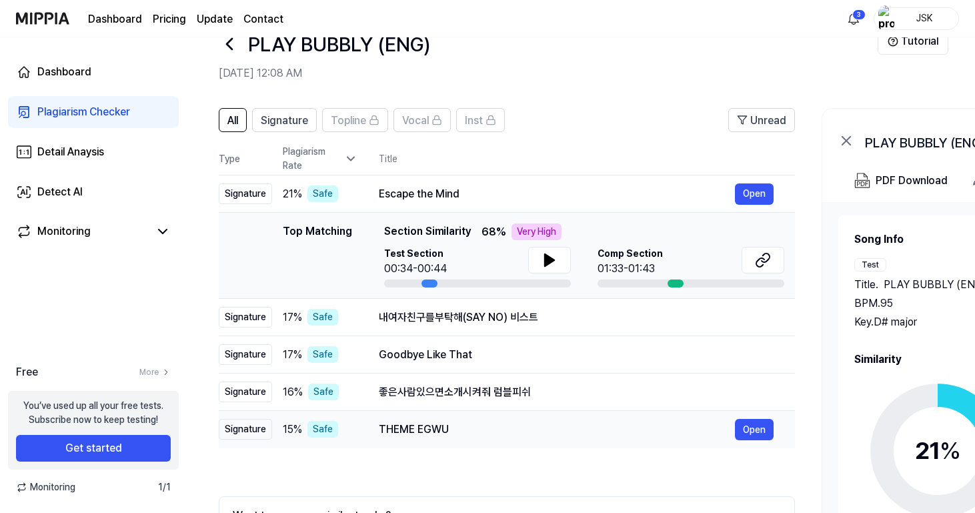
scroll to position [36, 0]
click at [533, 317] on div "내여자친구를부탁해(SAY NO) 비스트" at bounding box center [557, 317] width 356 height 16
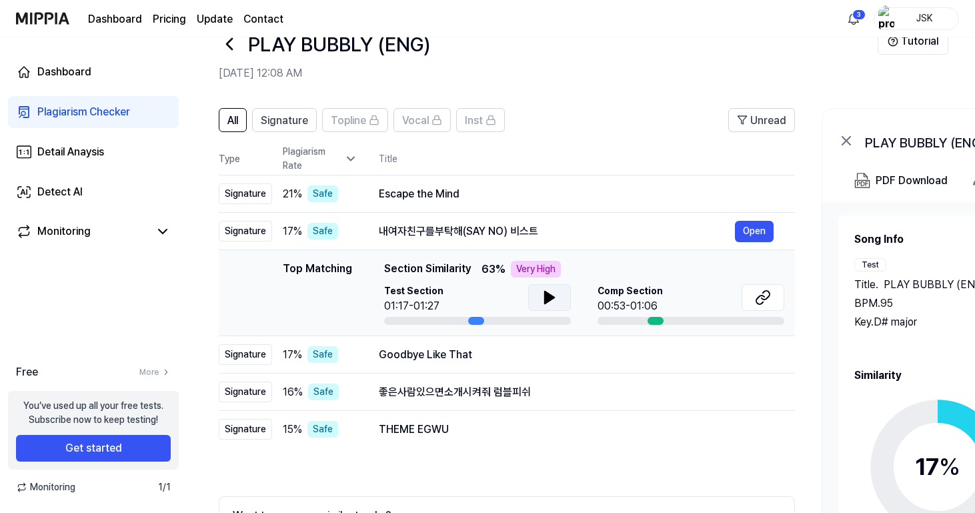
click at [553, 301] on icon at bounding box center [549, 297] width 16 height 16
click at [553, 299] on icon at bounding box center [552, 297] width 3 height 11
click at [769, 299] on icon at bounding box center [763, 297] width 16 height 16
click at [542, 152] on th "Title" at bounding box center [587, 159] width 416 height 32
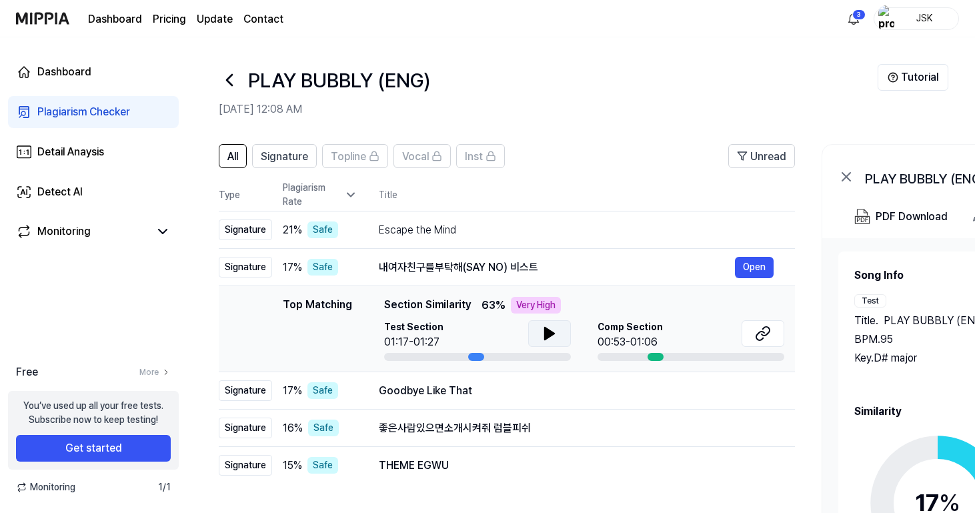
scroll to position [0, 0]
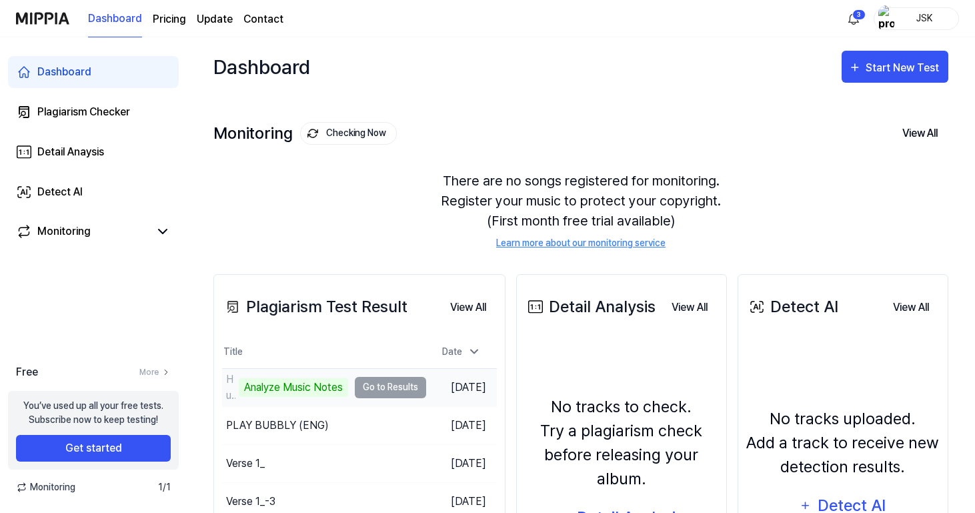
scroll to position [150, 0]
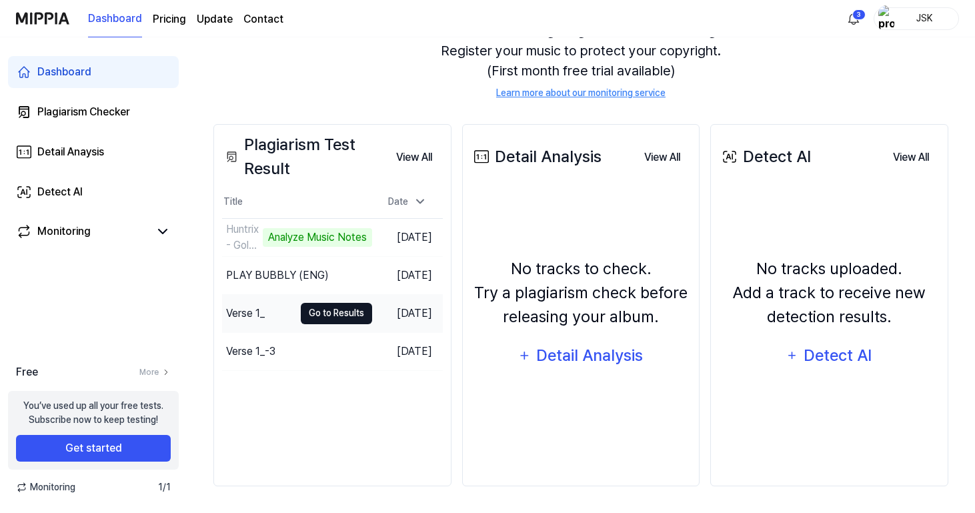
click at [345, 315] on button "Go to Results" at bounding box center [336, 313] width 71 height 21
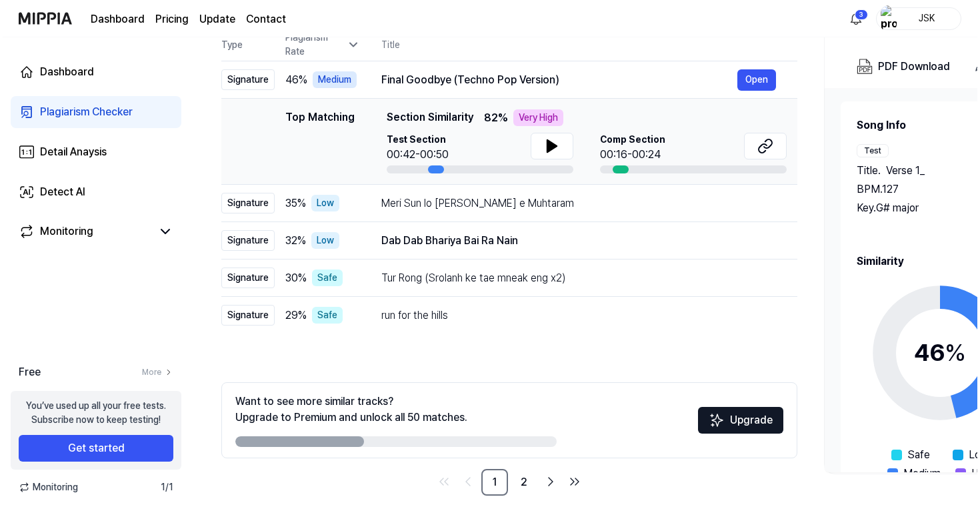
scroll to position [0, 0]
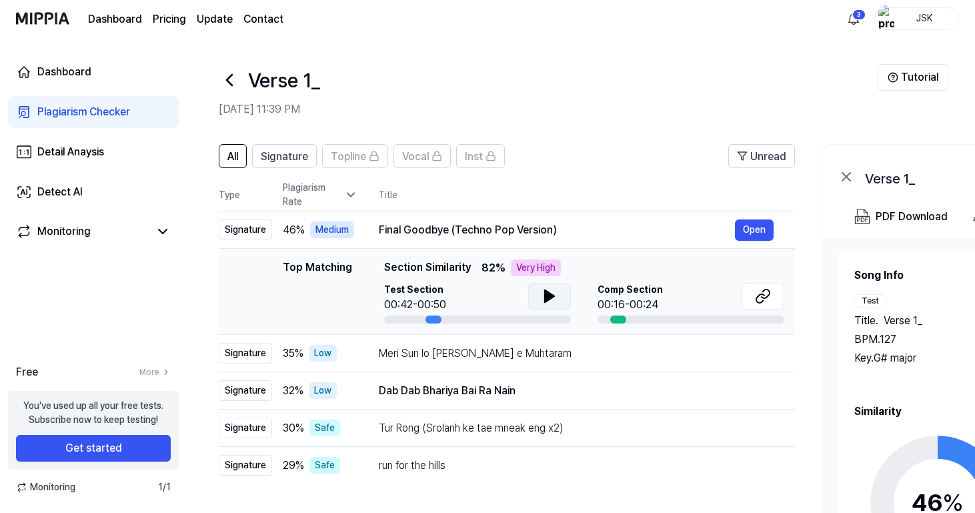
click at [553, 297] on icon at bounding box center [549, 296] width 16 height 16
click at [552, 297] on icon at bounding box center [552, 296] width 3 height 11
click at [231, 79] on icon at bounding box center [229, 79] width 21 height 21
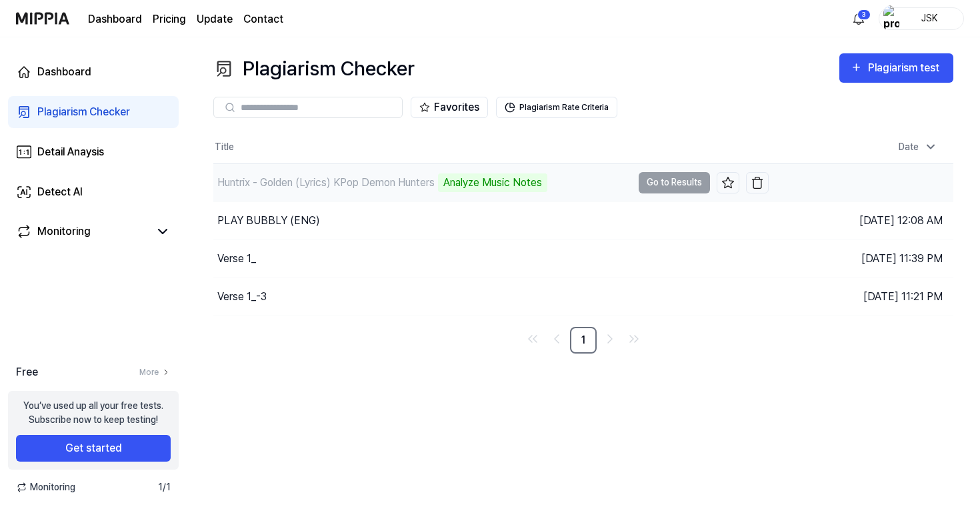
click at [585, 184] on div "Huntrix - Golden (Lyrics) KPop Demon Hunters Analyze Music Notes" at bounding box center [422, 182] width 419 height 37
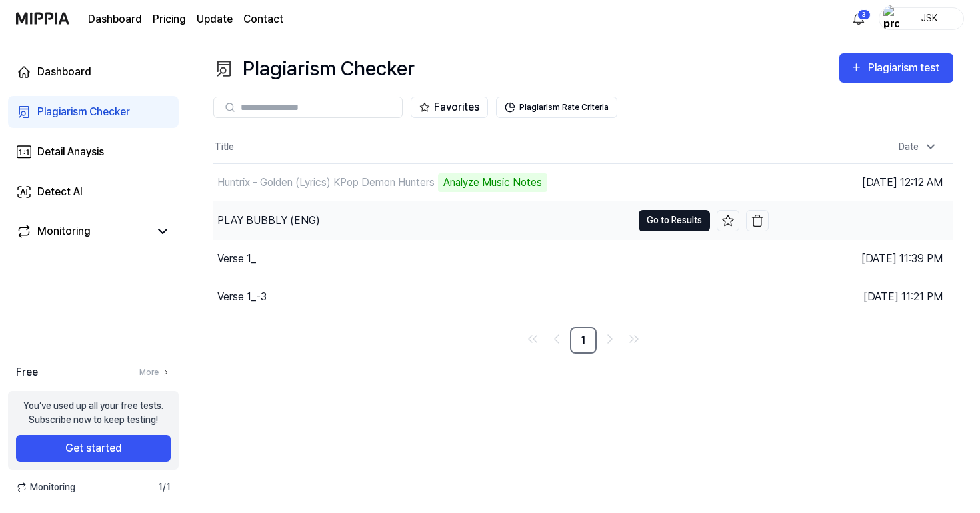
click at [674, 218] on button "Go to Results" at bounding box center [674, 220] width 71 height 21
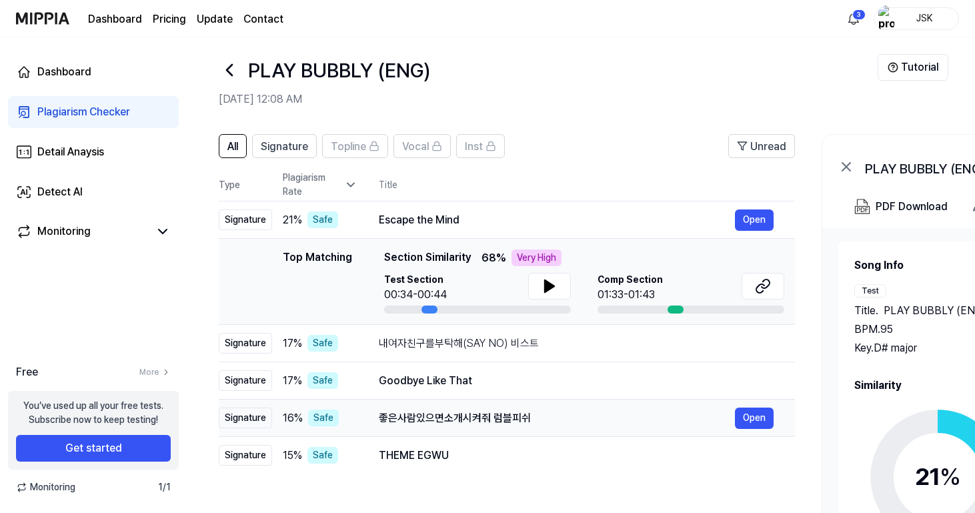
scroll to position [7, 0]
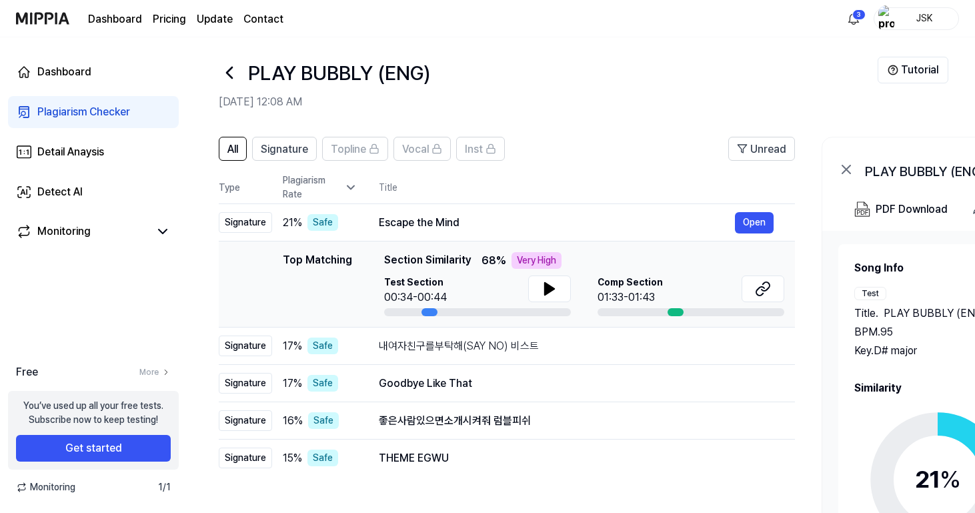
click at [231, 75] on icon at bounding box center [229, 72] width 21 height 21
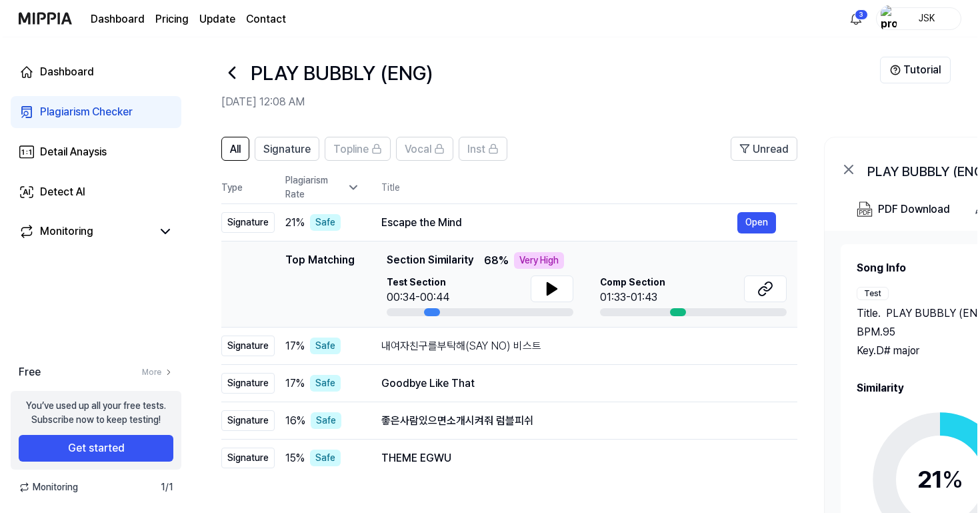
scroll to position [0, 0]
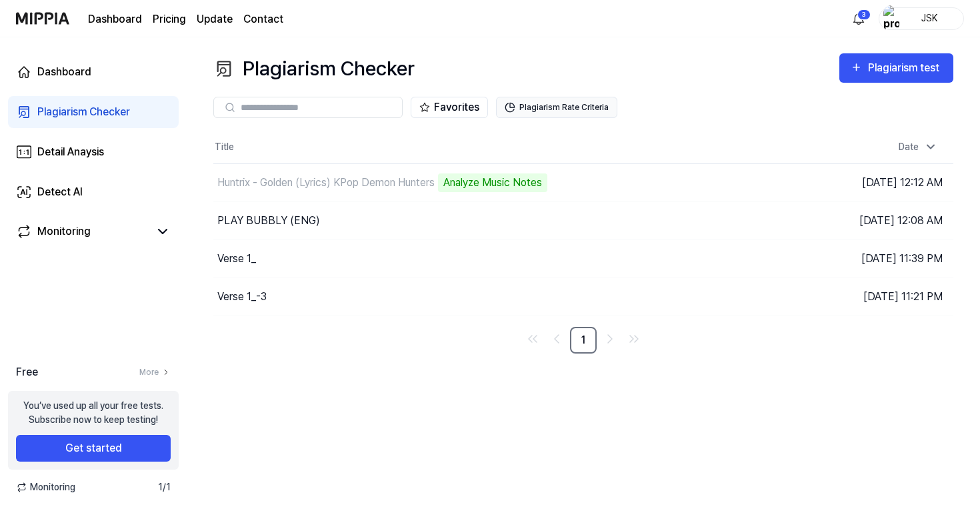
click at [524, 109] on button "Plagiarism Rate Criteria" at bounding box center [556, 107] width 121 height 21
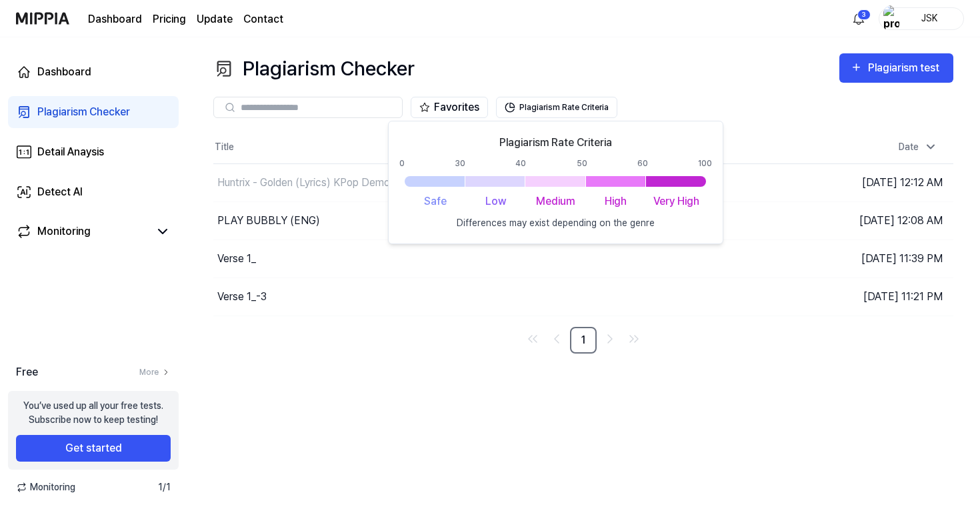
click at [485, 318] on div "Title Date Huntrix - Golden (Lyrics) KPop Demon Hunters Analyze Music Notes Go …" at bounding box center [583, 242] width 740 height 222
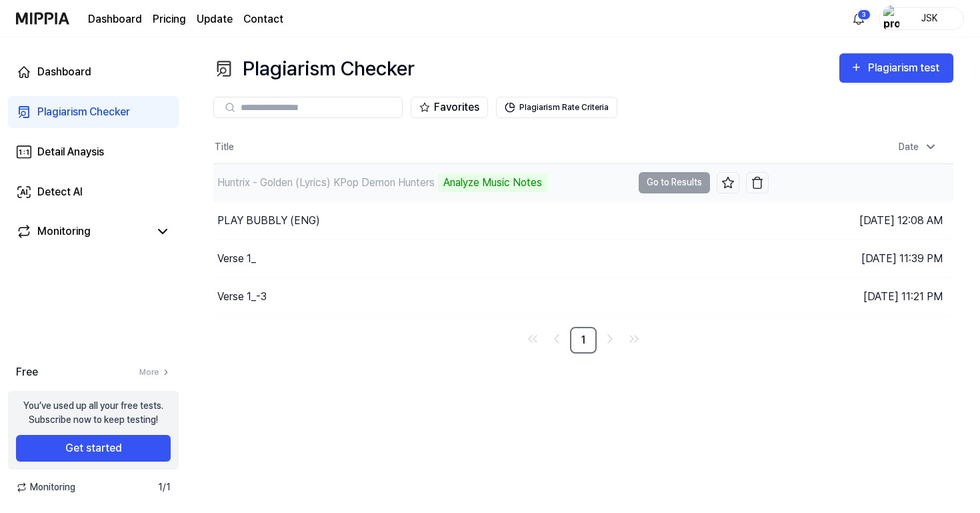
click at [501, 186] on div "Analyze Music Notes" at bounding box center [492, 182] width 109 height 19
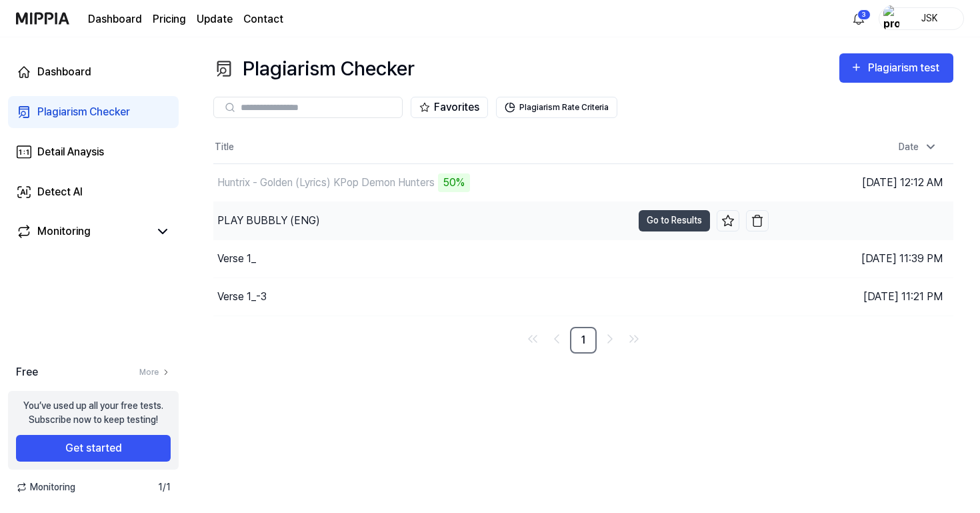
click at [375, 227] on div "PLAY BUBBLY (ENG)" at bounding box center [422, 220] width 419 height 37
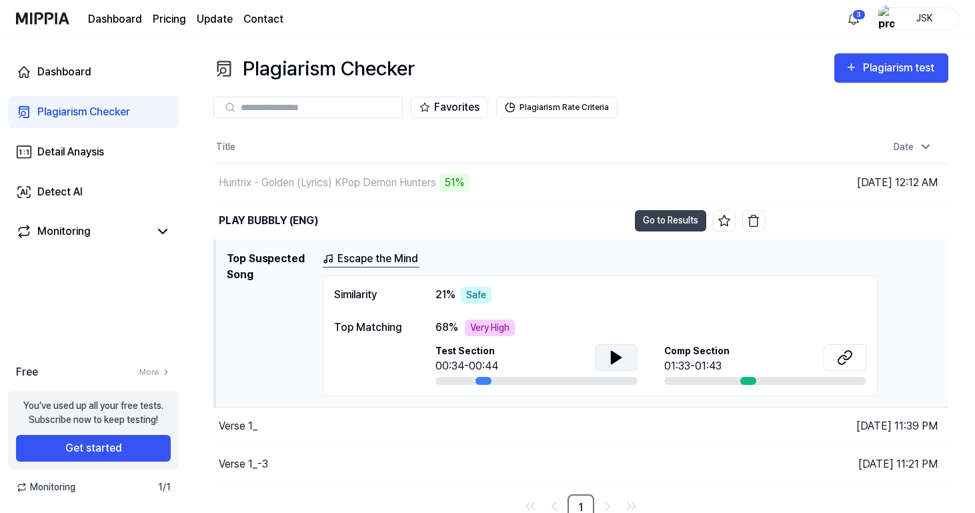
click at [596, 350] on button at bounding box center [616, 357] width 43 height 27
click at [617, 351] on icon at bounding box center [618, 356] width 3 height 11
click at [849, 352] on icon at bounding box center [845, 357] width 16 height 16
click at [537, 251] on div "Escape the Mind" at bounding box center [630, 259] width 615 height 17
click at [578, 256] on div "Escape the Mind" at bounding box center [630, 259] width 615 height 17
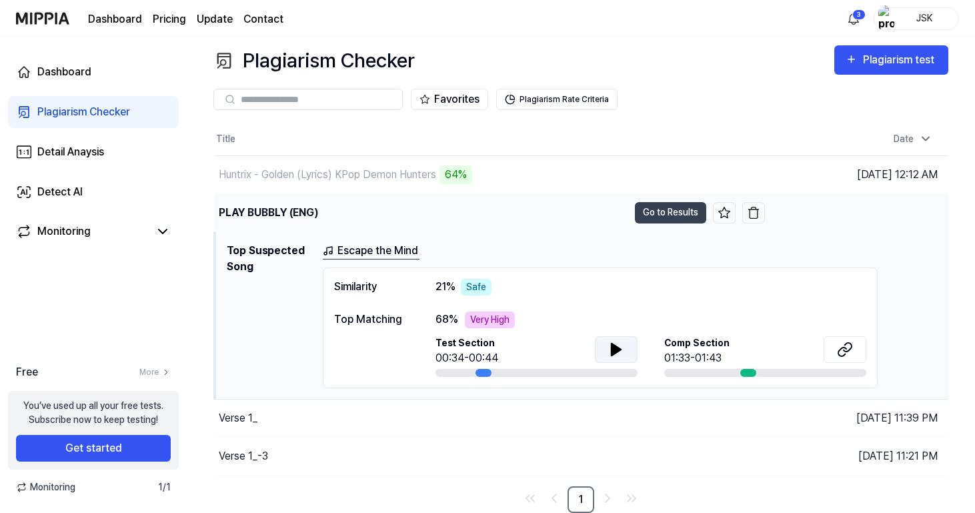
scroll to position [8, 0]
click at [505, 241] on td "Top Suspected Song Escape the Mind Similarity 21 % Safe Top Matching 68 % Very …" at bounding box center [581, 314] width 733 height 167
click at [505, 208] on div "PLAY BUBBLY (ENG)" at bounding box center [421, 212] width 413 height 37
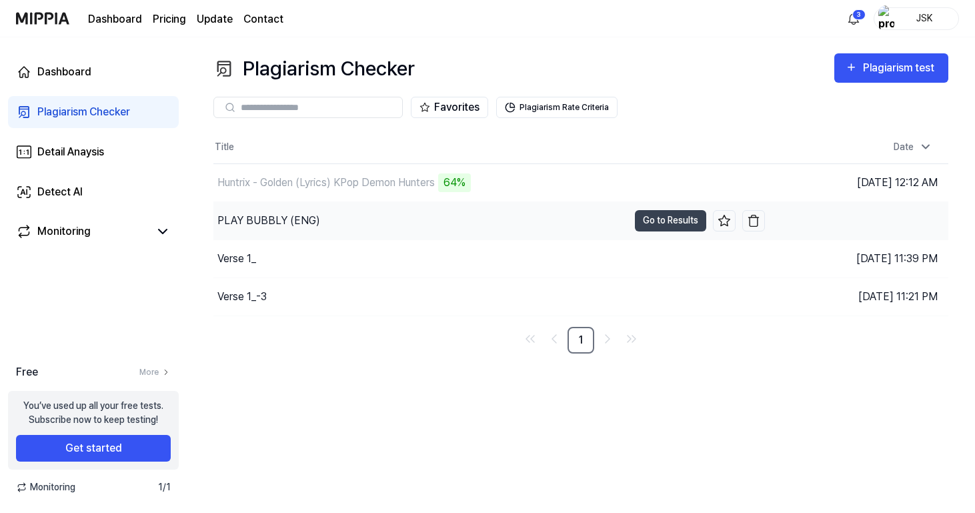
scroll to position [0, 0]
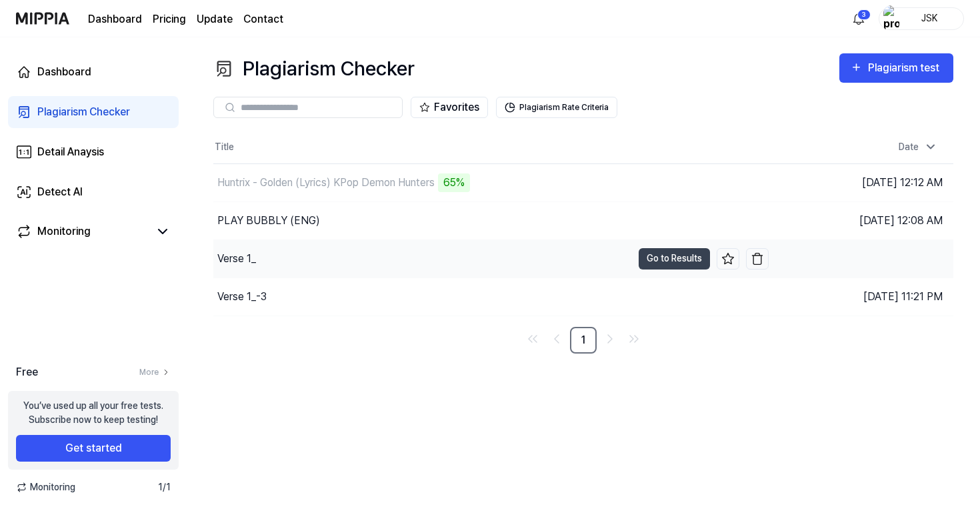
click at [505, 266] on div "Verse 1_" at bounding box center [422, 258] width 419 height 37
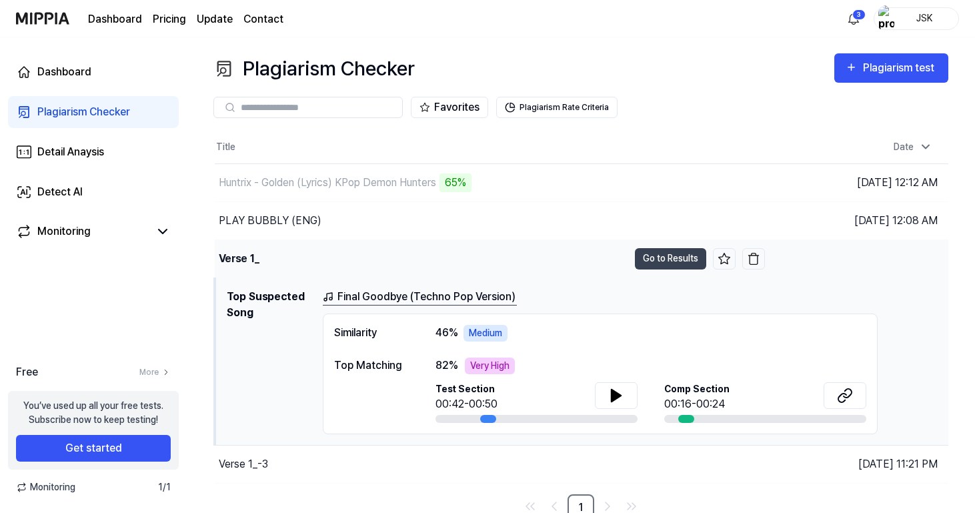
click at [505, 266] on div "Verse 1_" at bounding box center [421, 258] width 413 height 37
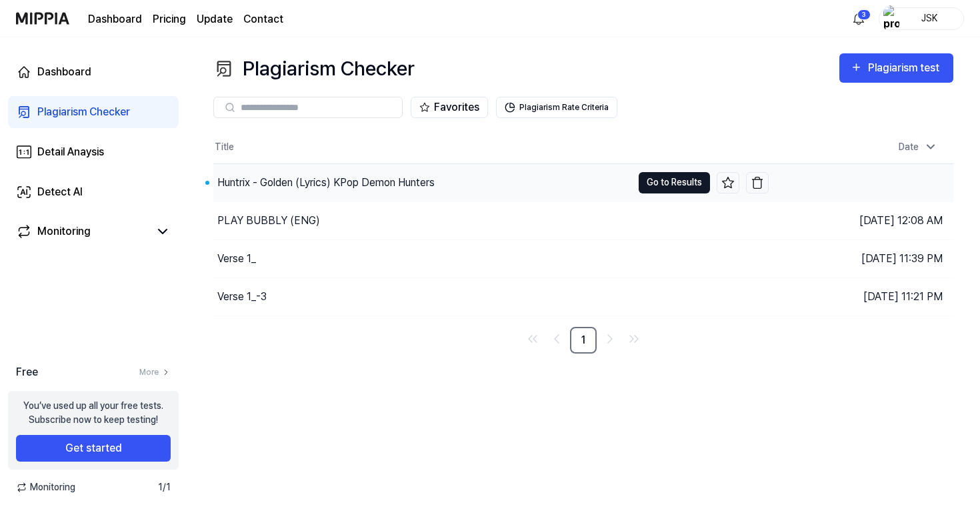
click at [665, 180] on button "Go to Results" at bounding box center [674, 182] width 71 height 21
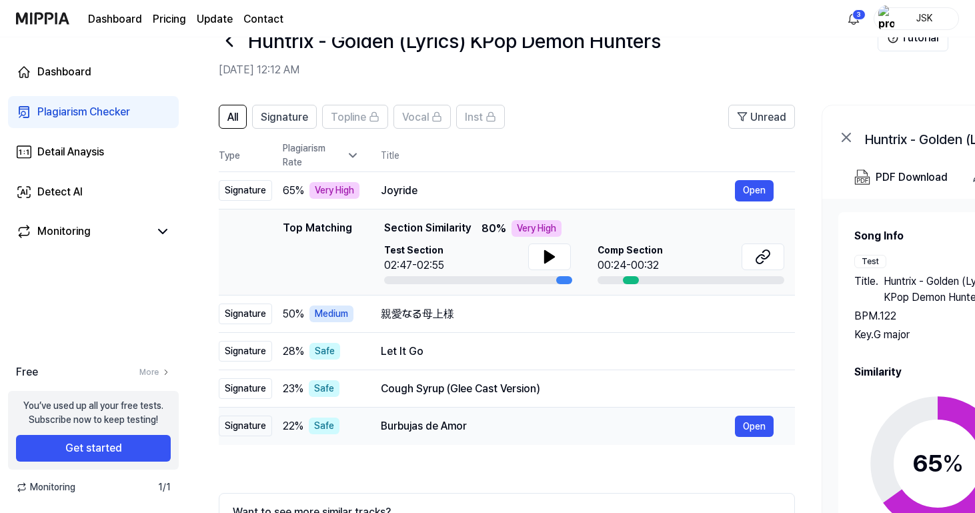
scroll to position [30, 0]
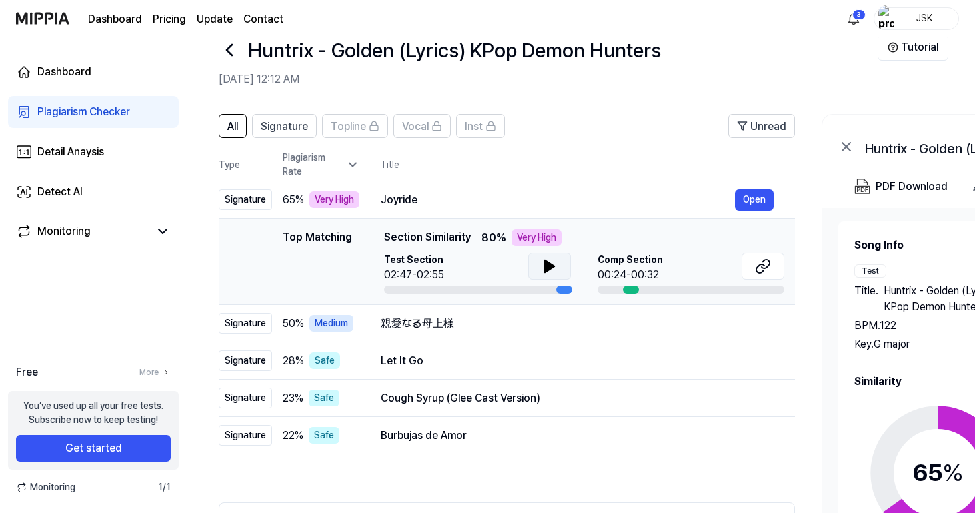
click at [545, 271] on icon at bounding box center [549, 266] width 9 height 12
click at [547, 267] on icon at bounding box center [546, 266] width 3 height 11
click at [777, 263] on button at bounding box center [762, 266] width 43 height 27
click at [542, 260] on icon at bounding box center [549, 266] width 16 height 16
click at [543, 261] on icon at bounding box center [549, 266] width 16 height 16
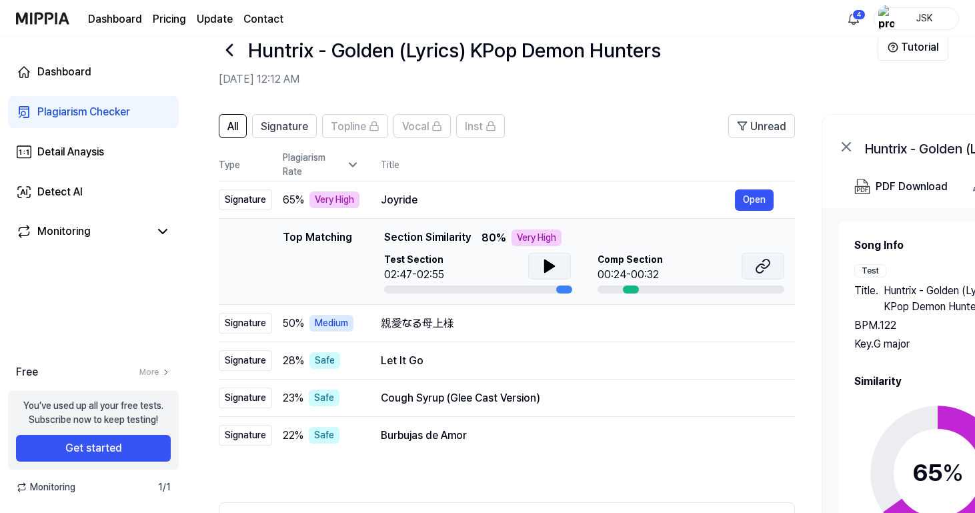
click at [768, 273] on icon at bounding box center [763, 266] width 16 height 16
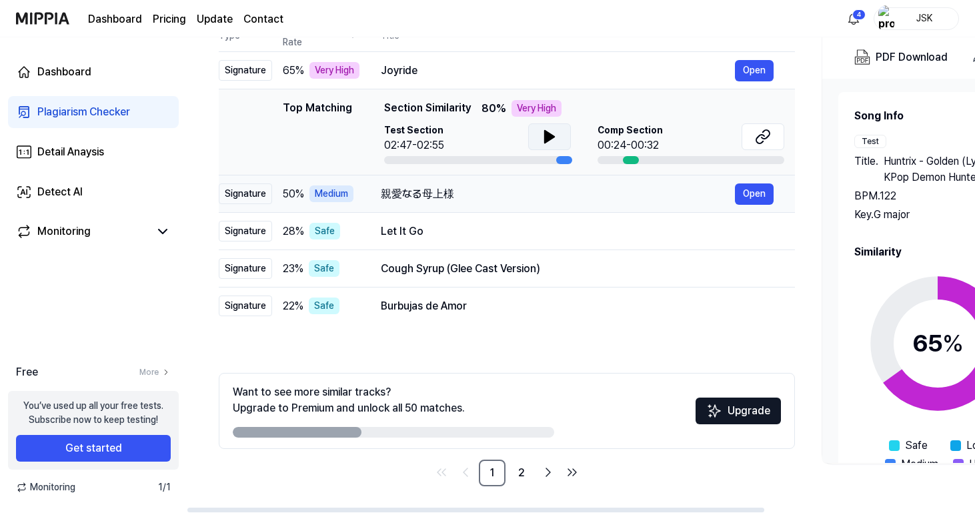
scroll to position [159, 0]
click at [527, 469] on link "2" at bounding box center [521, 472] width 27 height 27
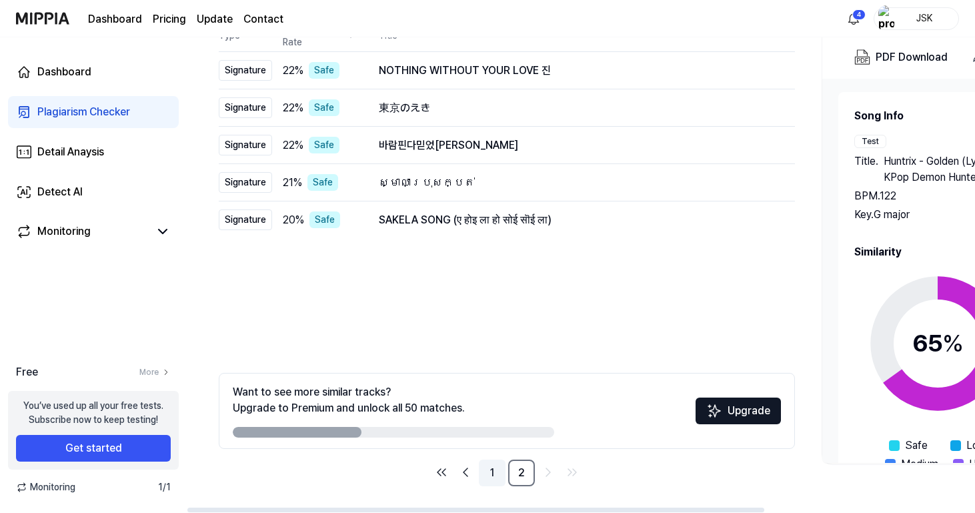
click at [487, 469] on link "1" at bounding box center [492, 472] width 27 height 27
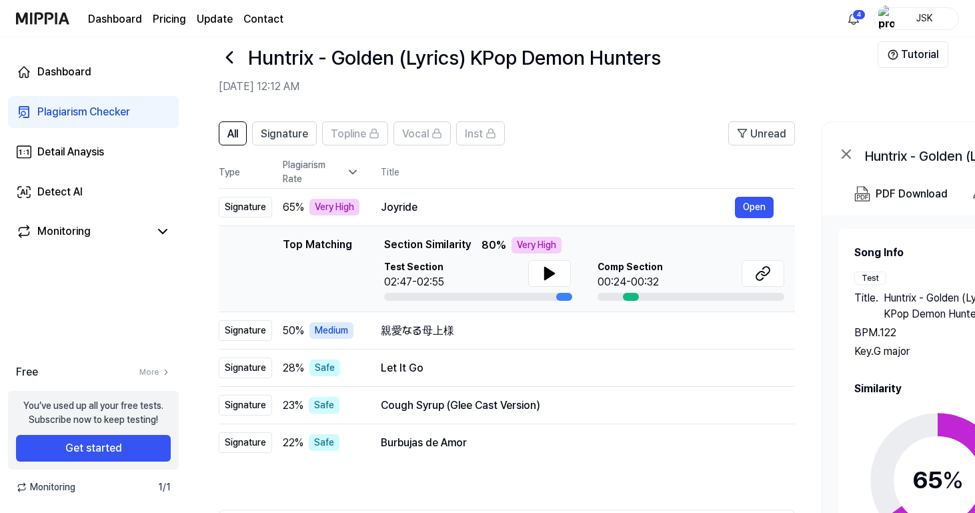
scroll to position [17, 0]
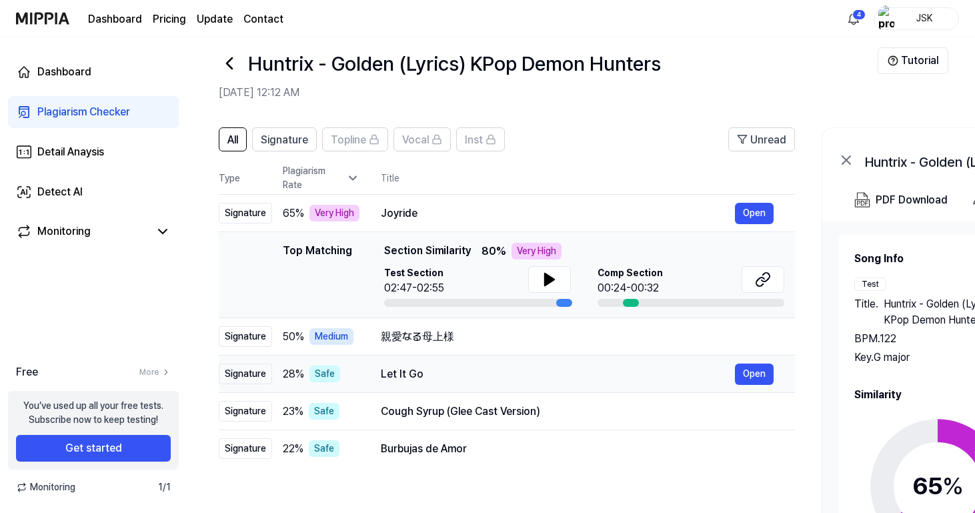
click at [689, 359] on td "Let It Go Open" at bounding box center [576, 373] width 435 height 37
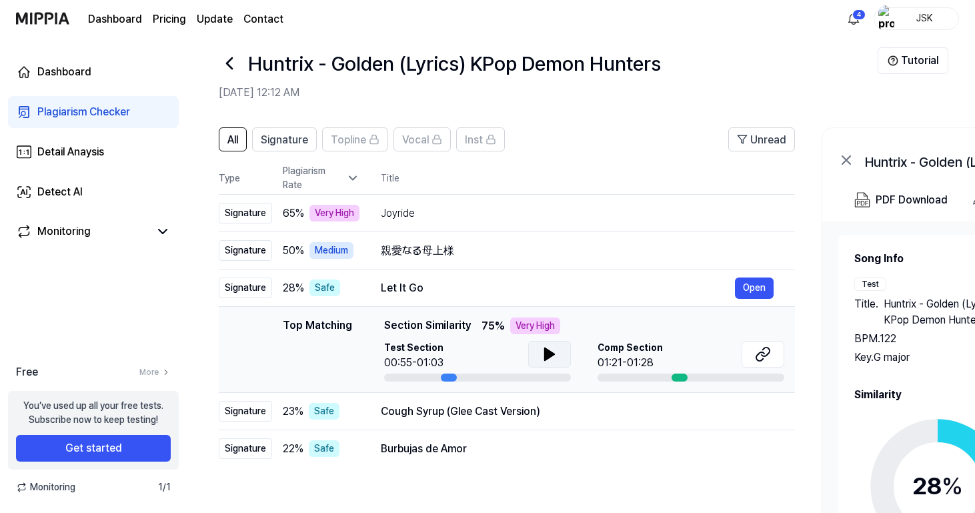
click at [551, 354] on icon at bounding box center [549, 354] width 9 height 12
click at [564, 352] on button at bounding box center [549, 354] width 43 height 27
click at [778, 357] on button at bounding box center [762, 354] width 43 height 27
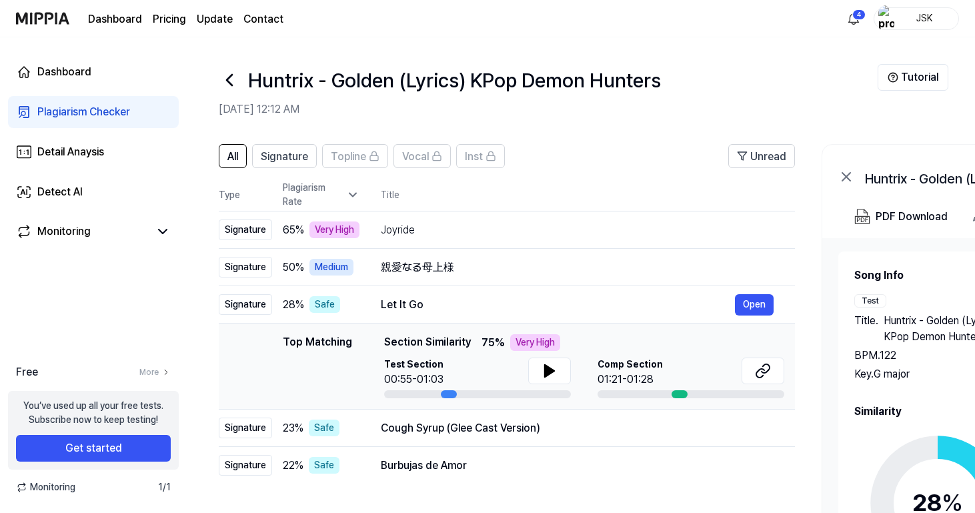
scroll to position [0, 0]
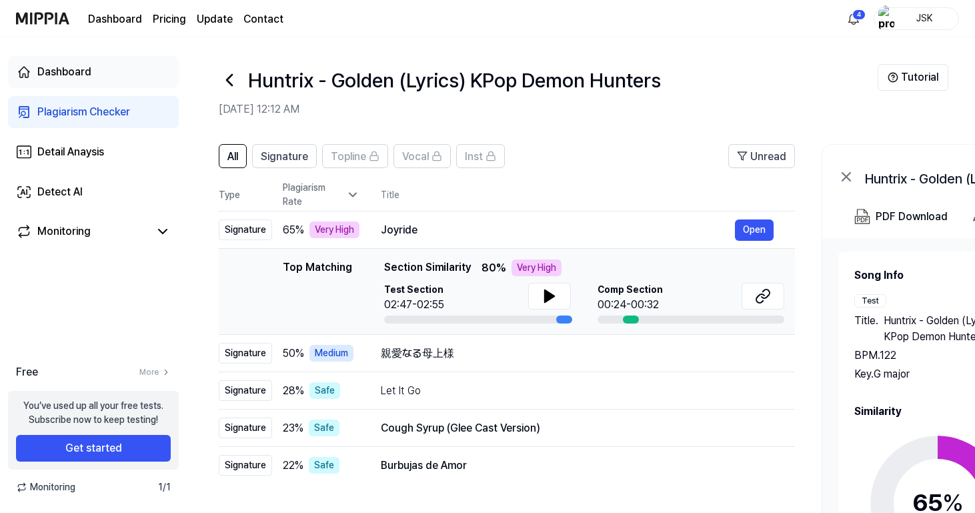
click at [111, 66] on link "Dashboard" at bounding box center [93, 72] width 171 height 32
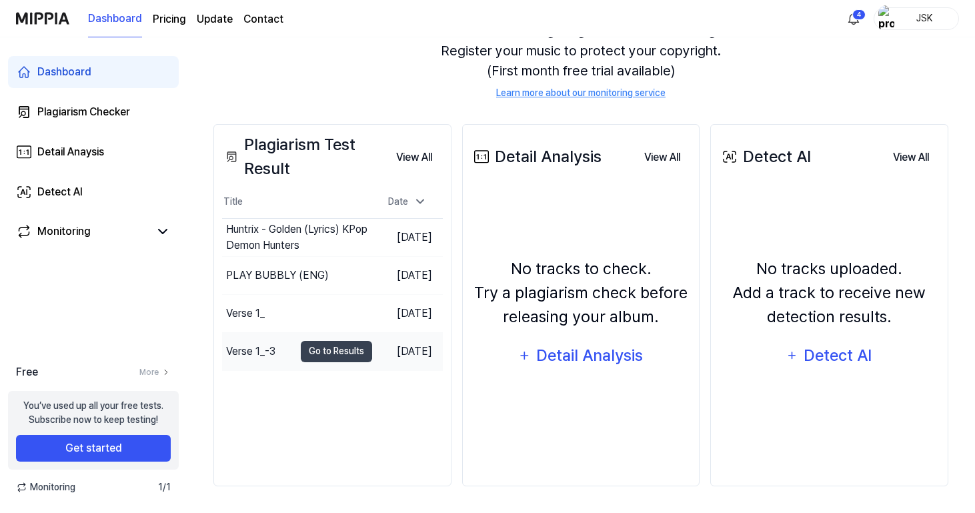
scroll to position [150, 0]
click at [279, 345] on td "Verse 1_-3 Go to Results" at bounding box center [297, 351] width 150 height 37
click at [259, 339] on div "Verse 1_-3" at bounding box center [258, 351] width 72 height 37
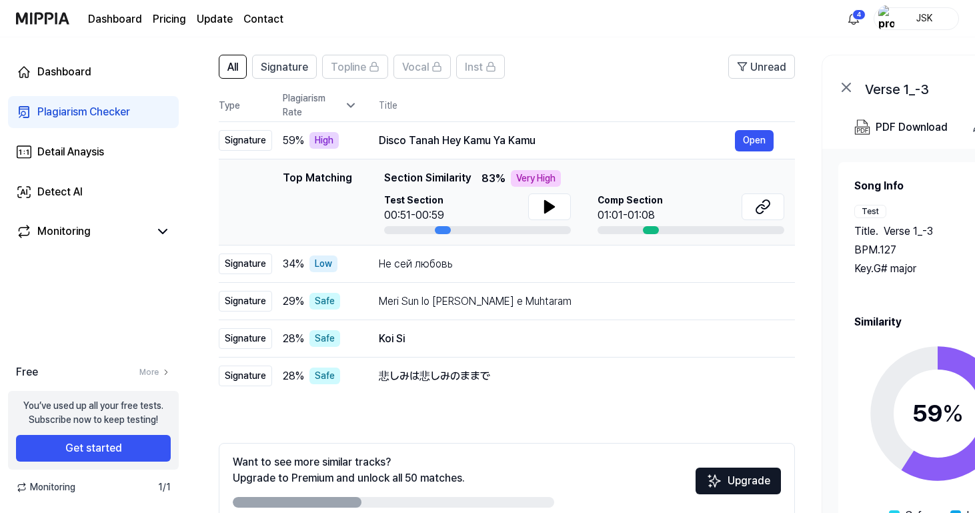
scroll to position [104, 0]
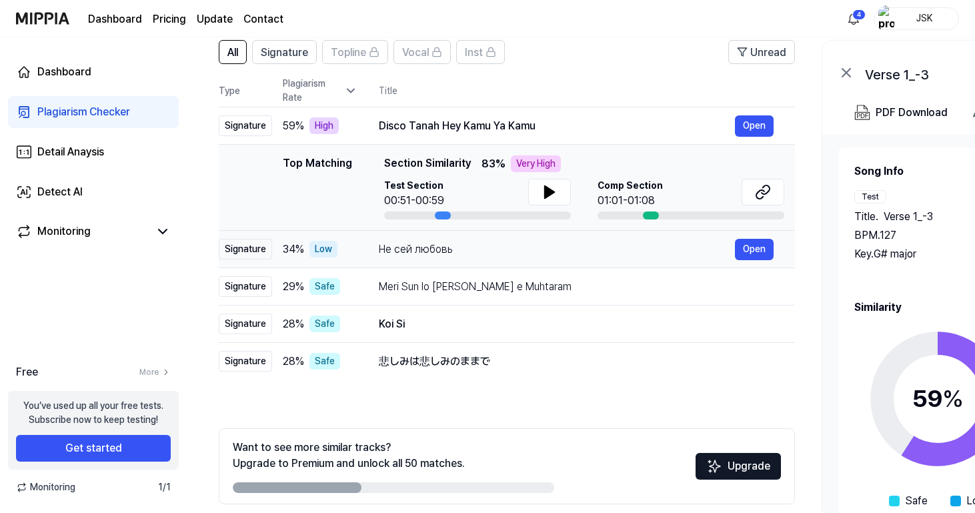
click at [519, 239] on div "Не сей любовь Open" at bounding box center [576, 249] width 395 height 21
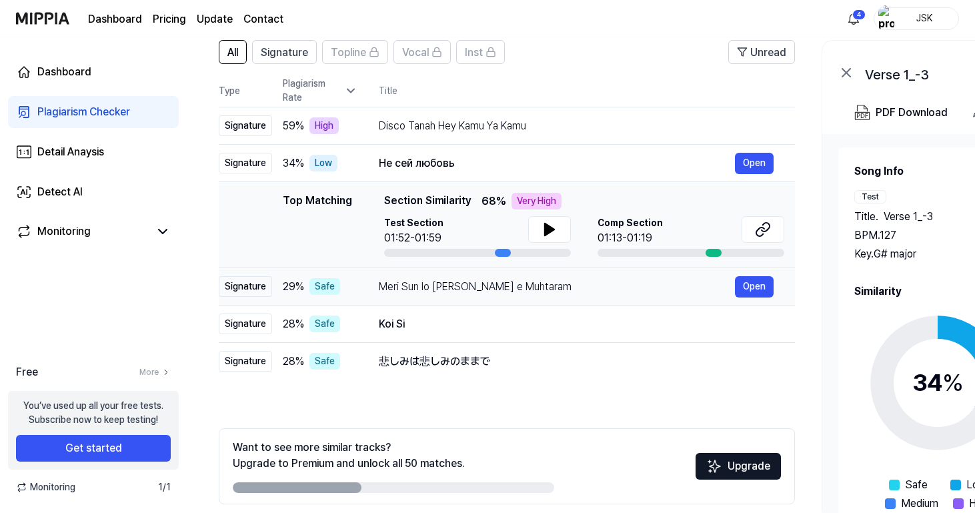
click at [511, 287] on div "Meri Sun lo [PERSON_NAME] e Muhtaram" at bounding box center [557, 287] width 356 height 16
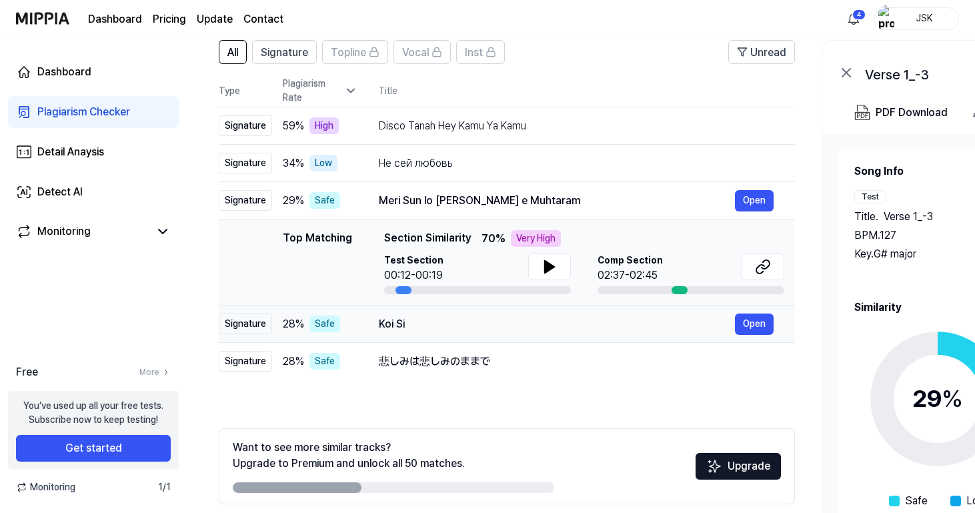
click at [477, 330] on div "Koi Si" at bounding box center [557, 324] width 356 height 16
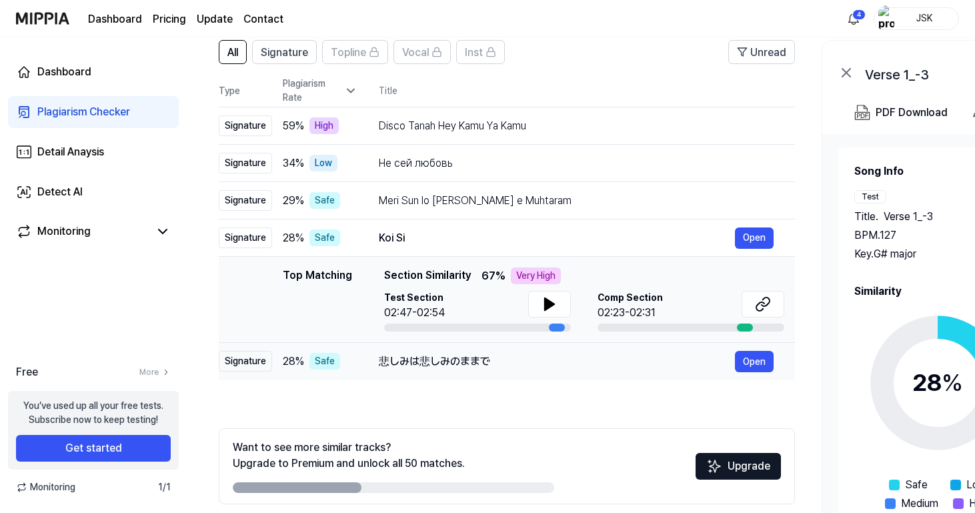
click at [484, 366] on div "悲しみは悲しみのままで" at bounding box center [557, 361] width 356 height 16
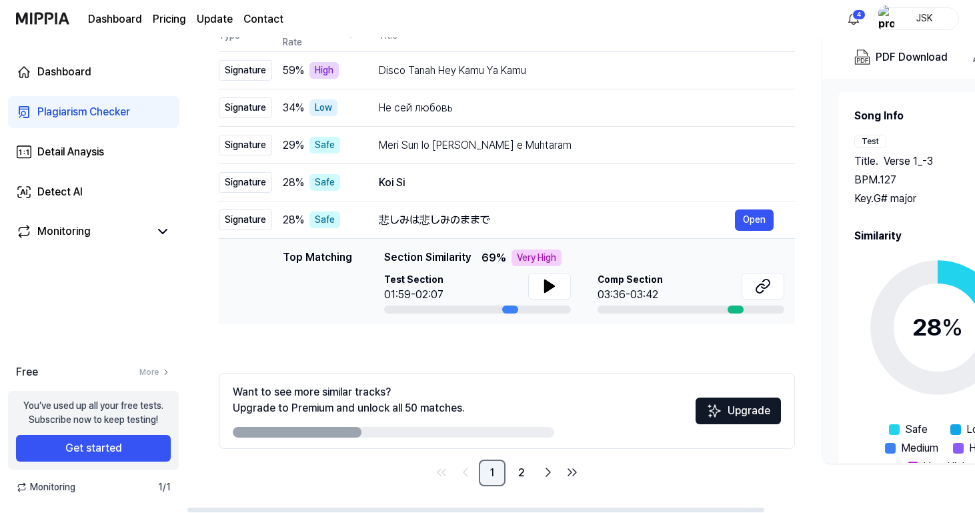
scroll to position [159, 0]
click at [521, 472] on link "2" at bounding box center [521, 472] width 27 height 27
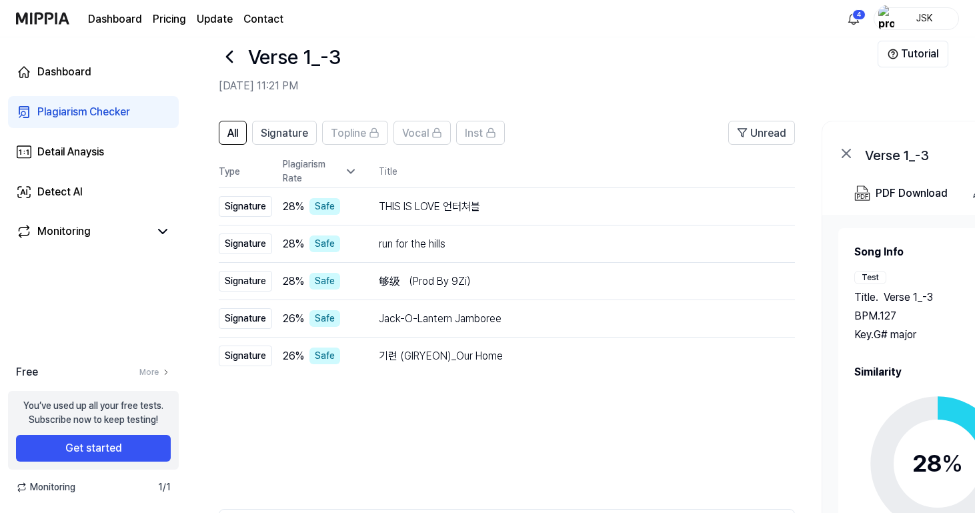
scroll to position [21, 0]
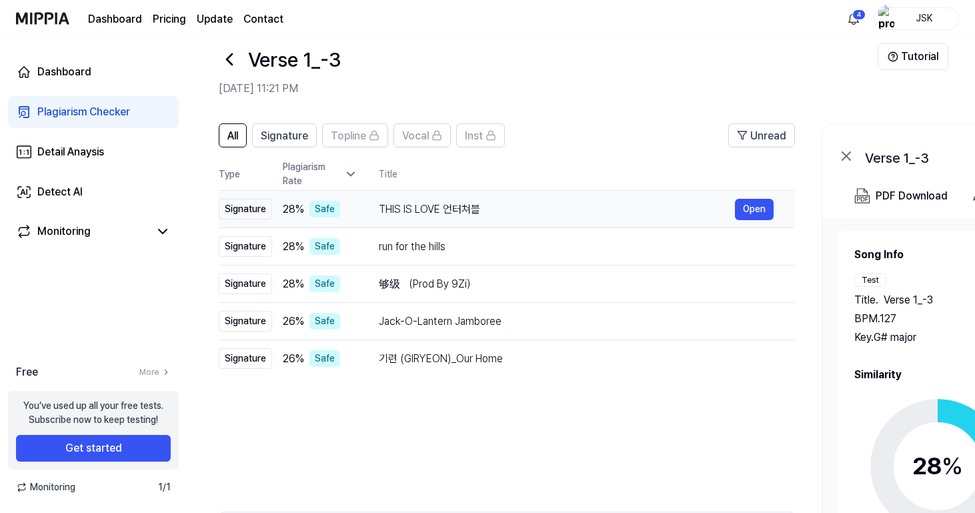
click at [497, 202] on div "THIS IS LOVE 언터쳐블" at bounding box center [557, 209] width 356 height 16
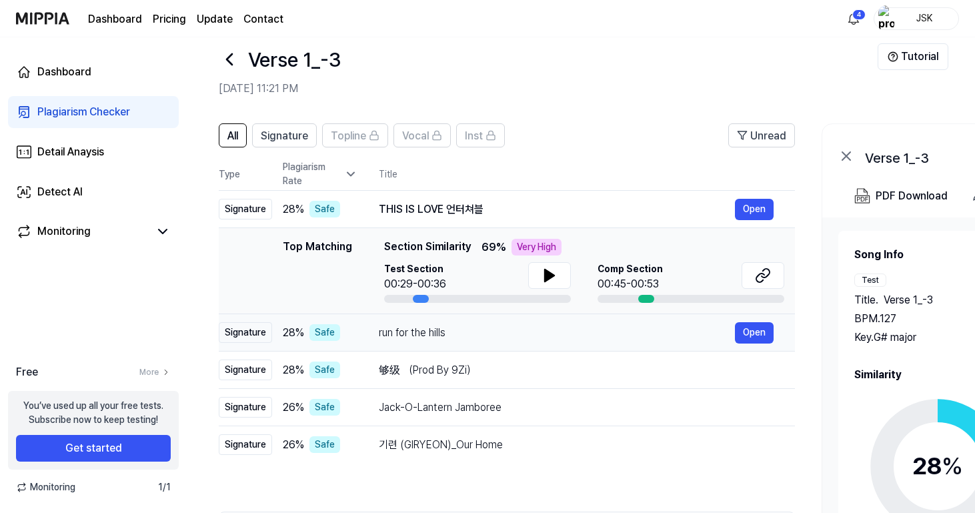
click at [463, 332] on div "run for the hills" at bounding box center [557, 333] width 356 height 16
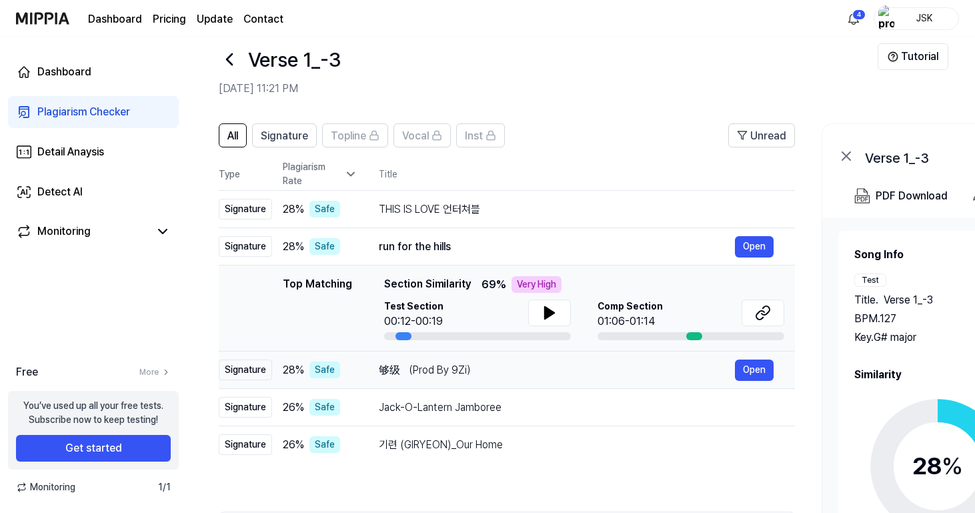
click at [467, 365] on div "够级 （Prod By 9Zi）" at bounding box center [557, 370] width 356 height 16
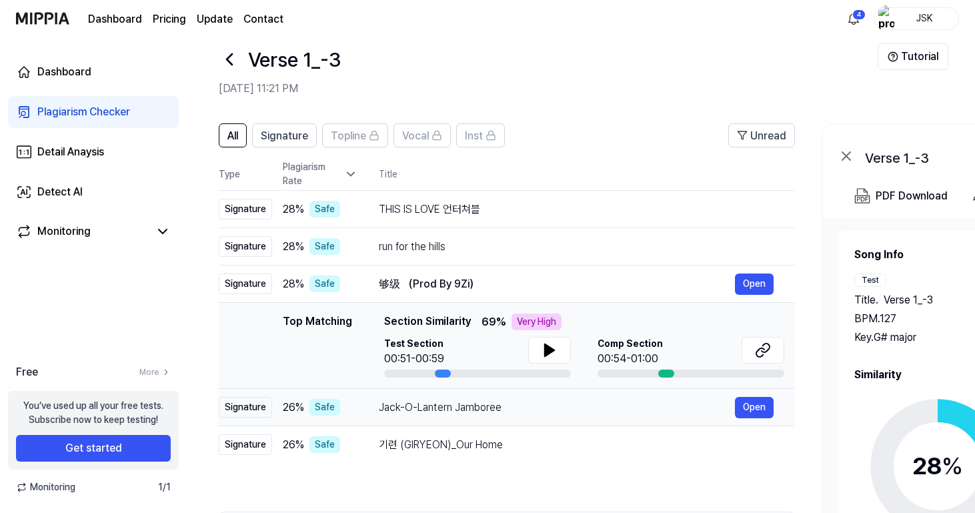
click at [477, 401] on div "Jack-O-Lantern Jamboree" at bounding box center [557, 407] width 356 height 16
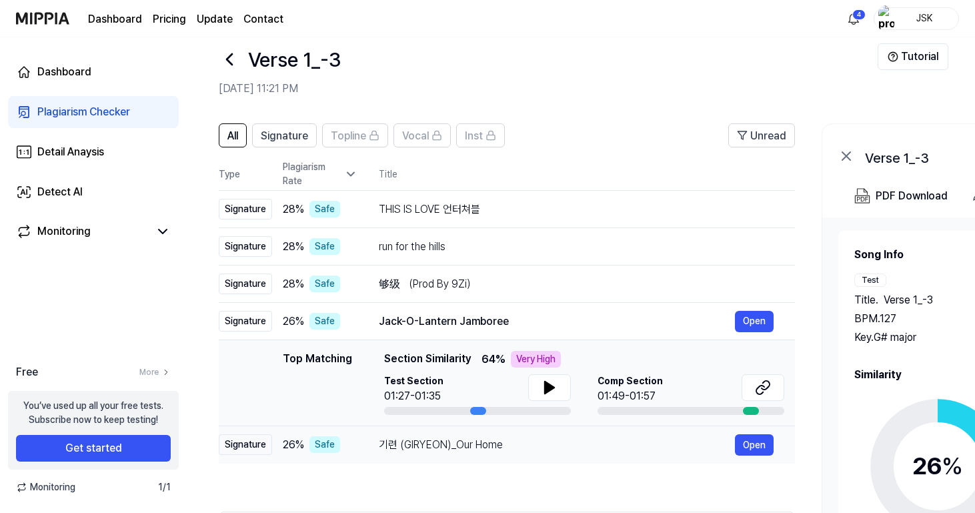
click at [476, 439] on div "기련 (GIRYEON)_Our Home" at bounding box center [557, 445] width 356 height 16
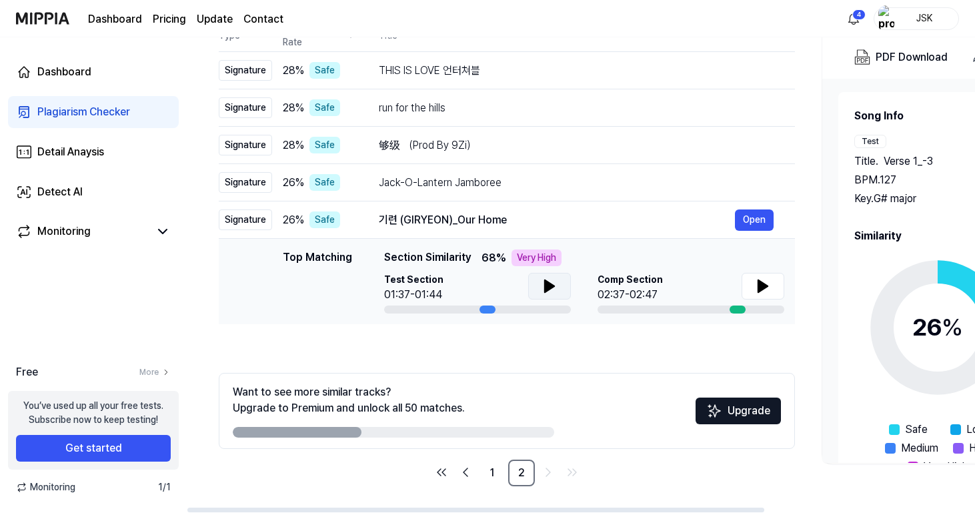
scroll to position [159, 0]
click at [493, 471] on link "1" at bounding box center [492, 472] width 27 height 27
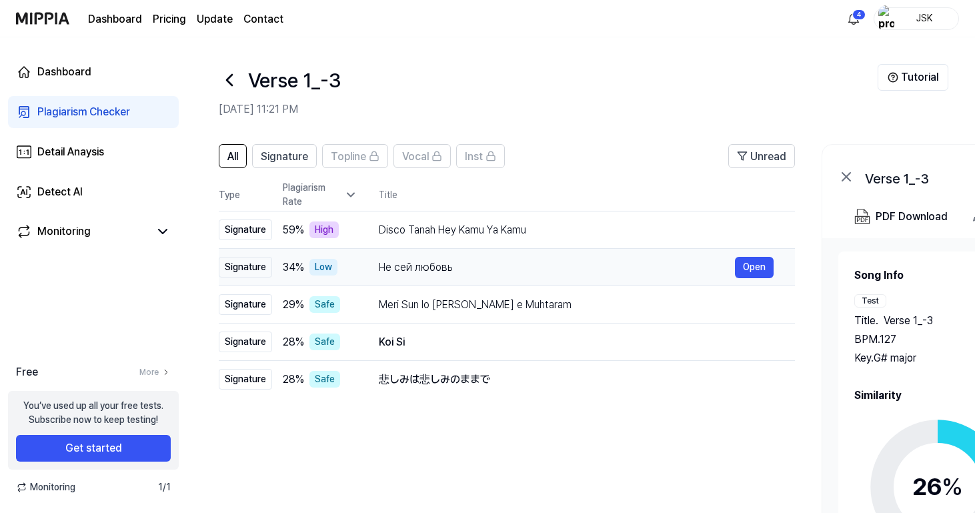
scroll to position [0, 0]
click at [620, 222] on div "Disco Tanah Hey Kamu Ya Kamu" at bounding box center [557, 230] width 356 height 16
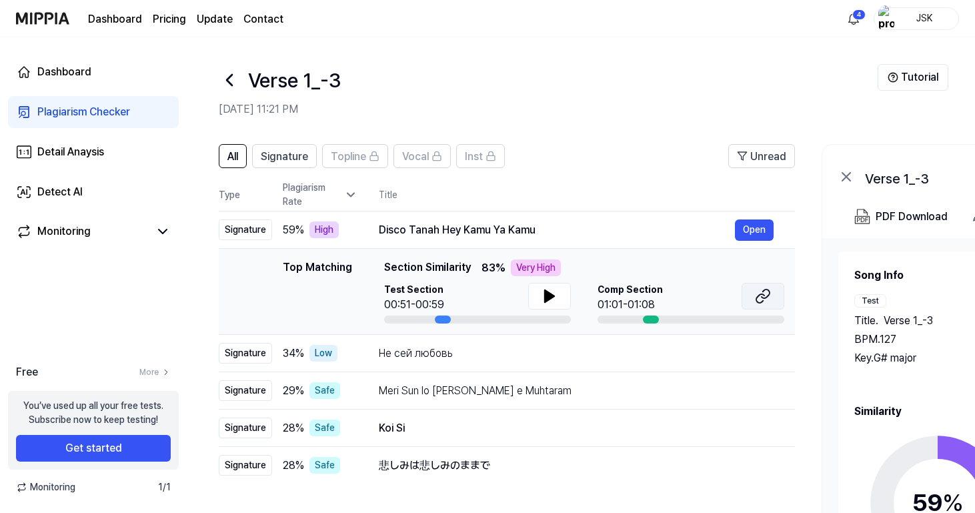
click at [770, 284] on button at bounding box center [762, 296] width 43 height 27
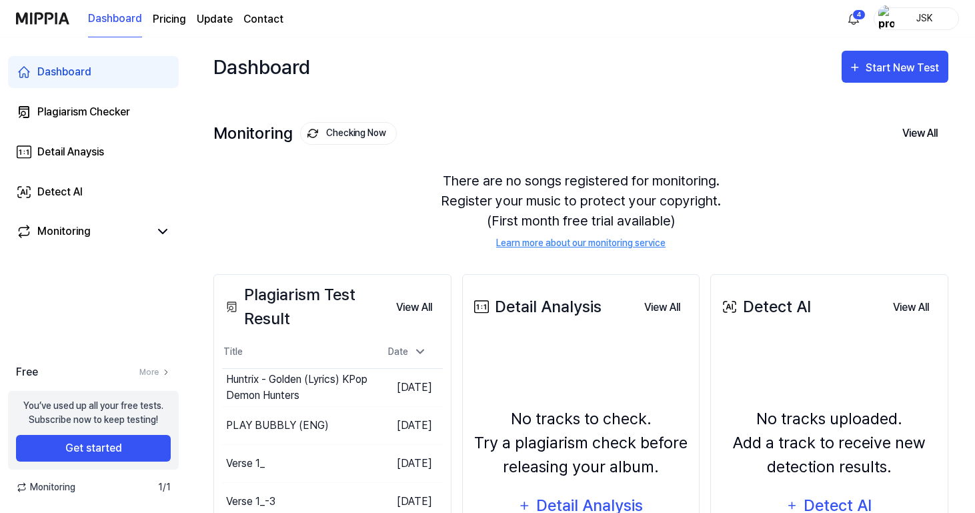
scroll to position [150, 0]
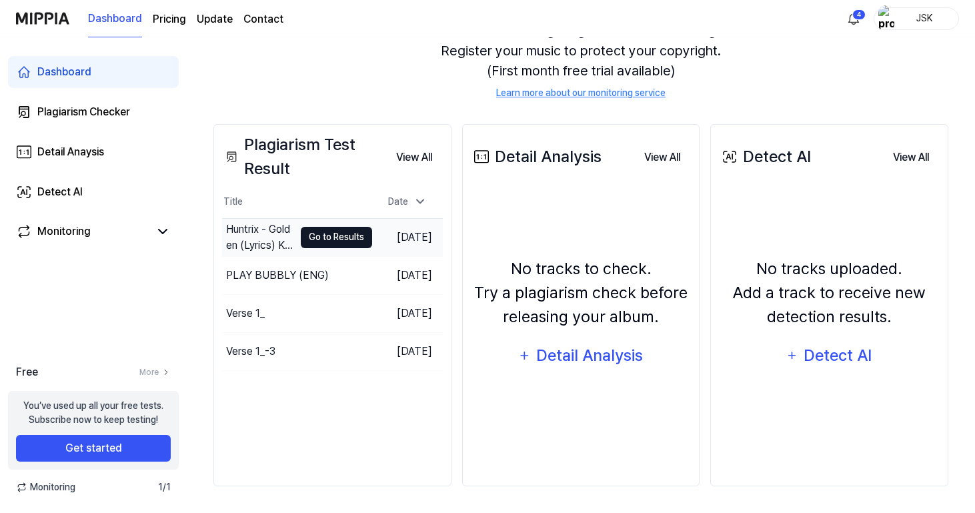
click at [313, 239] on button "Go to Results" at bounding box center [336, 237] width 71 height 21
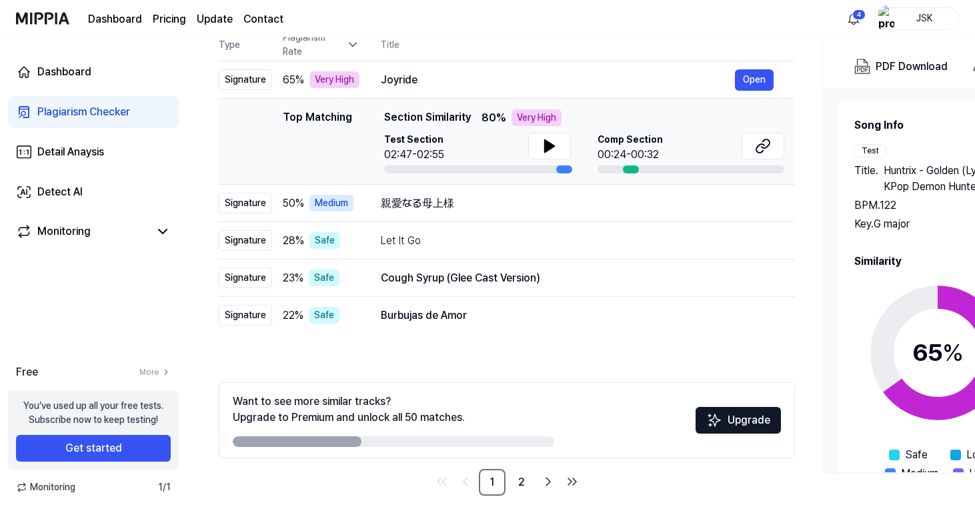
scroll to position [0, 0]
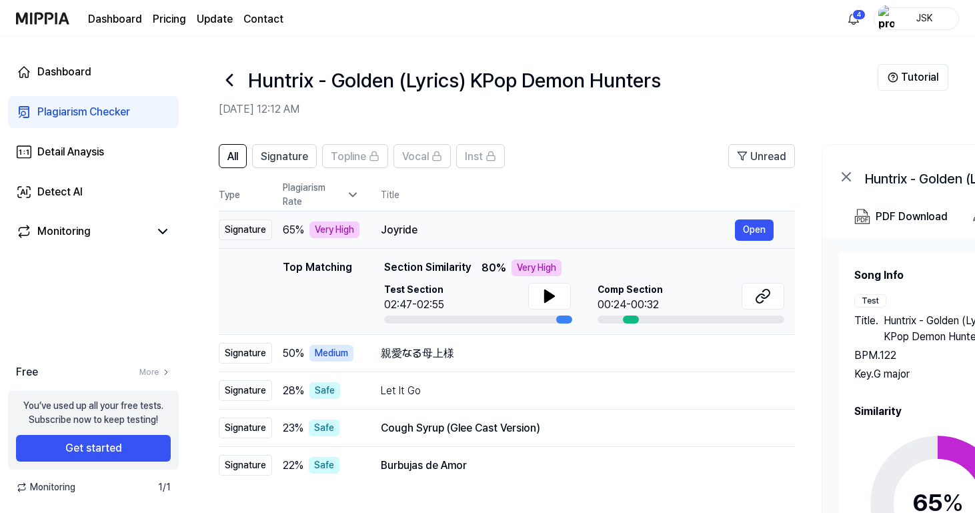
click at [532, 219] on div "Joyride Open" at bounding box center [577, 229] width 393 height 21
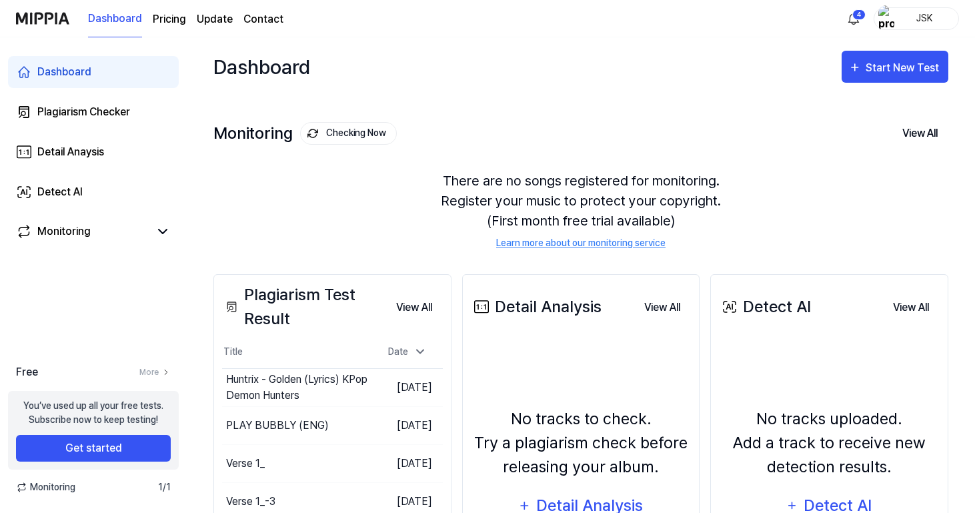
click at [903, 13] on div "JSK" at bounding box center [924, 18] width 52 height 15
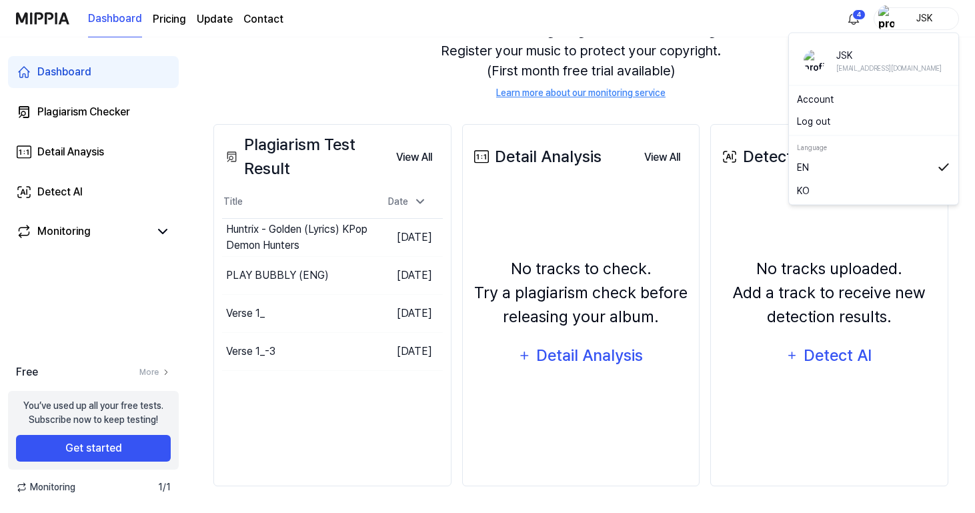
scroll to position [150, 0]
click at [273, 350] on div "Verse 1_-3" at bounding box center [250, 351] width 49 height 16
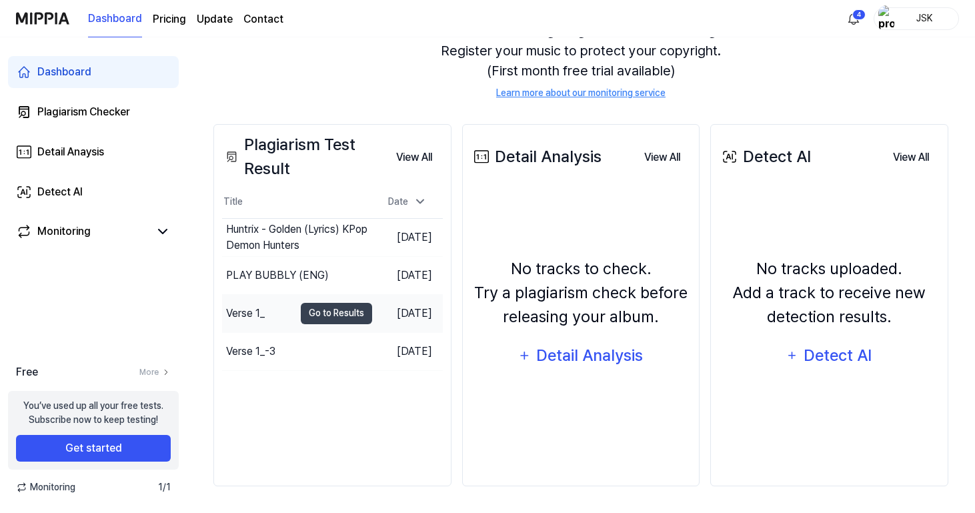
click at [265, 311] on div "Verse 1_" at bounding box center [245, 313] width 39 height 16
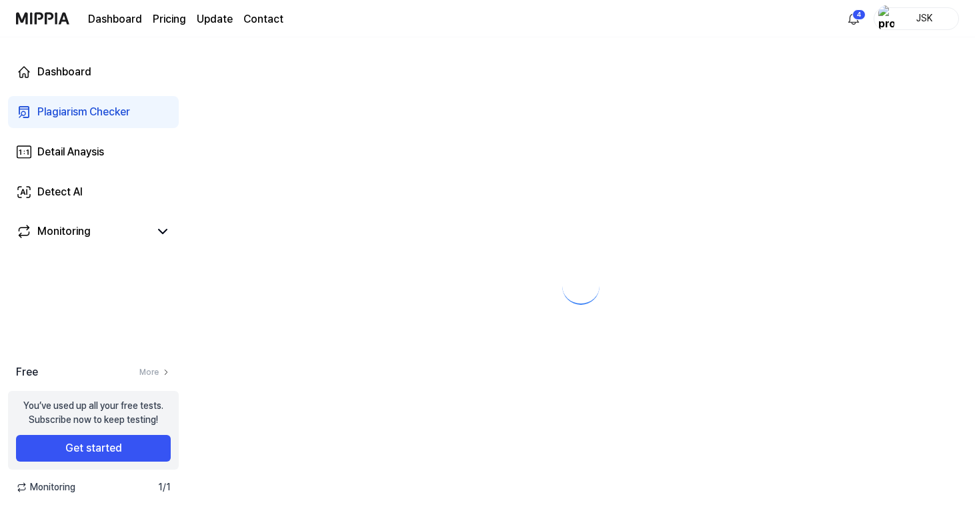
scroll to position [0, 0]
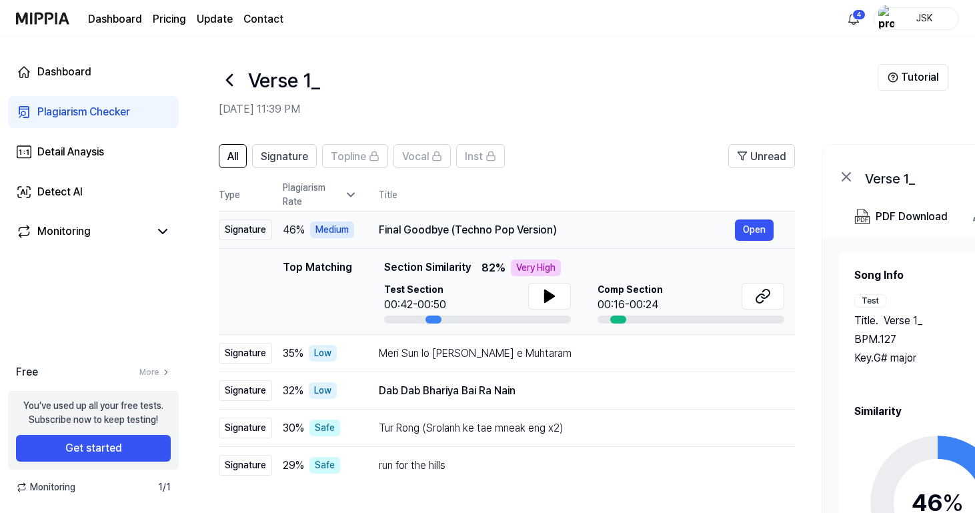
click at [464, 231] on div "Final Goodbye (Techno Pop Version)" at bounding box center [557, 230] width 356 height 16
click at [571, 361] on div "Meri Sun lo [PERSON_NAME] e Muhtaram" at bounding box center [557, 353] width 356 height 16
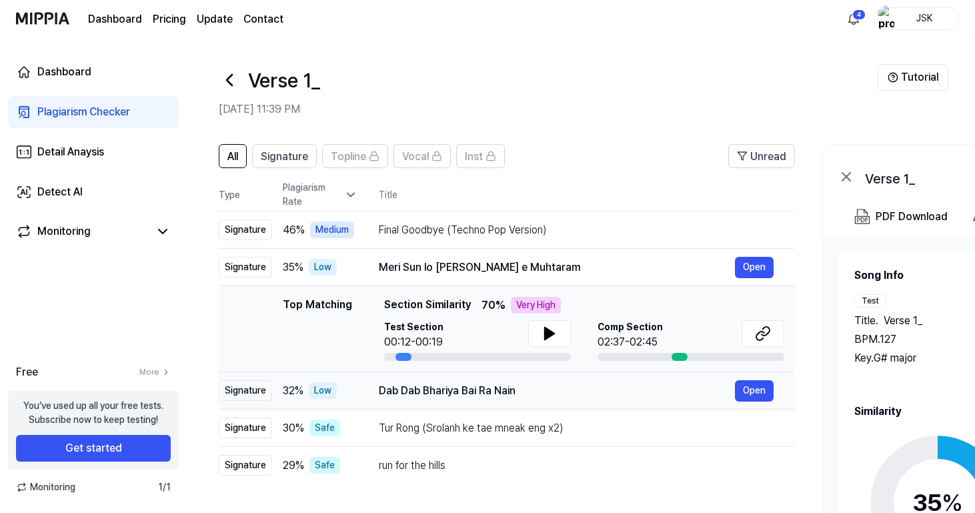
click at [541, 387] on div "Dab Dab Bhariya Bai Ra Nain" at bounding box center [557, 391] width 356 height 16
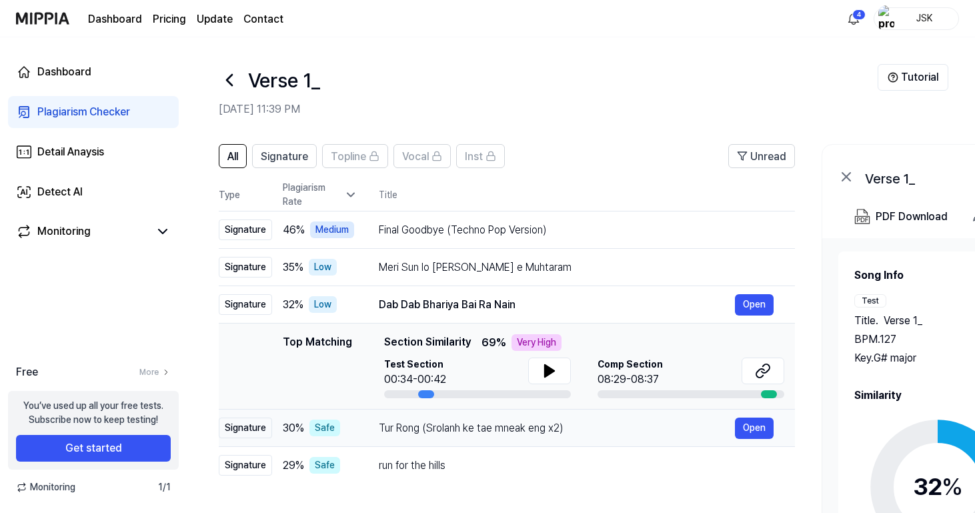
click at [532, 427] on div "Tur Rong (Srolanh ke tae mneak eng x2)" at bounding box center [557, 428] width 356 height 16
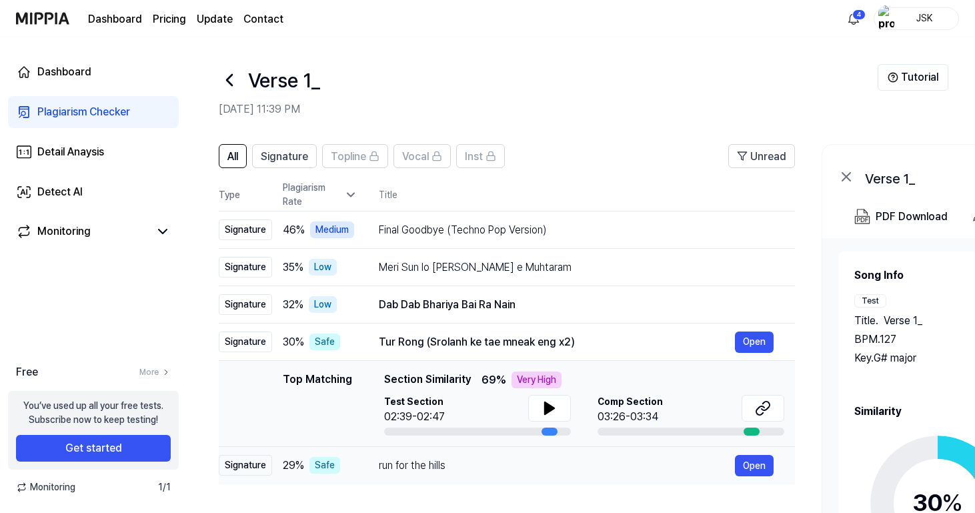
click at [519, 455] on div "run for the hills Open" at bounding box center [576, 465] width 395 height 21
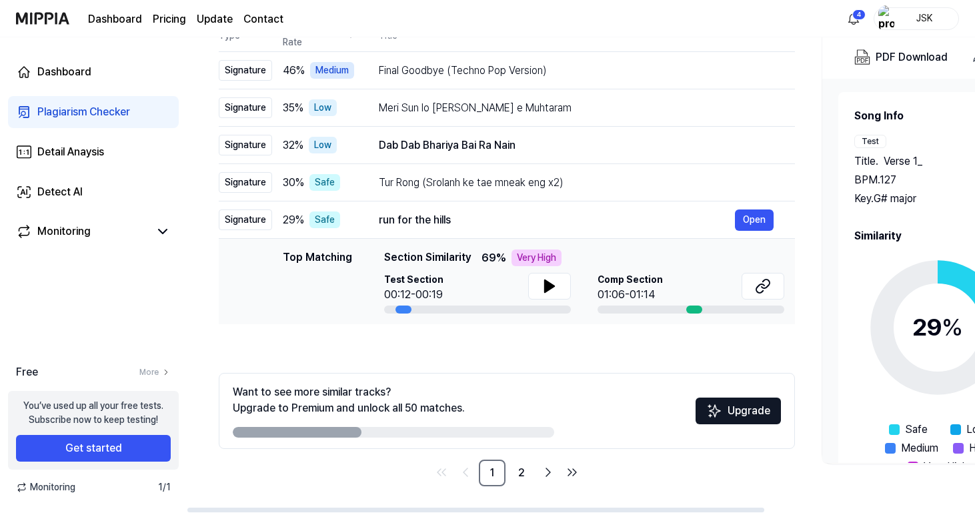
scroll to position [159, 0]
click at [525, 468] on link "2" at bounding box center [521, 472] width 27 height 27
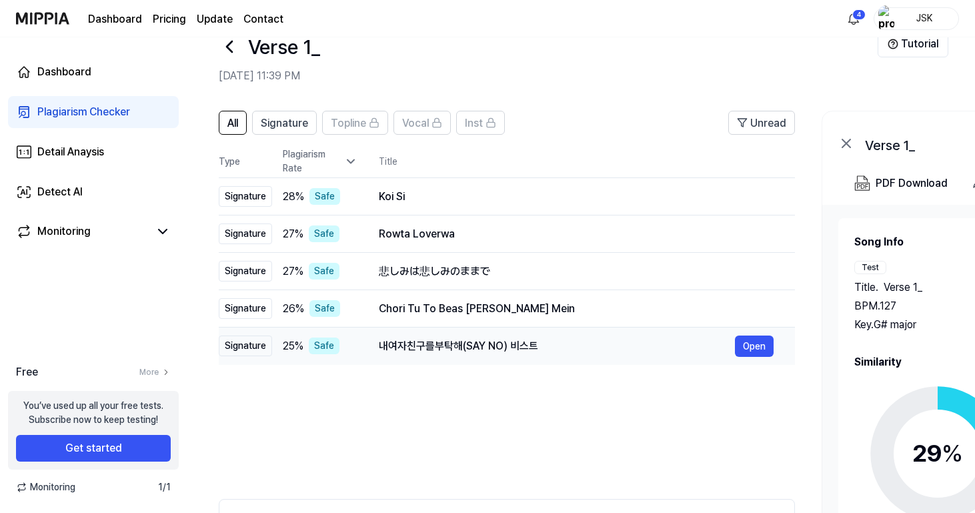
scroll to position [32, 0]
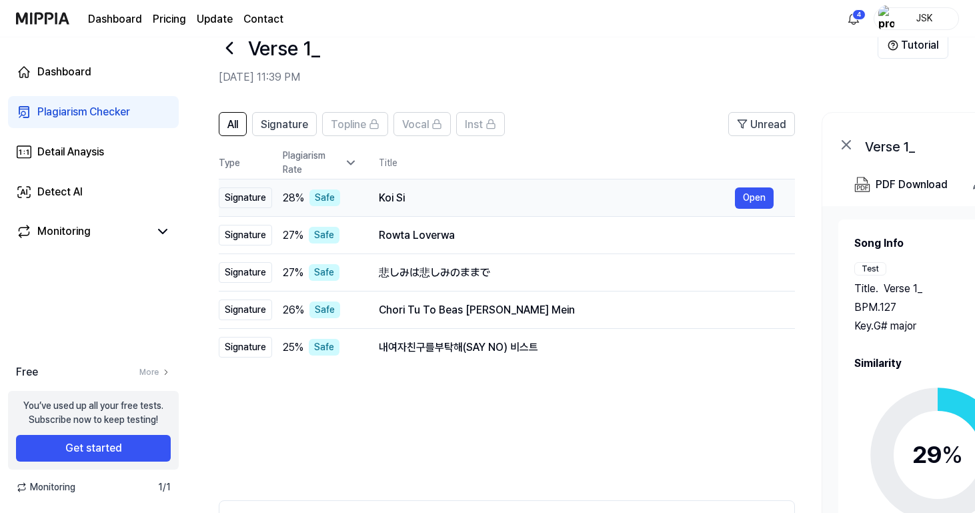
click at [482, 189] on div "Koi Si Open" at bounding box center [576, 197] width 395 height 21
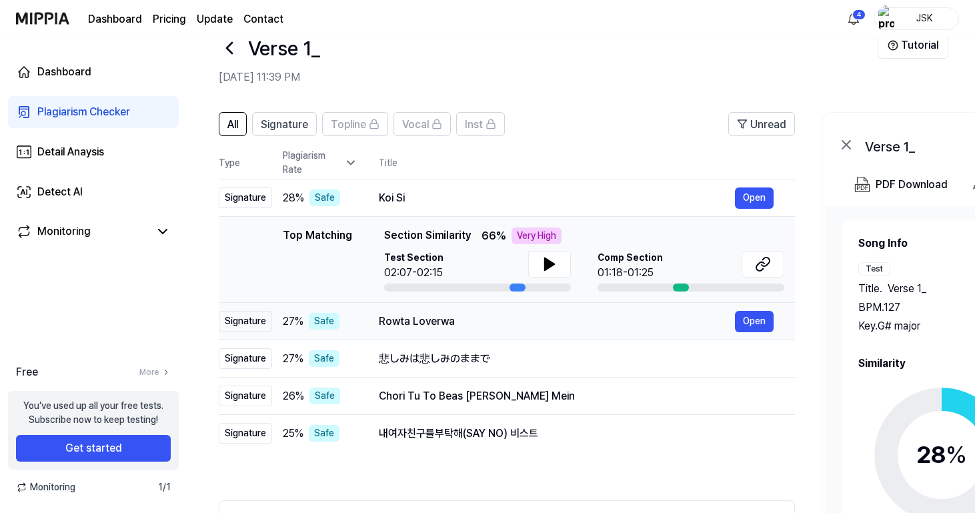
click at [463, 326] on div "Rowta Loverwa" at bounding box center [557, 321] width 356 height 16
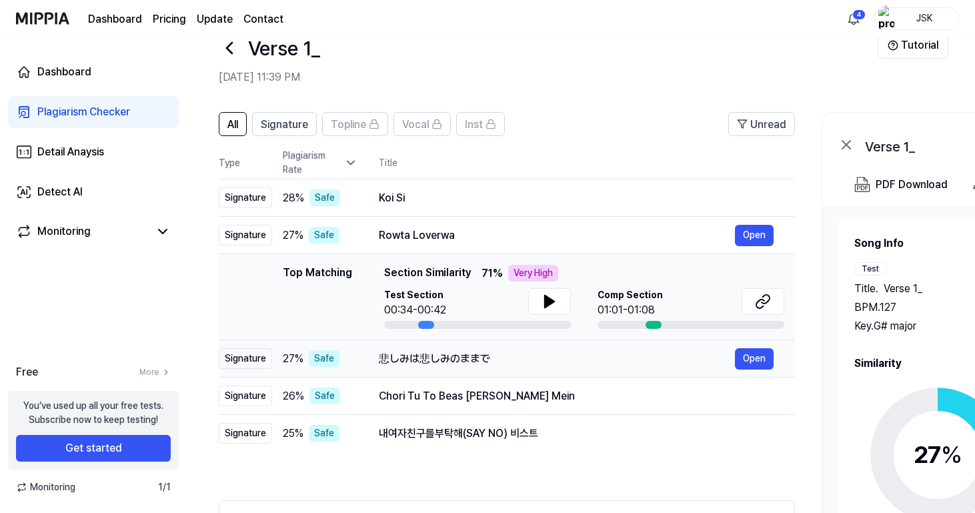
click at [464, 368] on div "悲しみは悲しみのままで Open" at bounding box center [576, 358] width 395 height 21
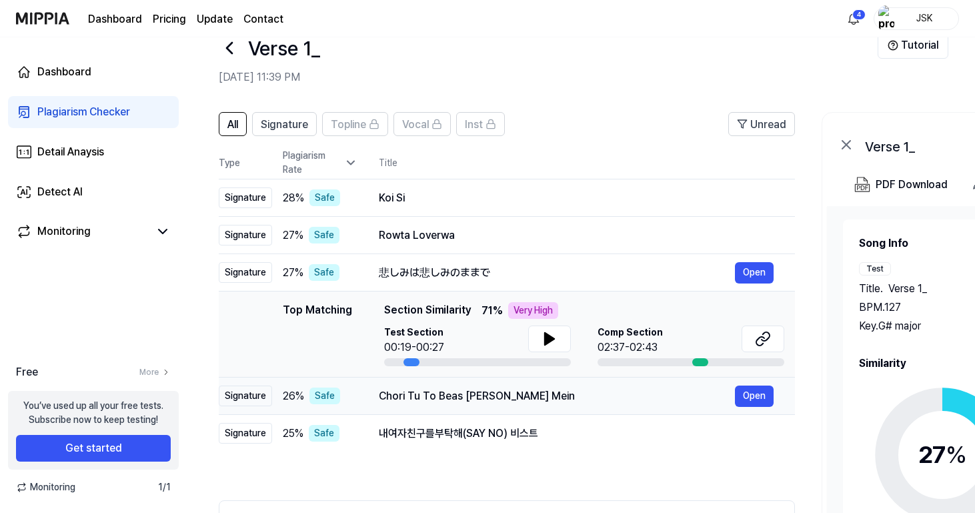
click at [467, 385] on div "Chori Tu To Beas Gayi Nazariyan Mein Open" at bounding box center [576, 395] width 395 height 21
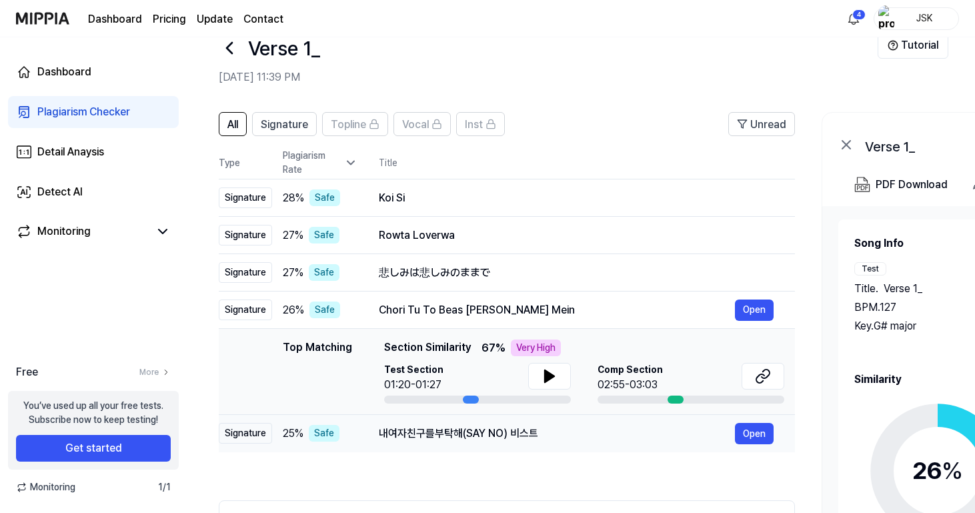
click at [469, 437] on div "내여자친구를부탁해(SAY NO) 비스트" at bounding box center [557, 433] width 356 height 16
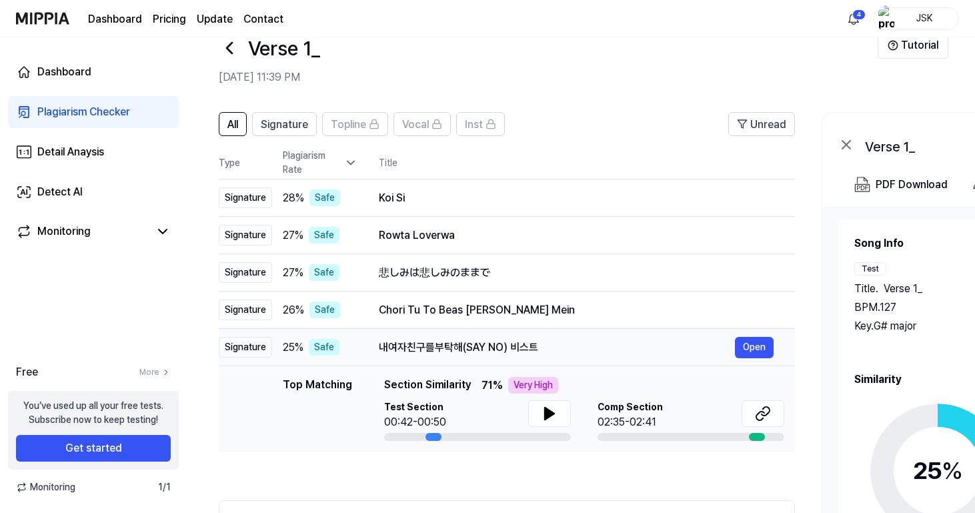
click at [521, 353] on div "내여자친구를부탁해(SAY NO) 비스트" at bounding box center [557, 347] width 356 height 16
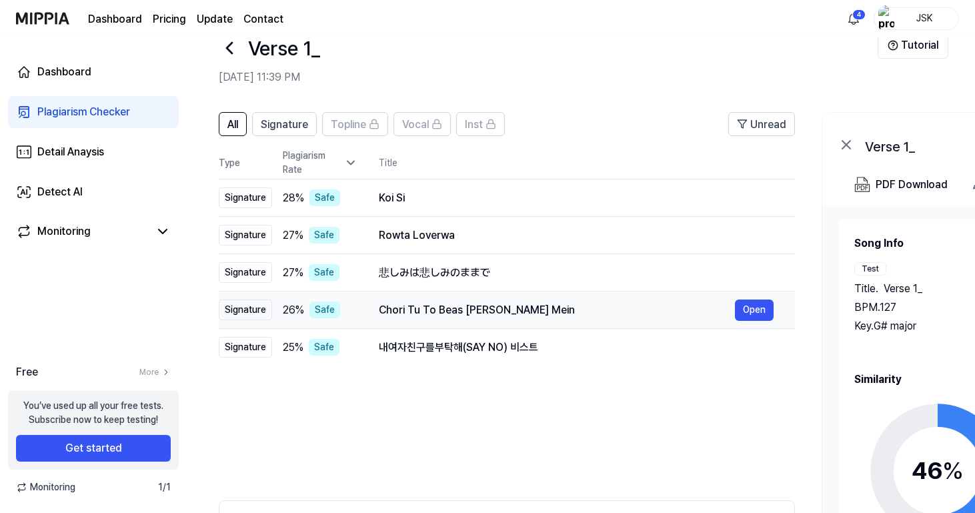
click at [577, 309] on div "Chori Tu To Beas Gayi Nazariyan Mein" at bounding box center [557, 310] width 356 height 16
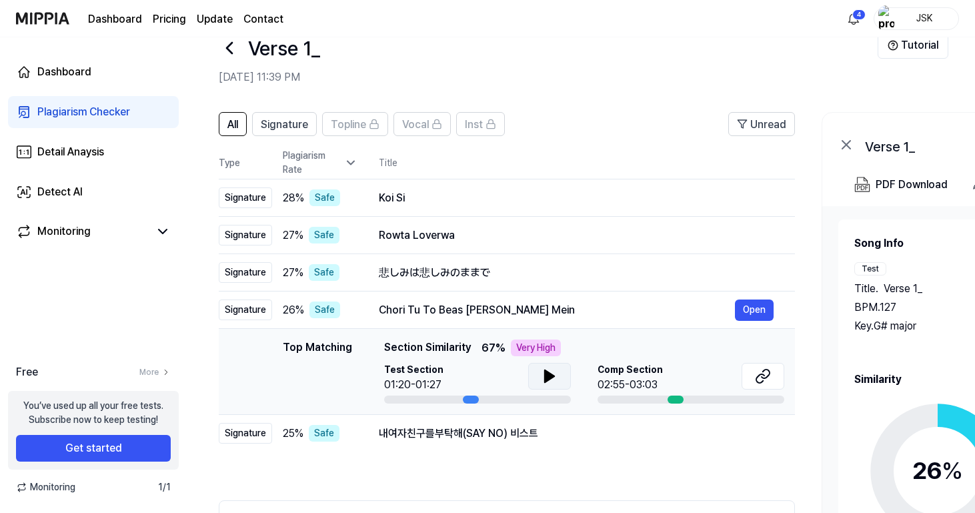
click at [551, 375] on icon at bounding box center [549, 376] width 9 height 12
click at [549, 376] on icon at bounding box center [549, 376] width 16 height 16
click at [760, 379] on icon at bounding box center [763, 376] width 16 height 16
click at [541, 265] on div "悲しみは悲しみのままで" at bounding box center [557, 273] width 356 height 16
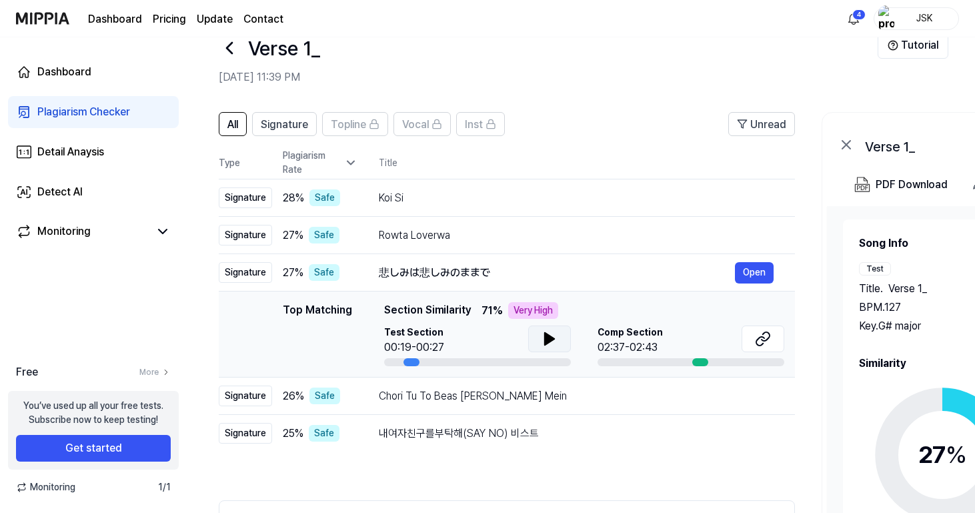
click at [545, 334] on icon at bounding box center [549, 339] width 9 height 12
click at [559, 335] on button at bounding box center [549, 338] width 43 height 27
click at [769, 335] on icon at bounding box center [765, 336] width 8 height 9
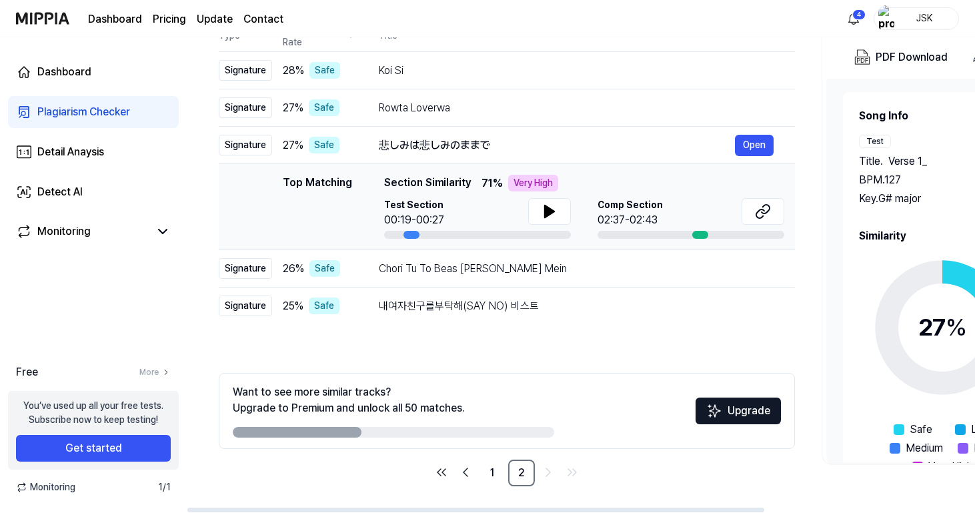
scroll to position [159, 0]
click at [481, 470] on link "1" at bounding box center [492, 472] width 27 height 27
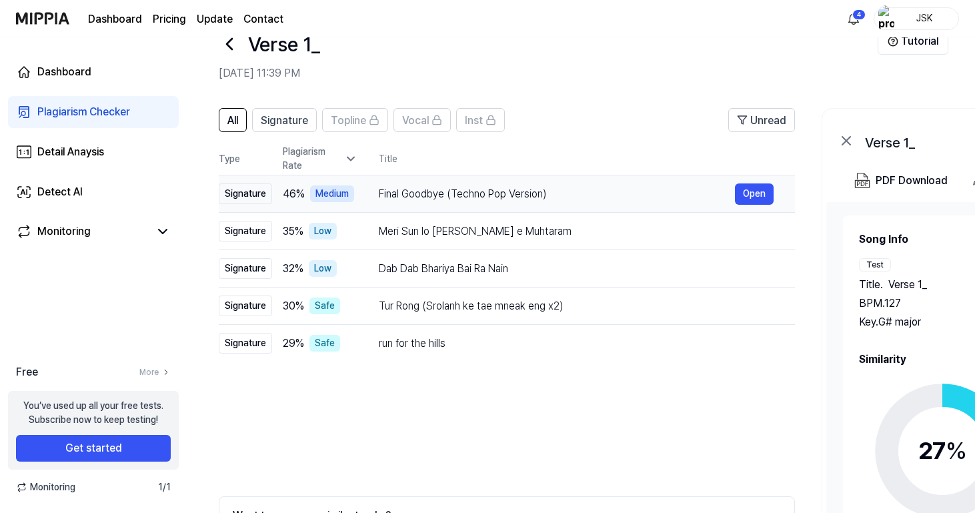
scroll to position [36, 0]
click at [565, 182] on td "Final Goodbye (Techno Pop Version) Open" at bounding box center [575, 193] width 437 height 37
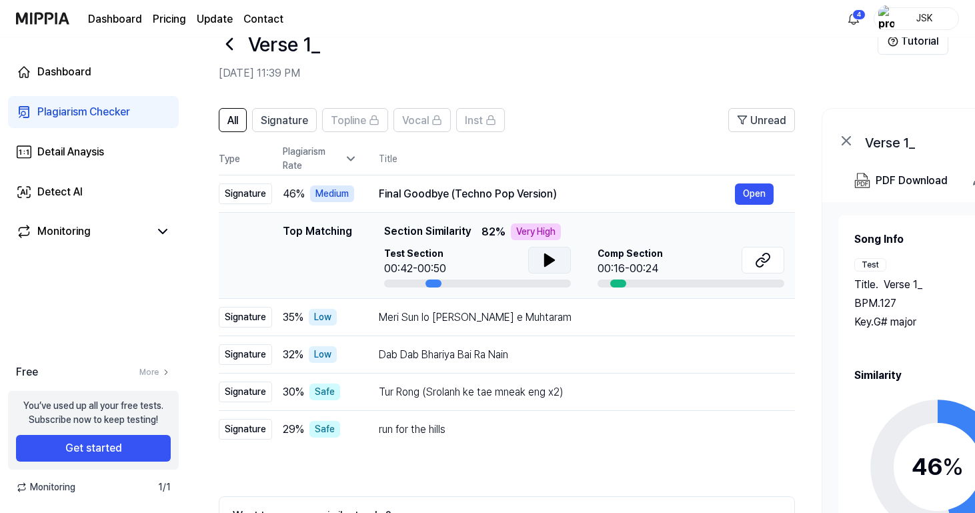
click at [541, 259] on icon at bounding box center [549, 260] width 16 height 16
click at [548, 259] on icon at bounding box center [549, 260] width 16 height 16
click at [554, 249] on button at bounding box center [549, 260] width 43 height 27
click at [552, 259] on icon at bounding box center [552, 260] width 3 height 11
click at [561, 266] on button at bounding box center [549, 260] width 43 height 27
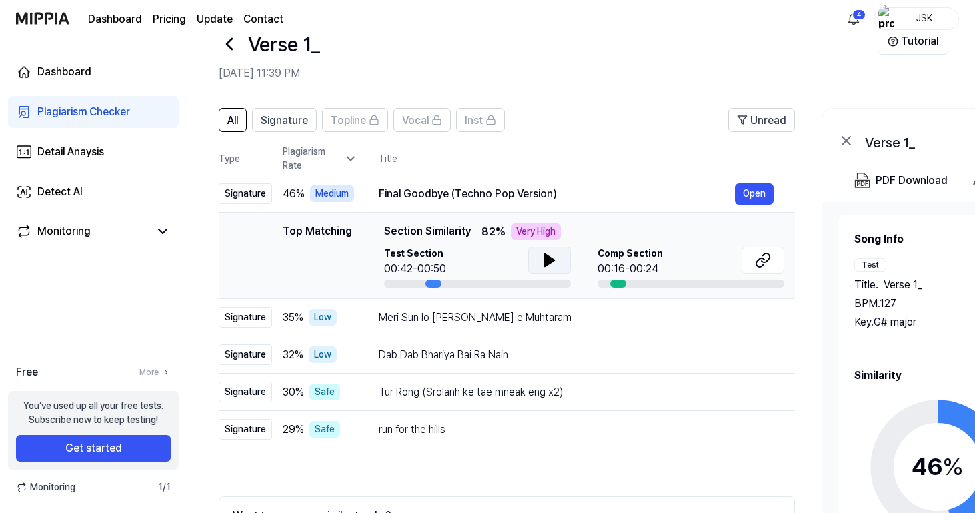
click at [558, 262] on button at bounding box center [549, 260] width 43 height 27
click at [549, 260] on icon at bounding box center [549, 260] width 9 height 12
click at [556, 254] on icon at bounding box center [549, 260] width 16 height 16
click at [542, 259] on icon at bounding box center [549, 260] width 16 height 16
click at [545, 259] on icon at bounding box center [546, 260] width 3 height 11
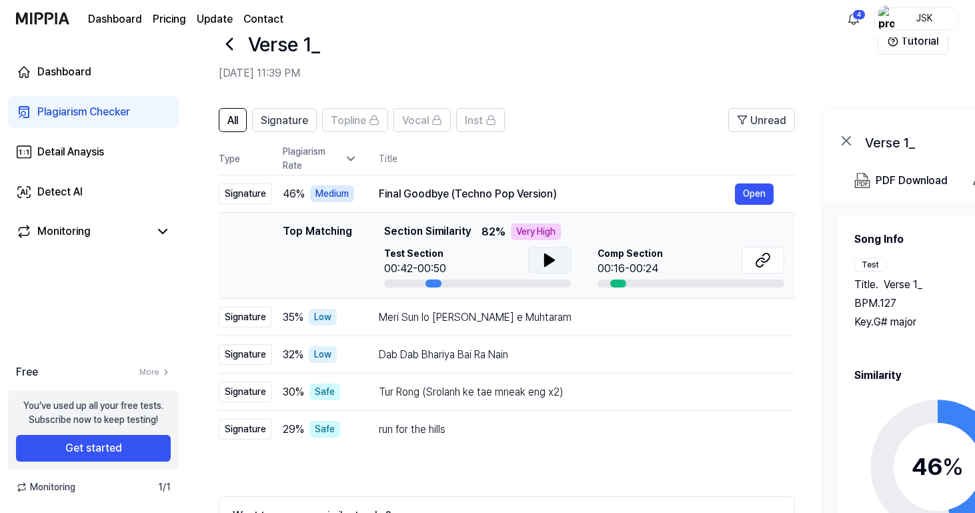
click at [541, 257] on icon at bounding box center [549, 260] width 16 height 16
click at [594, 321] on div "Meri Sun lo [PERSON_NAME] e Muhtaram" at bounding box center [557, 317] width 356 height 16
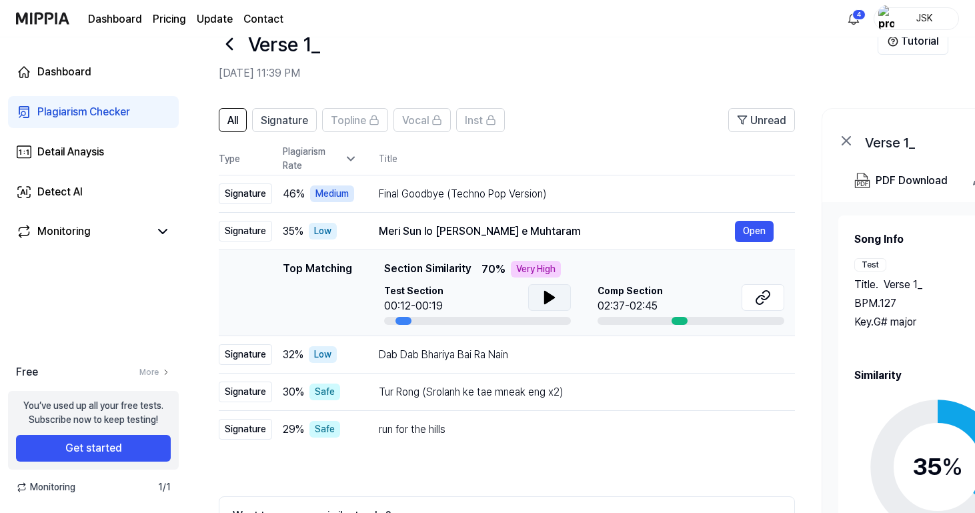
click at [559, 293] on button at bounding box center [549, 297] width 43 height 27
click at [559, 347] on div "Dab Dab Bhariya Bai Ra Nain" at bounding box center [557, 355] width 356 height 16
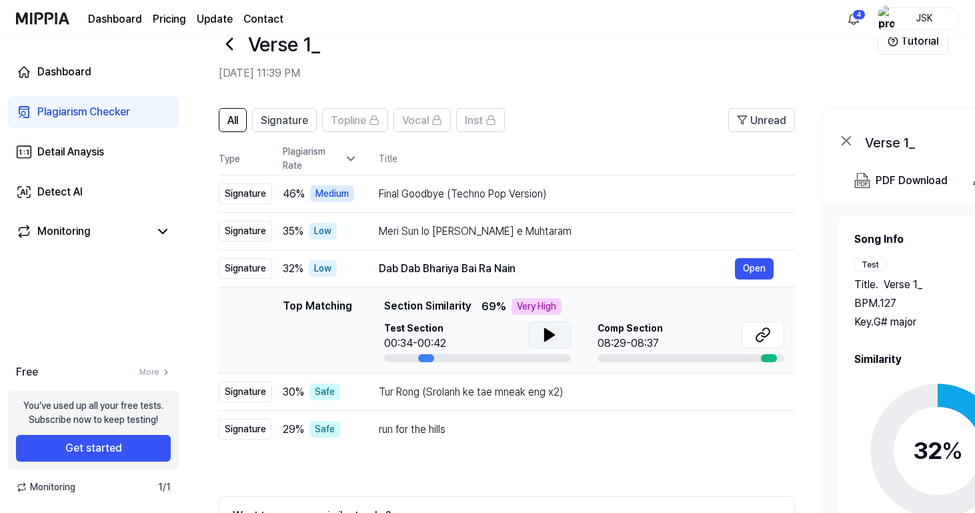
click at [555, 335] on icon at bounding box center [549, 335] width 16 height 16
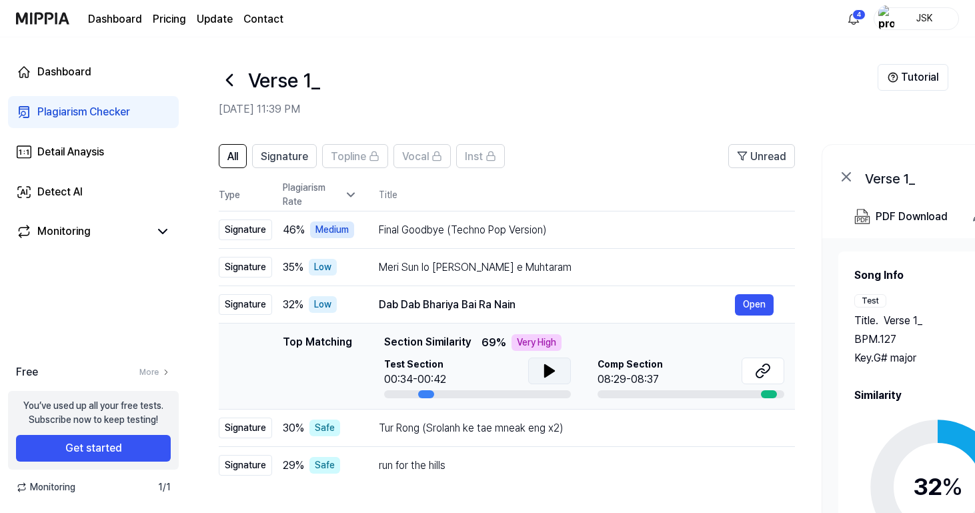
scroll to position [0, 0]
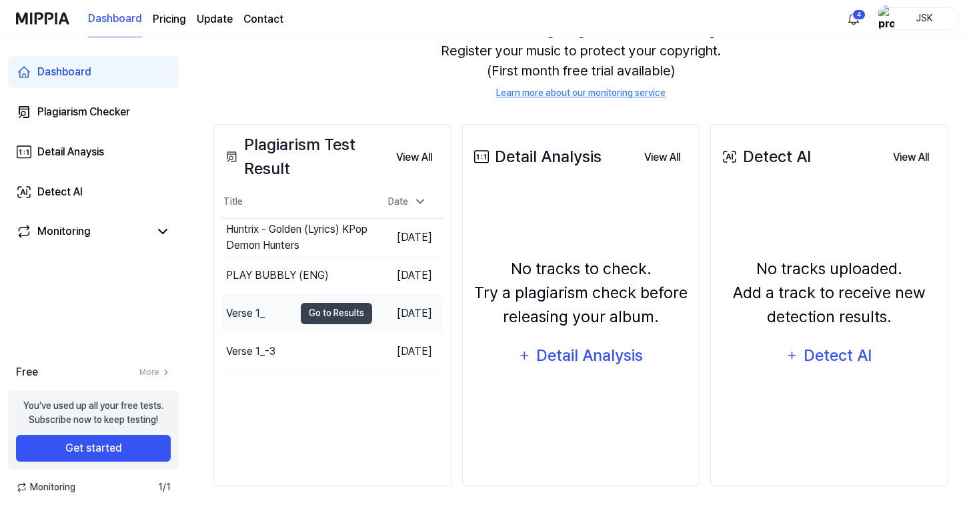
scroll to position [150, 0]
click at [319, 346] on button "Go to Results" at bounding box center [336, 351] width 71 height 21
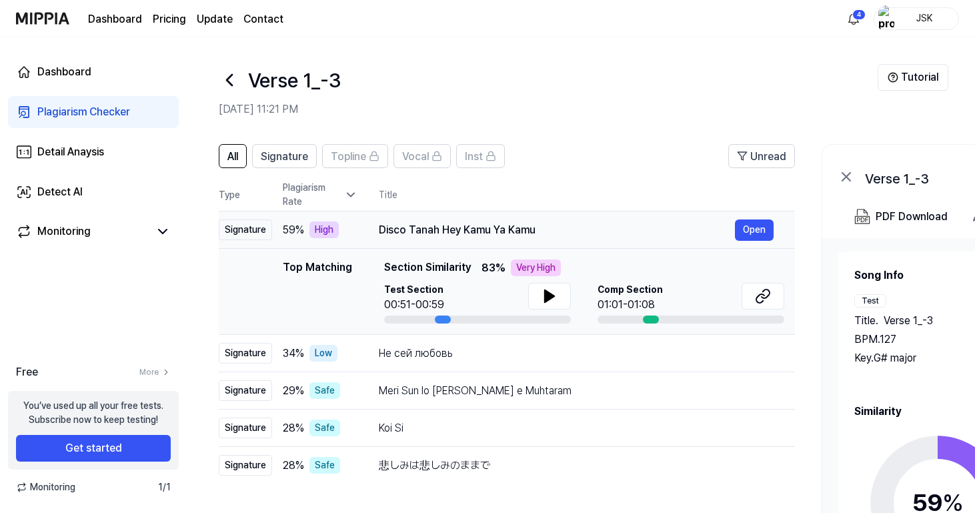
click at [677, 229] on div "Disco Tanah Hey Kamu Ya Kamu" at bounding box center [557, 230] width 356 height 16
click at [756, 224] on button "Open" at bounding box center [754, 229] width 39 height 21
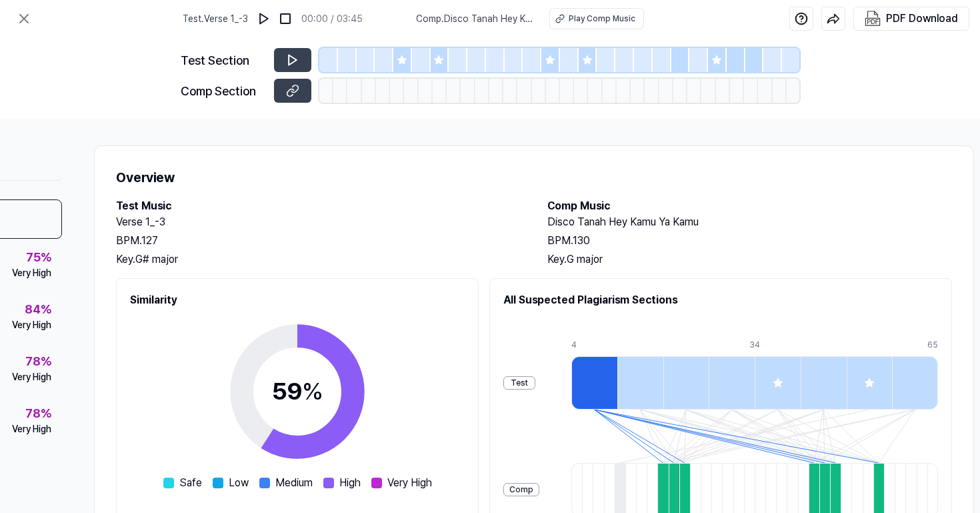
scroll to position [0, 45]
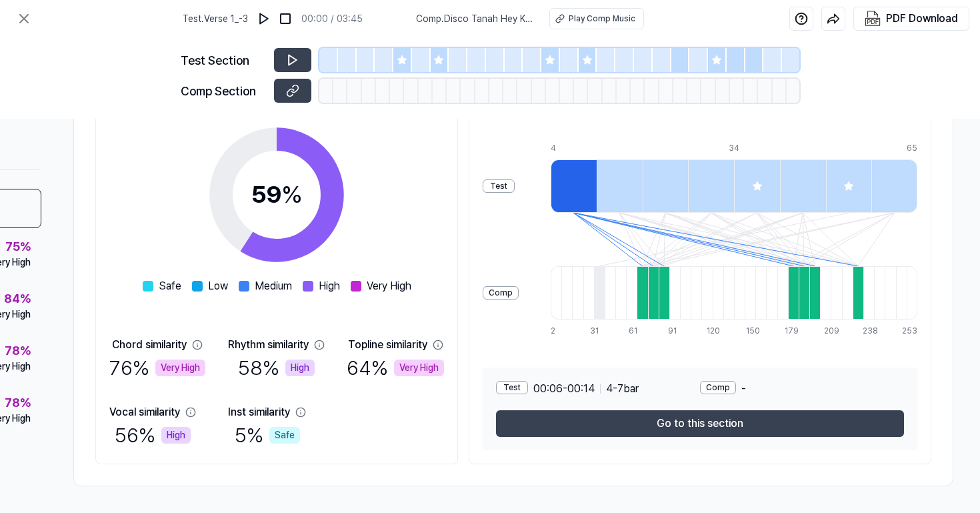
click at [585, 433] on div "Test 00:06 - 00:14 4 - 7 bar Comp - Go to this section" at bounding box center [700, 408] width 435 height 83
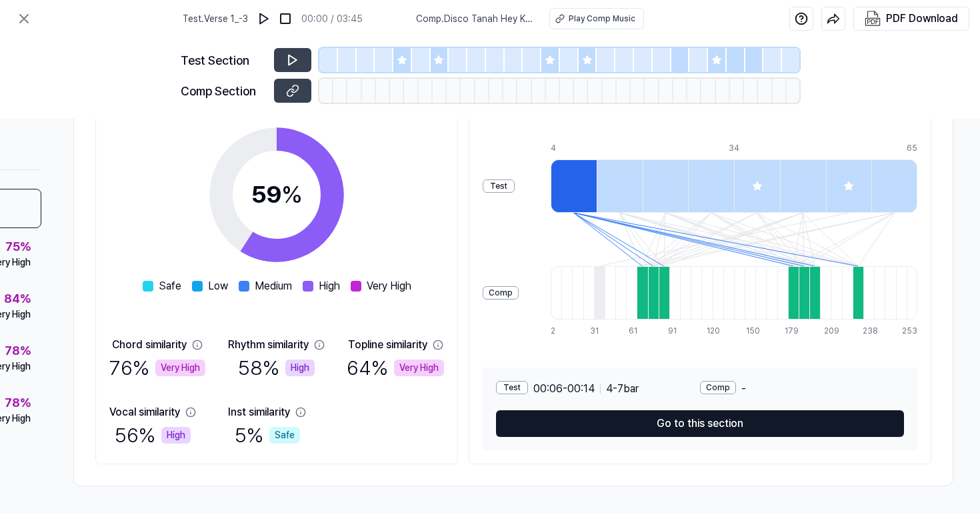
click at [591, 413] on button "Go to this section" at bounding box center [700, 423] width 408 height 27
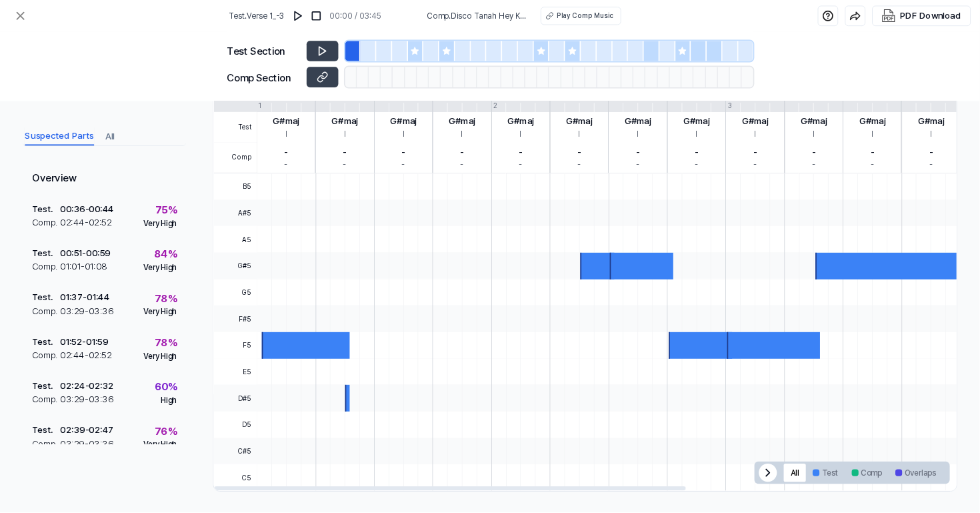
scroll to position [280, 0]
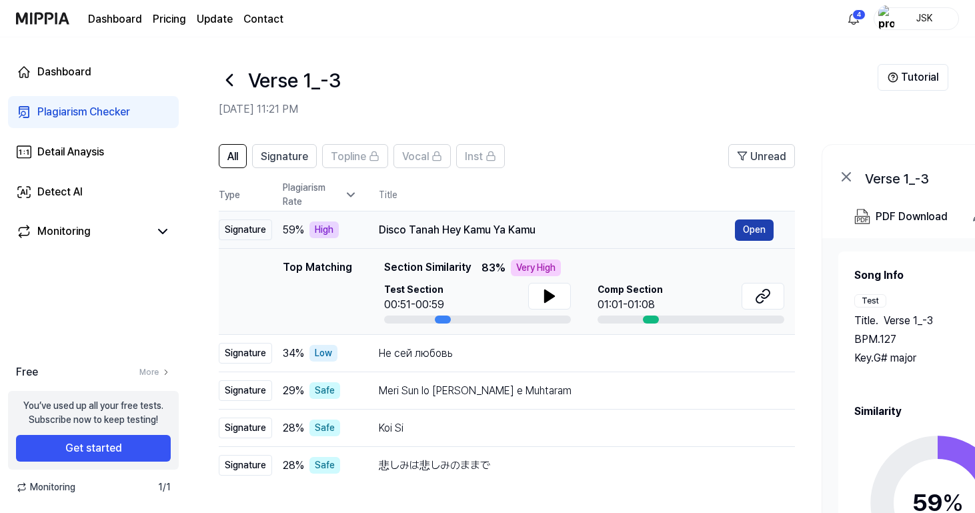
click at [757, 229] on button "Open" at bounding box center [754, 229] width 39 height 21
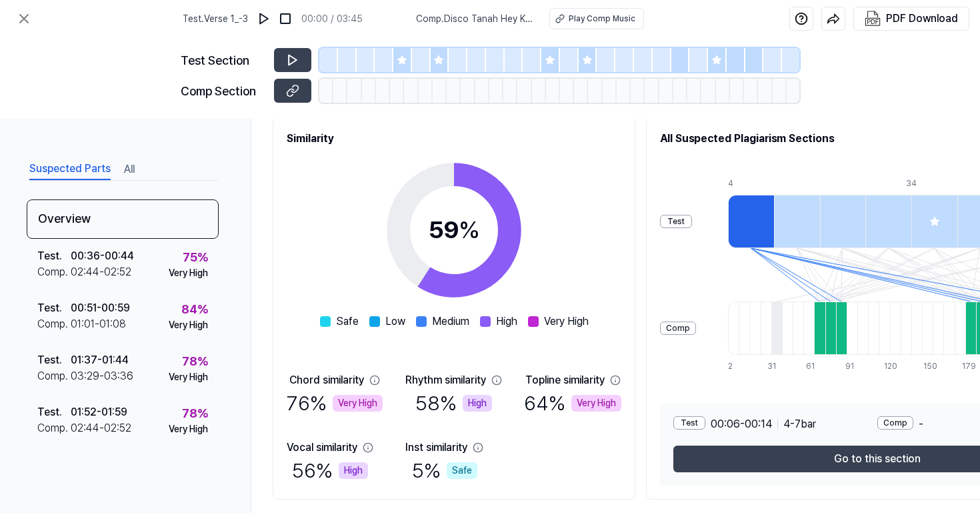
scroll to position [163, 0]
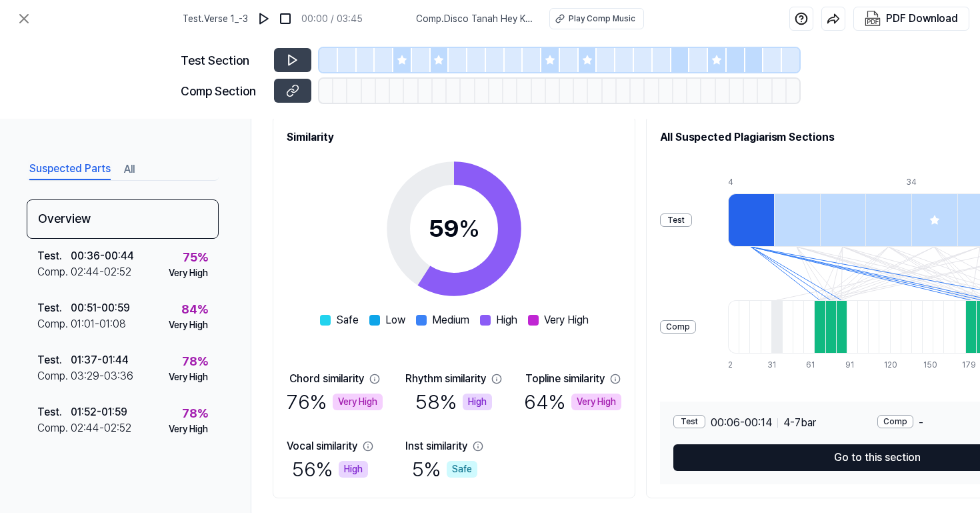
click at [734, 455] on button "Go to this section" at bounding box center [877, 457] width 408 height 27
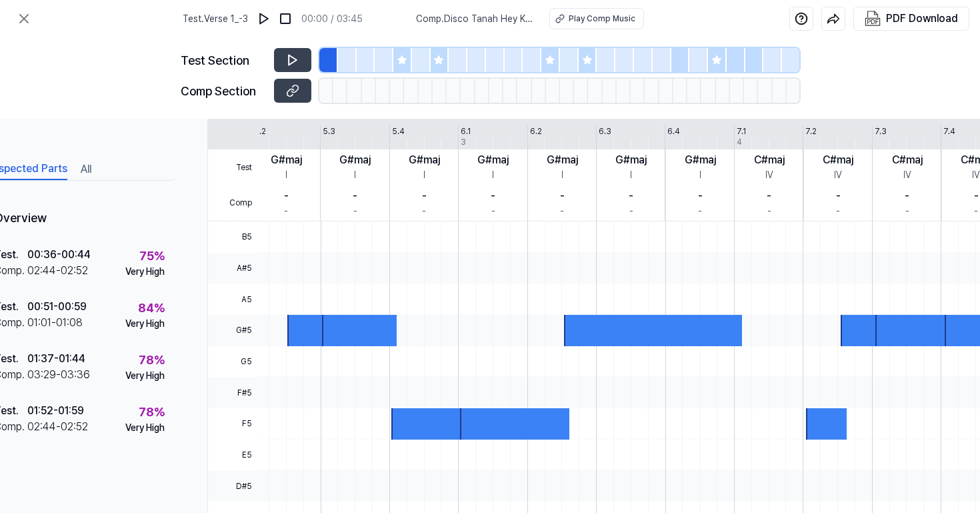
scroll to position [0, 352]
click at [679, 303] on div at bounding box center [457, 298] width 1101 height 31
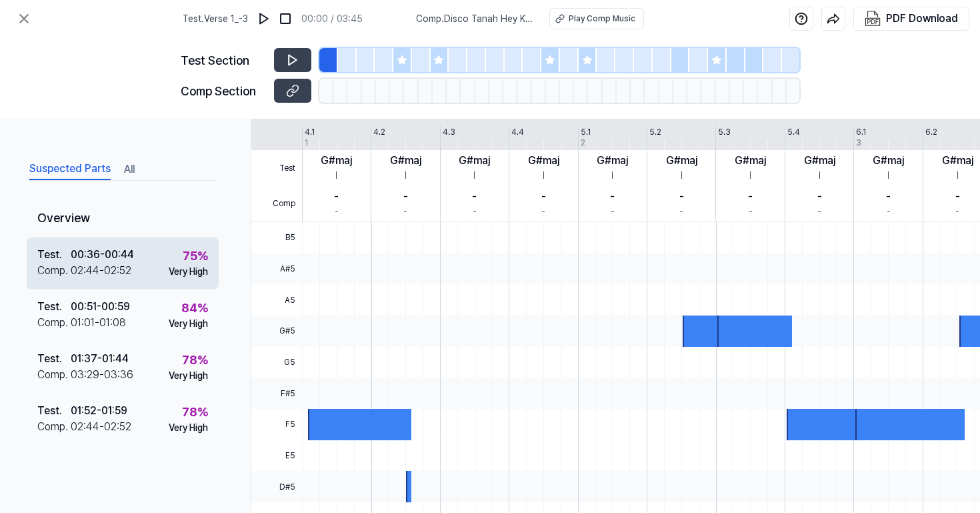
scroll to position [0, 0]
click at [134, 273] on div "Comp . 02:44 - 02:52" at bounding box center [85, 271] width 97 height 16
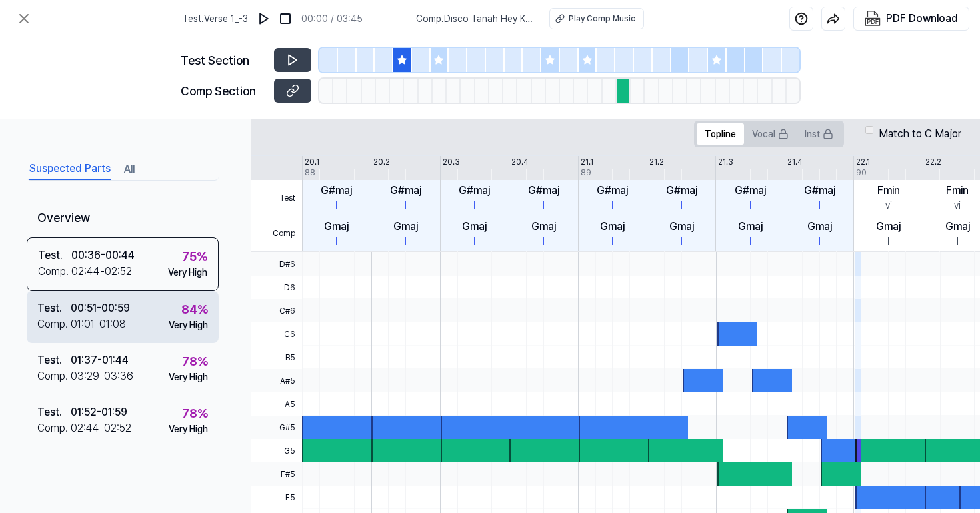
click at [132, 310] on div "Test . 00:51 - 00:59 Comp . 01:01 - 01:08 84 % Very High" at bounding box center [123, 317] width 192 height 52
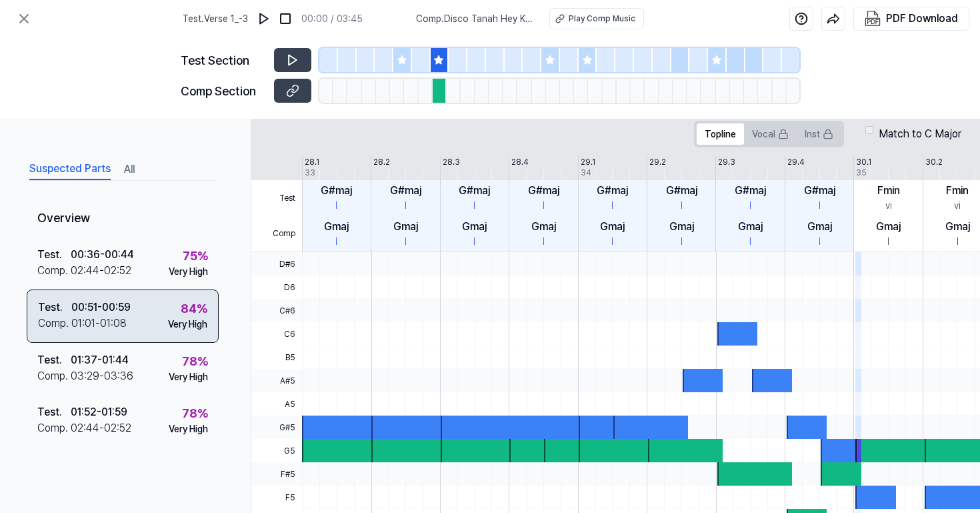
click at [153, 326] on div "Test . 00:51 - 00:59 Comp . 01:01 - 01:08 84 % Very High" at bounding box center [123, 315] width 192 height 53
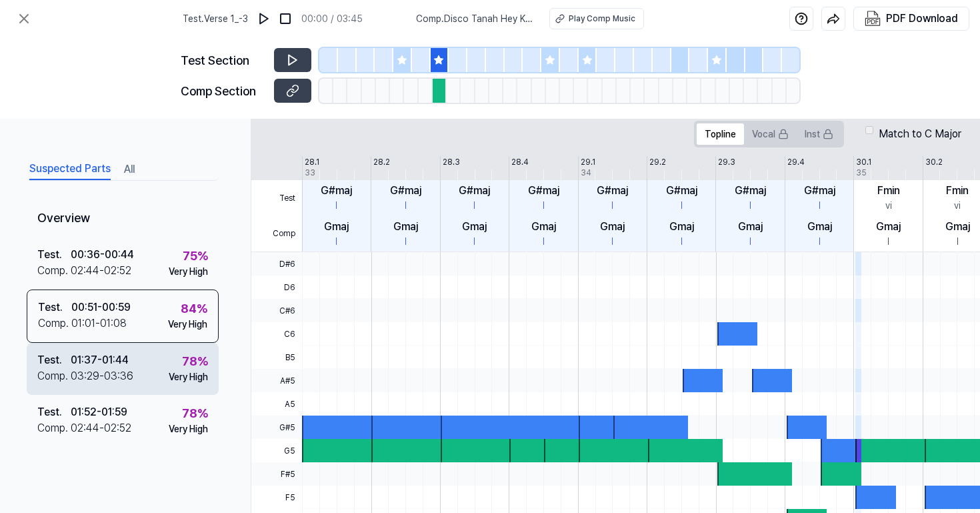
click at [154, 356] on div "Test . 01:37 - 01:44 Comp . 03:29 - 03:36 78 % Very High" at bounding box center [123, 369] width 192 height 52
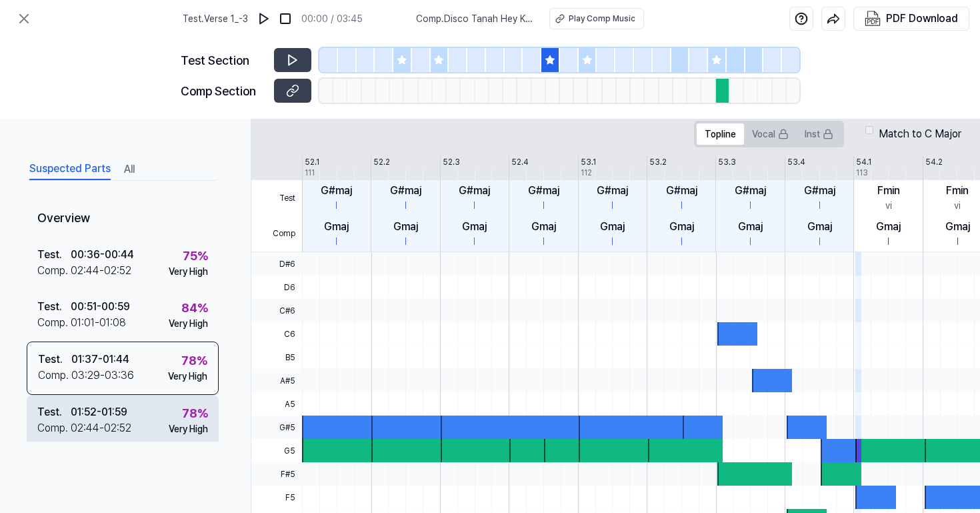
click at [143, 423] on div "Test . 01:52 - 01:59 Comp . 02:44 - 02:52 78 % Very High" at bounding box center [123, 421] width 192 height 52
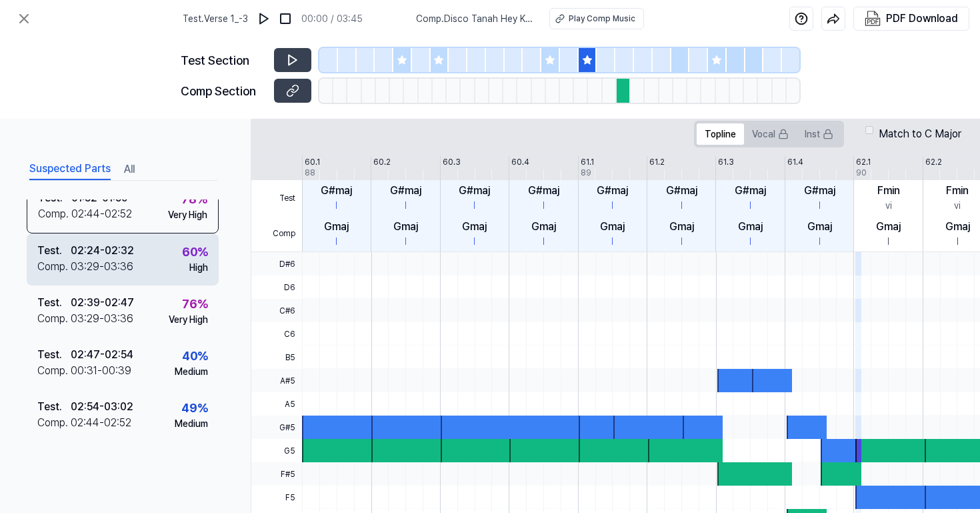
scroll to position [219, 0]
click at [150, 265] on div "Test . 02:24 - 02:32 Comp . 03:29 - 03:36 60 % High" at bounding box center [123, 259] width 192 height 52
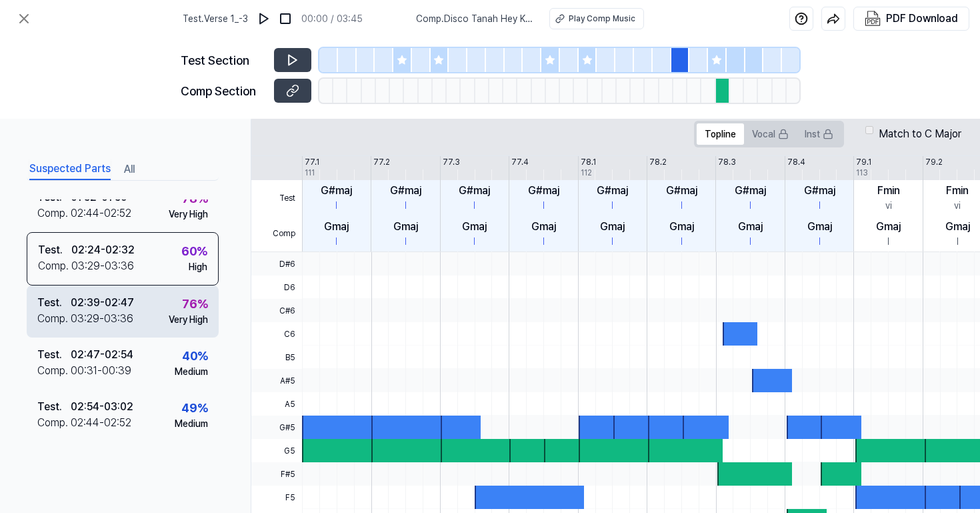
click at [149, 303] on div "Test . 02:39 - 02:47 Comp . 03:29 - 03:36 76 % Very High" at bounding box center [123, 311] width 192 height 52
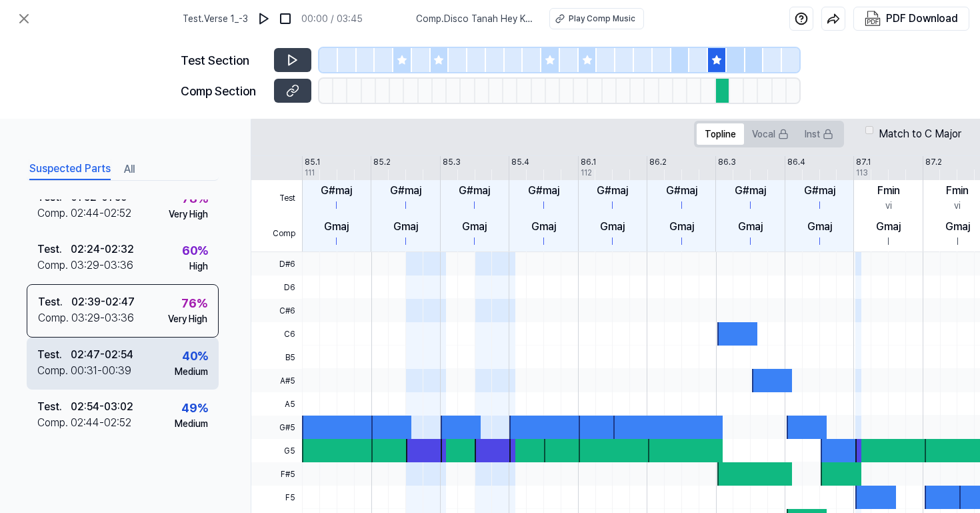
click at [149, 350] on div "Test . 02:47 - 02:54 Comp . 00:31 - 00:39 40 % Medium" at bounding box center [123, 363] width 192 height 52
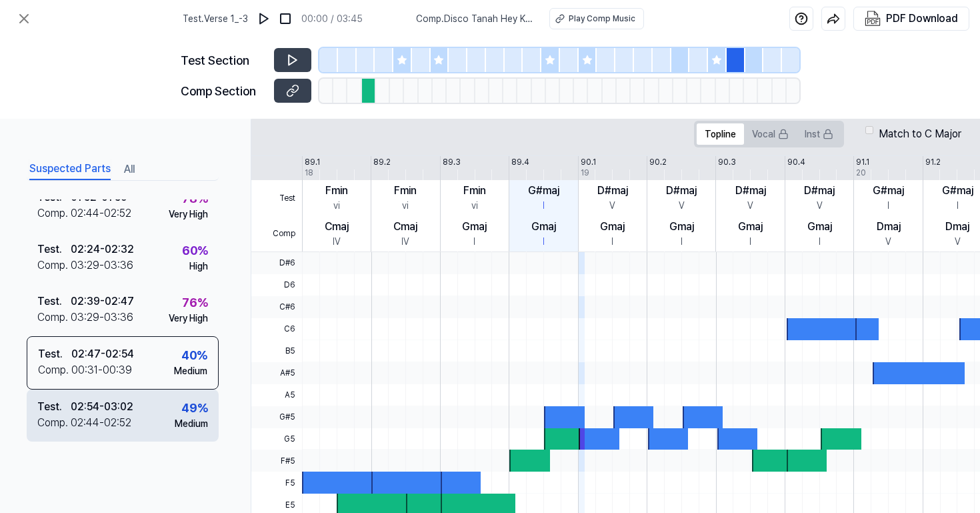
click at [149, 389] on div "Test . 02:54 - 03:02 Comp . 02:44 - 02:52 49 % Medium" at bounding box center [123, 415] width 192 height 52
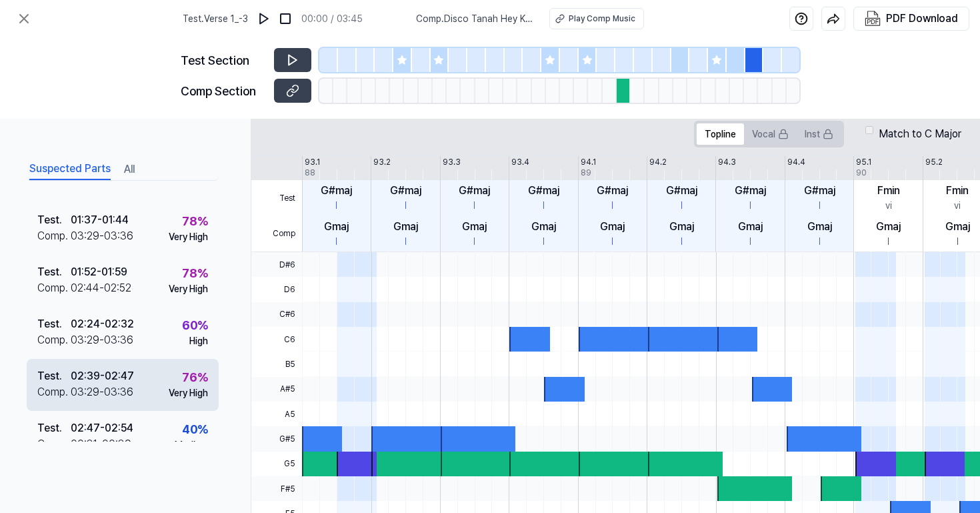
scroll to position [94, 0]
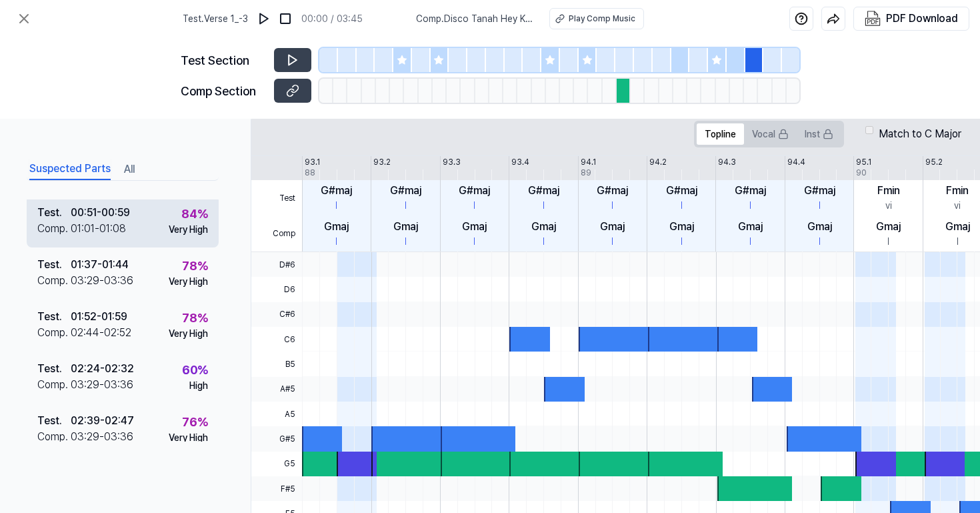
click at [159, 219] on div "Test . 00:51 - 00:59 Comp . 01:01 - 01:08 84 % Very High" at bounding box center [123, 221] width 192 height 52
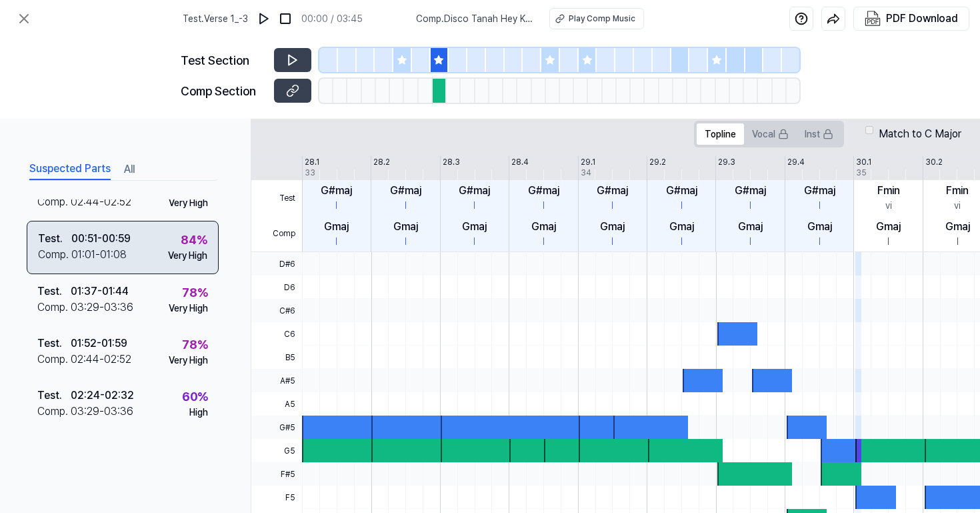
scroll to position [68, 0]
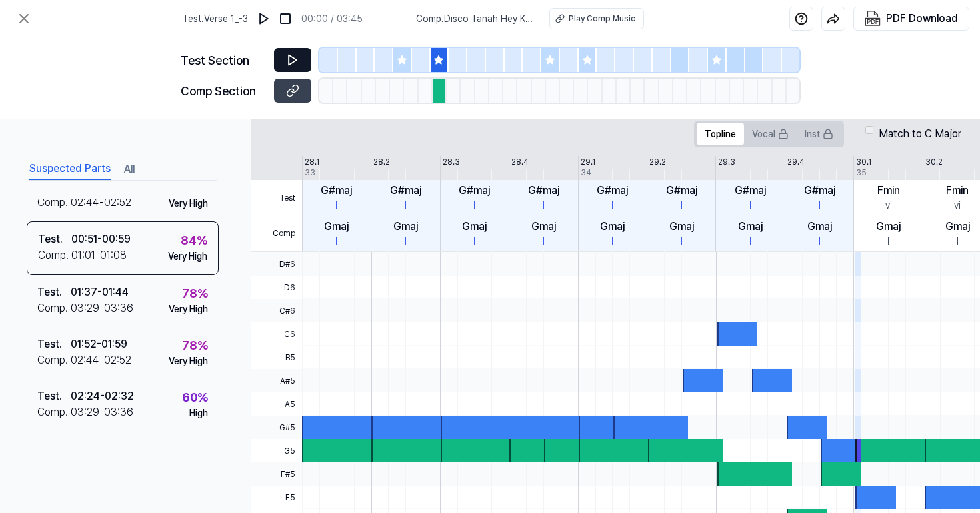
click at [297, 60] on icon at bounding box center [292, 59] width 13 height 13
click at [295, 58] on icon at bounding box center [295, 59] width 2 height 9
click at [294, 94] on icon at bounding box center [292, 90] width 13 height 13
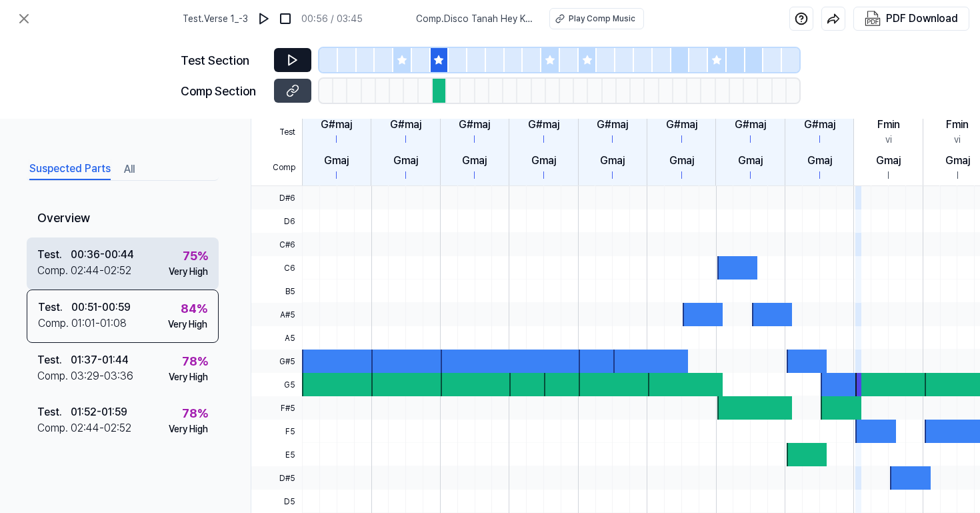
scroll to position [0, 0]
click at [155, 261] on div "Test . 00:36 - 00:44 Comp . 02:44 - 02:52 75 % Very High" at bounding box center [123, 263] width 192 height 52
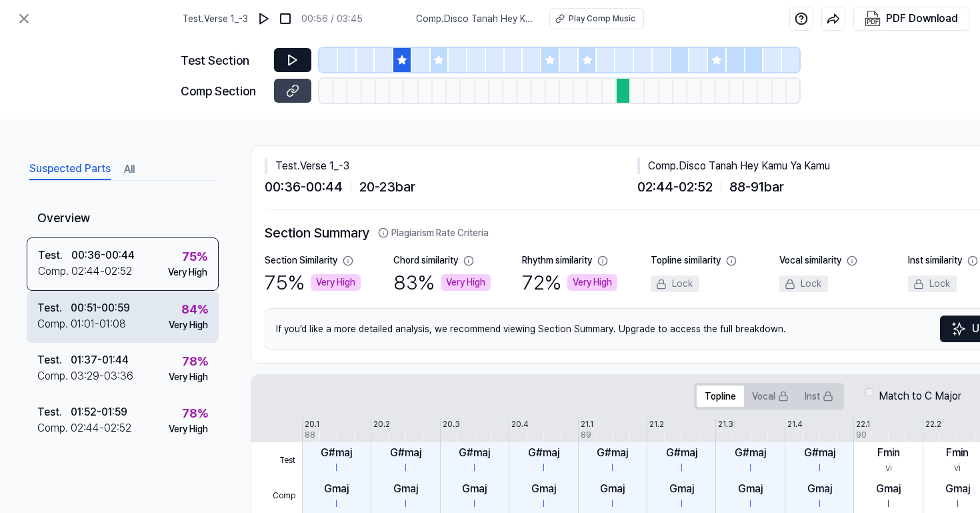
click at [140, 311] on div "Test . 00:51 - 00:59 Comp . 01:01 - 01:08 84 % Very High" at bounding box center [123, 317] width 192 height 52
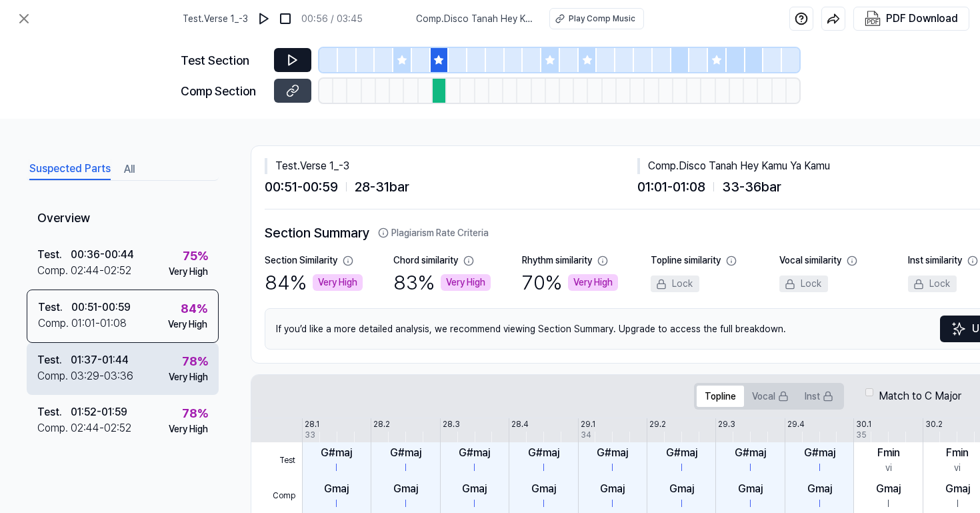
click at [140, 357] on div "Test . 01:37 - 01:44 Comp . 03:29 - 03:36 78 % Very High" at bounding box center [123, 369] width 192 height 52
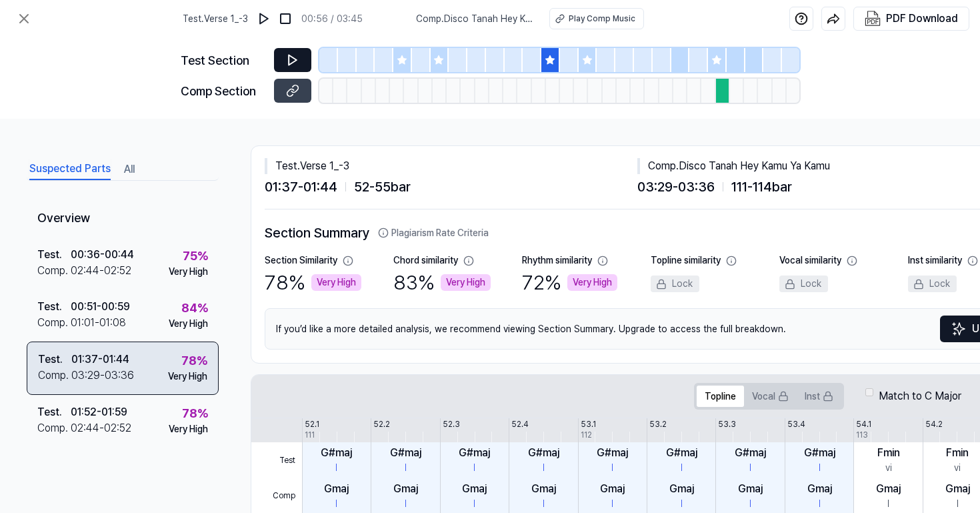
click at [141, 379] on div "Test . 01:37 - 01:44 Comp . 03:29 - 03:36 78 % Very High" at bounding box center [123, 367] width 192 height 53
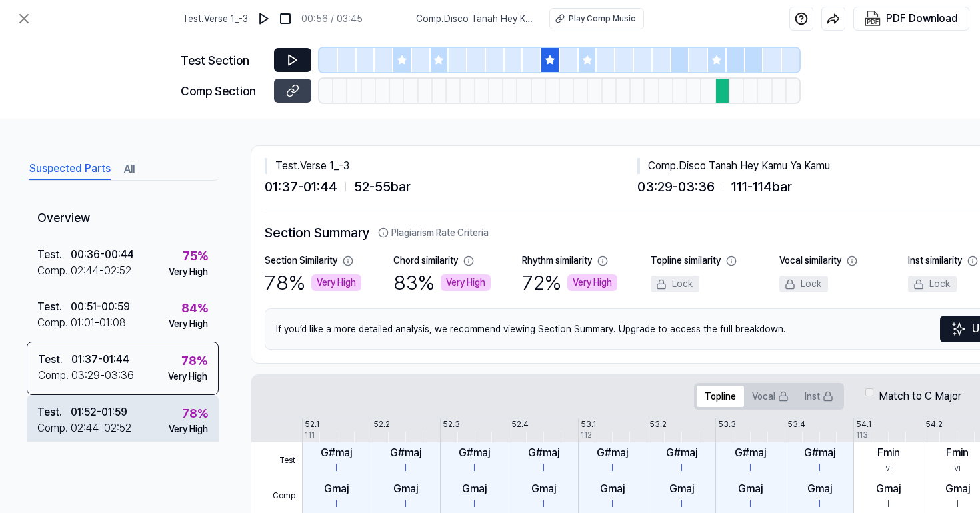
click at [142, 411] on div "Test . 01:52 - 01:59 Comp . 02:44 - 02:52 78 % Very High" at bounding box center [123, 421] width 192 height 52
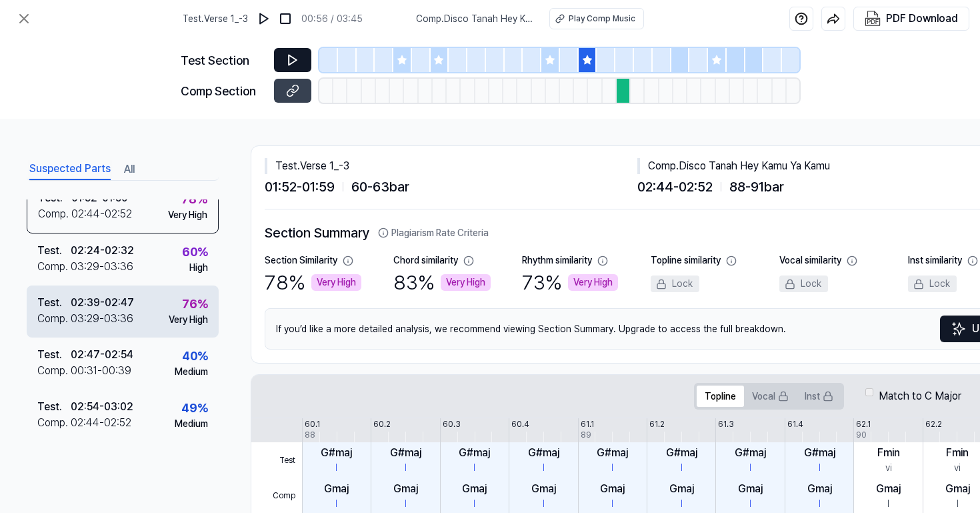
scroll to position [219, 0]
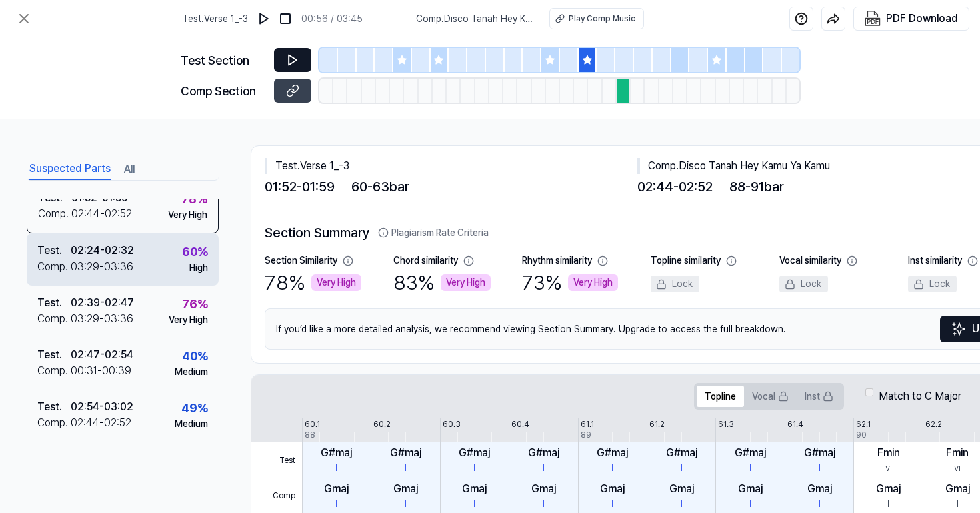
click at [159, 273] on div "Test . 02:24 - 02:32 Comp . 03:29 - 03:36 60 % High" at bounding box center [123, 259] width 192 height 52
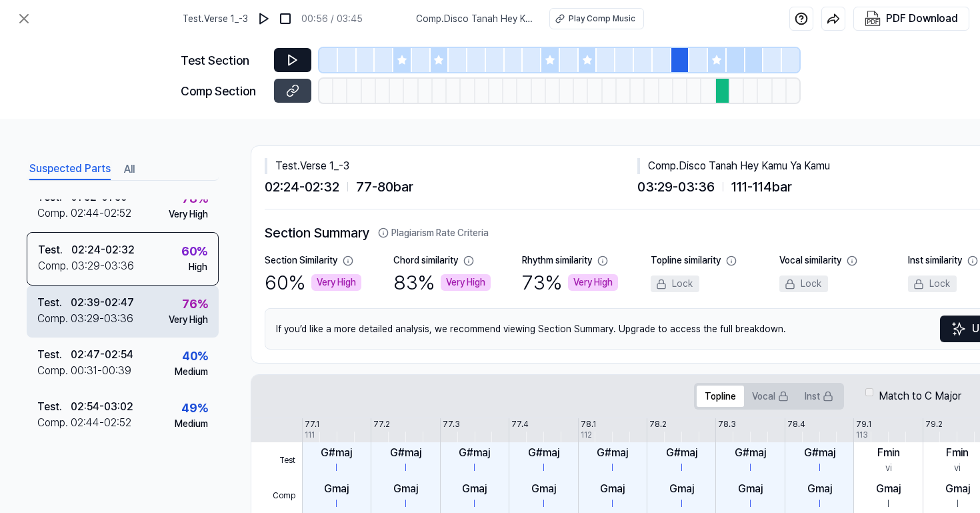
click at [159, 306] on div "Test . 02:39 - 02:47 Comp . 03:29 - 03:36 76 % Very High" at bounding box center [123, 311] width 192 height 52
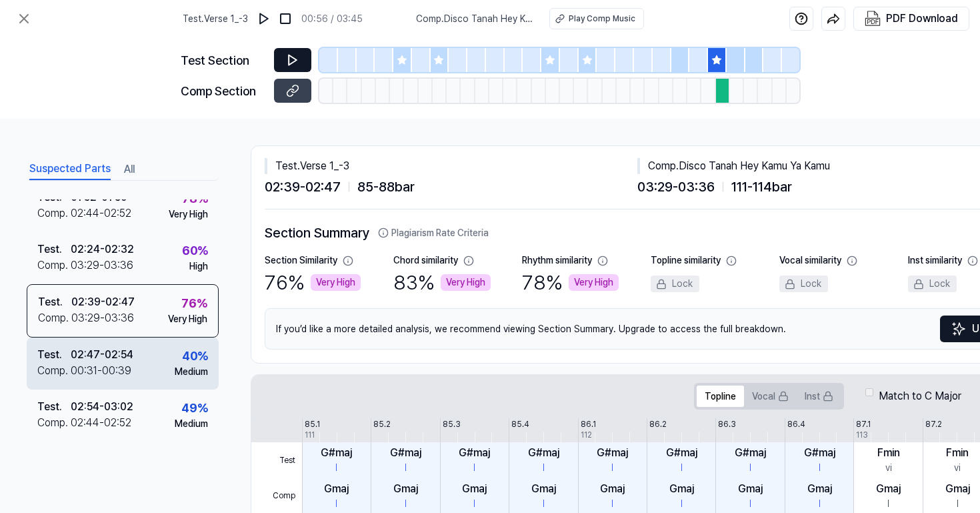
click at [159, 347] on div "Test . 02:47 - 02:54 Comp . 00:31 - 00:39 40 % Medium" at bounding box center [123, 363] width 192 height 52
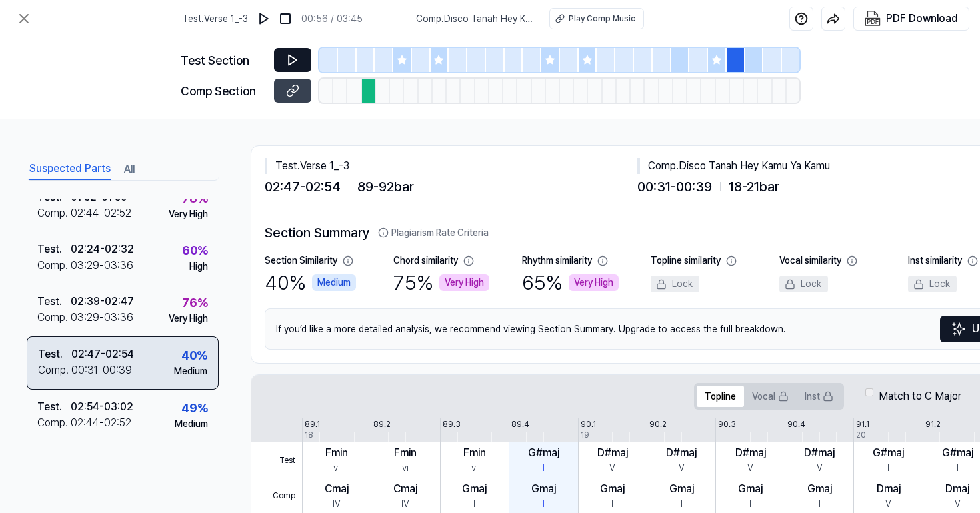
click at [159, 377] on div "Test . 02:47 - 02:54 Comp . 00:31 - 00:39 40 % Medium" at bounding box center [123, 362] width 192 height 53
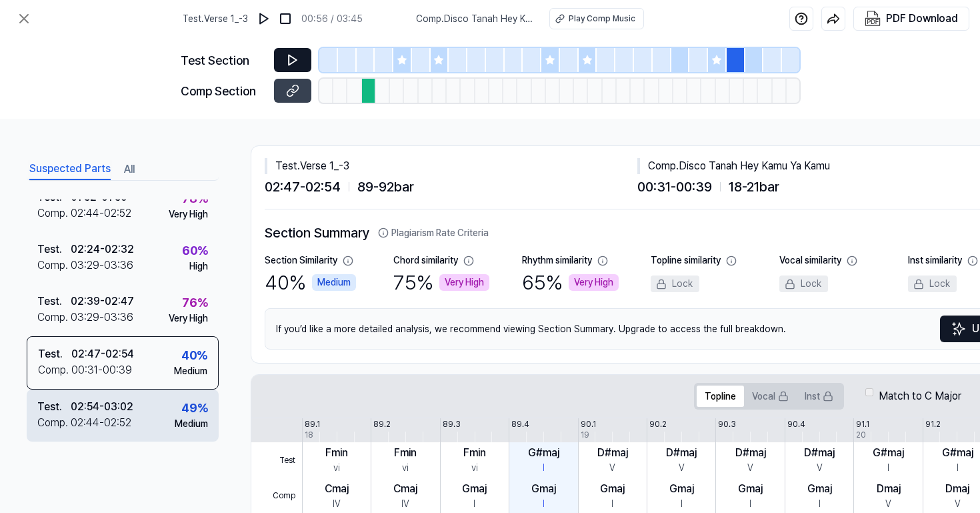
click at [159, 389] on div "Test . 02:54 - 03:02 Comp . 02:44 - 02:52 49 % Medium" at bounding box center [123, 415] width 192 height 52
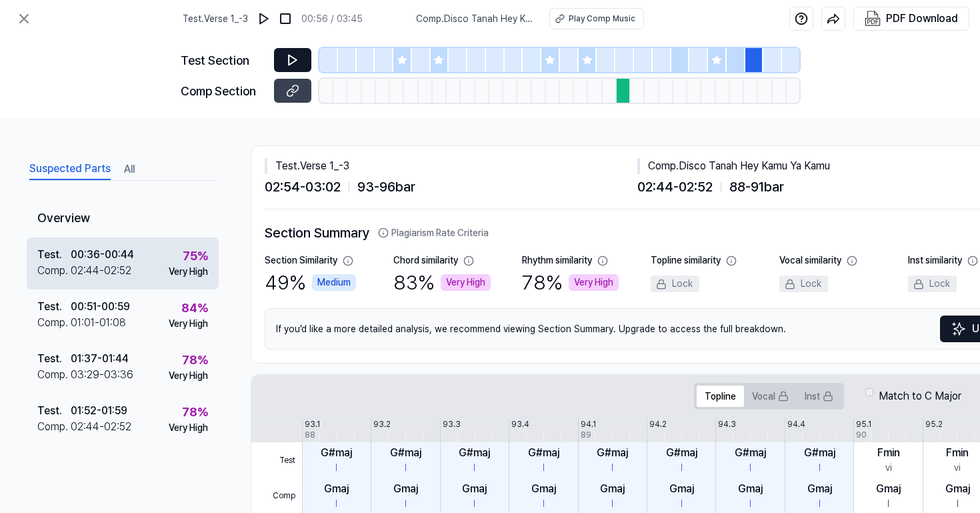
scroll to position [0, 0]
click at [141, 263] on div "Test . 00:36 - 00:44 Comp . 02:44 - 02:52 75 % Very High" at bounding box center [123, 263] width 192 height 52
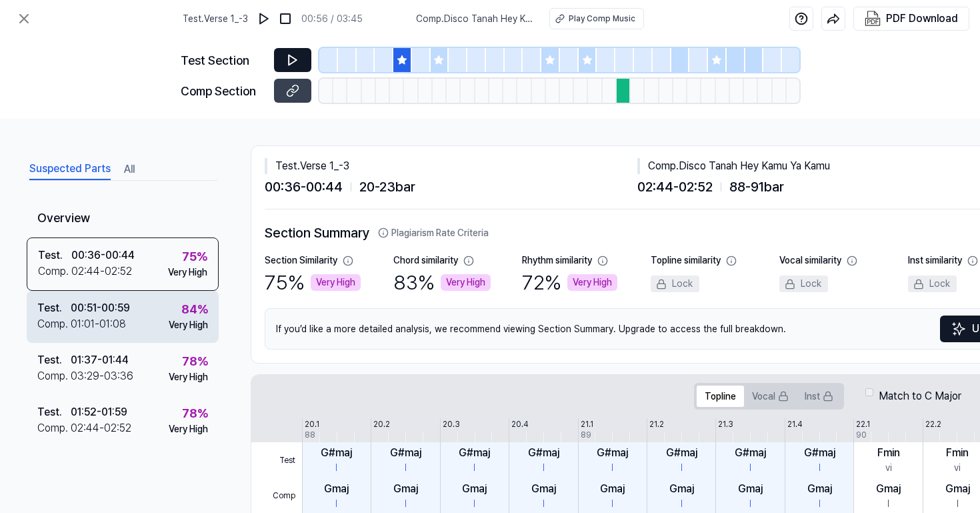
click at [130, 319] on div "Comp . 01:01 - 01:08" at bounding box center [83, 324] width 93 height 16
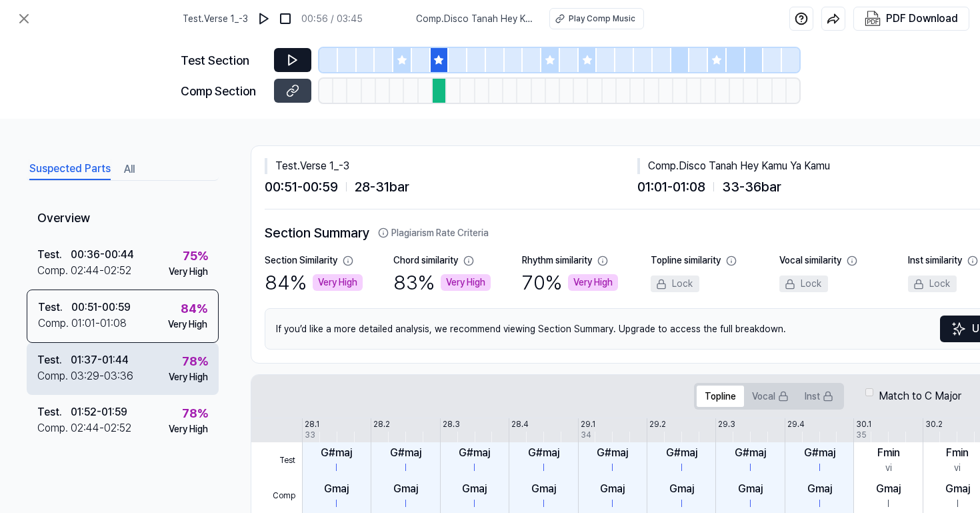
click at [135, 347] on div "Test . 01:37 - 01:44 Comp . 03:29 - 03:36 78 % Very High" at bounding box center [123, 369] width 192 height 52
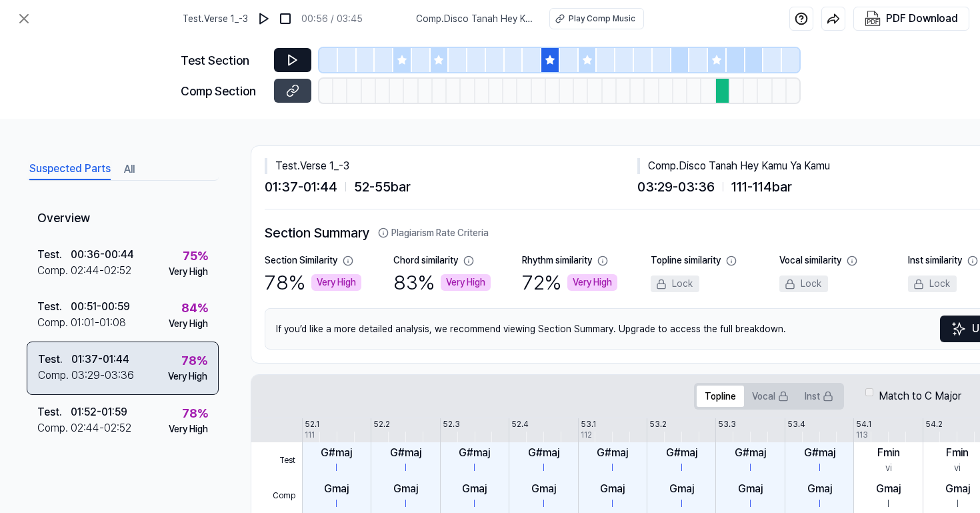
click at [135, 375] on div "Test . 01:37 - 01:44 Comp . 03:29 - 03:36 78 % Very High" at bounding box center [123, 367] width 192 height 53
click at [135, 387] on div "Test . 01:37 - 01:44 Comp . 03:29 - 03:36 78 % Very High" at bounding box center [123, 367] width 192 height 53
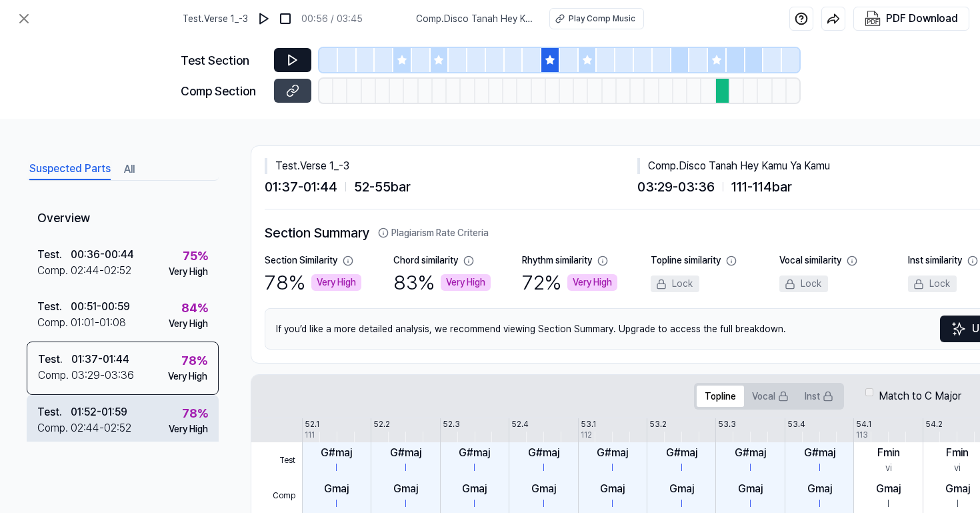
click at [135, 405] on div "Test . 01:52 - 01:59 Comp . 02:44 - 02:52 78 % Very High" at bounding box center [123, 421] width 192 height 52
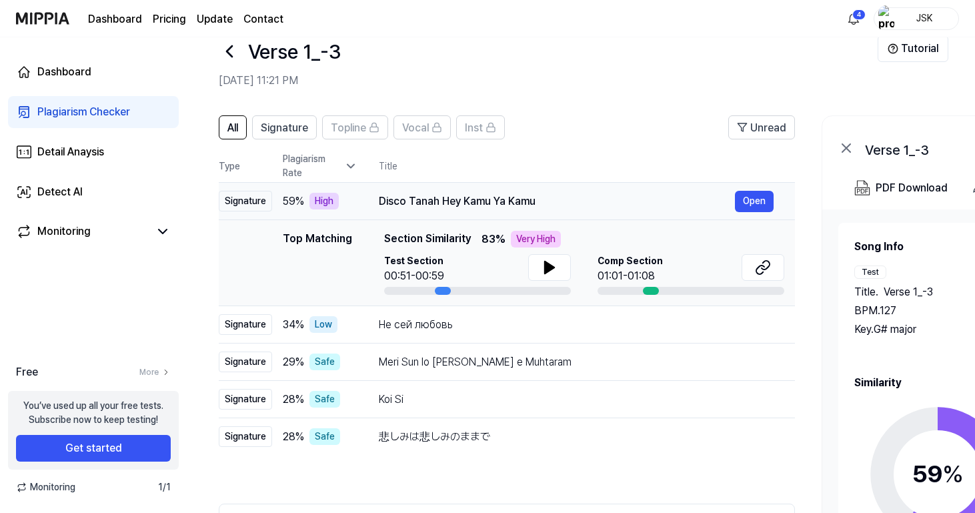
click at [667, 205] on div "Disco Tanah Hey Kamu Ya Kamu" at bounding box center [557, 201] width 356 height 16
click at [759, 319] on button "Open" at bounding box center [754, 324] width 39 height 21
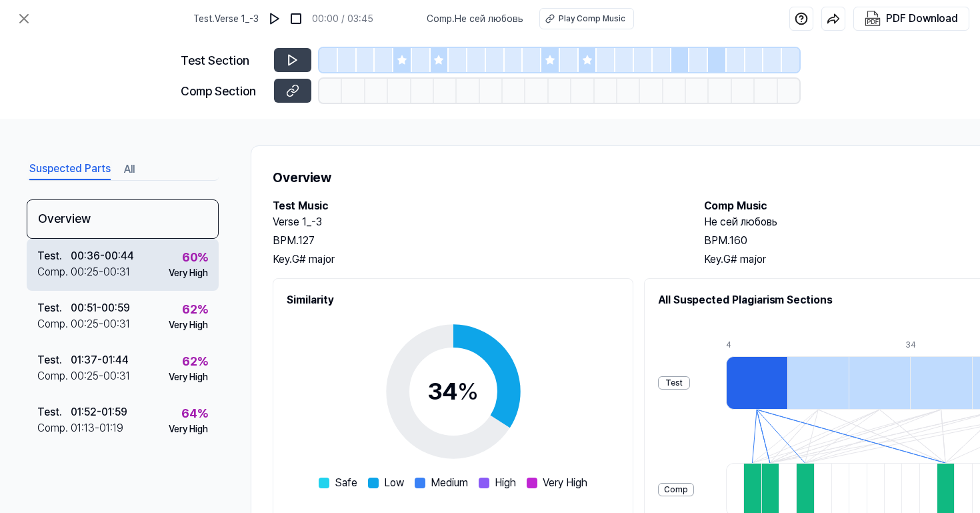
click at [135, 267] on div "Test . 00:36 - 00:44 Comp . 00:25 - 00:31 60 % Very High" at bounding box center [123, 265] width 192 height 52
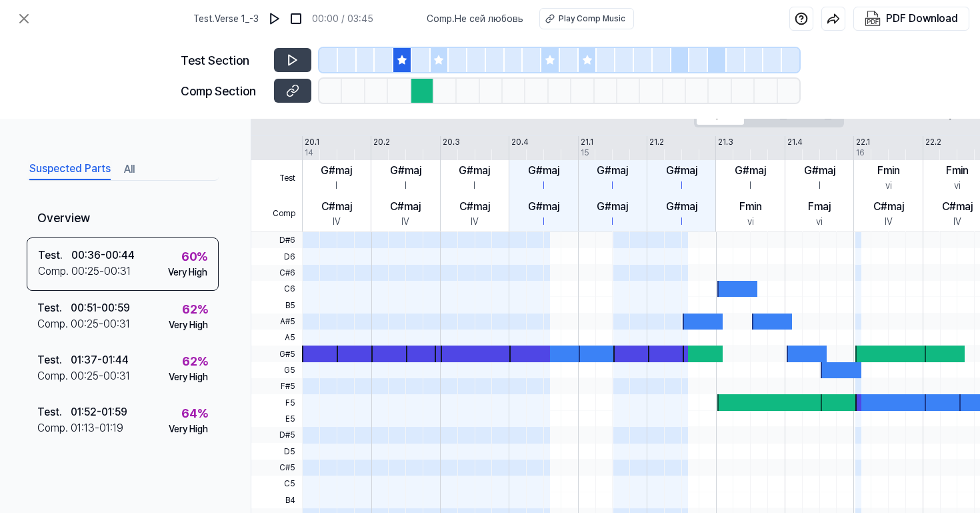
click at [361, 83] on div at bounding box center [353, 91] width 23 height 24
click at [301, 59] on button at bounding box center [292, 60] width 37 height 24
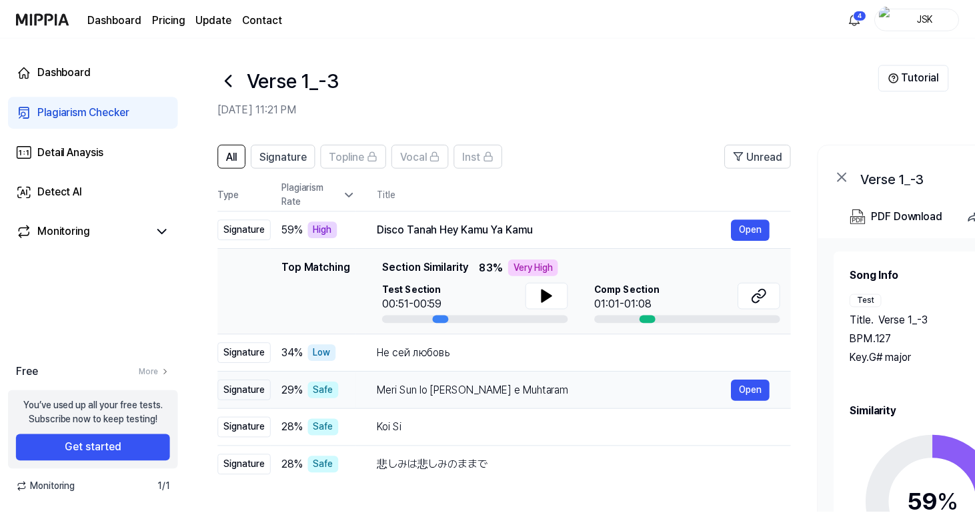
scroll to position [29, 0]
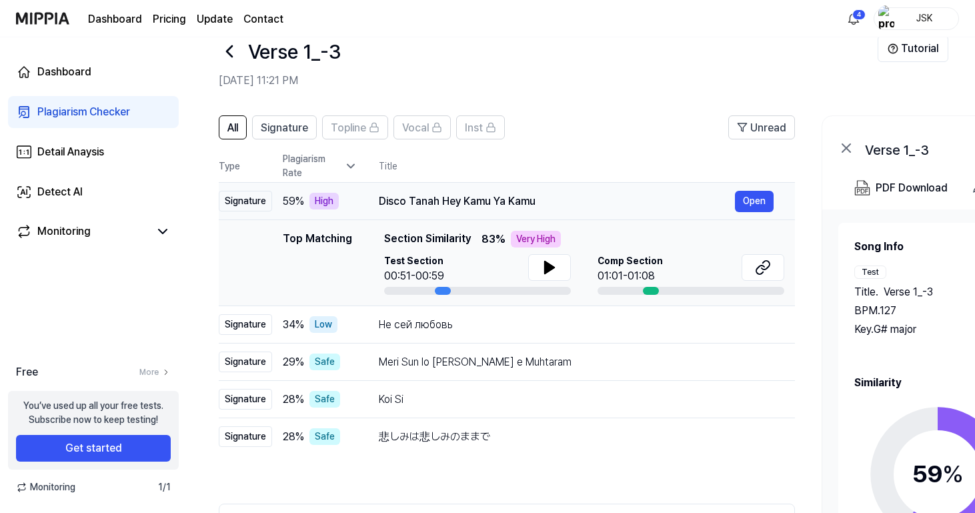
click at [537, 198] on div "Disco Tanah Hey Kamu Ya Kamu" at bounding box center [557, 201] width 356 height 16
click at [735, 204] on button "Open" at bounding box center [754, 201] width 39 height 21
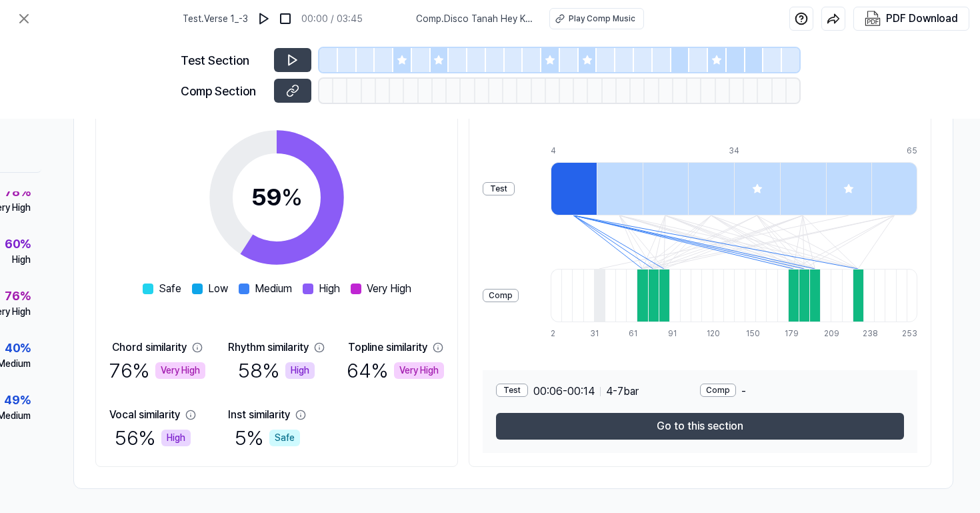
scroll to position [194, 183]
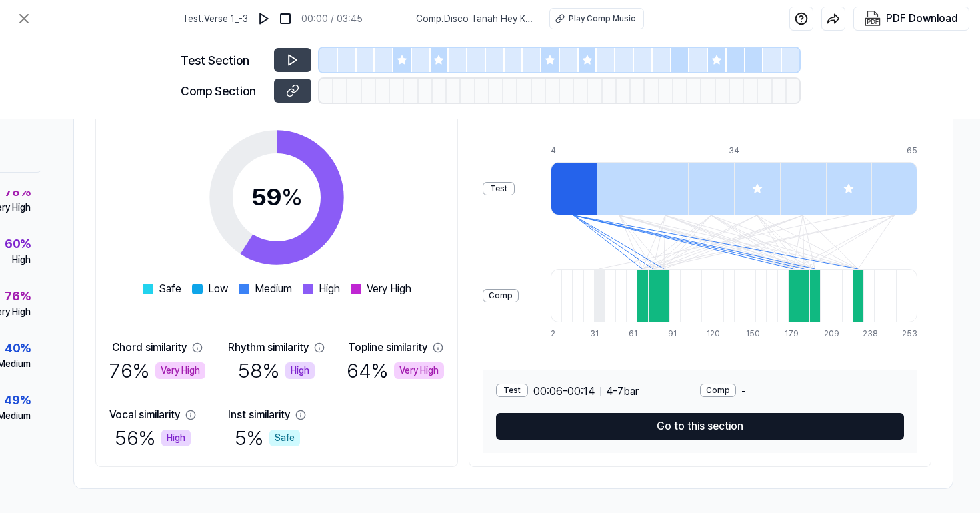
click at [653, 418] on button "Go to this section" at bounding box center [700, 426] width 408 height 27
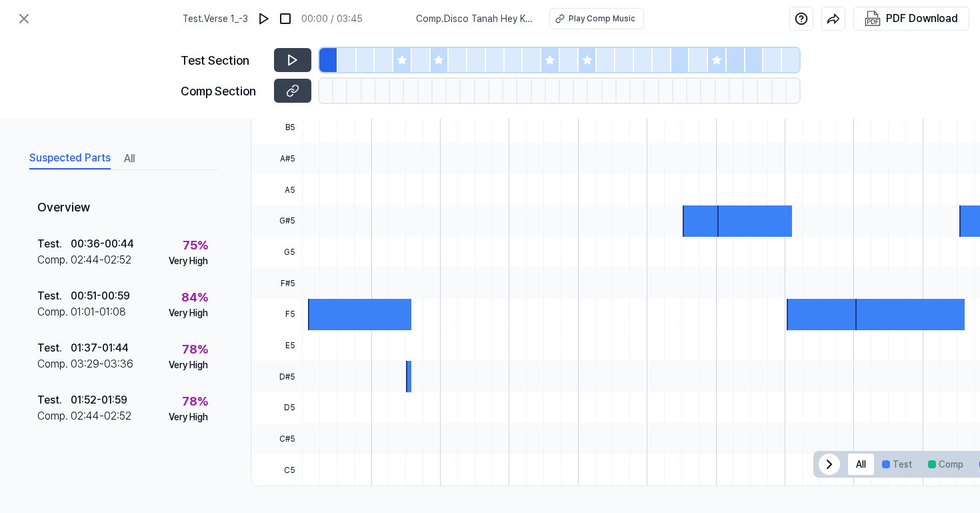
scroll to position [0, 0]
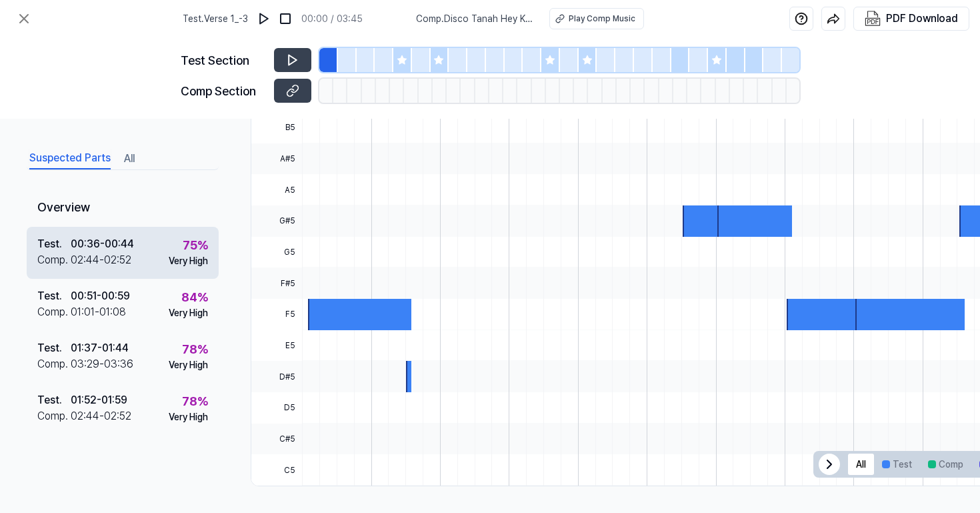
click at [141, 263] on div "Test . 00:36 - 00:44 Comp . 02:44 - 02:52 75 % Very High" at bounding box center [123, 253] width 192 height 52
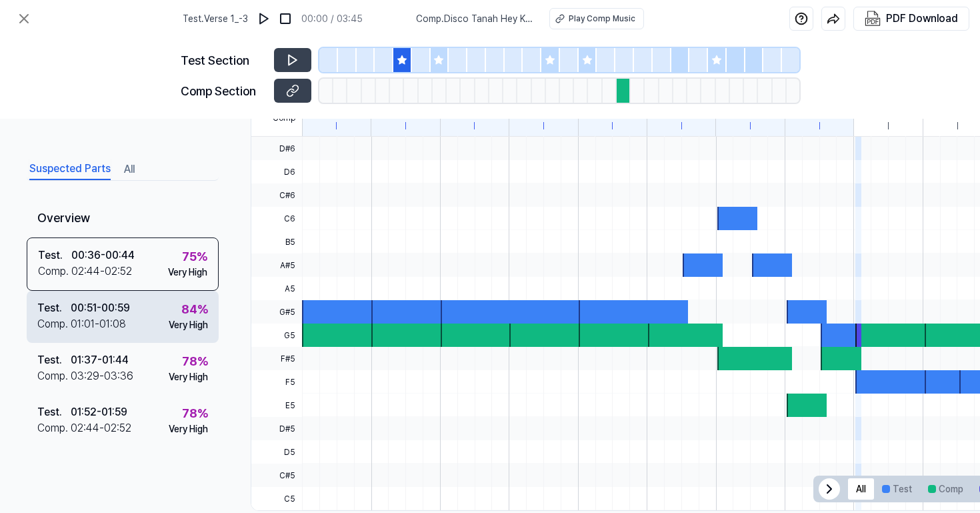
click at [133, 311] on div "Test . 00:51 - 00:59 Comp . 01:01 - 01:08 84 % Very High" at bounding box center [123, 317] width 192 height 52
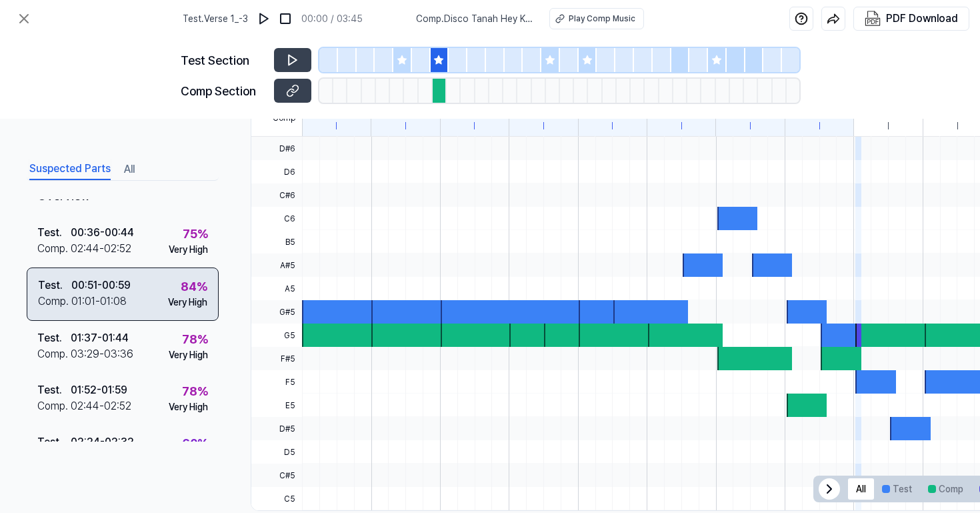
scroll to position [35, 0]
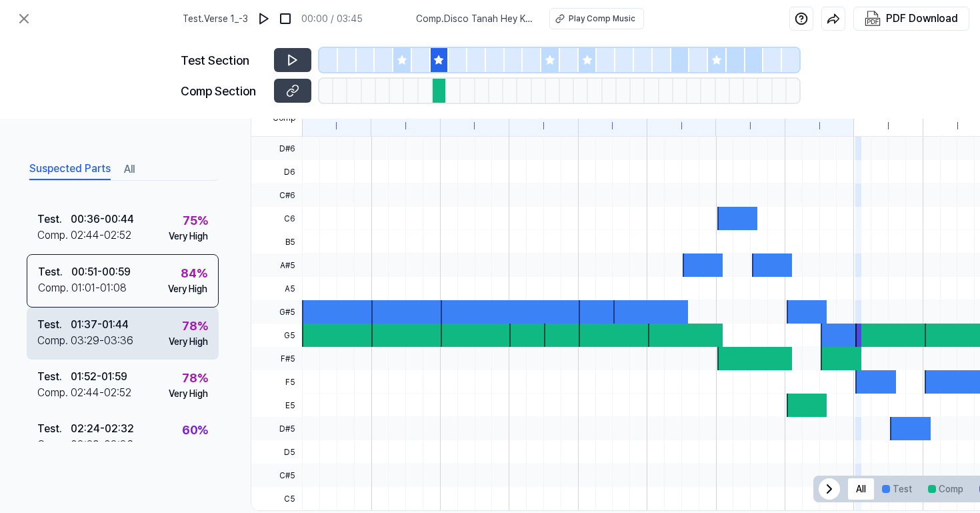
click at [133, 337] on div "Test . 01:37 - 01:44 Comp . 03:29 - 03:36 78 % Very High" at bounding box center [123, 333] width 192 height 52
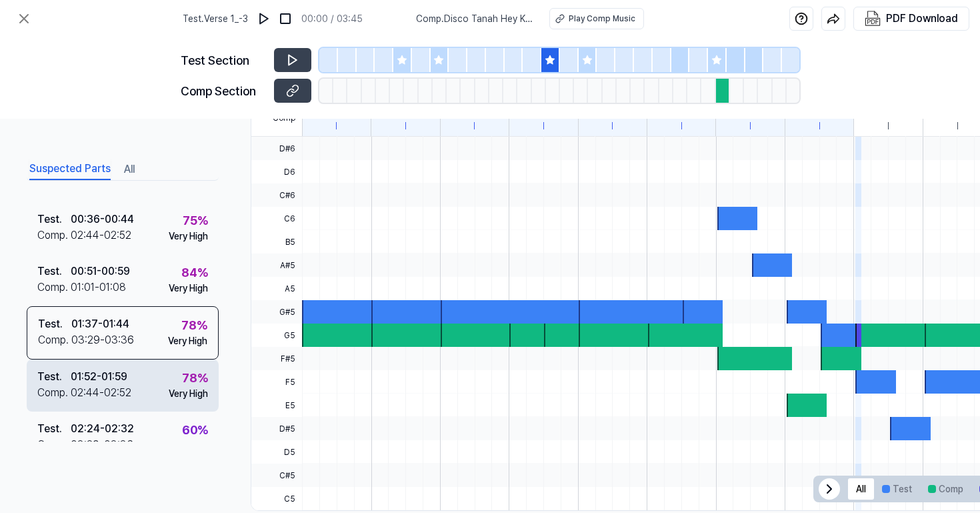
click at [133, 364] on div "Test . 01:52 - 01:59 Comp . 02:44 - 02:52 78 % Very High" at bounding box center [123, 385] width 192 height 52
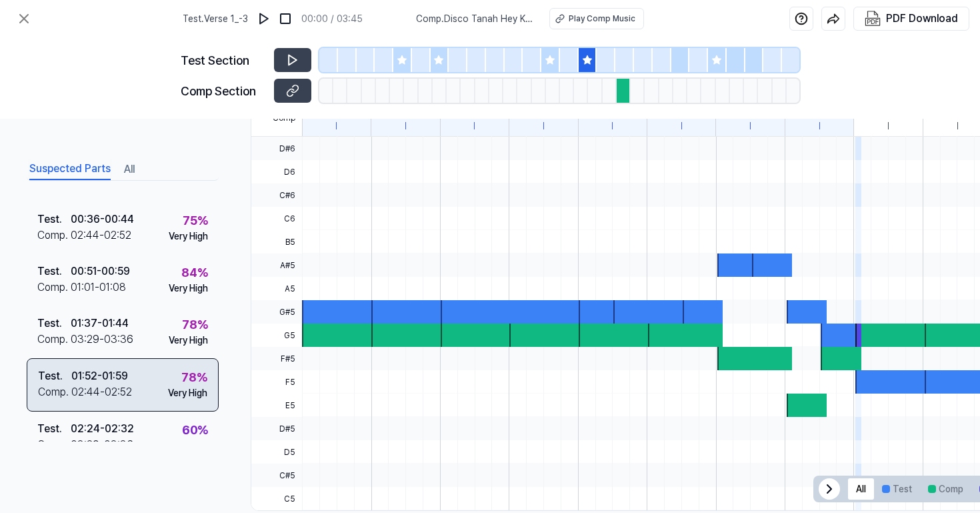
click at [133, 395] on div "Test . 01:52 - 01:59 Comp . 02:44 - 02:52 78 % Very High" at bounding box center [123, 384] width 192 height 53
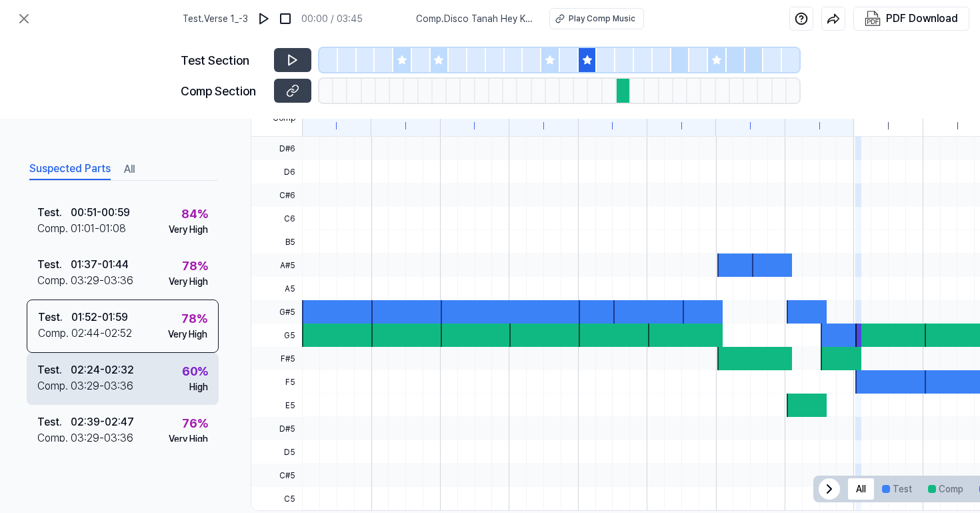
click at [133, 371] on div "02:24 - 02:32" at bounding box center [102, 370] width 63 height 16
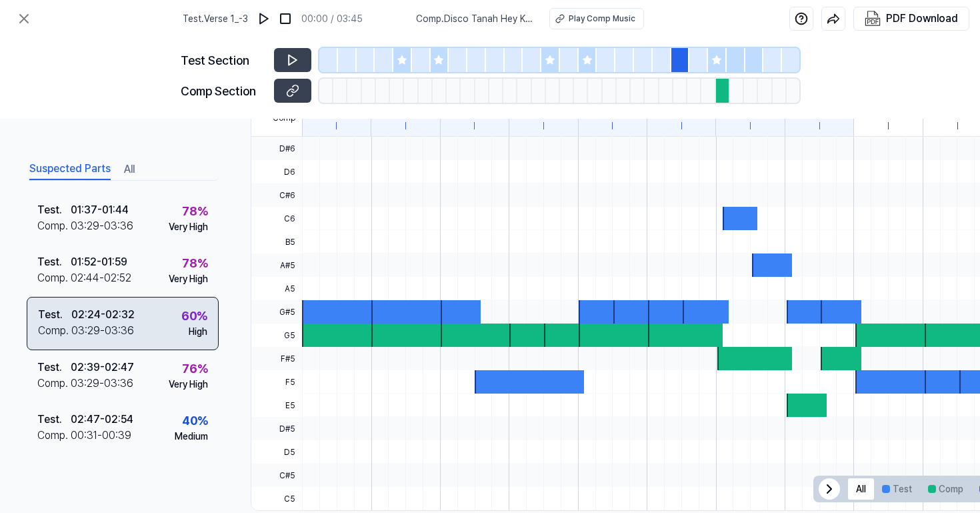
scroll to position [155, 0]
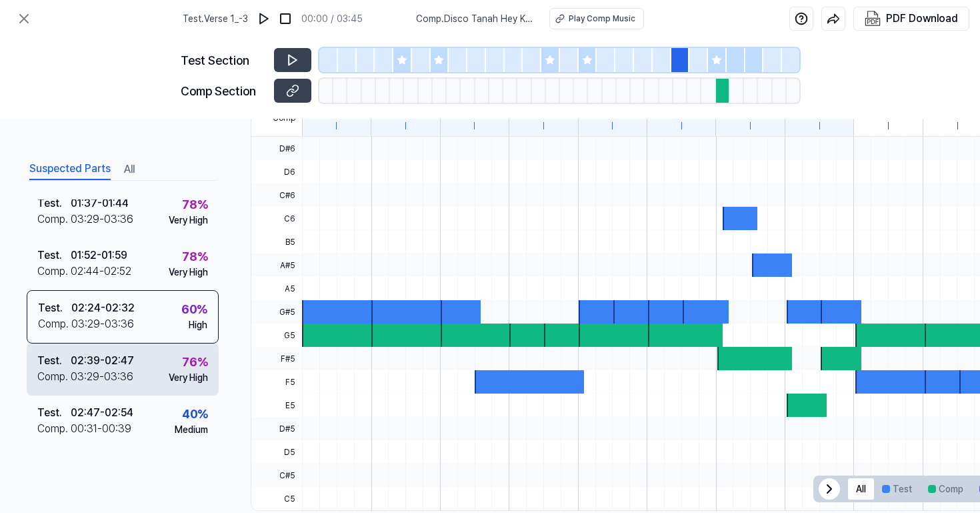
click at [133, 383] on div "Comp . 03:29 - 03:36" at bounding box center [85, 377] width 97 height 16
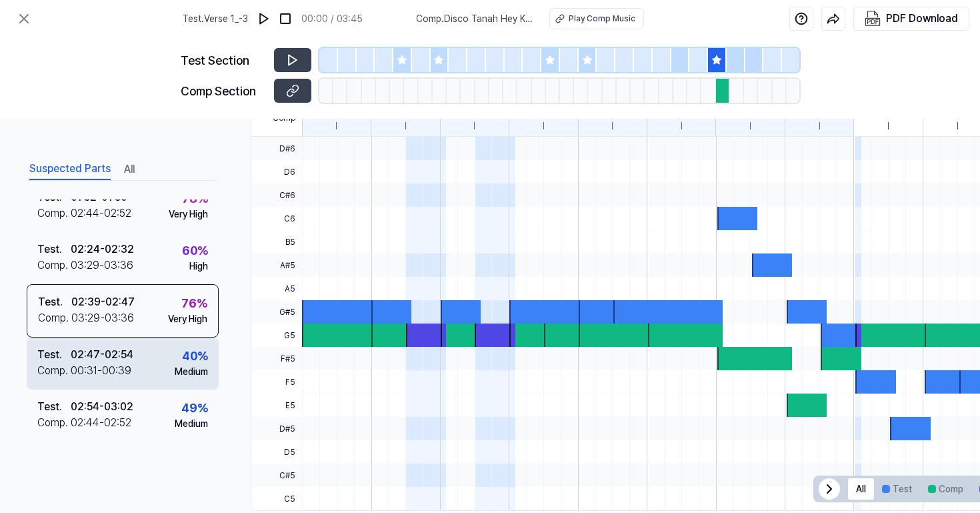
scroll to position [219, 0]
click at [138, 363] on div "Test . 02:47 - 02:54 Comp . 00:31 - 00:39 40 % Medium" at bounding box center [123, 363] width 192 height 52
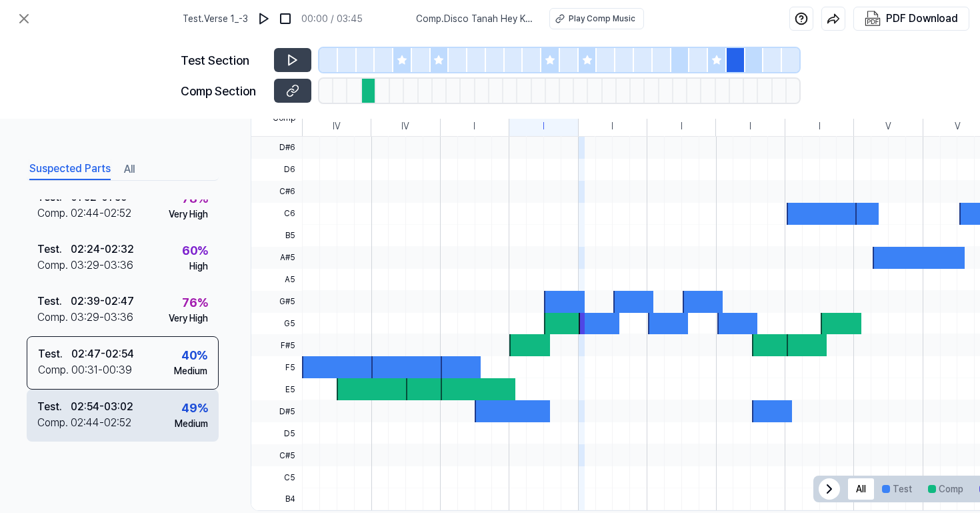
click at [138, 396] on div "Test . 02:54 - 03:02 Comp . 02:44 - 02:52 49 % Medium" at bounding box center [123, 415] width 192 height 52
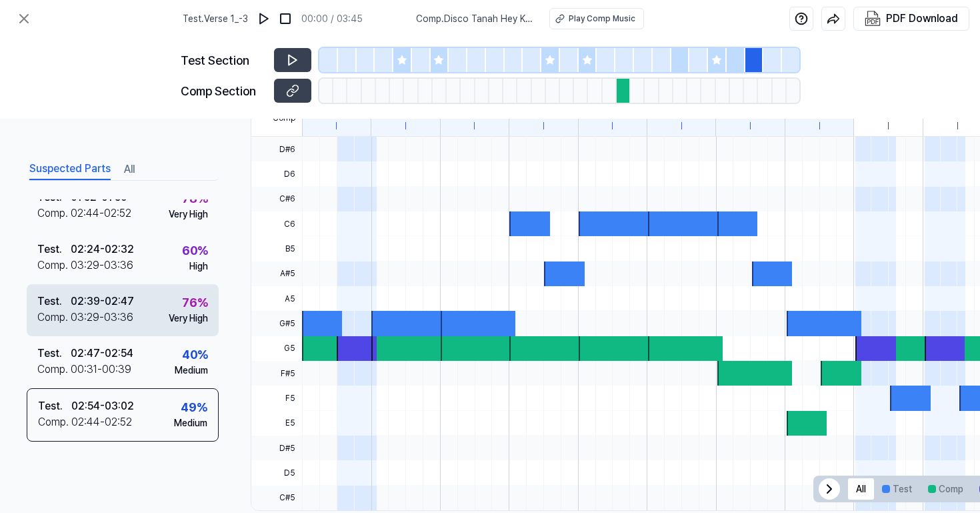
click at [138, 305] on div "Test . 02:39 - 02:47 Comp . 03:29 - 03:36 76 % Very High" at bounding box center [123, 310] width 192 height 52
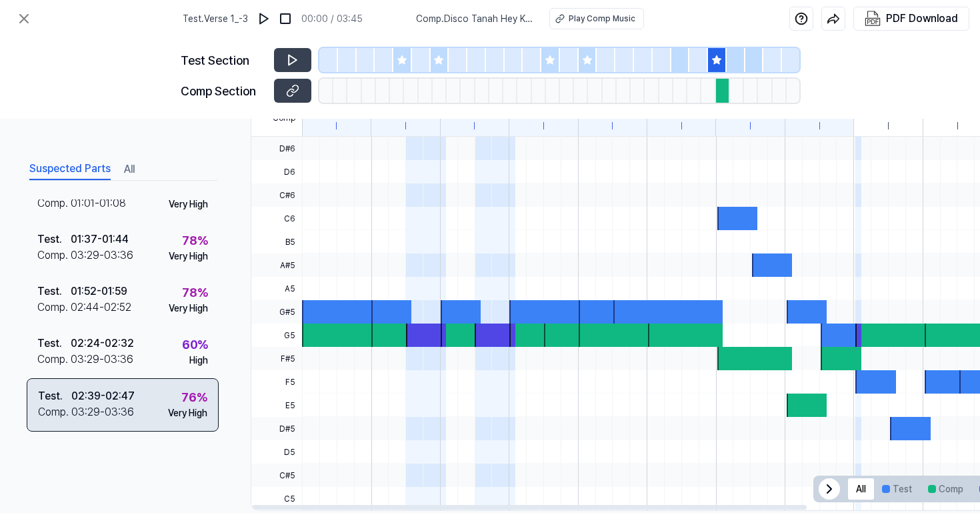
scroll to position [115, 0]
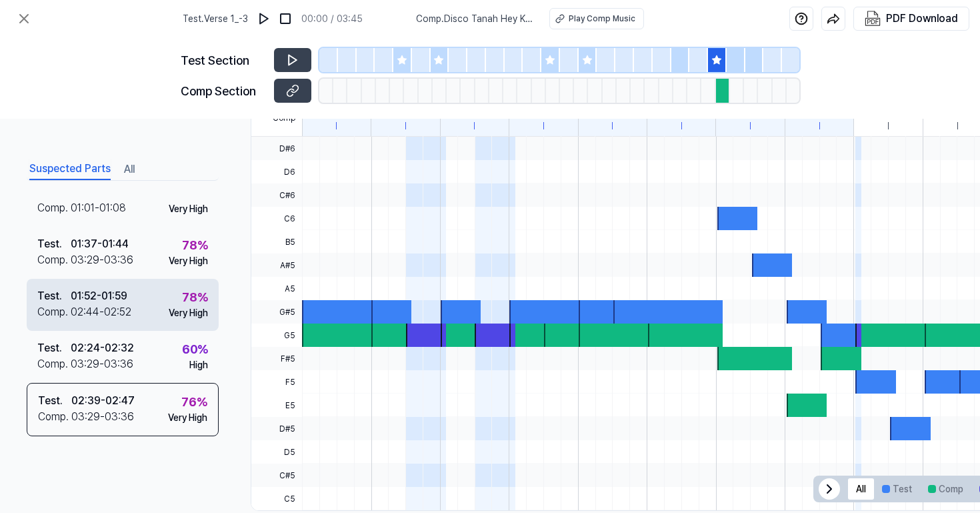
click at [127, 295] on div "01:52 - 01:59" at bounding box center [99, 296] width 57 height 16
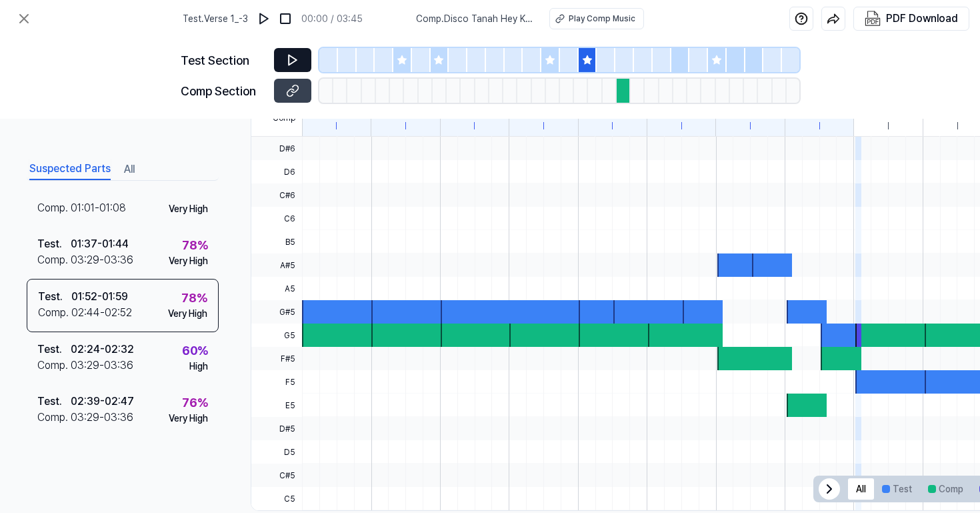
click at [293, 59] on icon at bounding box center [292, 59] width 13 height 13
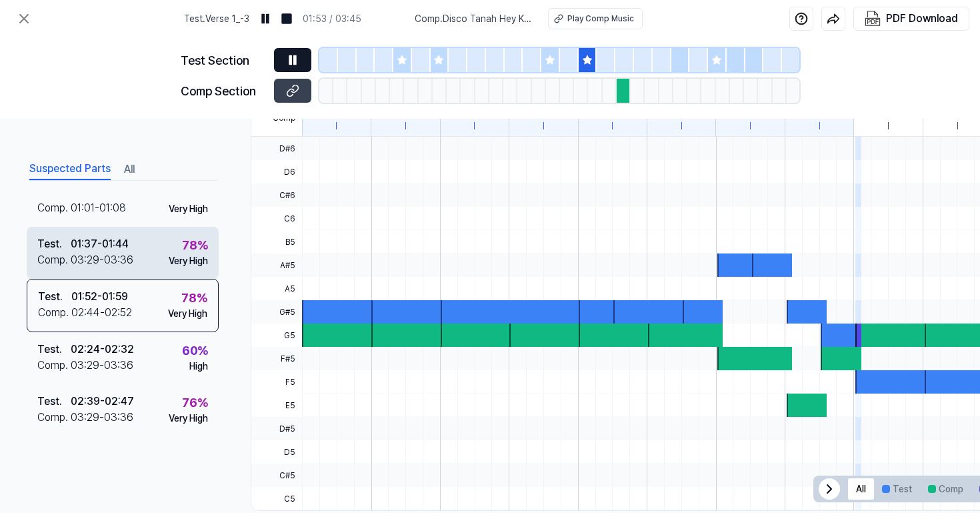
click at [157, 251] on div "Test . 01:37 - 01:44 Comp . 03:29 - 03:36 78 % Very High" at bounding box center [123, 253] width 192 height 52
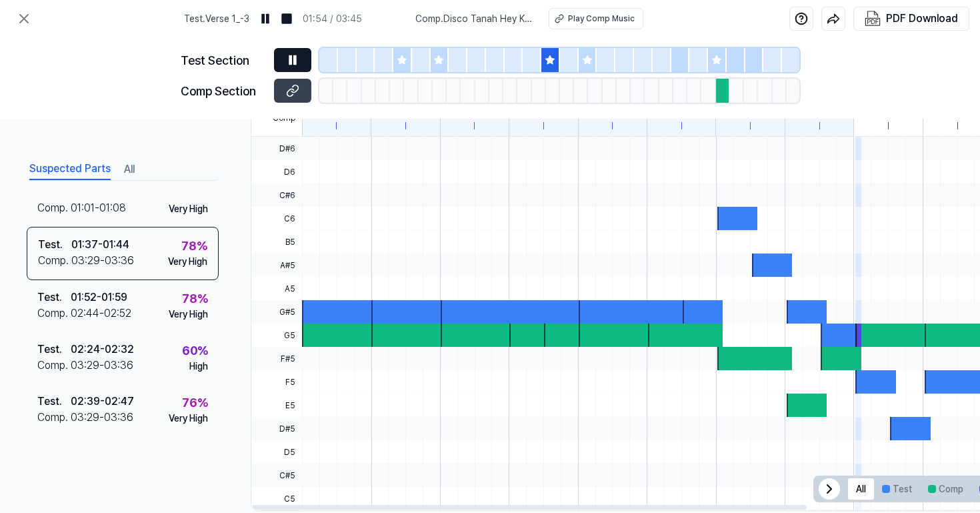
click at [296, 59] on icon at bounding box center [295, 59] width 2 height 9
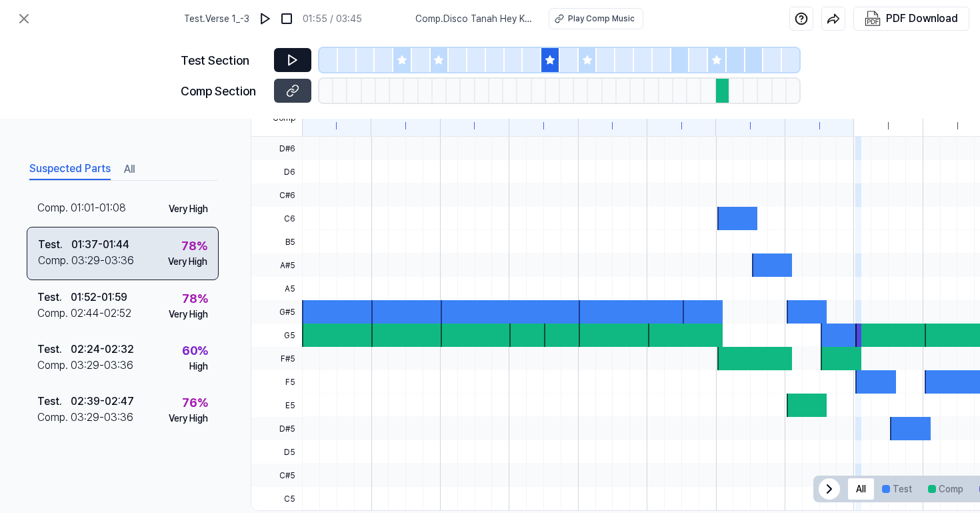
click at [129, 260] on div "03:29 - 03:36" at bounding box center [102, 261] width 63 height 16
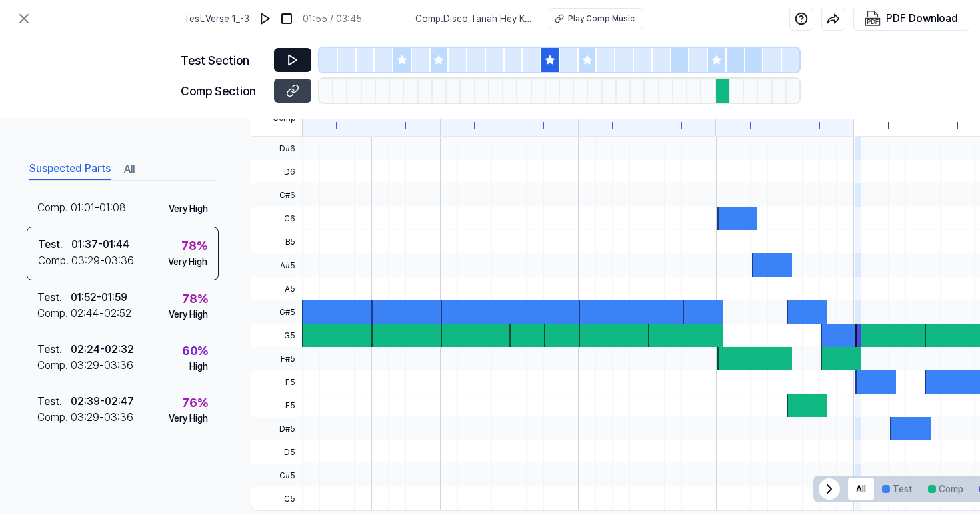
click at [285, 64] on button at bounding box center [292, 60] width 37 height 24
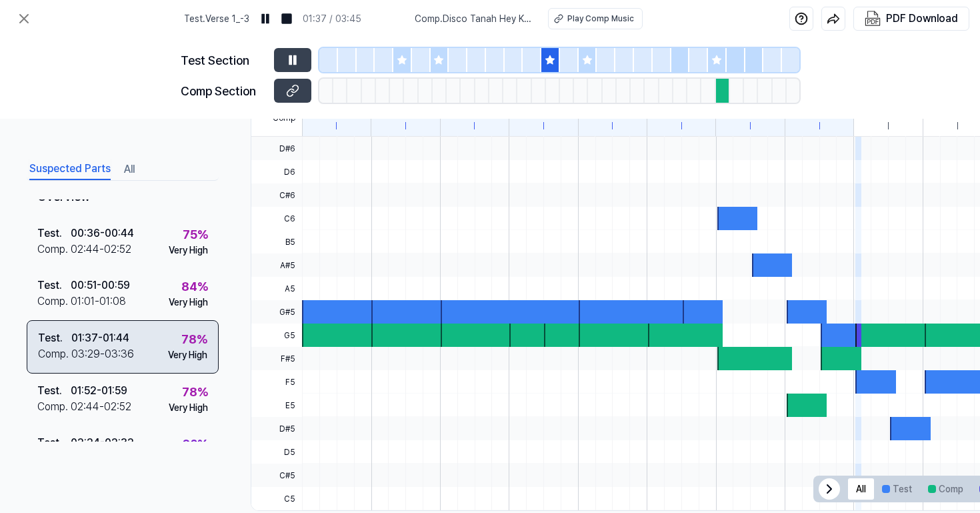
scroll to position [19, 0]
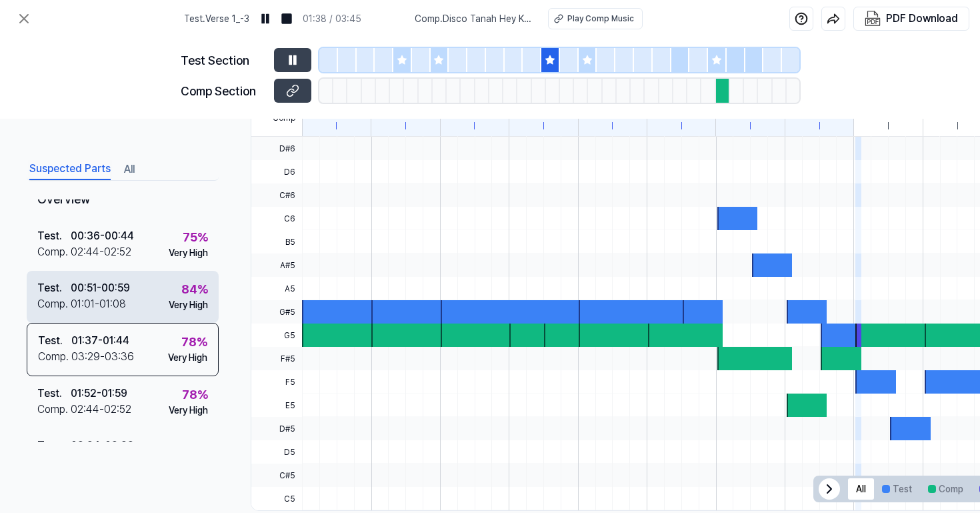
click at [159, 284] on div "Test . 00:51 - 00:59 Comp . 01:01 - 01:08 84 % Very High" at bounding box center [123, 297] width 192 height 52
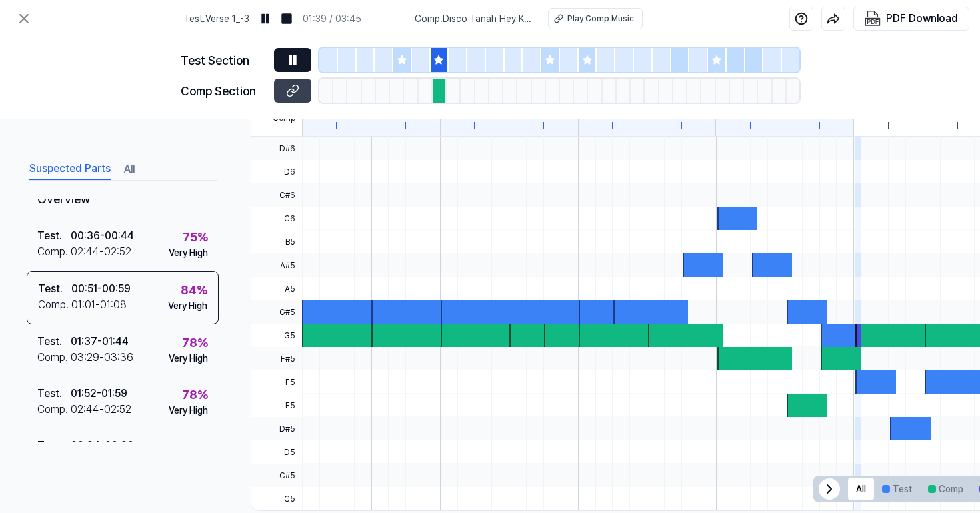
click at [289, 55] on icon at bounding box center [292, 59] width 13 height 13
click at [295, 60] on icon at bounding box center [293, 60] width 8 height 10
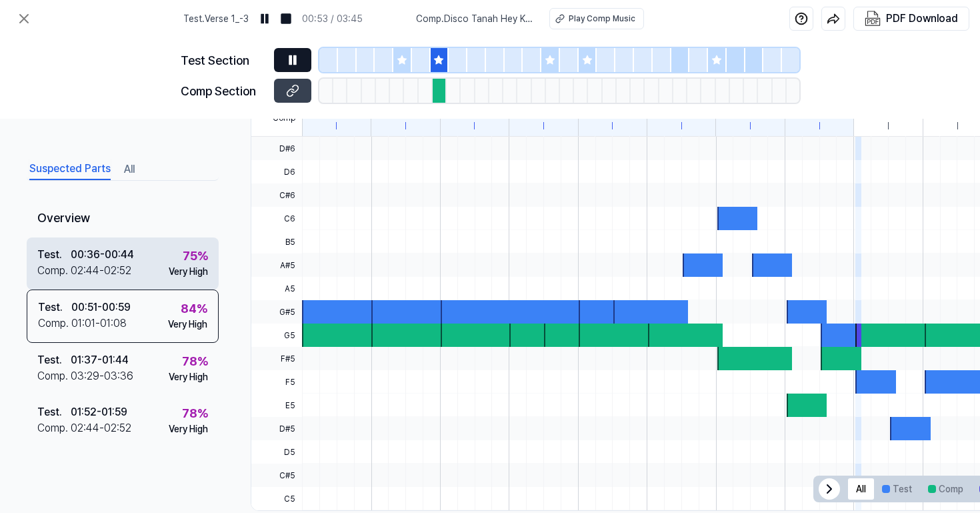
scroll to position [0, 0]
click at [159, 261] on div "Test . 00:36 - 00:44 Comp . 02:44 - 02:52 75 % Very High" at bounding box center [123, 263] width 192 height 52
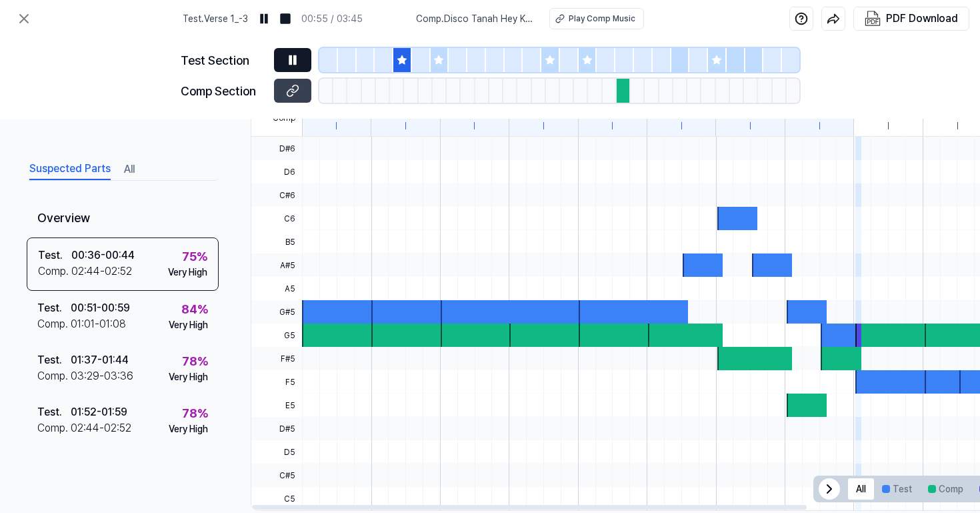
click at [296, 63] on icon at bounding box center [295, 59] width 2 height 9
click at [296, 63] on icon at bounding box center [292, 59] width 13 height 13
click at [332, 355] on div at bounding box center [852, 358] width 1101 height 23
click at [332, 347] on div at bounding box center [852, 358] width 1101 height 23
drag, startPoint x: 332, startPoint y: 347, endPoint x: 417, endPoint y: 347, distance: 85.3
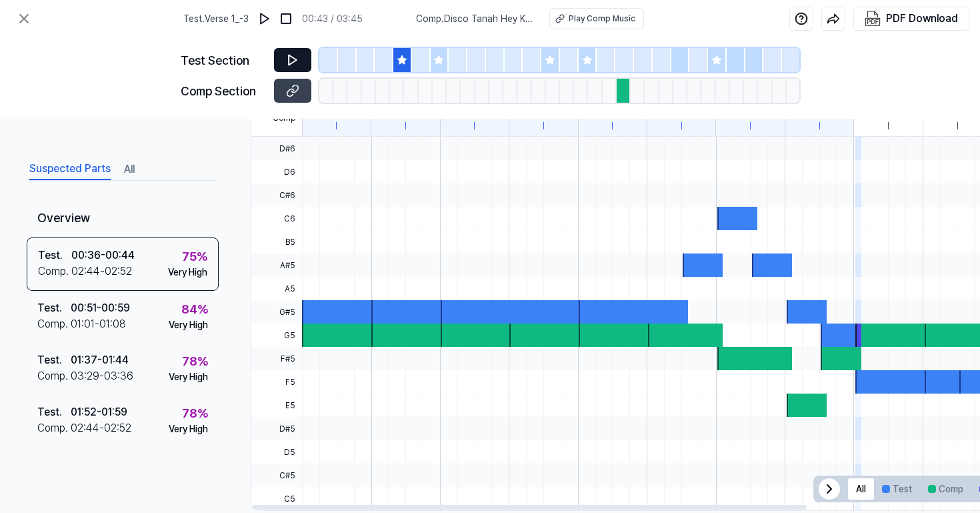
click at [420, 347] on div at bounding box center [852, 358] width 1101 height 23
drag, startPoint x: 317, startPoint y: 344, endPoint x: 601, endPoint y: 352, distance: 283.4
click at [601, 352] on div at bounding box center [852, 323] width 1101 height 373
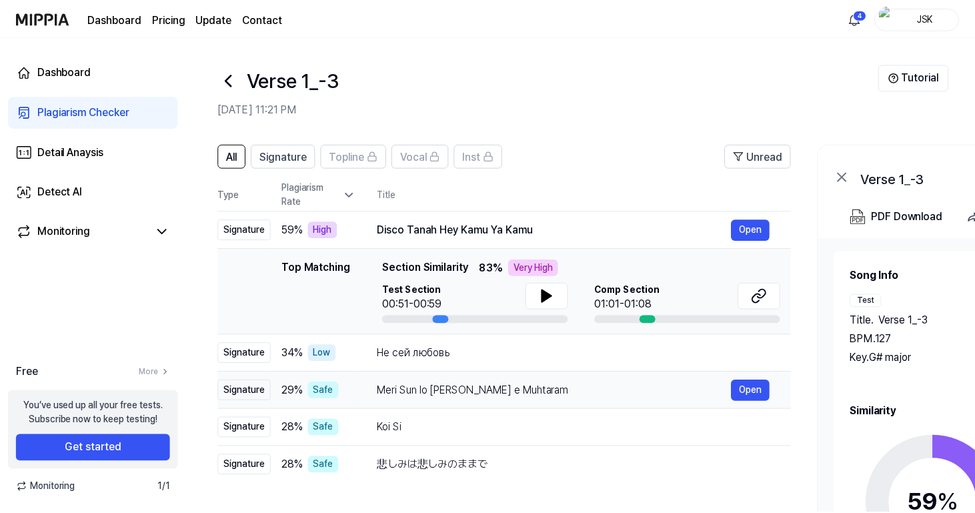
scroll to position [29, 0]
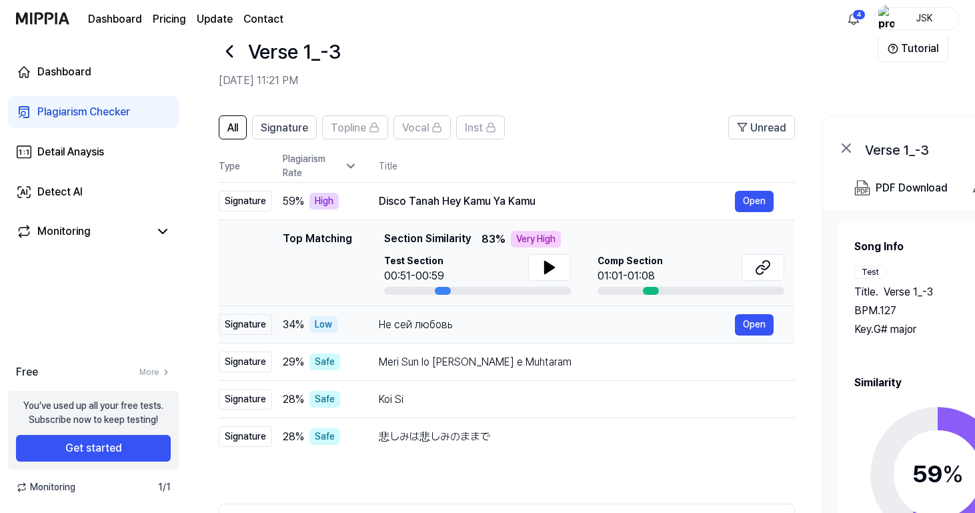
click at [586, 321] on div "Не сей любовь" at bounding box center [557, 325] width 356 height 16
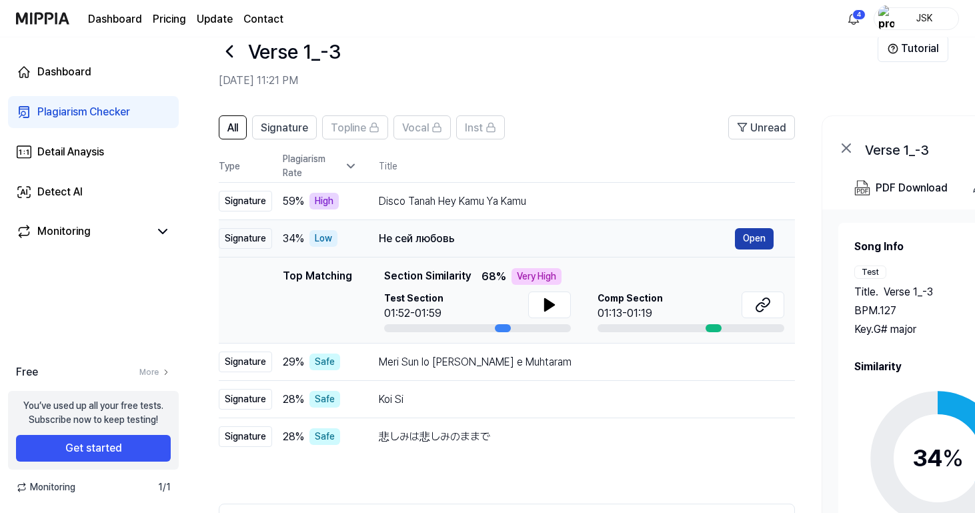
click at [760, 237] on button "Open" at bounding box center [754, 238] width 39 height 21
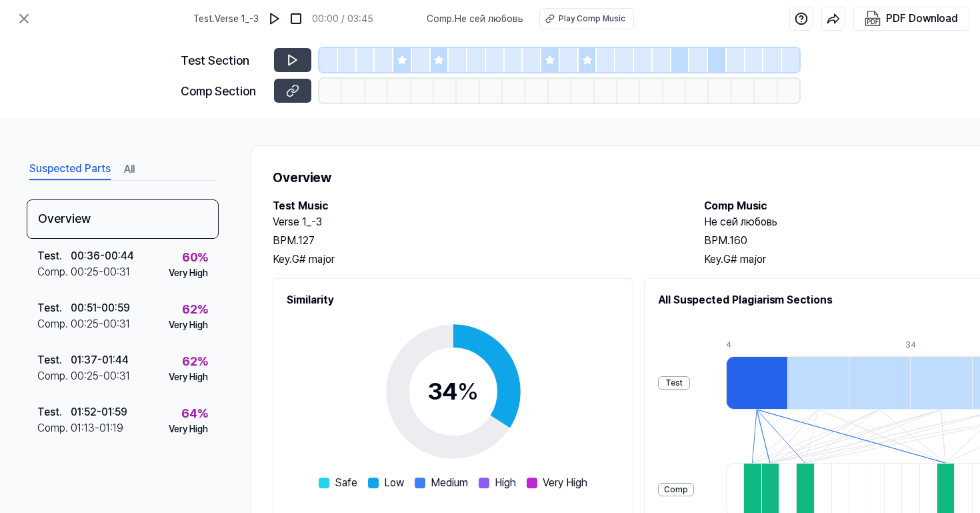
scroll to position [-1, 0]
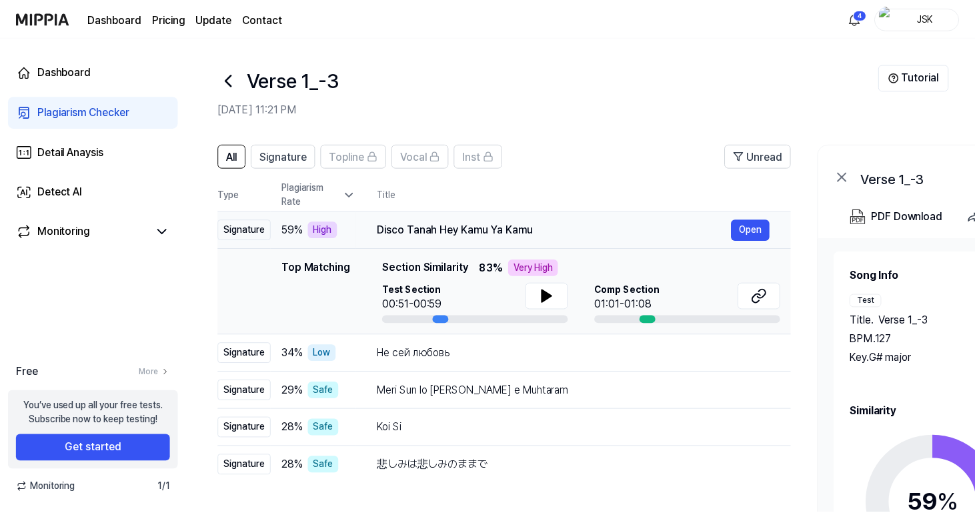
scroll to position [29, 0]
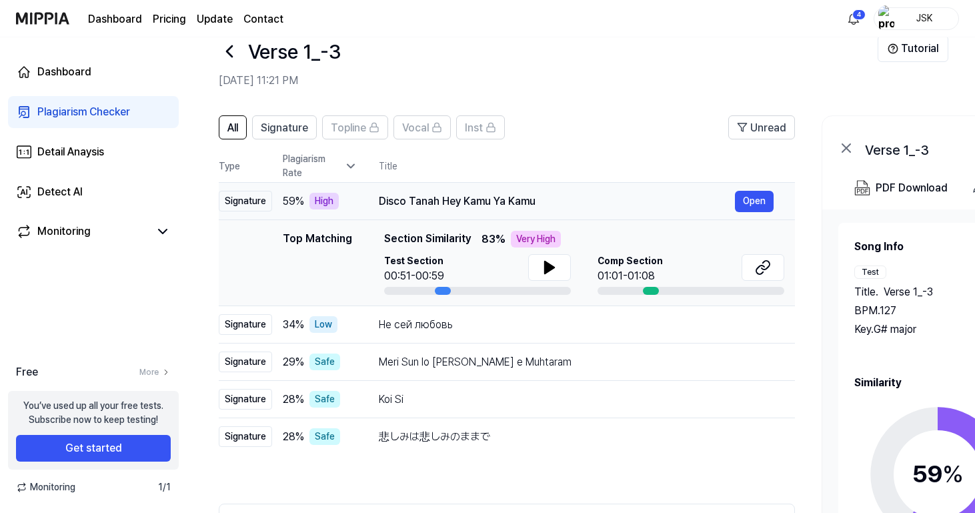
click at [483, 197] on div "Disco Tanah Hey Kamu Ya Kamu" at bounding box center [557, 201] width 356 height 16
click at [761, 201] on button "Open" at bounding box center [754, 201] width 39 height 21
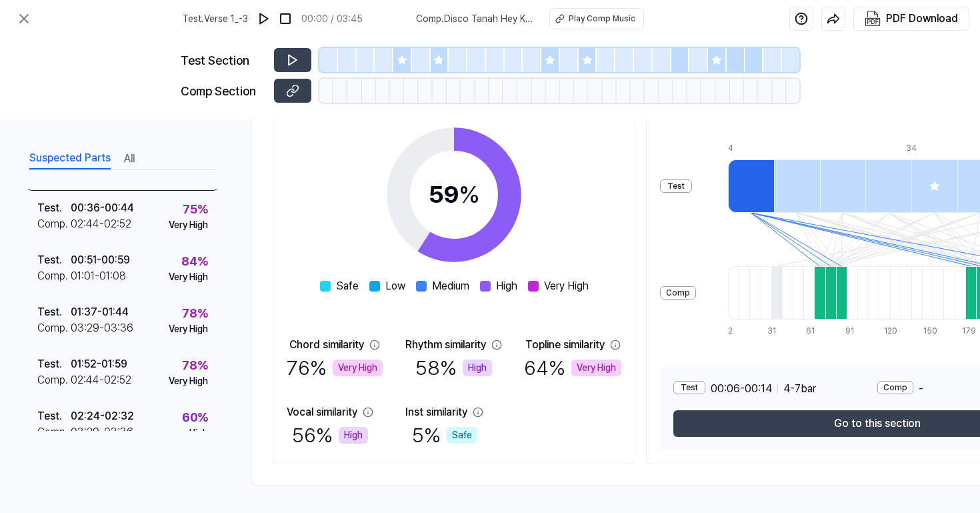
scroll to position [202, 0]
click at [480, 281] on span at bounding box center [485, 286] width 11 height 11
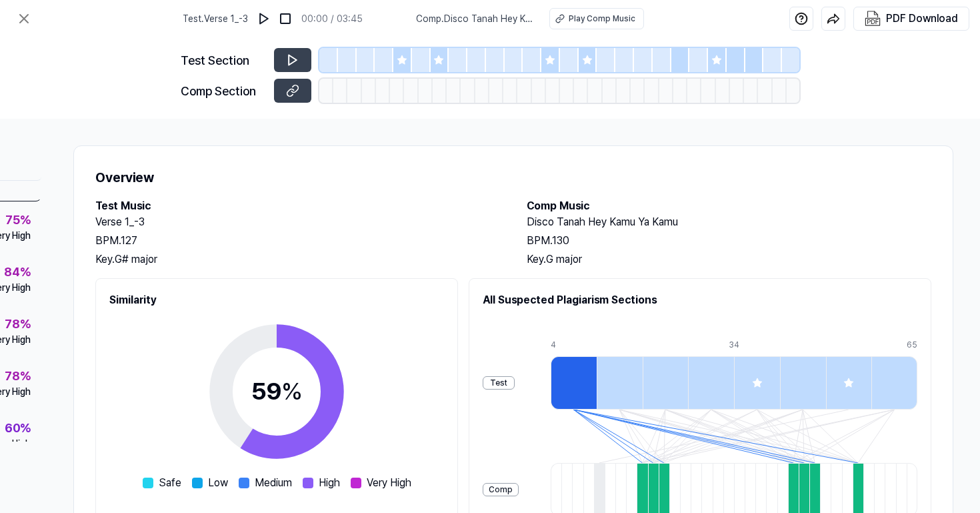
scroll to position [0, 183]
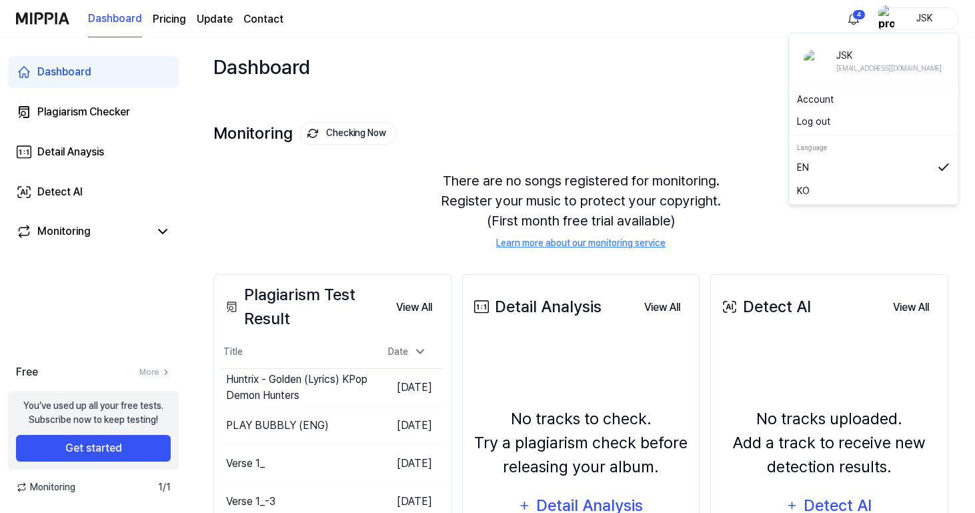
click at [933, 20] on div "JSK" at bounding box center [924, 18] width 52 height 15
click at [857, 128] on button "Log out" at bounding box center [873, 122] width 153 height 14
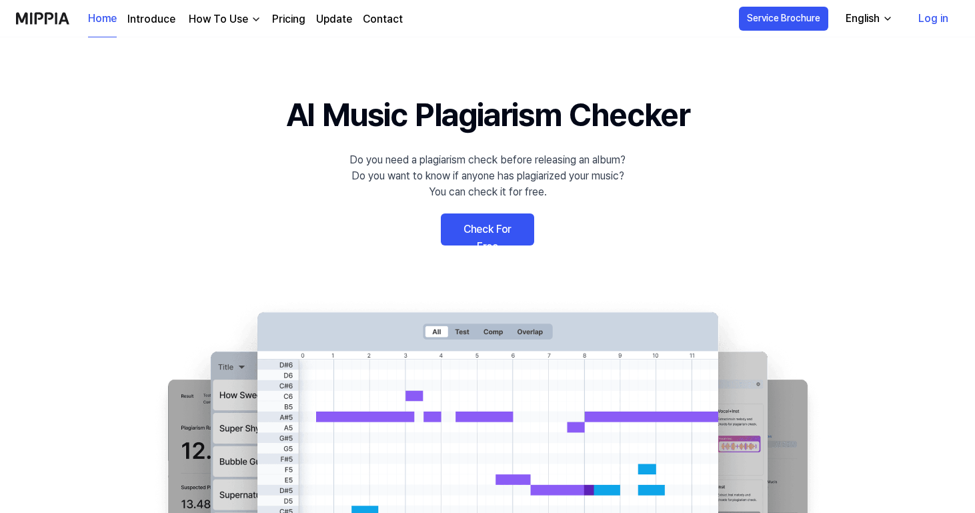
click at [499, 229] on link "Check For Free" at bounding box center [487, 229] width 93 height 32
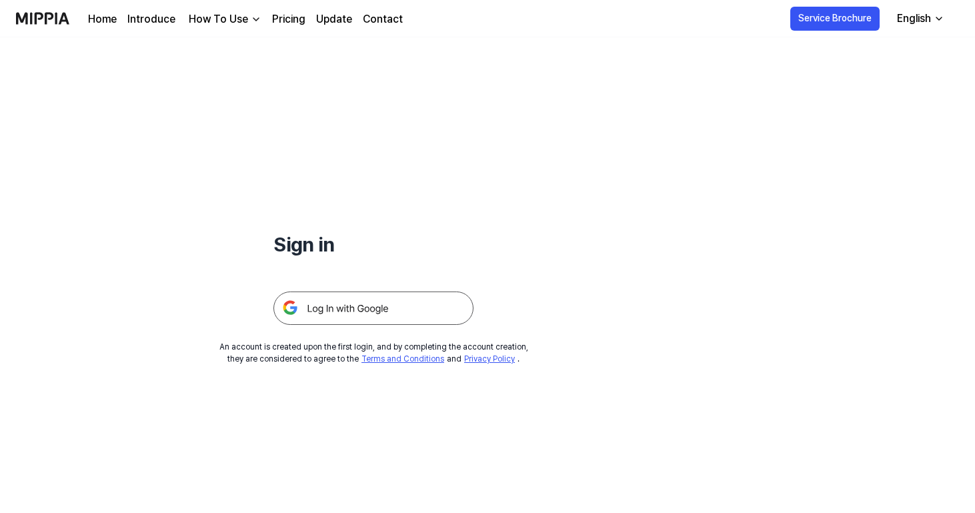
click at [407, 313] on img at bounding box center [373, 307] width 200 height 33
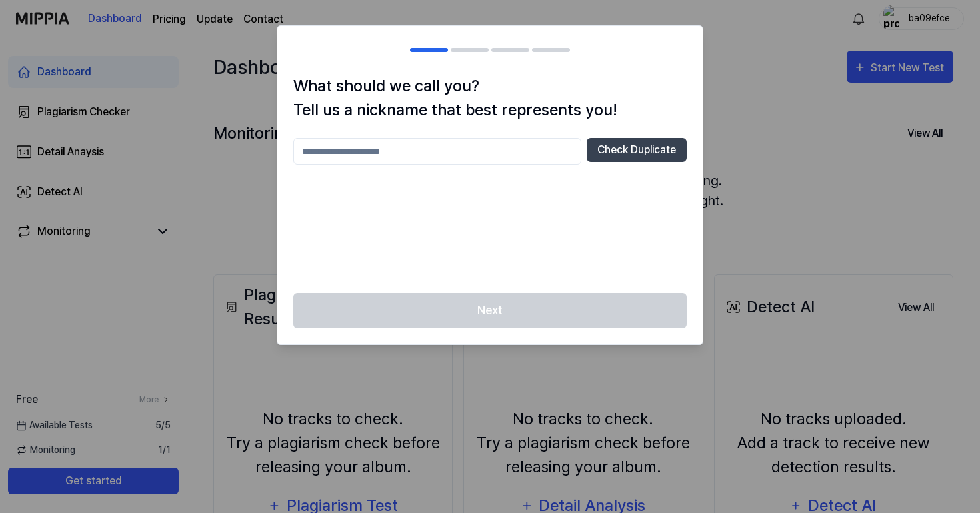
click at [556, 145] on input "text" at bounding box center [437, 151] width 288 height 27
type input "***"
click at [603, 150] on button "Check Duplicate" at bounding box center [637, 150] width 100 height 24
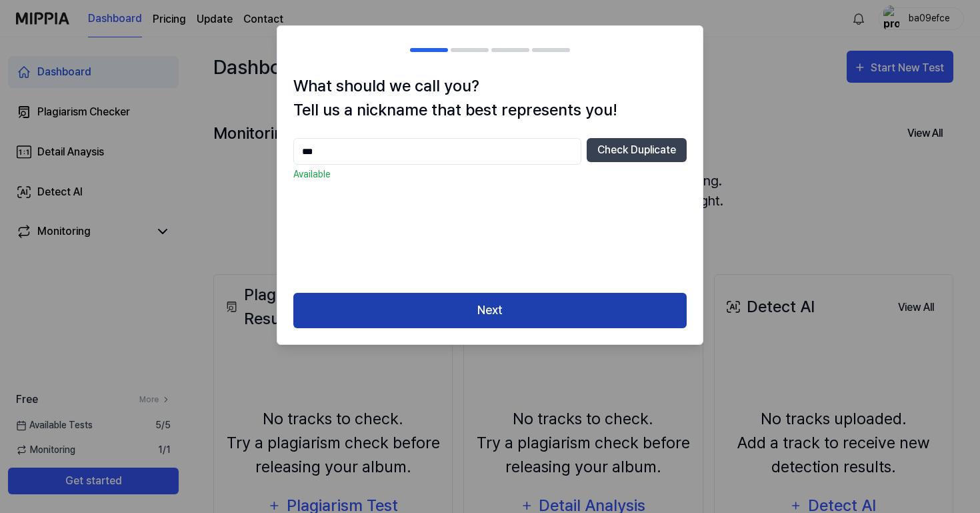
click at [543, 316] on button "Next" at bounding box center [489, 310] width 393 height 35
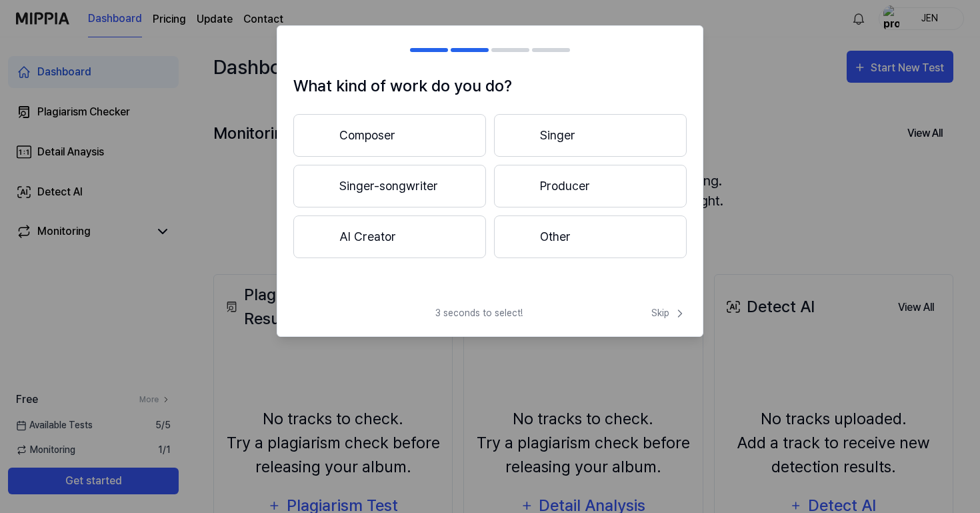
click at [580, 225] on button "Other" at bounding box center [590, 236] width 193 height 43
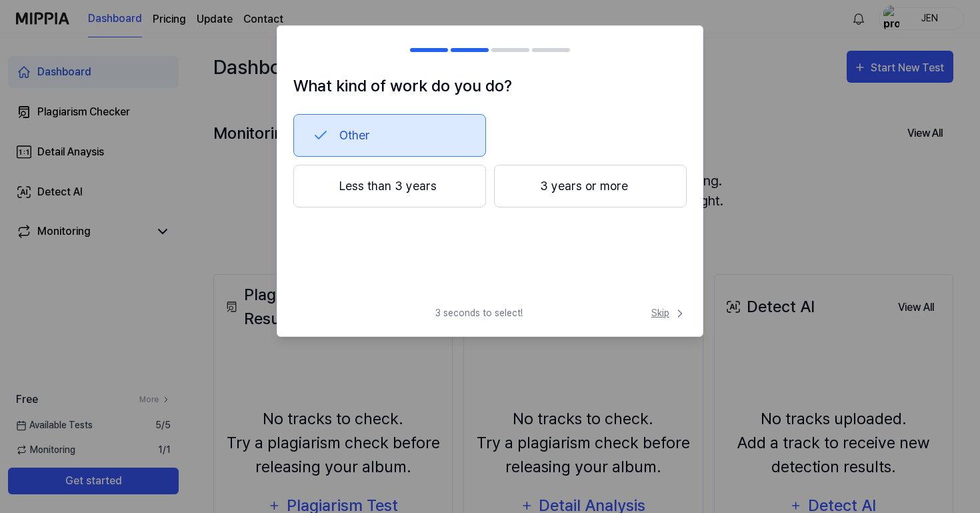
click at [671, 313] on span "Skip" at bounding box center [668, 313] width 35 height 14
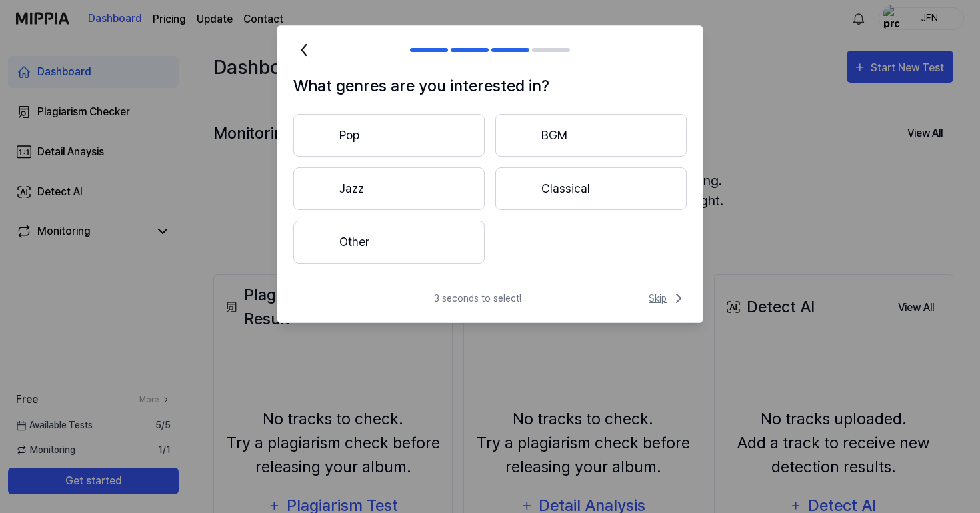
click at [667, 303] on span "Skip" at bounding box center [668, 298] width 38 height 16
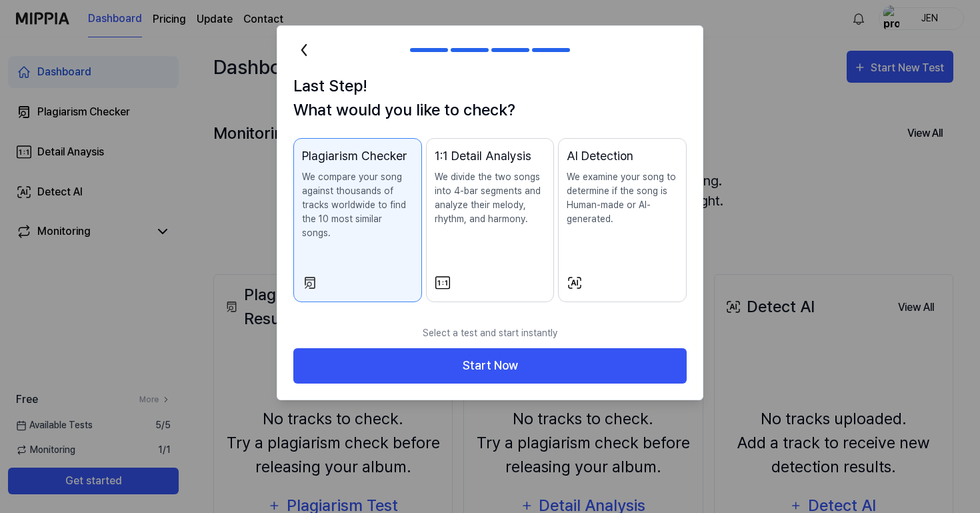
click at [501, 232] on div "1:1 Detail Analysis We divide the two songs into 4-bar segments and analyze the…" at bounding box center [490, 200] width 111 height 106
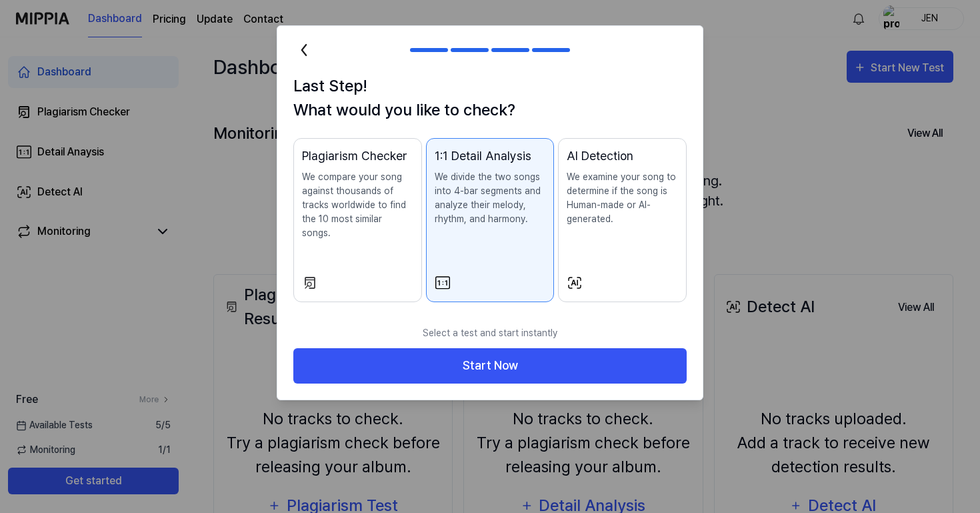
click at [386, 255] on button "Plagiarism Checker We compare your song against thousands of tracks worldwide t…" at bounding box center [357, 220] width 129 height 164
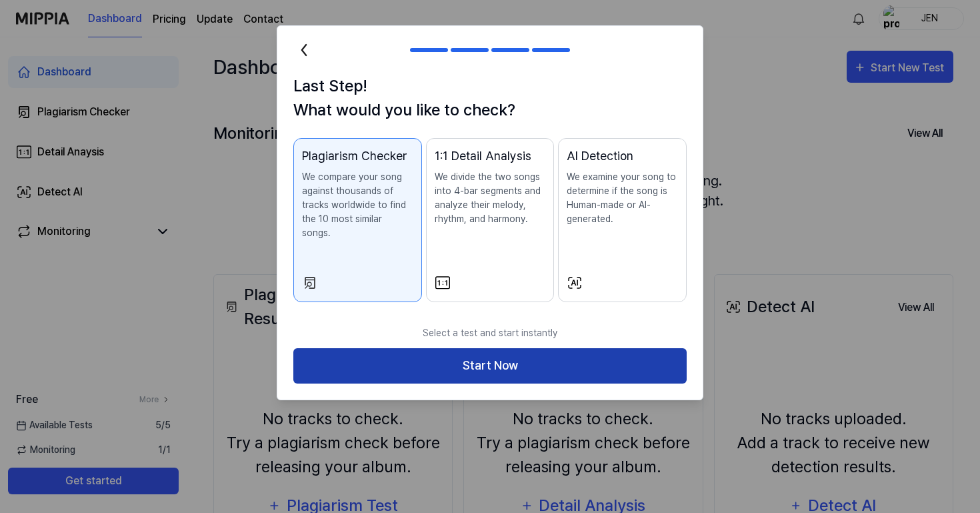
click at [390, 356] on button "Start Now" at bounding box center [489, 365] width 393 height 35
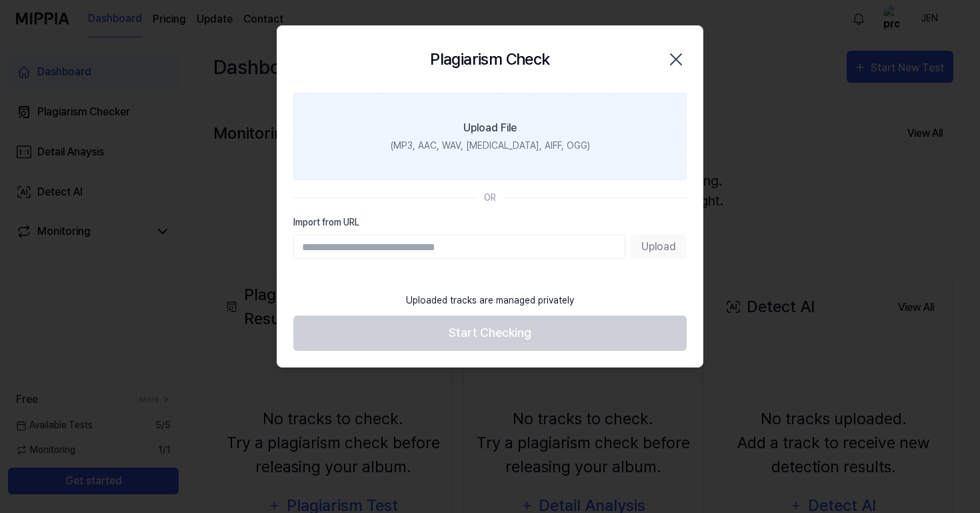
click at [520, 156] on label "Upload File (MP3, AAC, WAV, FLAC, AIFF, OGG)" at bounding box center [489, 136] width 393 height 87
click at [0, 0] on input "Upload File (MP3, AAC, WAV, FLAC, AIFF, OGG)" at bounding box center [0, 0] width 0 height 0
click at [542, 145] on div "(MP3, AAC, WAV, FLAC, AIFF, OGG)" at bounding box center [490, 146] width 199 height 14
click at [0, 0] on input "Upload File (MP3, AAC, WAV, FLAC, AIFF, OGG)" at bounding box center [0, 0] width 0 height 0
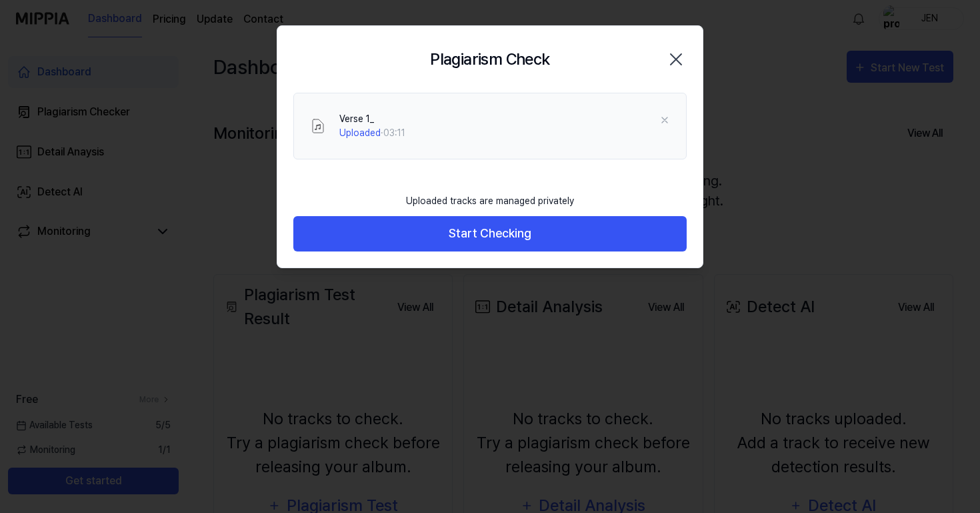
click at [679, 59] on icon "button" at bounding box center [675, 59] width 21 height 21
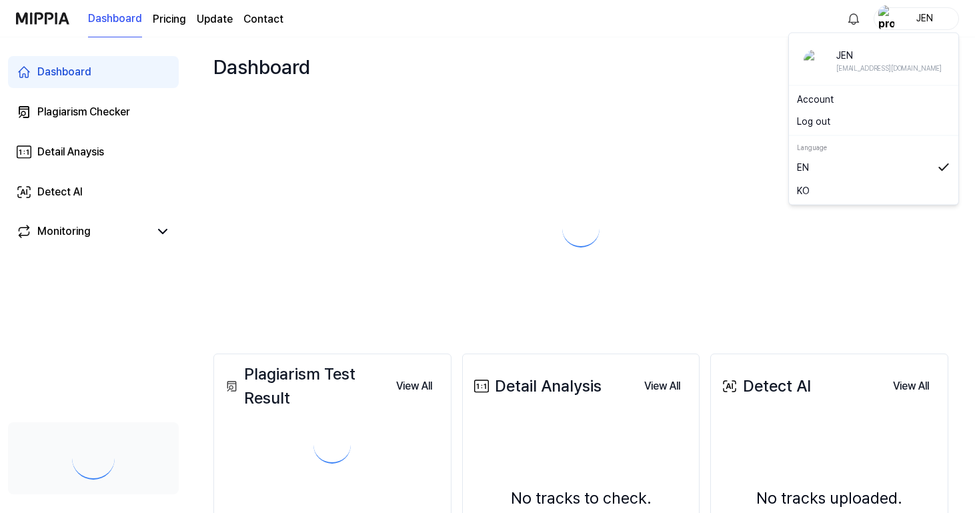
click at [949, 7] on div "JEN" at bounding box center [915, 18] width 85 height 23
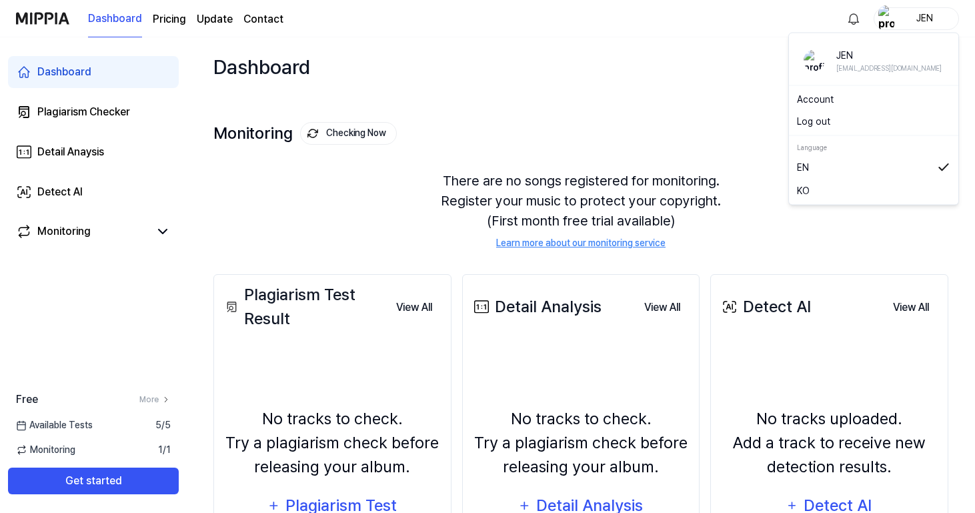
click at [939, 19] on div "JEN" at bounding box center [924, 18] width 52 height 15
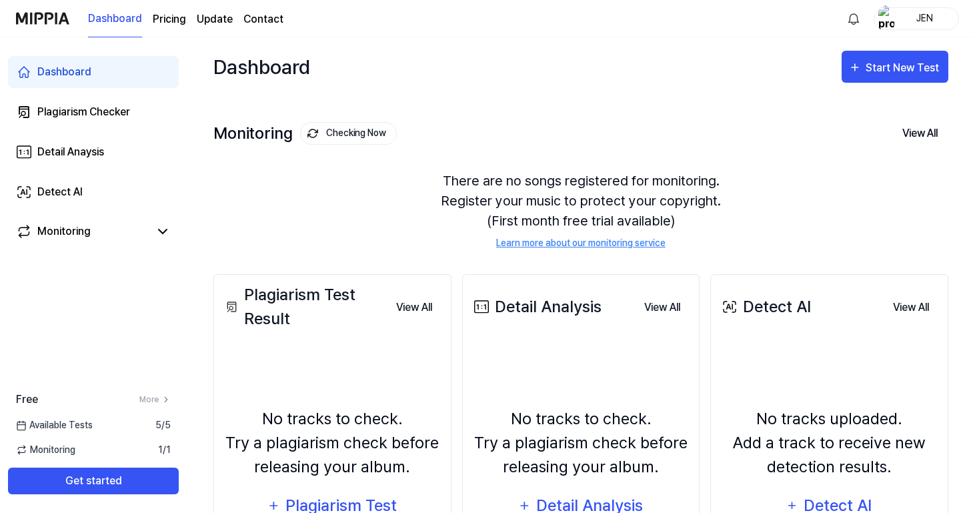
click at [927, 19] on div "JEN" at bounding box center [924, 18] width 52 height 15
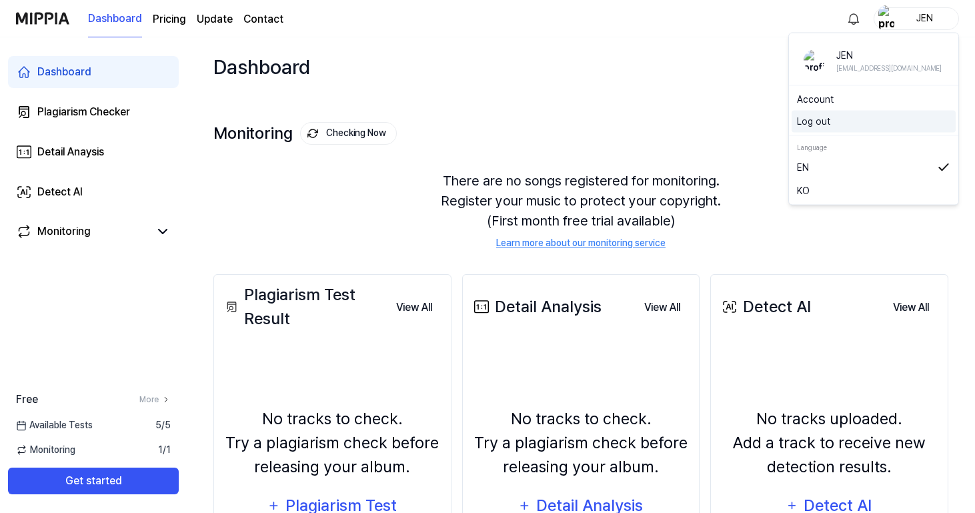
click at [826, 113] on div "Log out" at bounding box center [873, 122] width 164 height 22
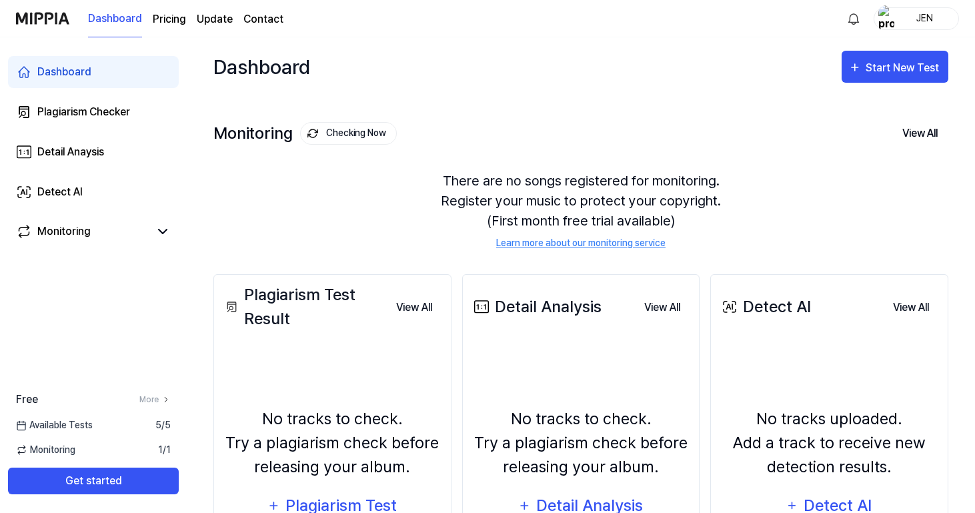
click at [905, 25] on div "JEN" at bounding box center [924, 18] width 52 height 15
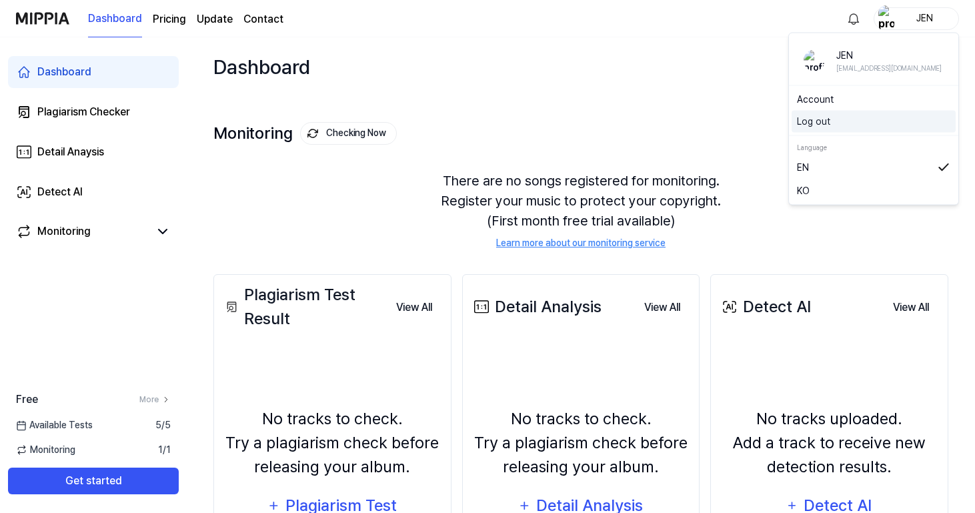
click at [819, 115] on button "Log out" at bounding box center [873, 122] width 153 height 14
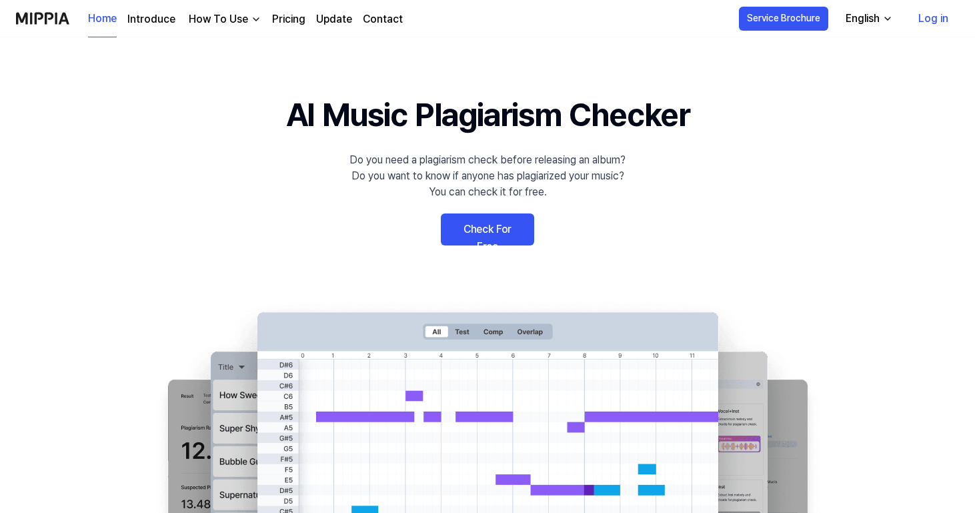
click at [921, 19] on link "Log in" at bounding box center [932, 18] width 51 height 37
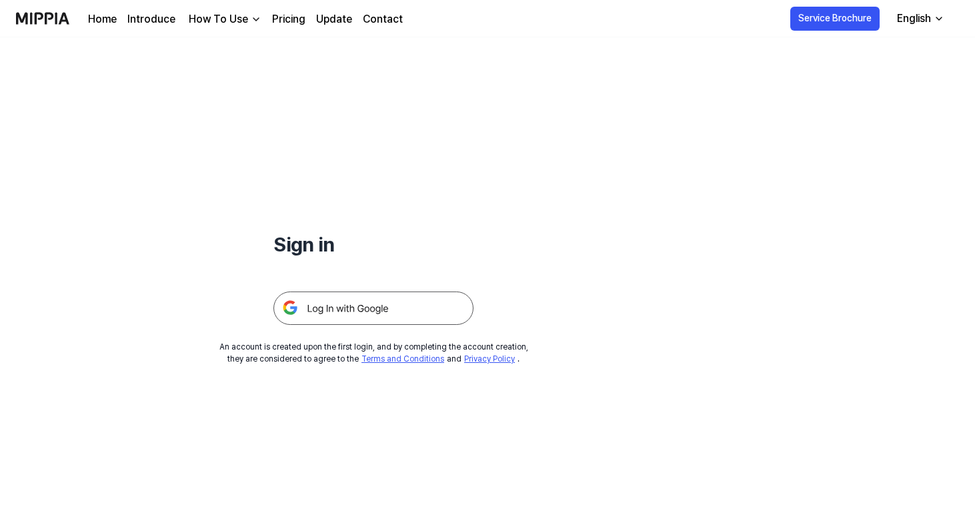
click at [464, 295] on img at bounding box center [373, 307] width 200 height 33
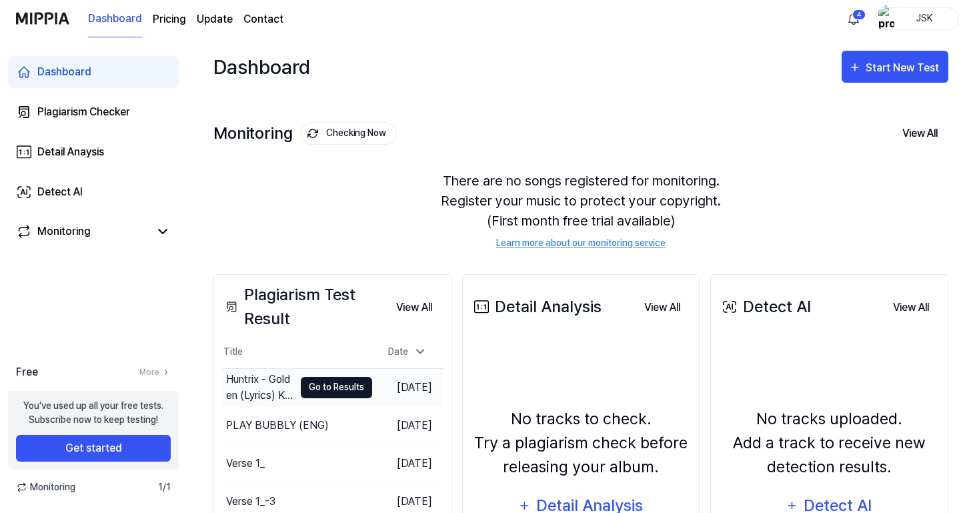
click at [347, 385] on button "Go to Results" at bounding box center [336, 387] width 71 height 21
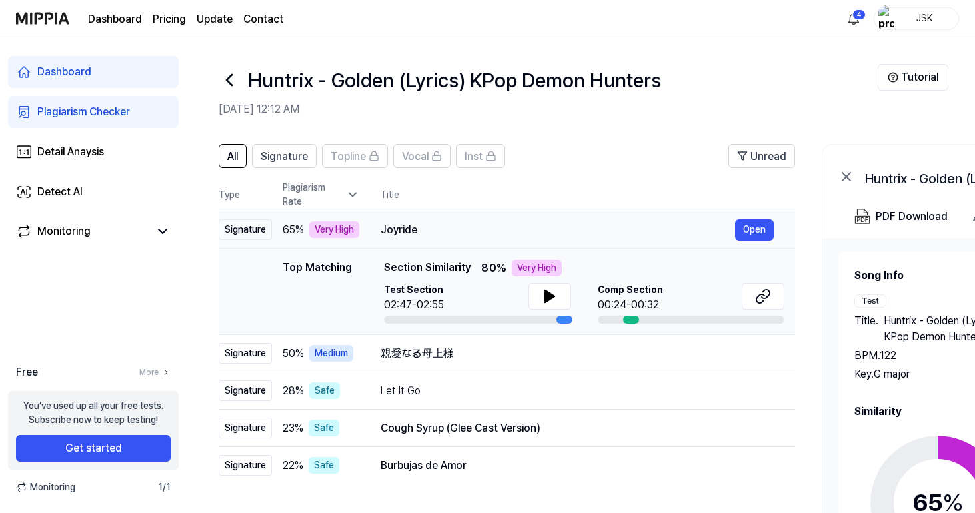
click at [593, 218] on td "Joyride Open" at bounding box center [576, 229] width 435 height 37
click at [751, 233] on button "Open" at bounding box center [754, 229] width 39 height 21
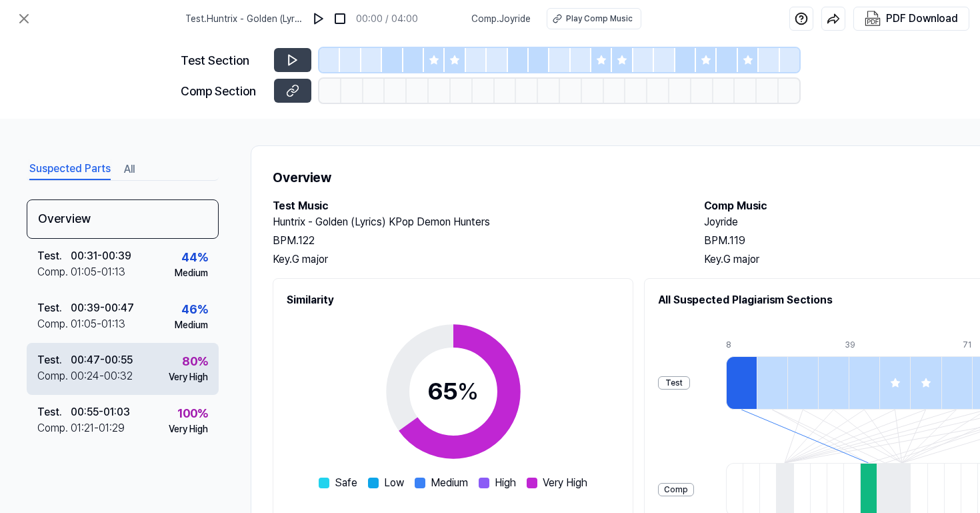
scroll to position [11, 0]
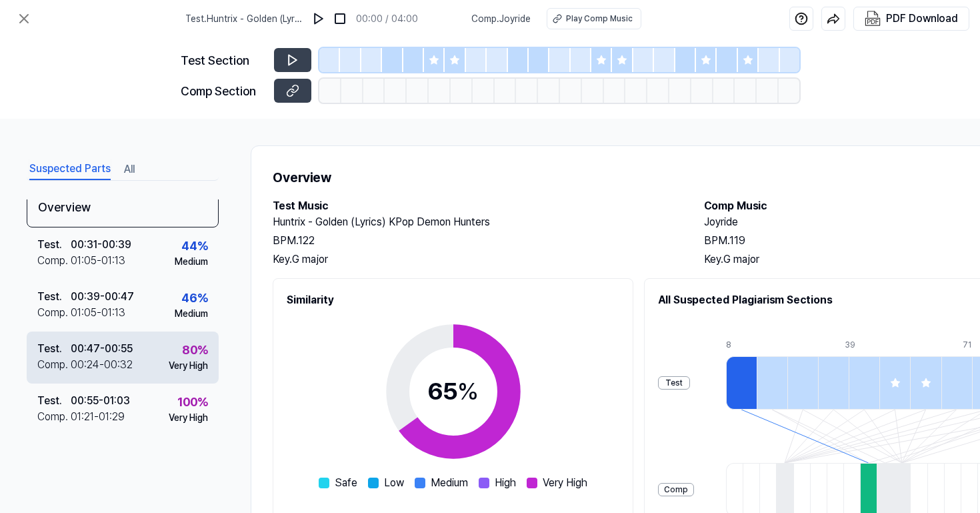
click at [160, 346] on div "Test . 00:47 - 00:55 Comp . 00:24 - 00:32 80 % Very High" at bounding box center [123, 357] width 192 height 52
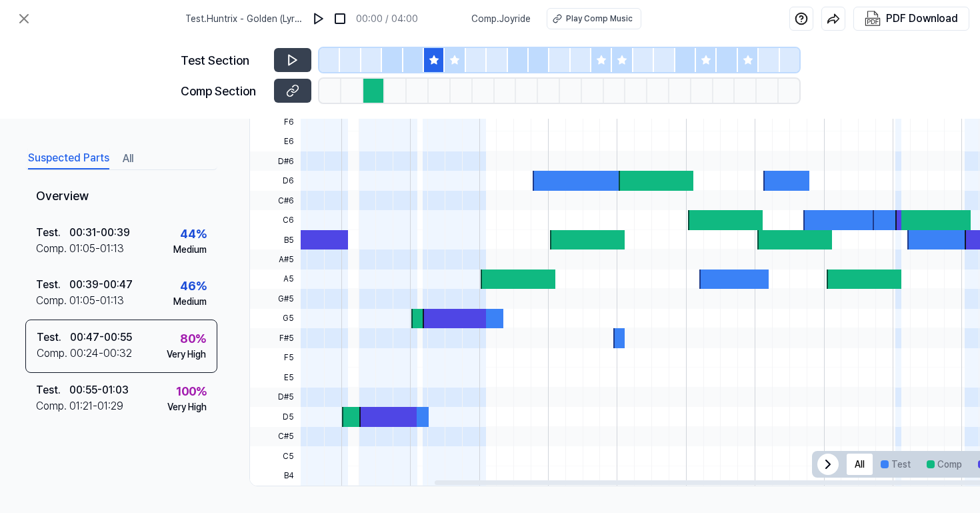
scroll to position [0, 301]
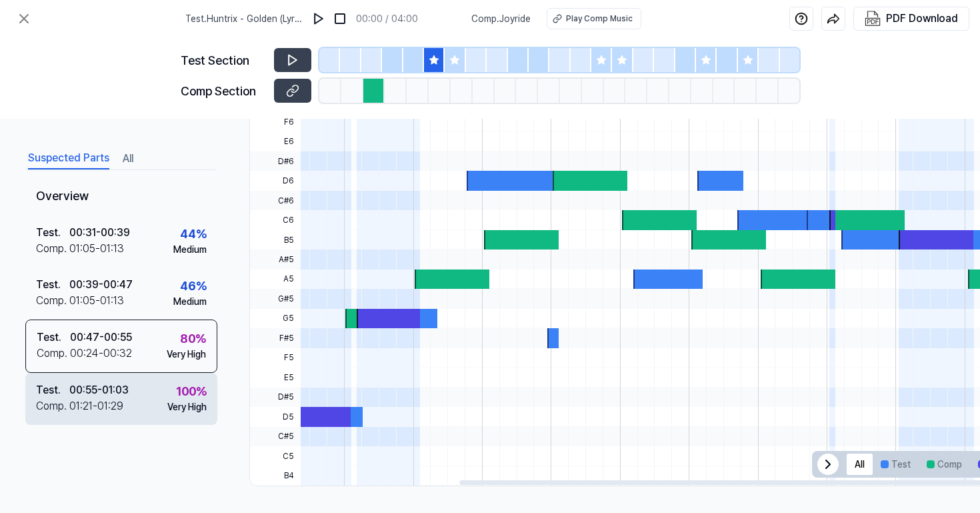
click at [177, 395] on div "100 %" at bounding box center [191, 391] width 31 height 18
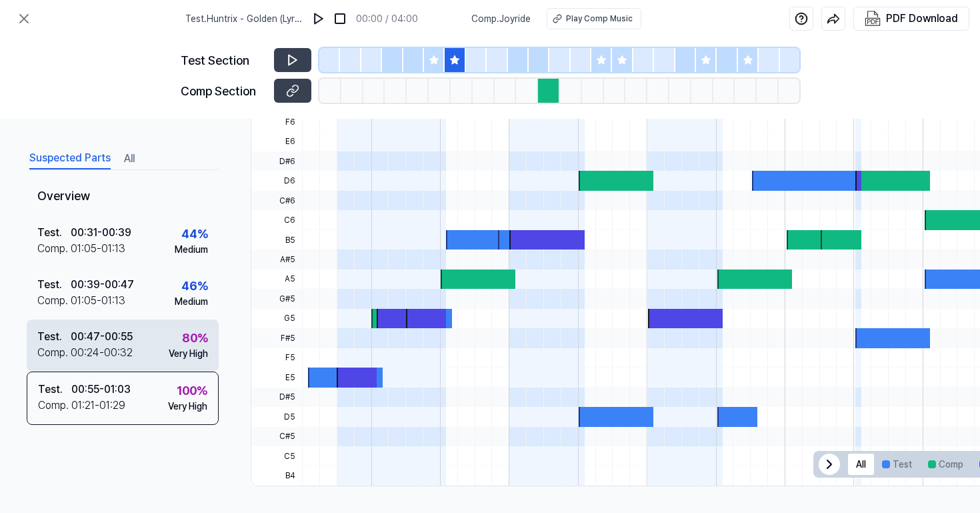
scroll to position [0, 0]
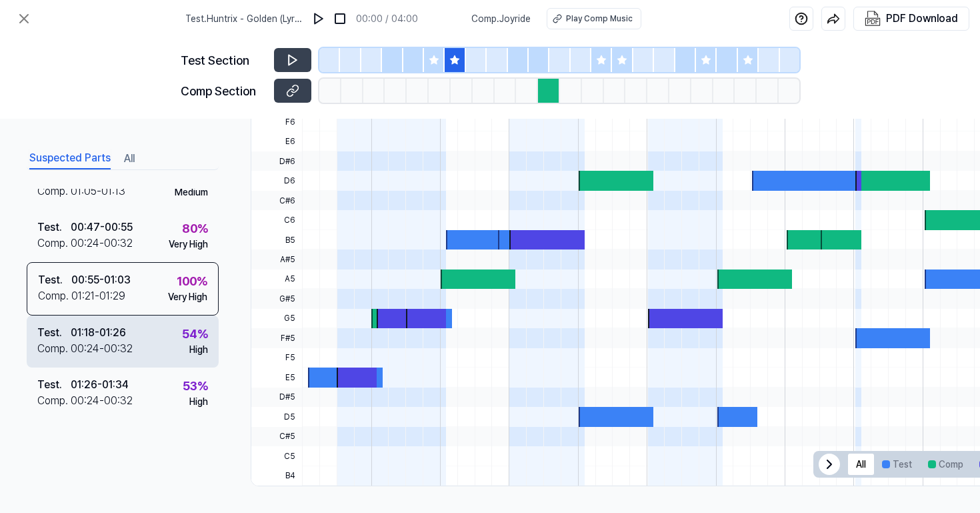
click at [157, 338] on div "Test . 01:18 - 01:26 Comp . 00:24 - 00:32 54 % High" at bounding box center [123, 341] width 192 height 52
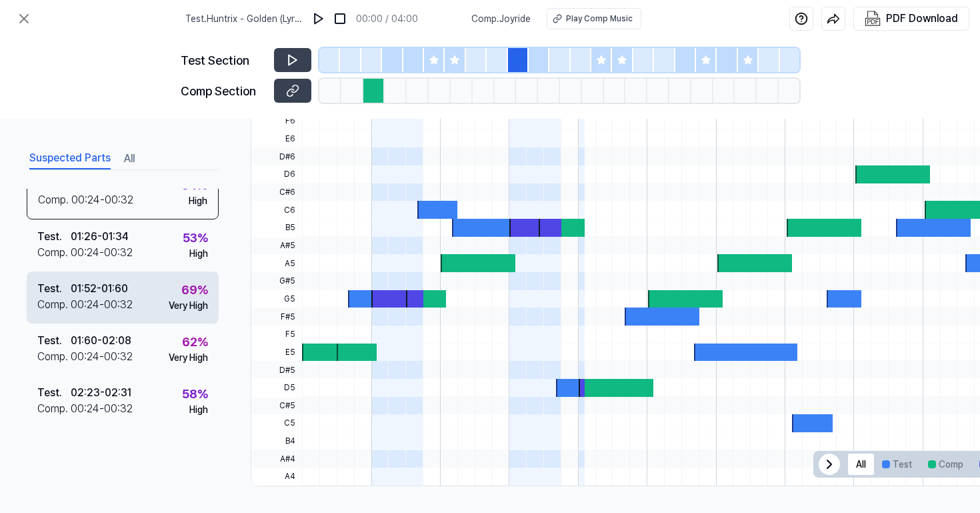
click at [157, 303] on div "Test . 01:52 - 01:60 Comp . 00:24 - 00:32 69 % Very High" at bounding box center [123, 297] width 192 height 52
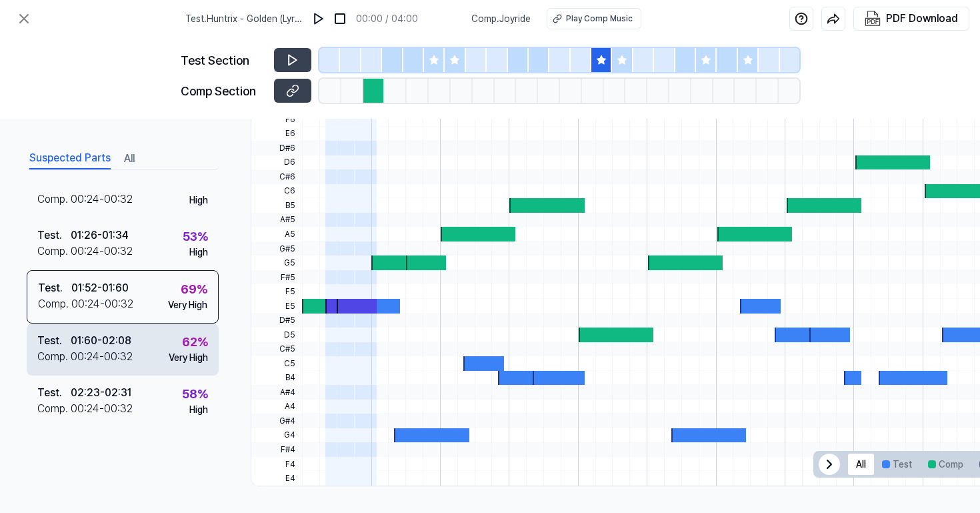
click at [169, 345] on div "62 % Very High" at bounding box center [188, 349] width 39 height 32
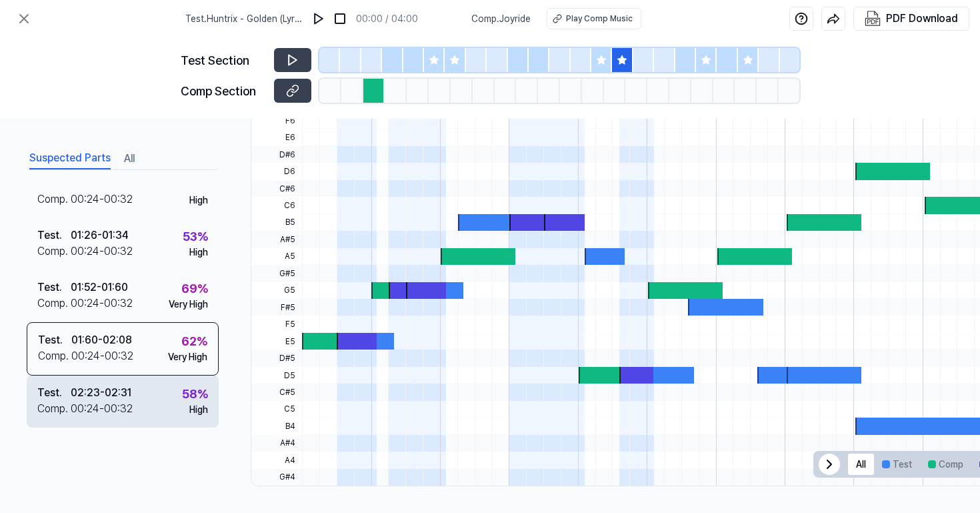
click at [159, 386] on div "Test . 02:23 - 02:31 Comp . 00:24 - 00:32 58 % High" at bounding box center [123, 401] width 192 height 52
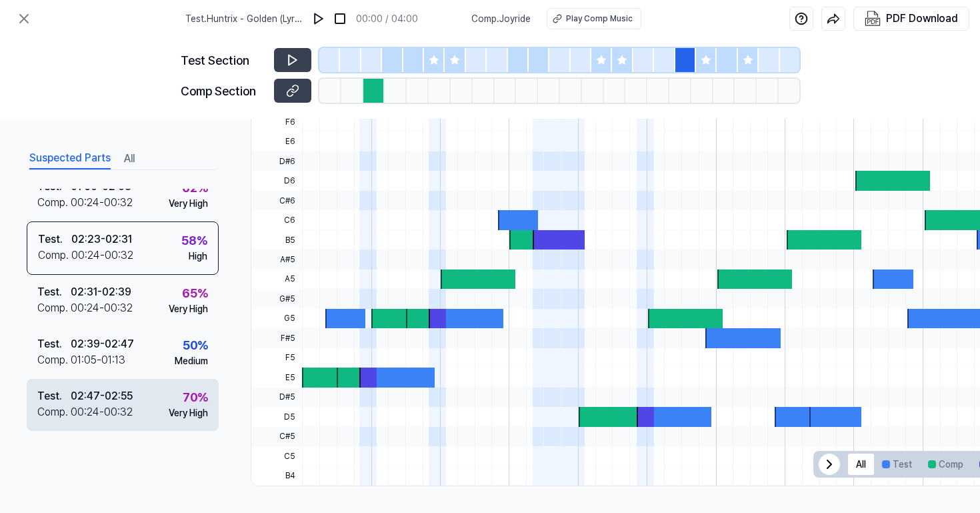
click at [159, 386] on div "Test . 02:47 - 02:55 Comp . 00:24 - 00:32 70 % Very High" at bounding box center [123, 405] width 192 height 52
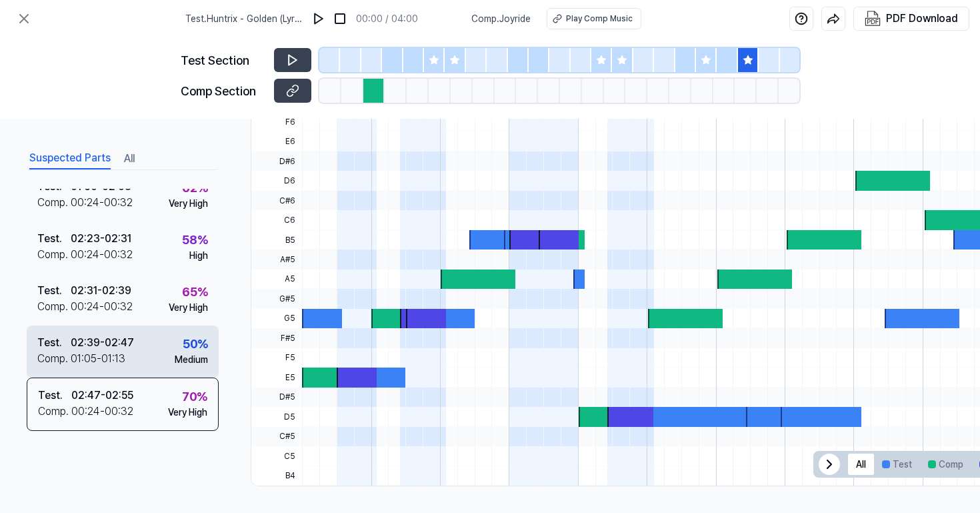
click at [164, 361] on div "Test . 02:39 - 02:47 Comp . 01:05 - 01:13 50 % Medium" at bounding box center [123, 351] width 192 height 52
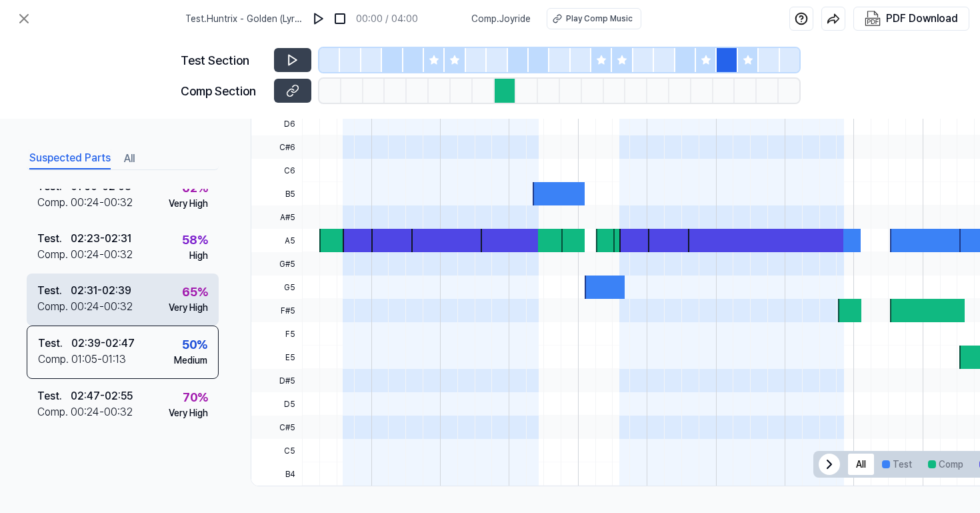
click at [169, 302] on div "Very High" at bounding box center [188, 308] width 39 height 14
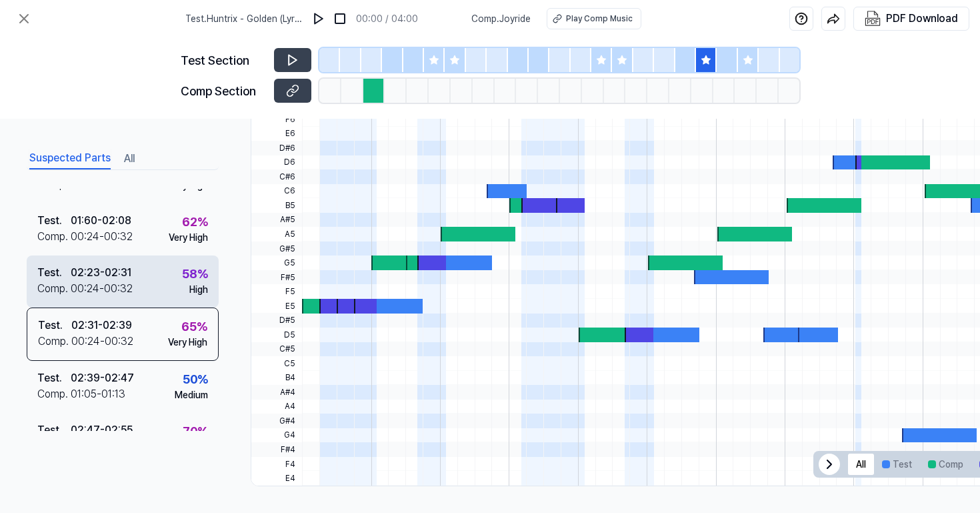
click at [161, 303] on div "Test . 02:23 - 02:31 Comp . 00:24 - 00:32 58 % High" at bounding box center [123, 281] width 192 height 52
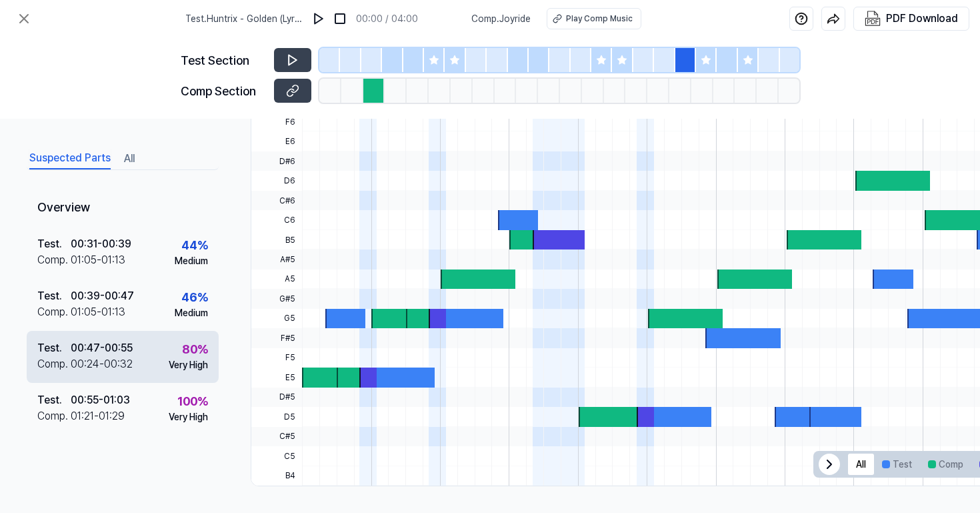
click at [158, 339] on div "Test . 00:47 - 00:55 Comp . 00:24 - 00:32 80 % Very High" at bounding box center [123, 357] width 192 height 52
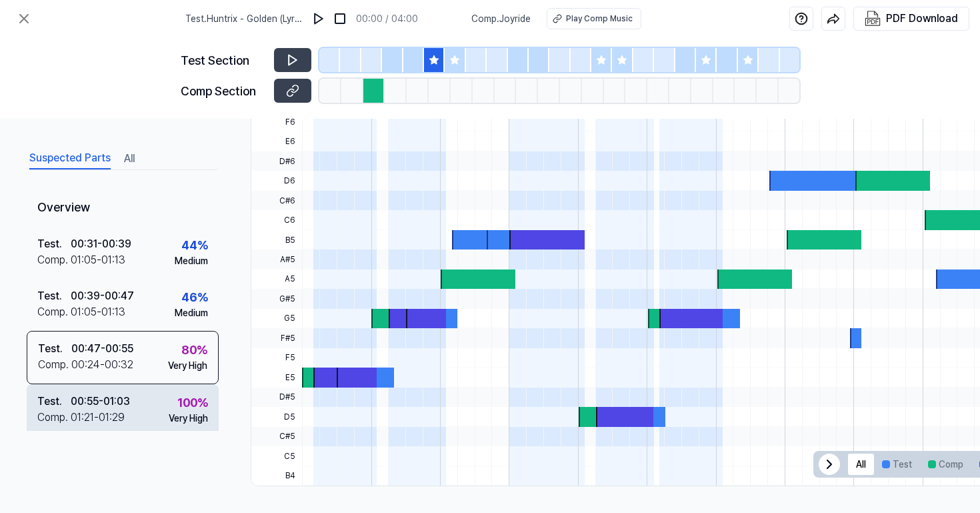
click at [158, 386] on div "Test . 00:55 - 01:03 Comp . 01:21 - 01:29 100 % Very High" at bounding box center [123, 410] width 192 height 52
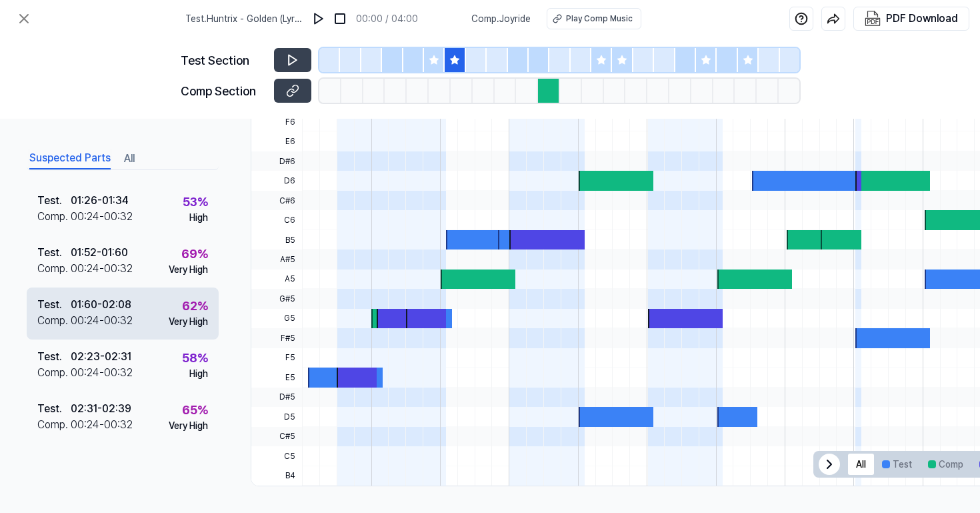
click at [157, 315] on div "Test . 01:60 - 02:08 Comp . 00:24 - 00:32 62 % Very High" at bounding box center [123, 313] width 192 height 52
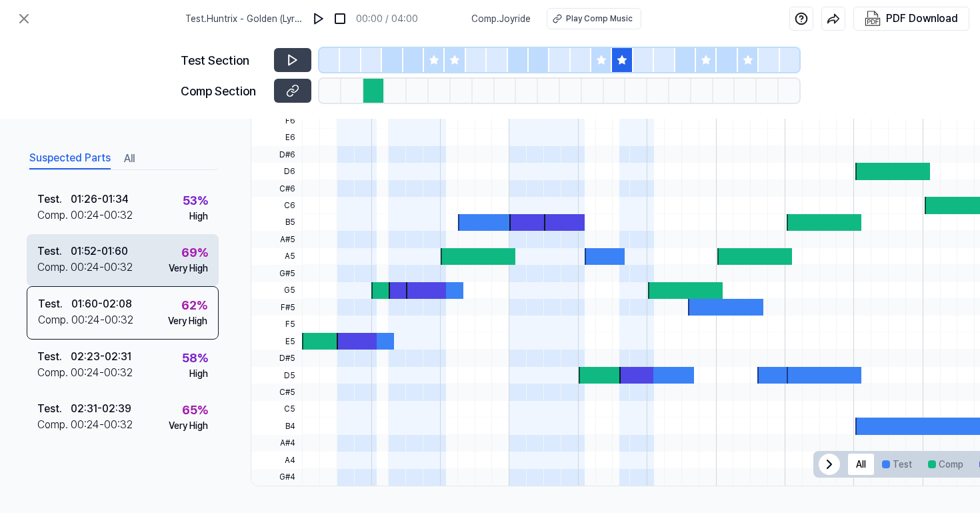
click at [169, 245] on div "69 % Very High" at bounding box center [188, 259] width 39 height 32
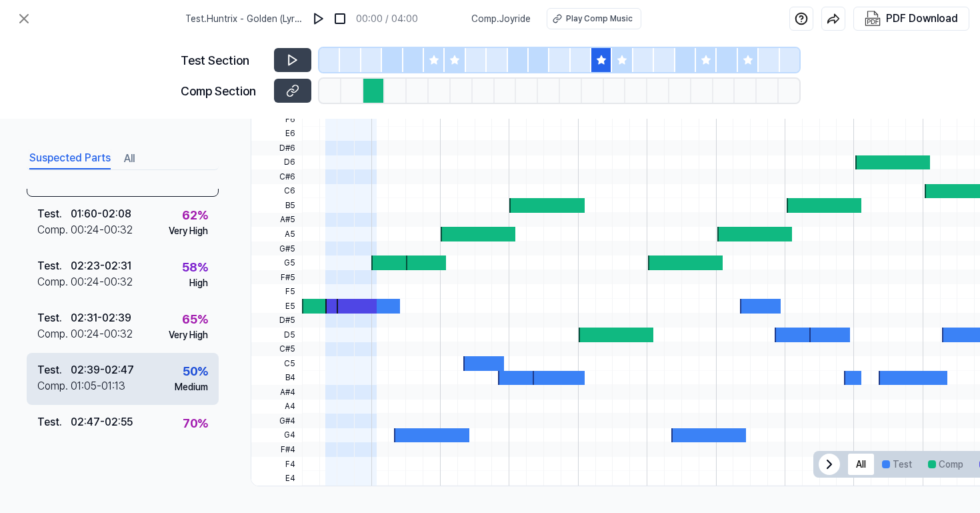
click at [157, 368] on div "Test . 02:39 - 02:47 Comp . 01:05 - 01:13 50 % Medium" at bounding box center [123, 379] width 192 height 52
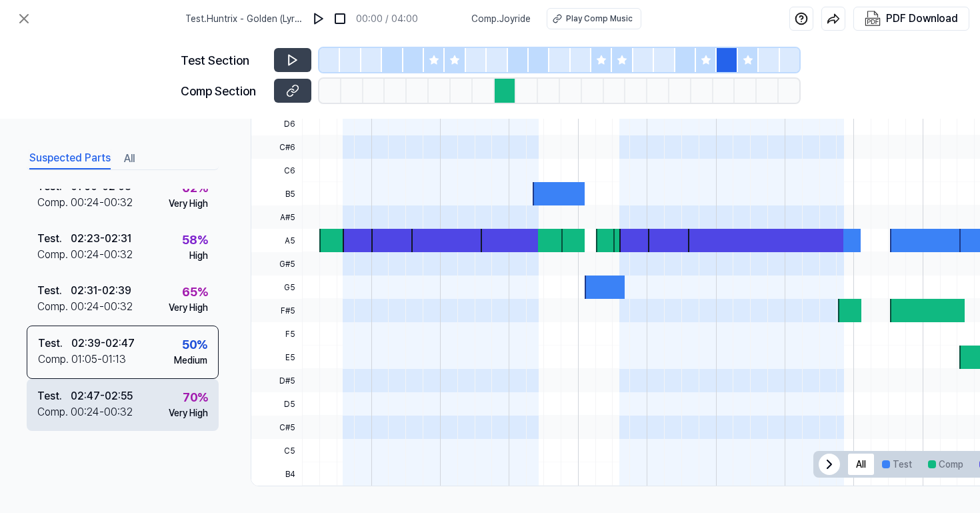
click at [158, 407] on div "Test . 02:47 - 02:55 Comp . 00:24 - 00:32 70 % Very High" at bounding box center [123, 405] width 192 height 52
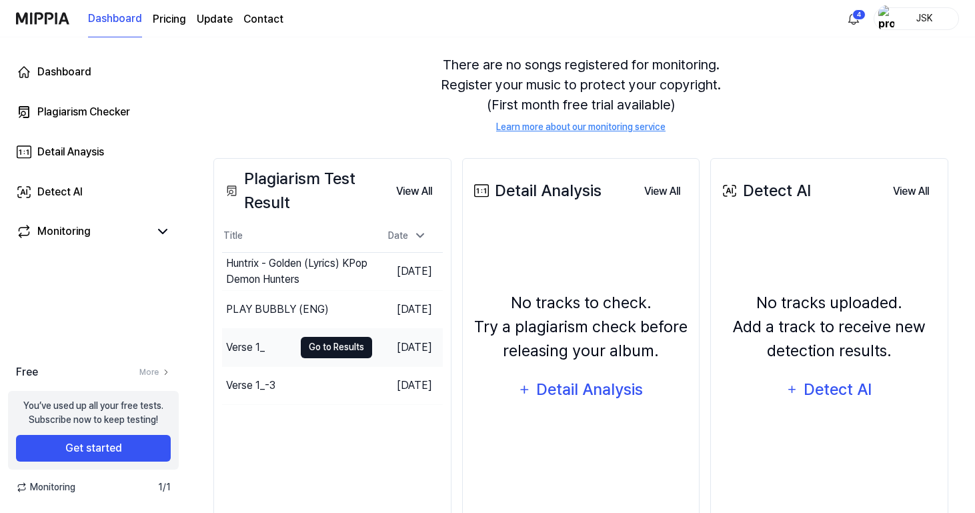
click at [323, 343] on button "Go to Results" at bounding box center [336, 347] width 71 height 21
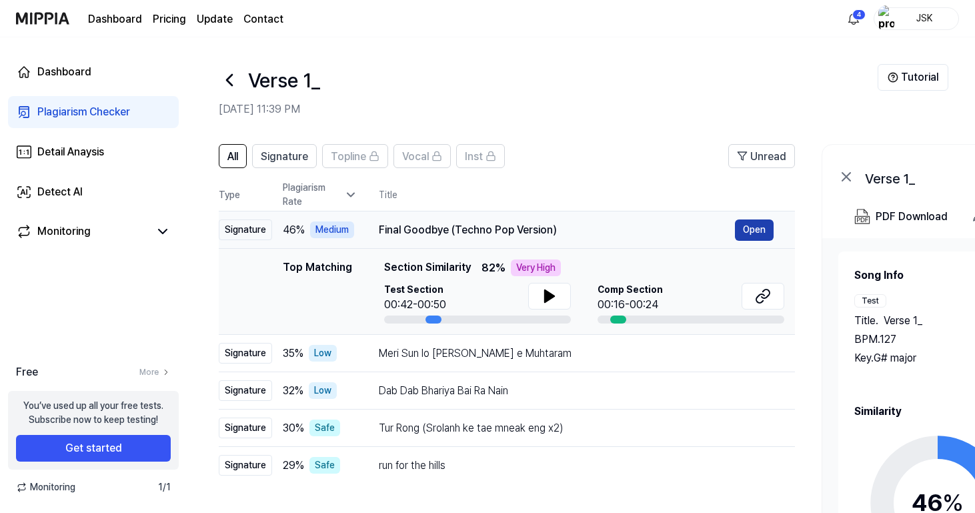
click at [751, 227] on button "Open" at bounding box center [754, 229] width 39 height 21
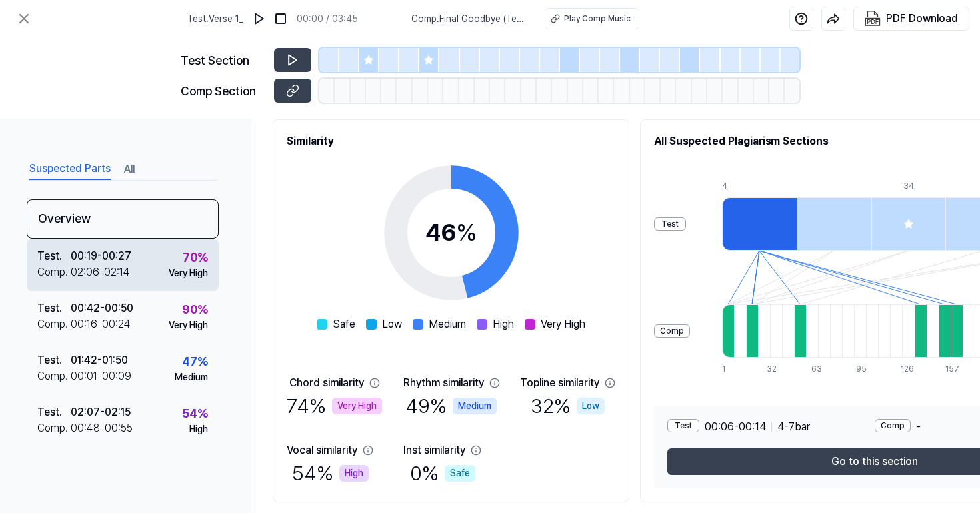
click at [159, 265] on div "Test . 00:19 - 00:27 Comp . 02:06 - 02:14 70 % Very High" at bounding box center [123, 265] width 192 height 52
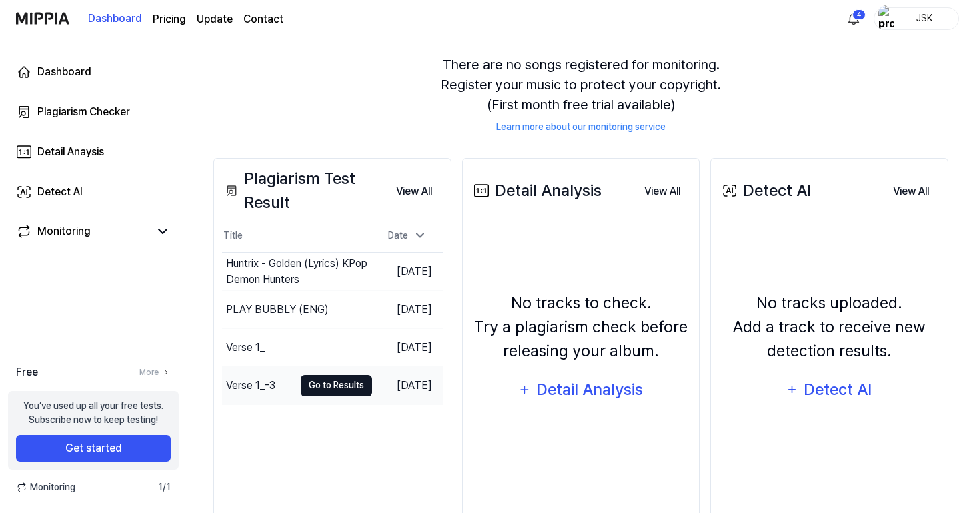
click at [326, 383] on button "Go to Results" at bounding box center [336, 385] width 71 height 21
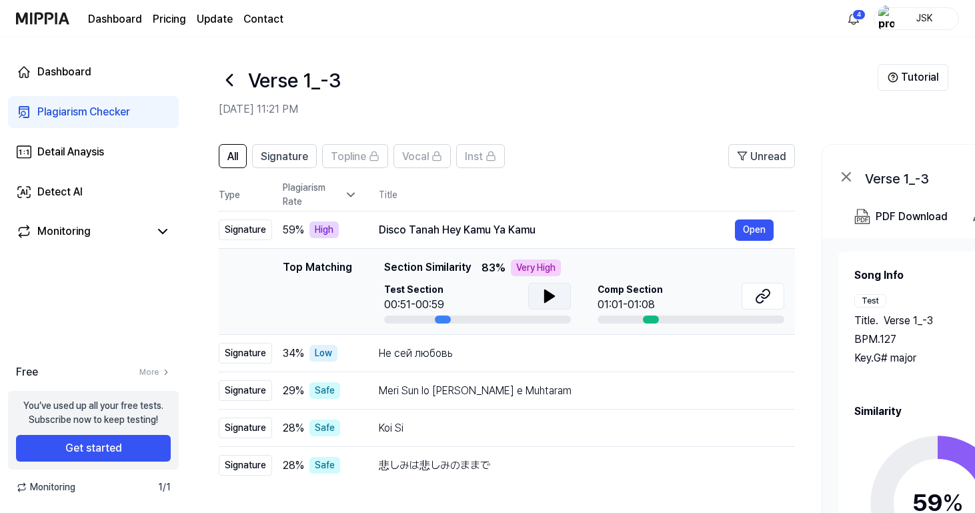
click at [547, 303] on icon at bounding box center [549, 296] width 16 height 16
click at [549, 299] on icon at bounding box center [549, 296] width 16 height 16
click at [761, 231] on button "Open" at bounding box center [754, 229] width 39 height 21
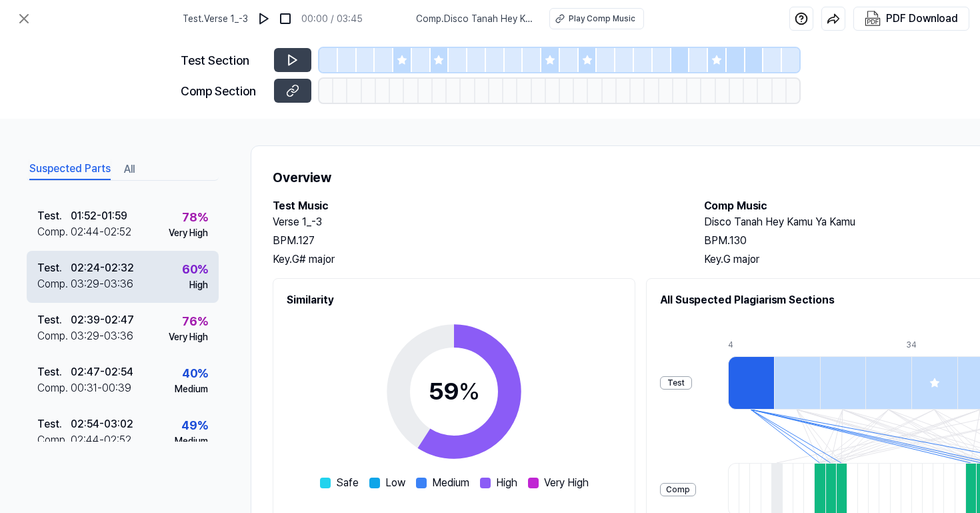
scroll to position [191, 0]
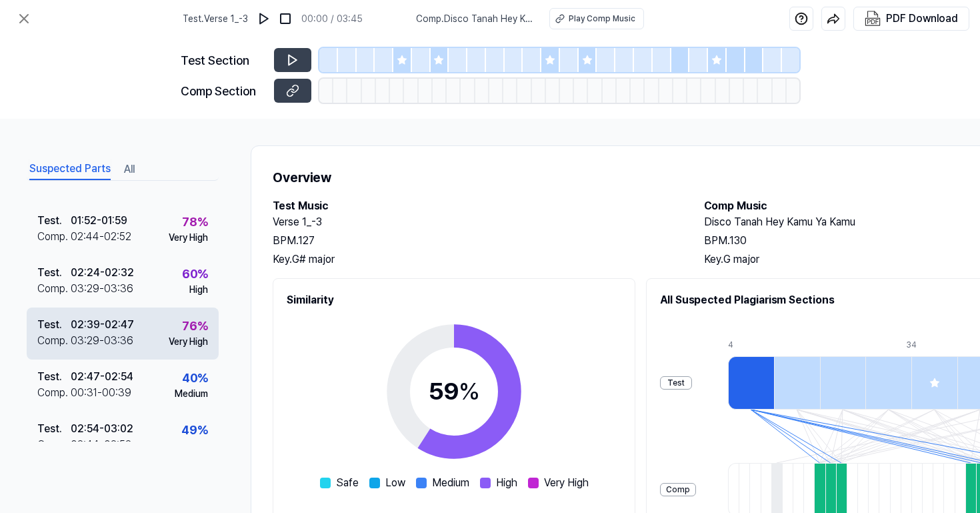
click at [104, 330] on div "02:39 - 02:47" at bounding box center [102, 325] width 63 height 16
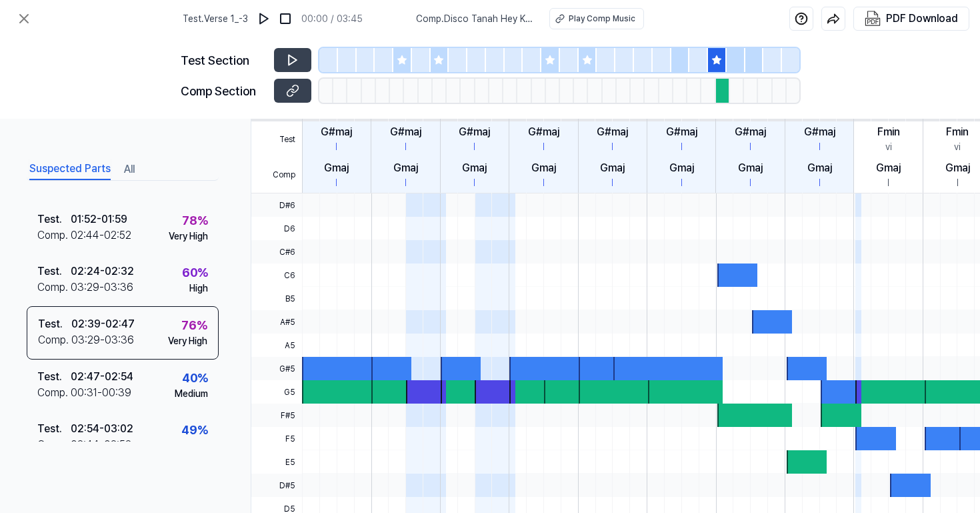
scroll to position [369, 0]
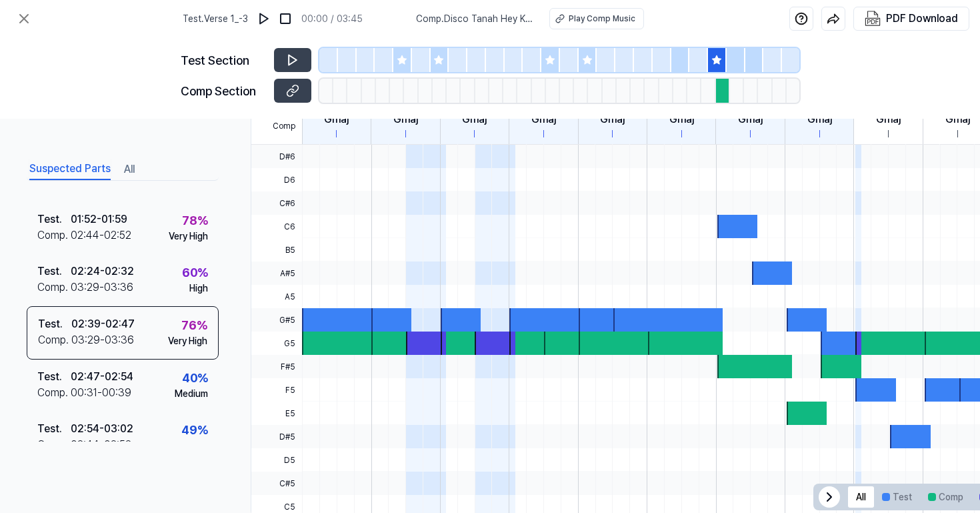
click at [417, 325] on span at bounding box center [426, 319] width 41 height 23
click at [378, 337] on div at bounding box center [408, 342] width 75 height 23
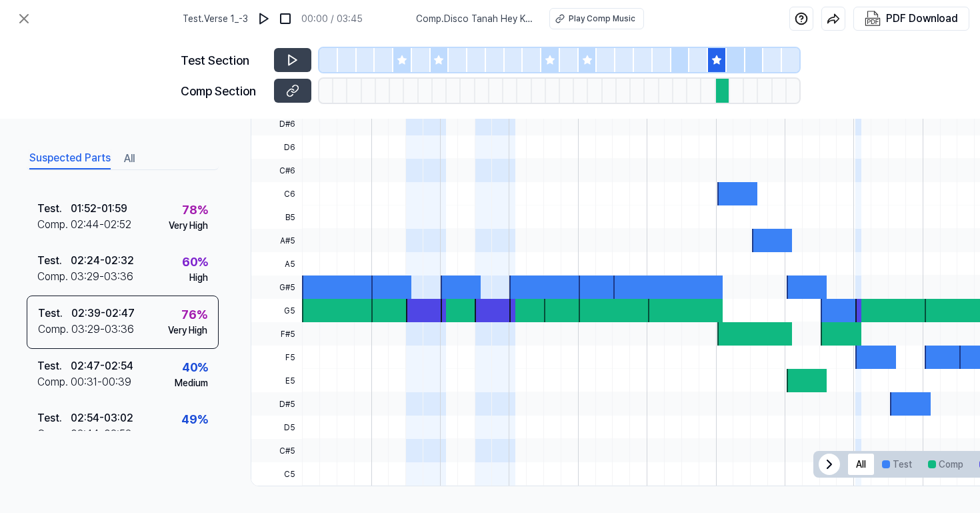
scroll to position [407, 0]
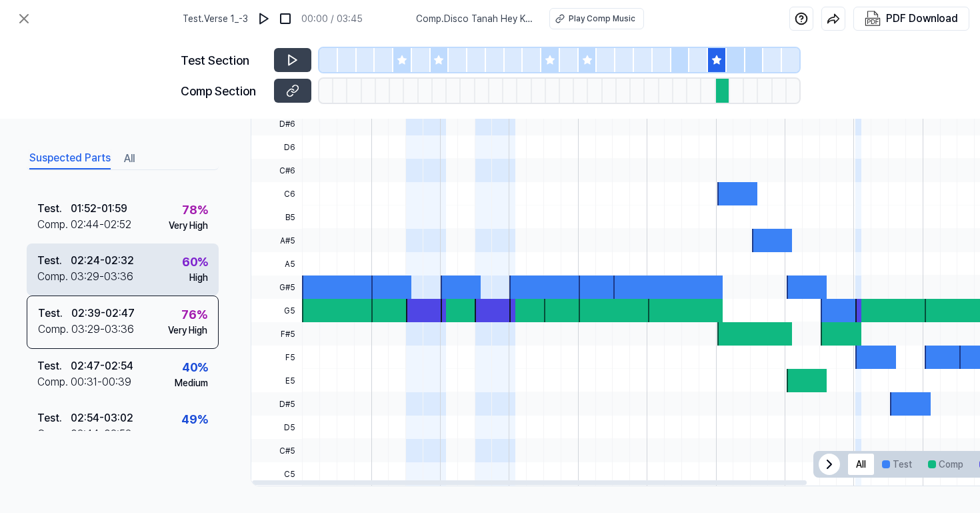
click at [186, 254] on div "60 %" at bounding box center [195, 262] width 26 height 18
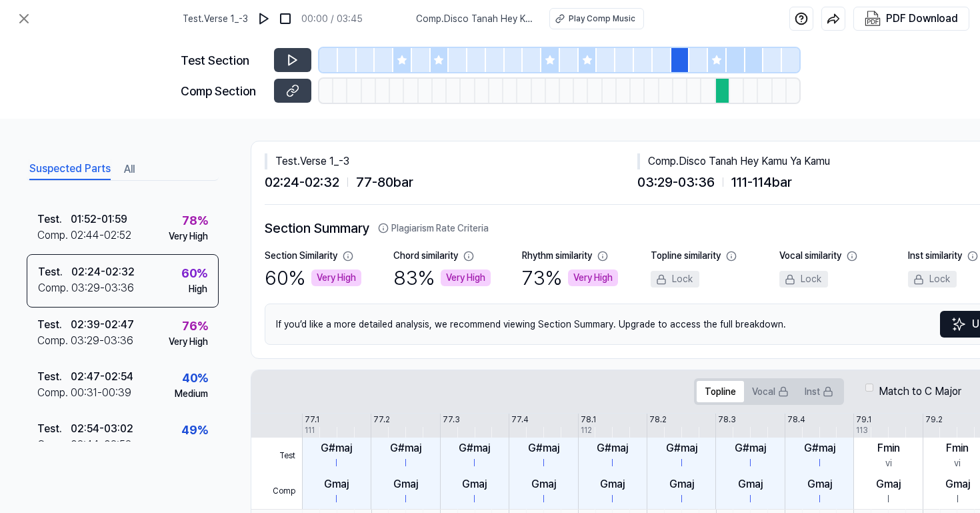
scroll to position [5, 0]
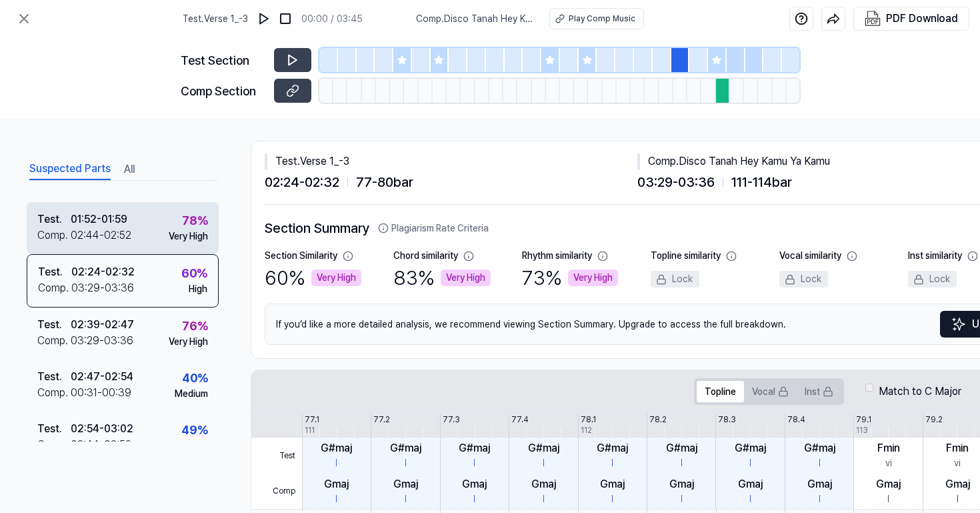
click at [156, 231] on div "Test . 01:52 - 01:59 Comp . 02:44 - 02:52 78 % Very High" at bounding box center [123, 228] width 192 height 52
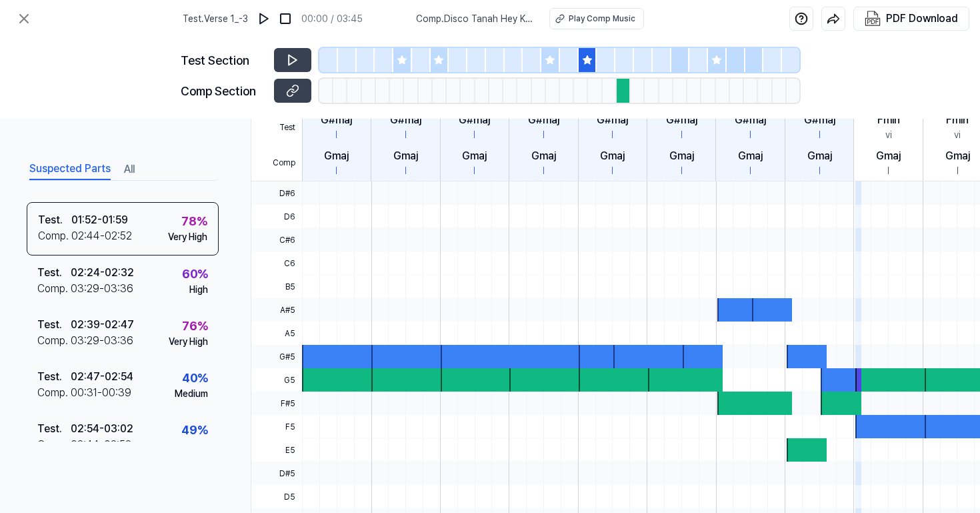
scroll to position [0, 0]
click at [332, 390] on div at bounding box center [339, 379] width 75 height 23
click at [375, 374] on div at bounding box center [408, 379] width 75 height 23
drag, startPoint x: 277, startPoint y: 349, endPoint x: 293, endPoint y: 374, distance: 30.3
click at [293, 374] on div "D#6 D6 C#6 C6 B5 A#5 A5 G#5 G5 F#5 F5 E5 D#5 D5 C#5 C5" at bounding box center [276, 367] width 51 height 373
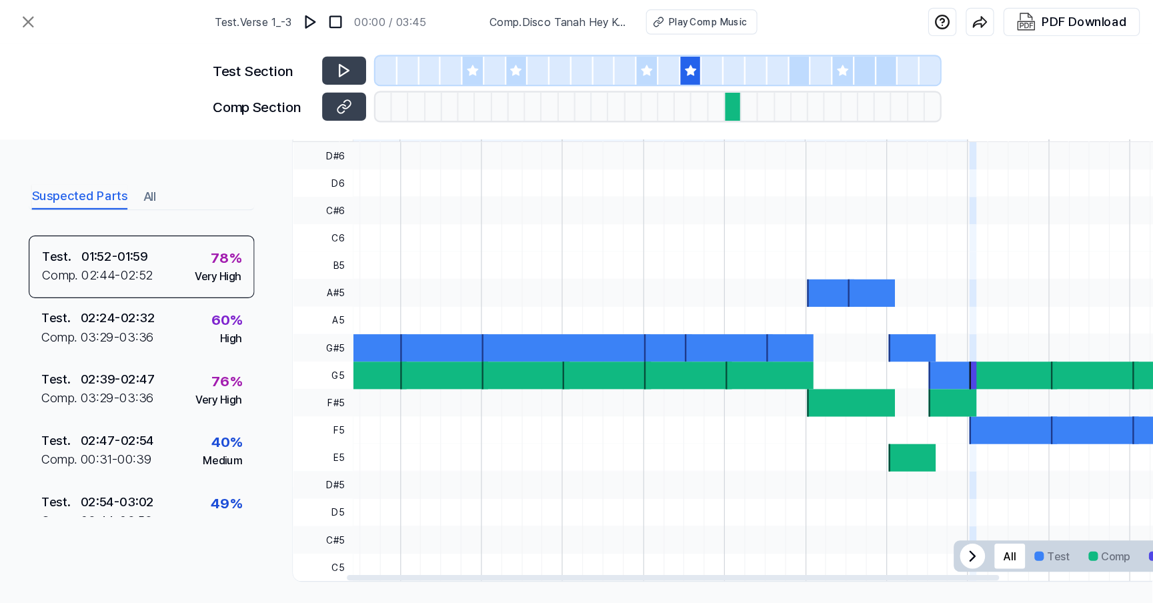
scroll to position [0, 22]
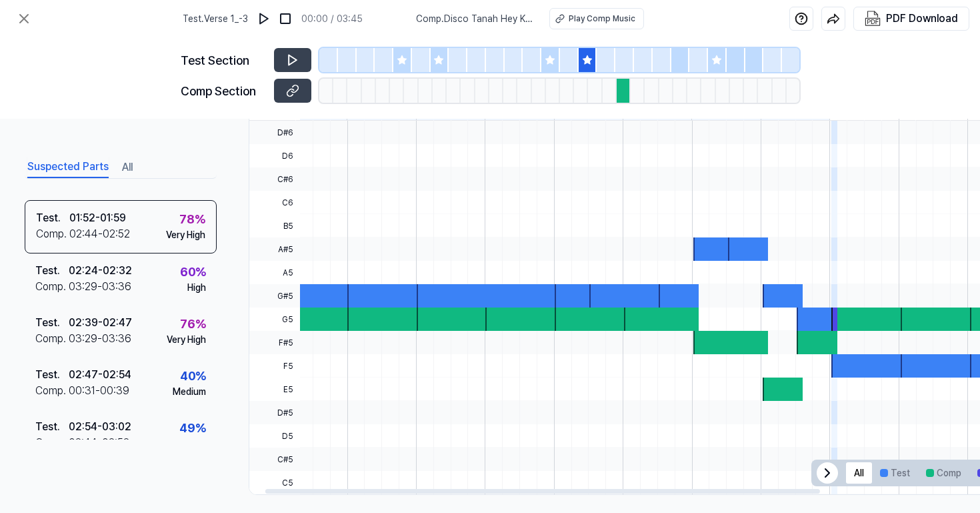
click at [565, 257] on div at bounding box center [828, 248] width 1101 height 23
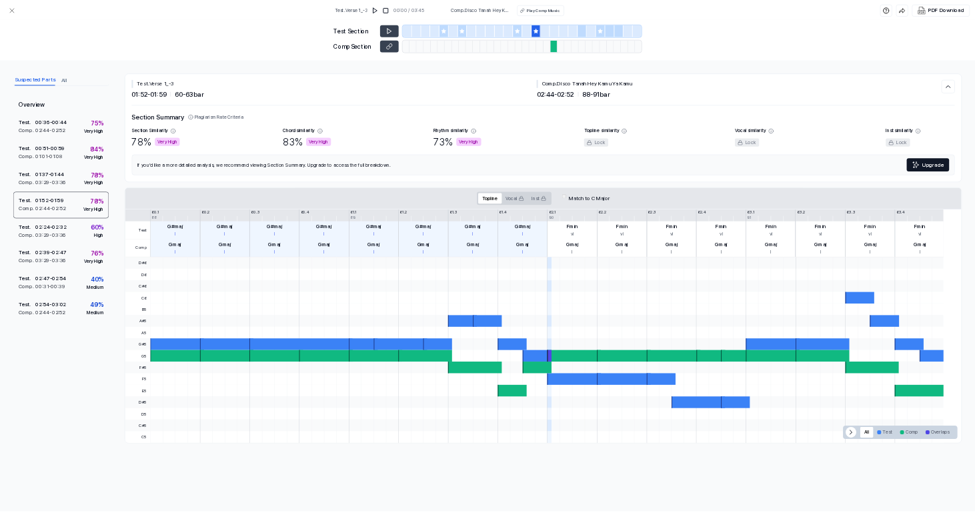
scroll to position [0, 0]
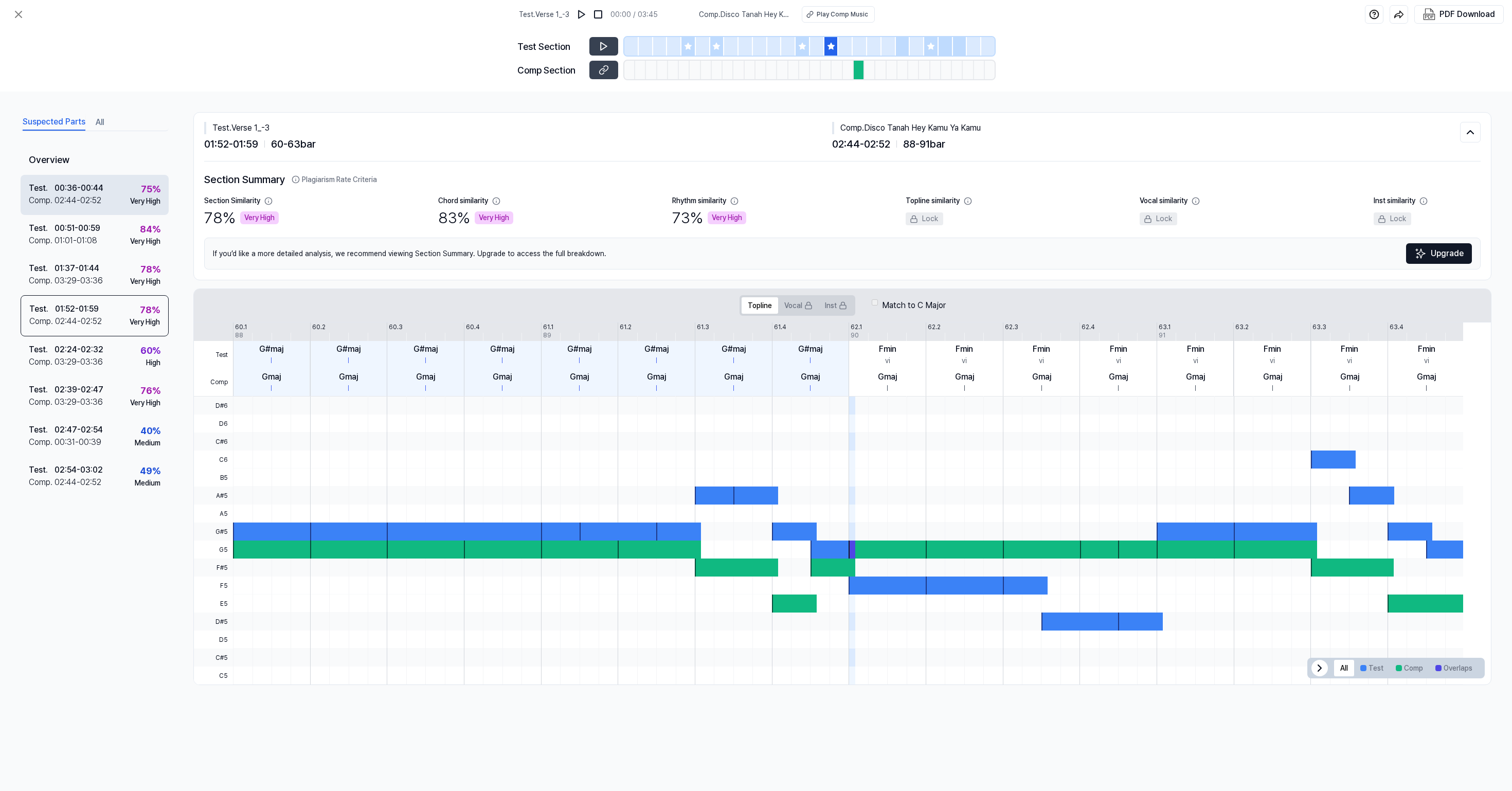
click at [145, 207] on div "Very High" at bounding box center [145, 201] width 30 height 11
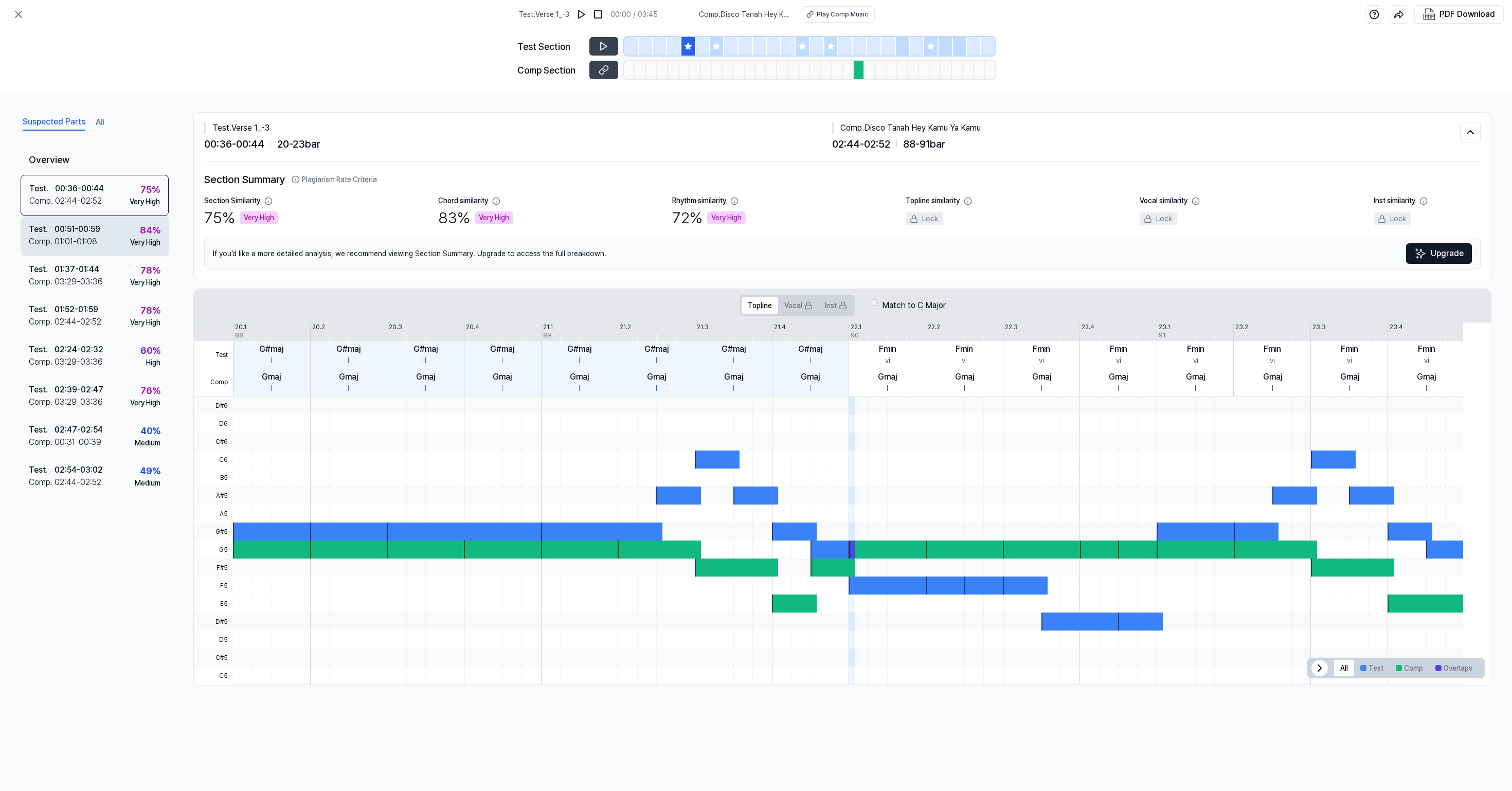
click at [148, 248] on div "84 % Very High" at bounding box center [145, 235] width 30 height 25
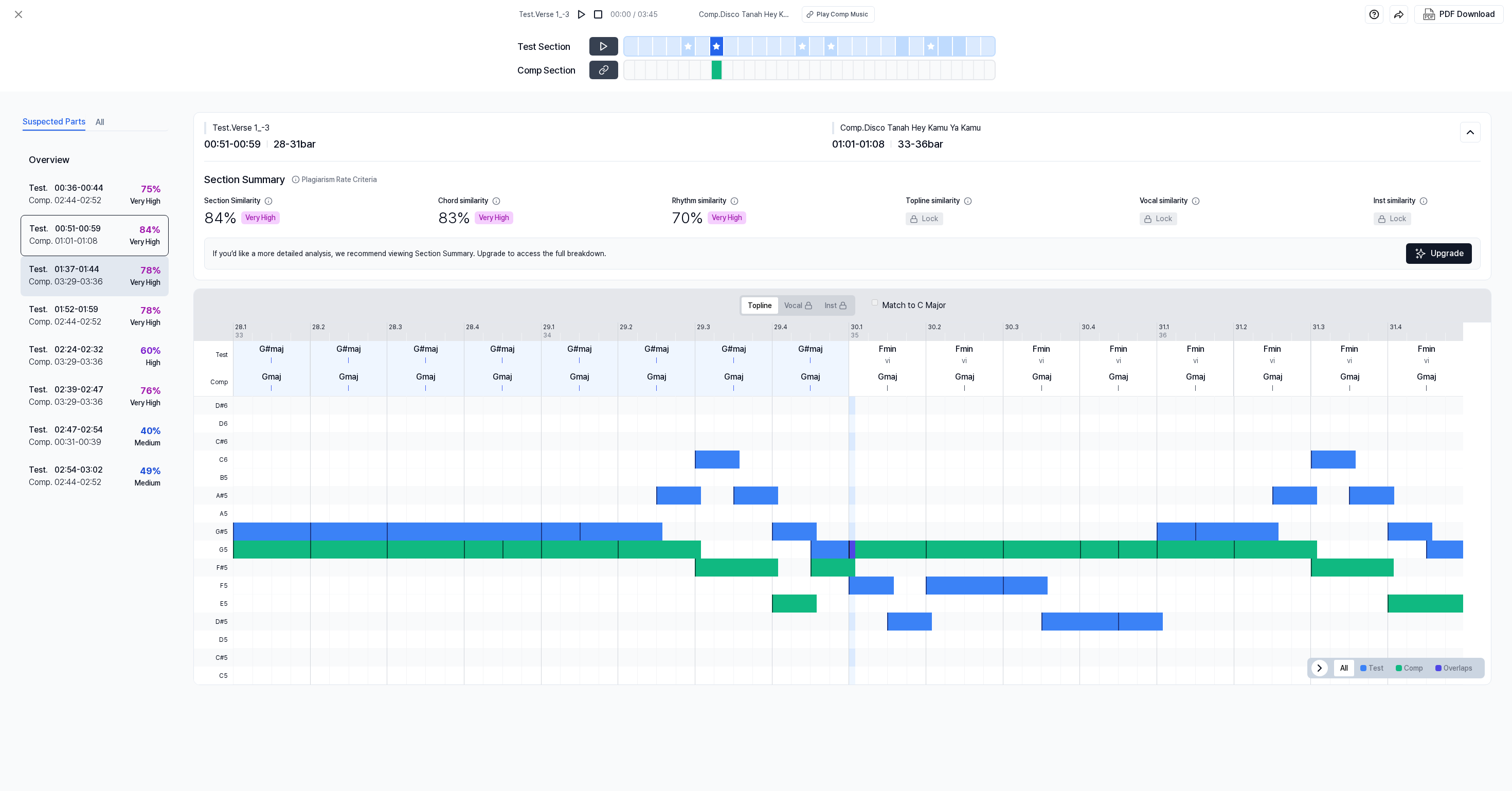
click at [133, 296] on div "Test . 01:37 - 01:44 Comp . 03:29 - 03:36 78 % Very High" at bounding box center [95, 276] width 148 height 40
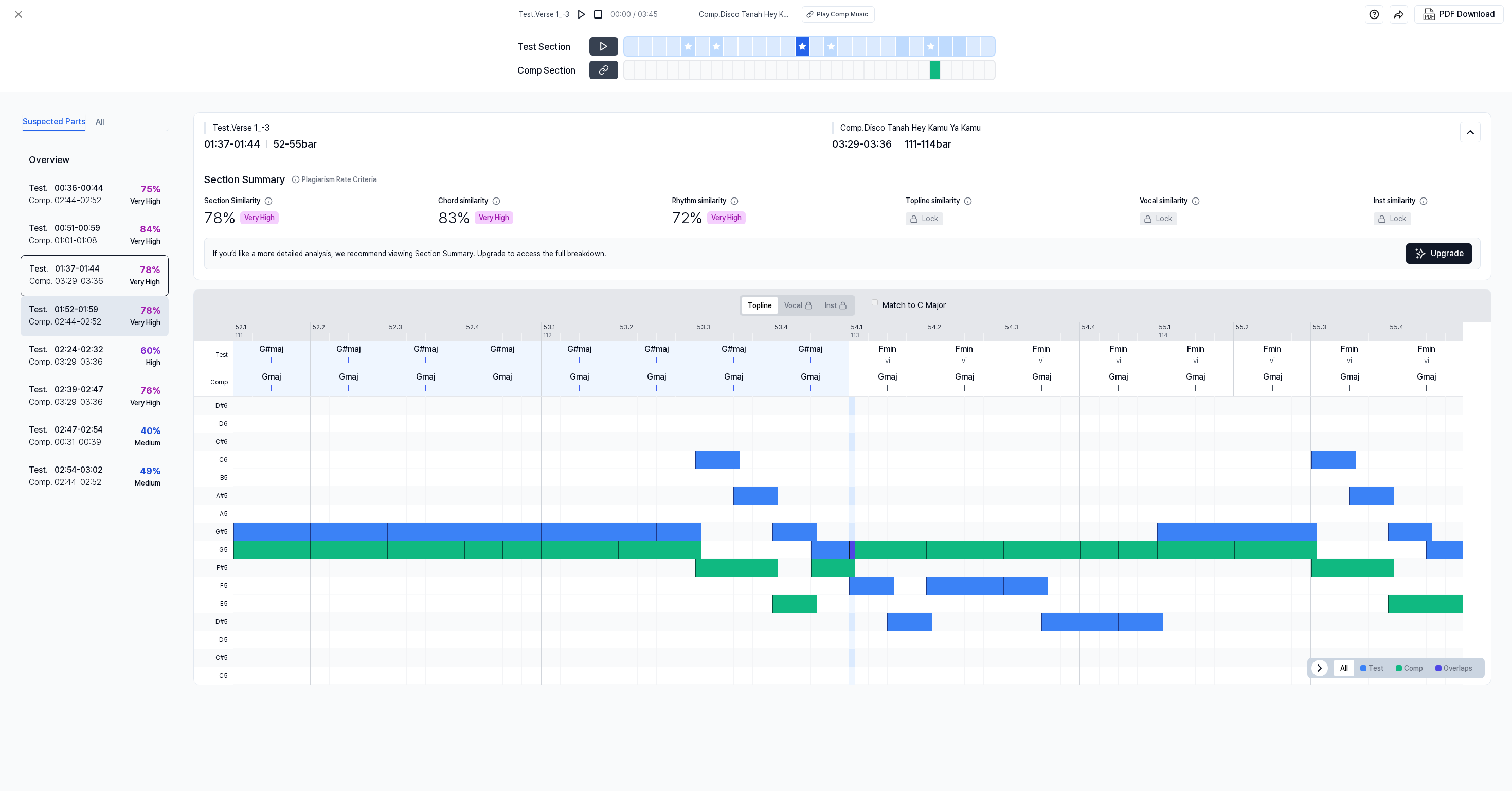
click at [142, 328] on div "Very High" at bounding box center [145, 323] width 30 height 11
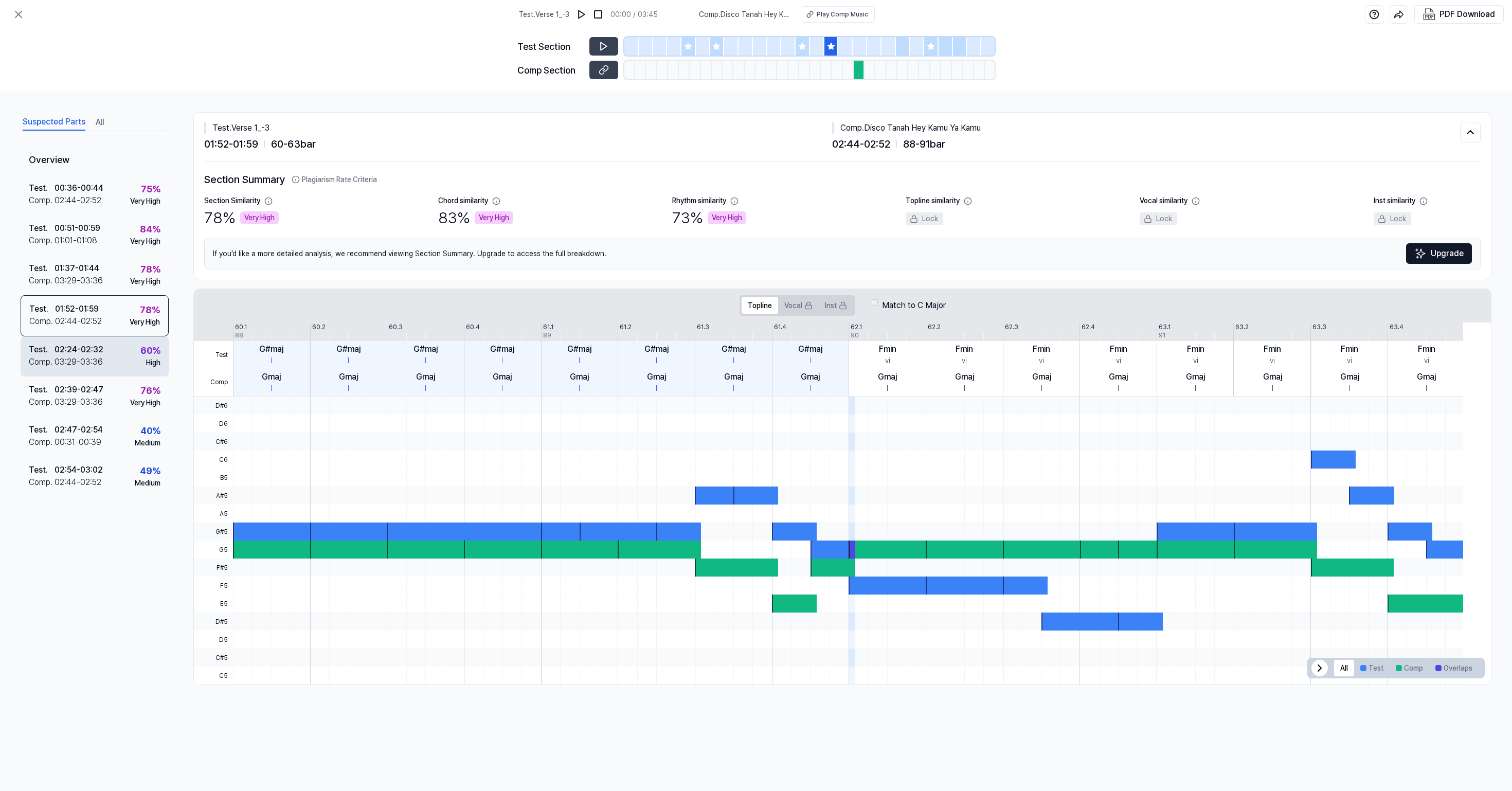
click at [144, 377] on div "Test . 02:24 - 02:32 Comp . 03:29 - 03:36 60 % High" at bounding box center [95, 357] width 148 height 40
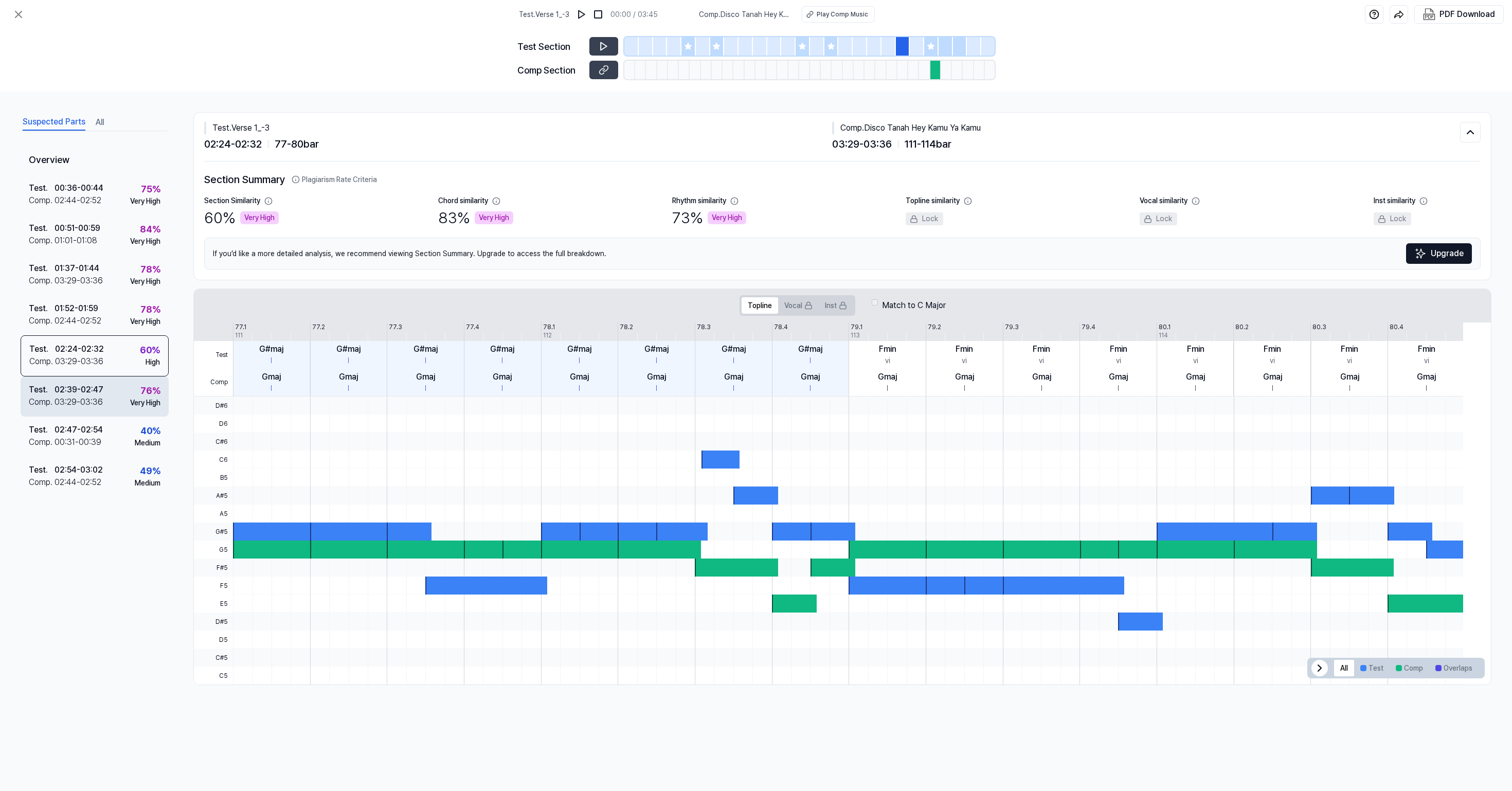
click at [154, 395] on div "Test . 02:39 - 02:47 Comp . 03:29 - 03:36 76 % Very High" at bounding box center [95, 397] width 148 height 40
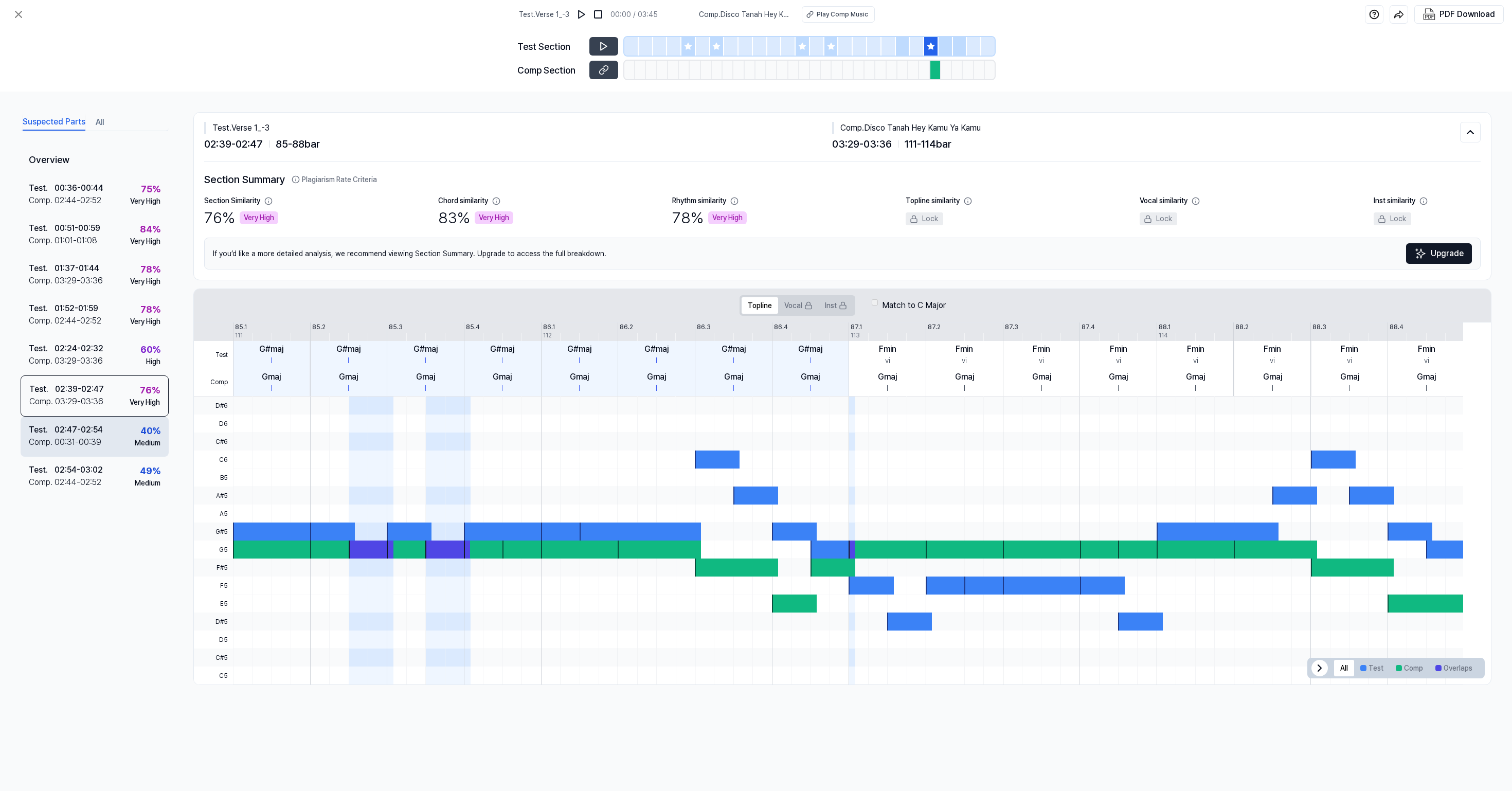
click at [144, 395] on div "Test . 02:47 - 02:54 Comp . 00:31 - 00:39 40 % Medium" at bounding box center [95, 437] width 148 height 40
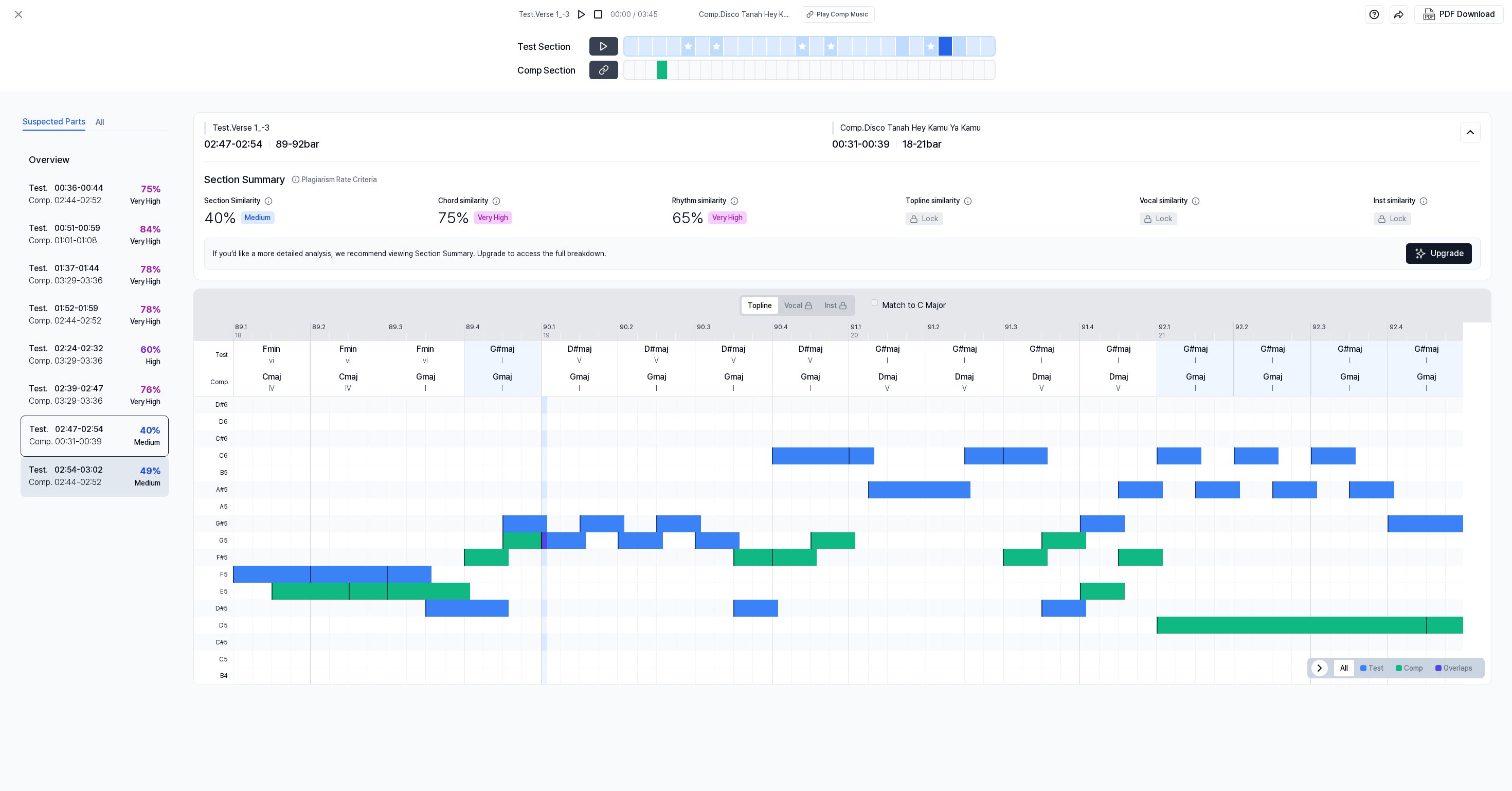
click at [150, 395] on div "49 % Medium" at bounding box center [147, 476] width 25 height 25
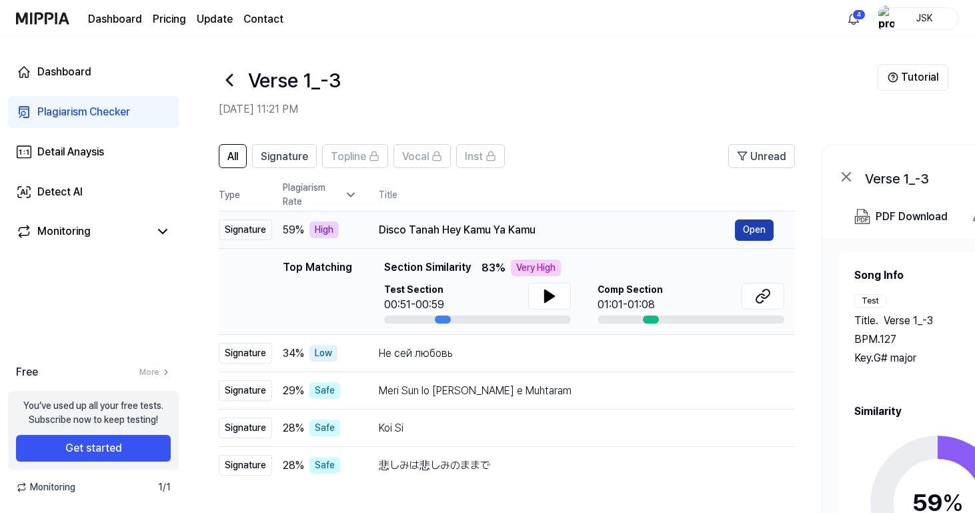
click at [754, 223] on button "Open" at bounding box center [754, 229] width 39 height 21
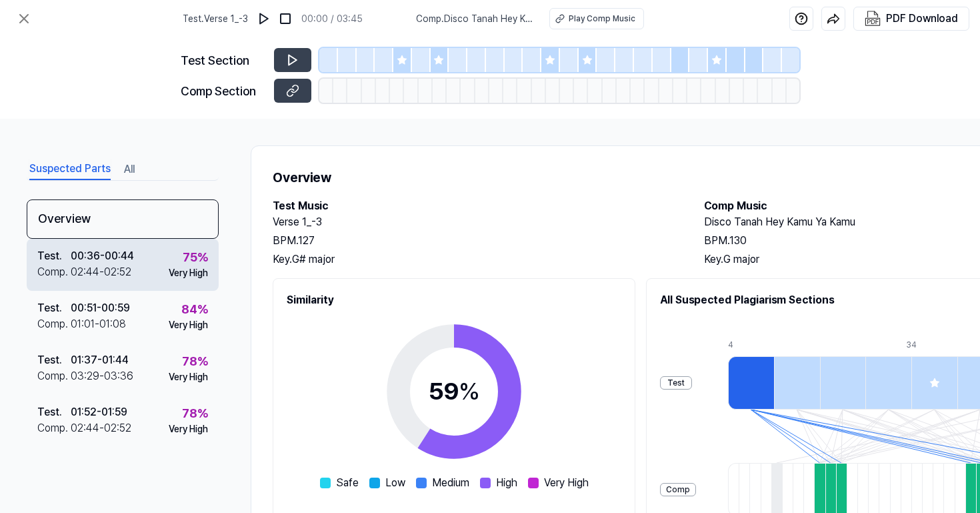
click at [148, 265] on div "Test . 00:36 - 00:44 Comp . 02:44 - 02:52 75 % Very High" at bounding box center [123, 265] width 192 height 52
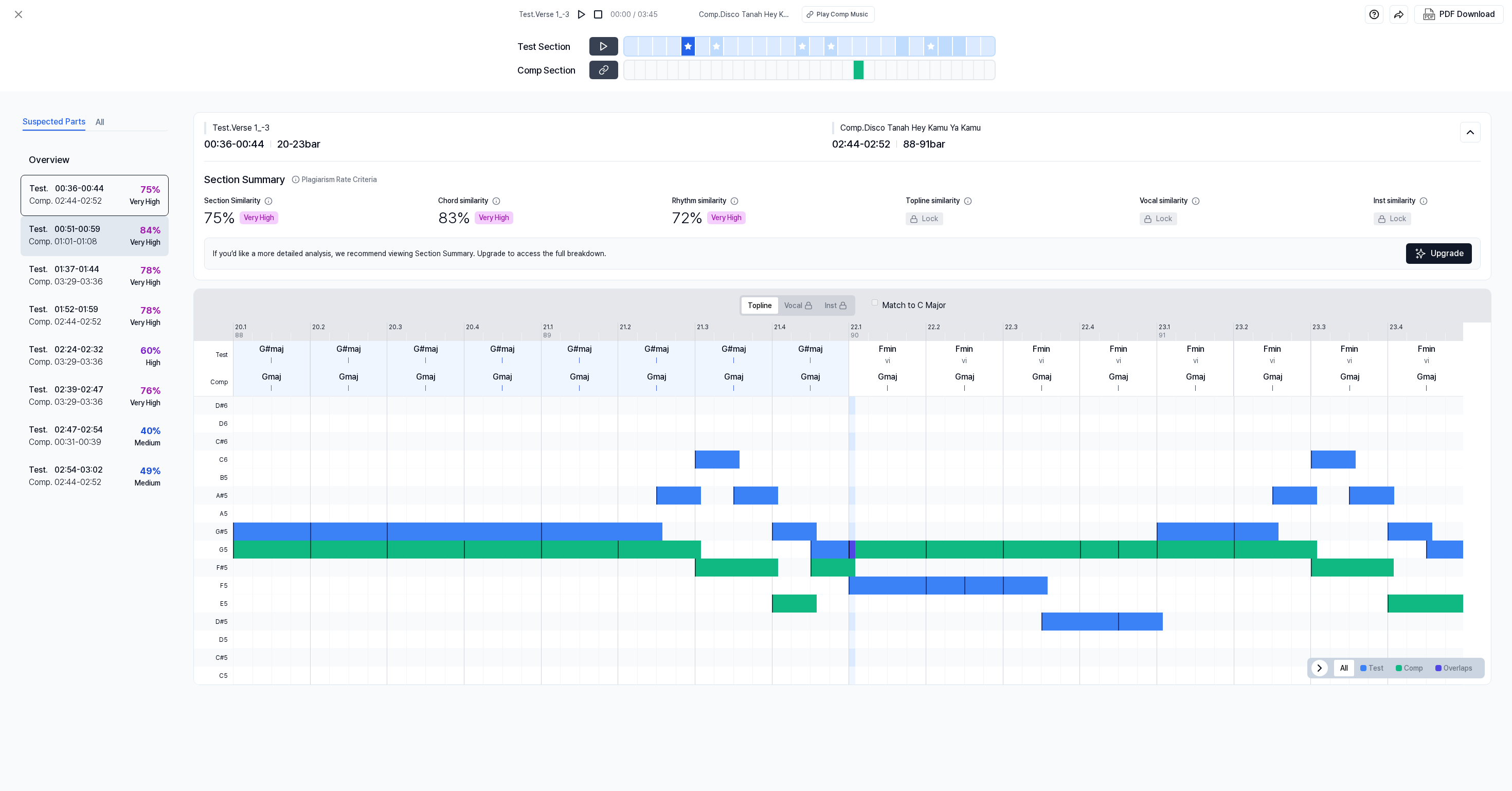
click at [160, 248] on div "Very High" at bounding box center [145, 242] width 30 height 11
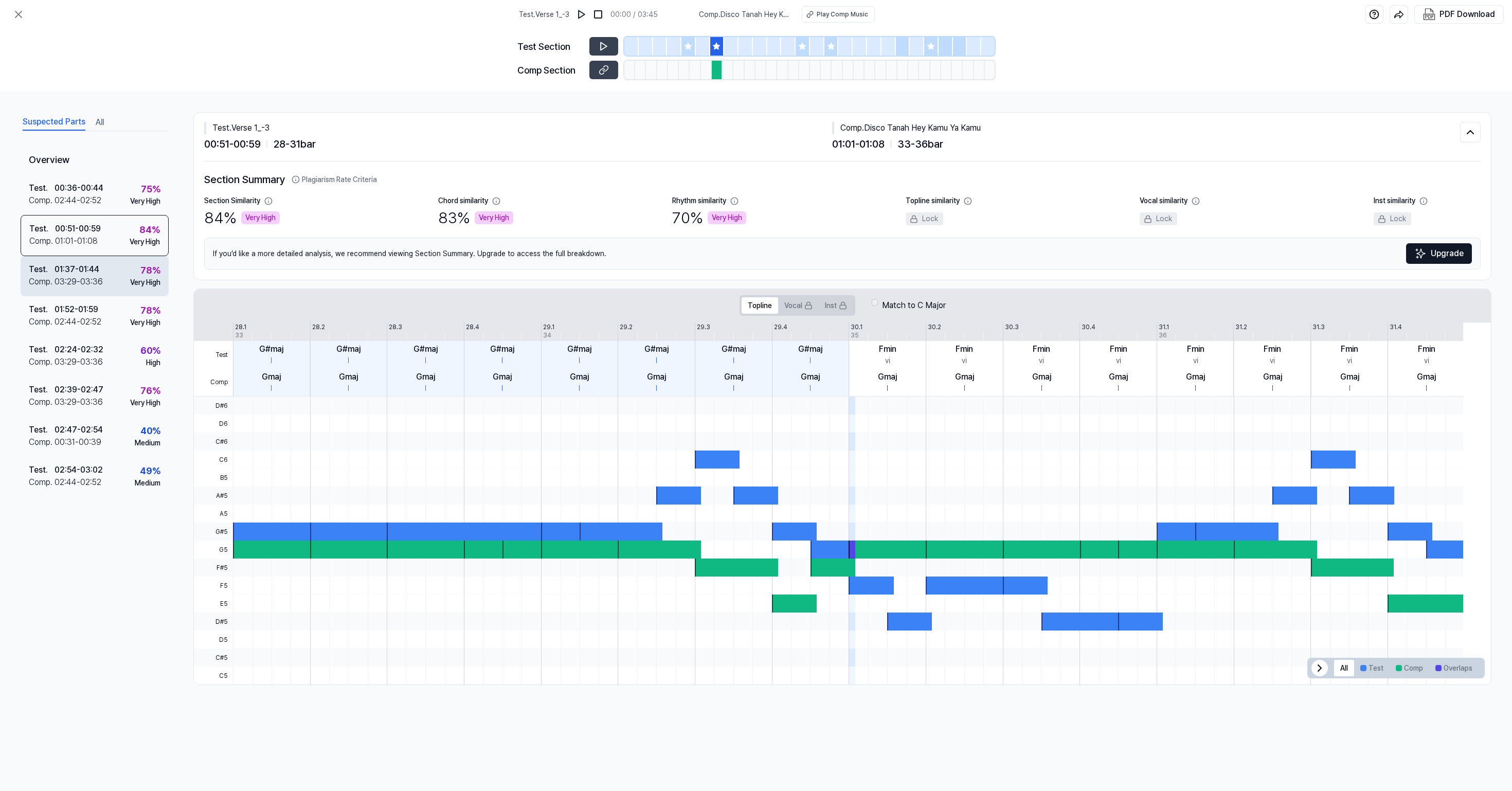
click at [137, 296] on div "Test . 01:37 - 01:44 Comp . 03:29 - 03:36 78 % Very High" at bounding box center [95, 276] width 148 height 40
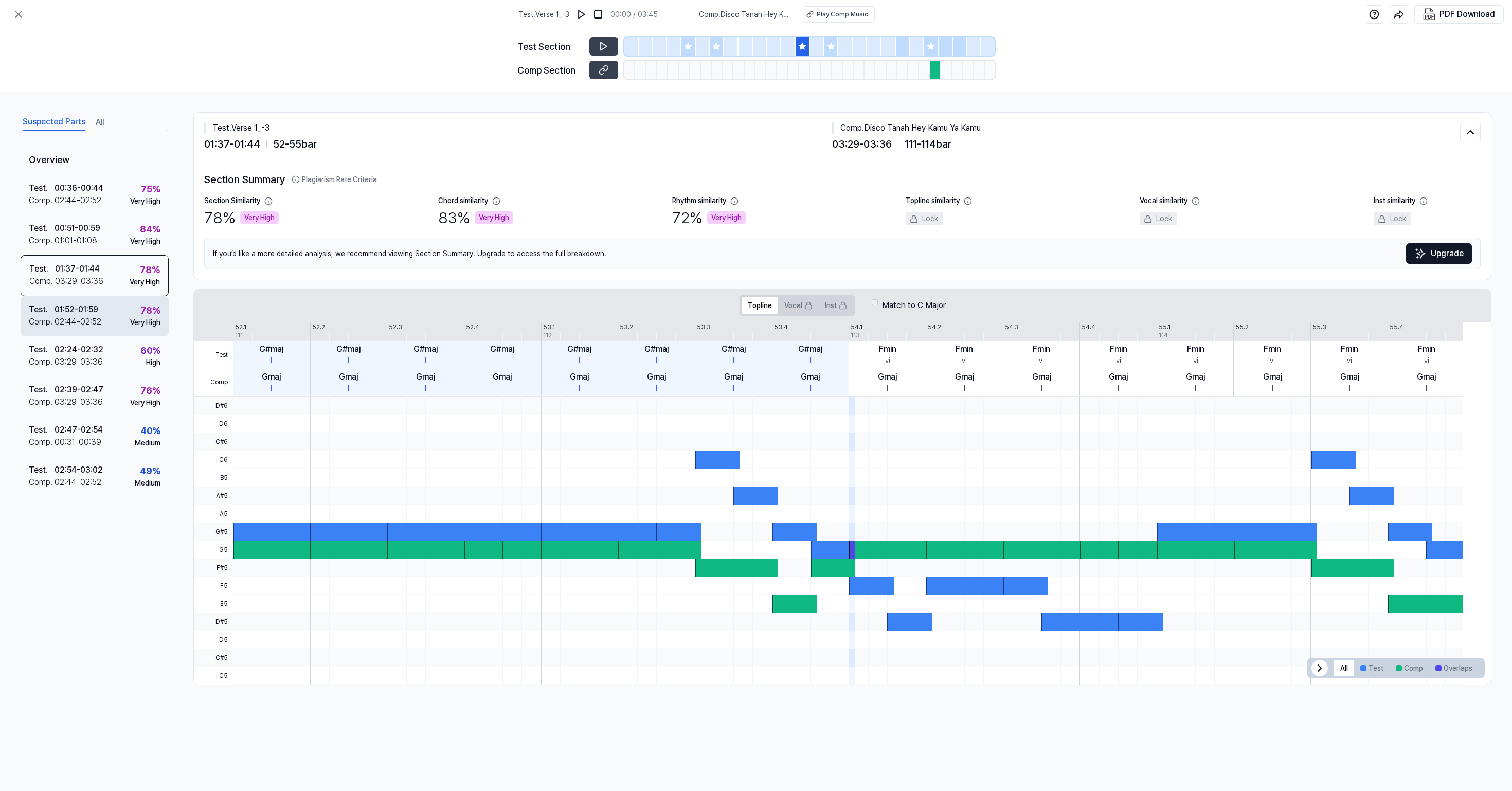
click at [135, 336] on div "Test . 01:52 - 01:59 Comp . 02:44 - 02:52 78 % Very High" at bounding box center [95, 316] width 148 height 40
